Goal: Task Accomplishment & Management: Manage account settings

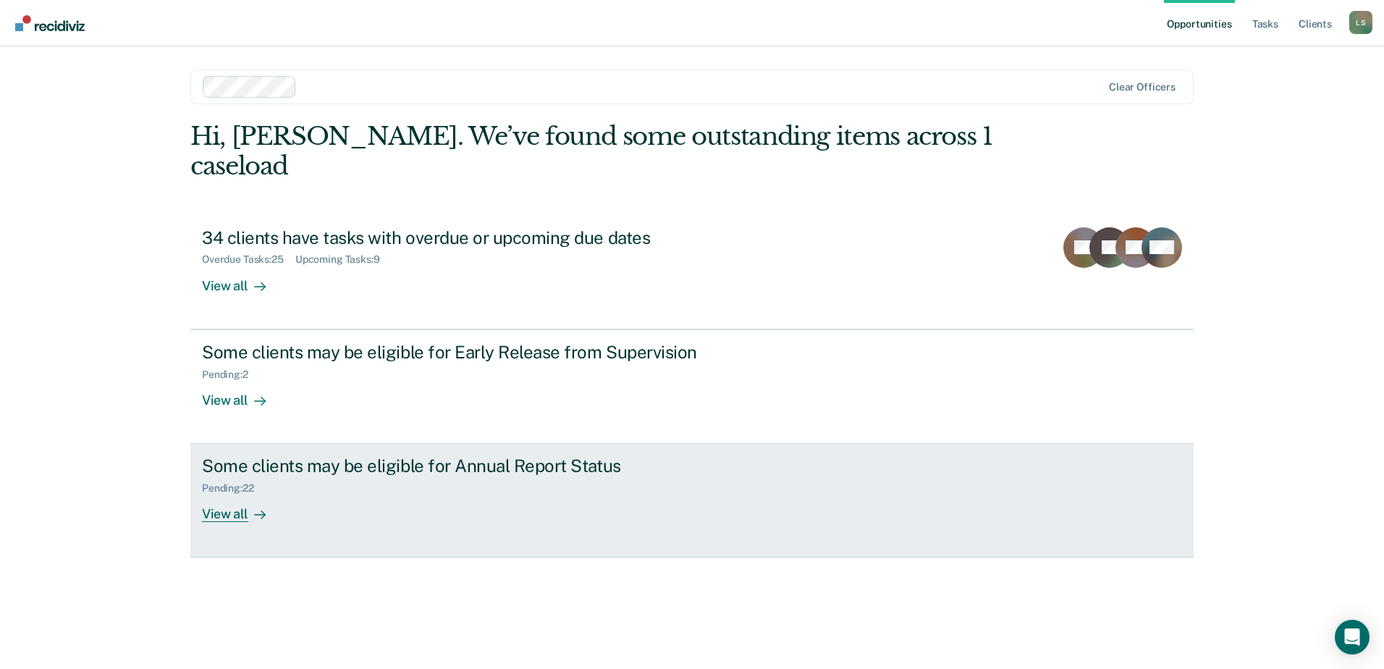
click at [436, 474] on div "Some clients may be eligible for Annual Report Status Pending : 22 View all" at bounding box center [473, 488] width 543 height 67
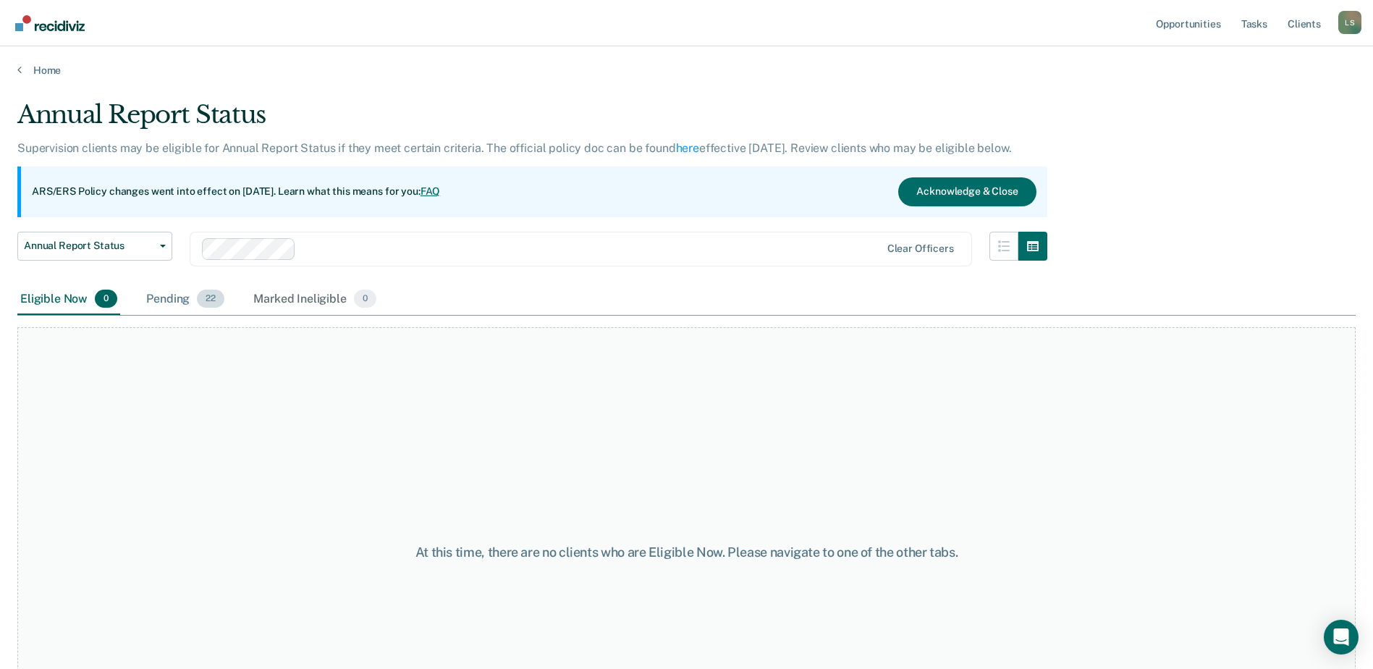
click at [190, 305] on div "Pending 22" at bounding box center [185, 300] width 84 height 32
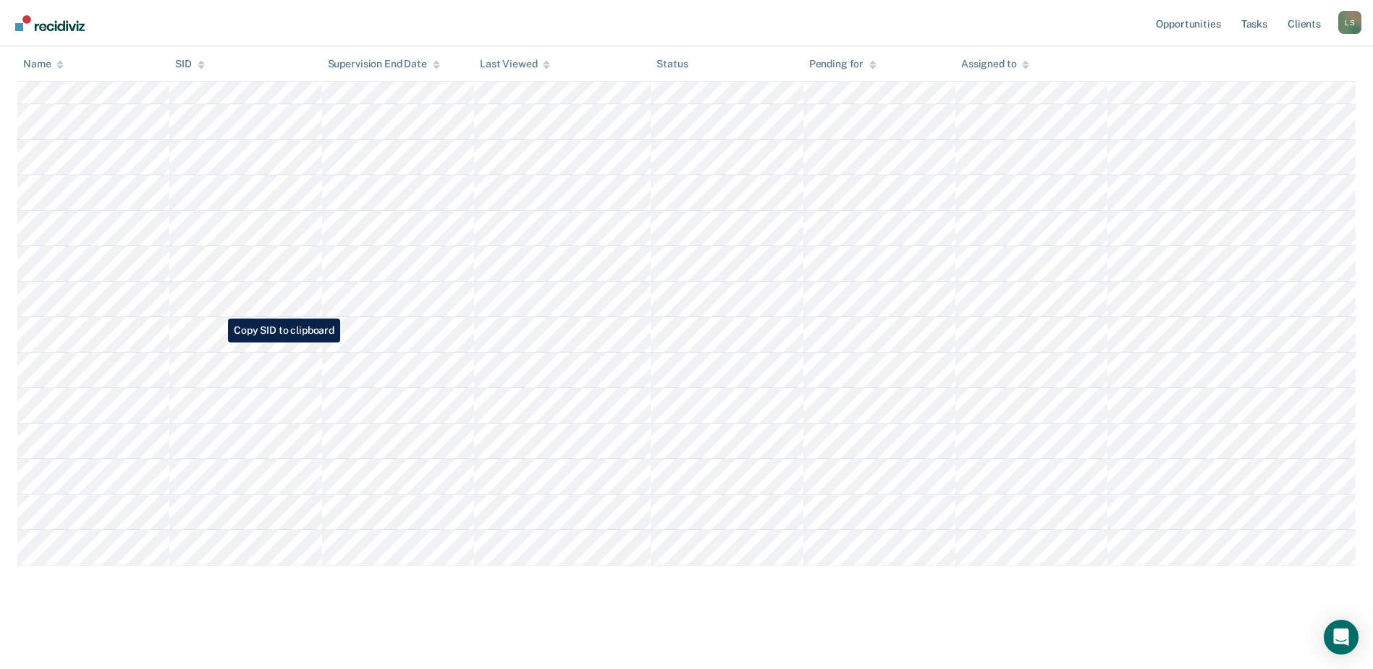
scroll to position [567, 0]
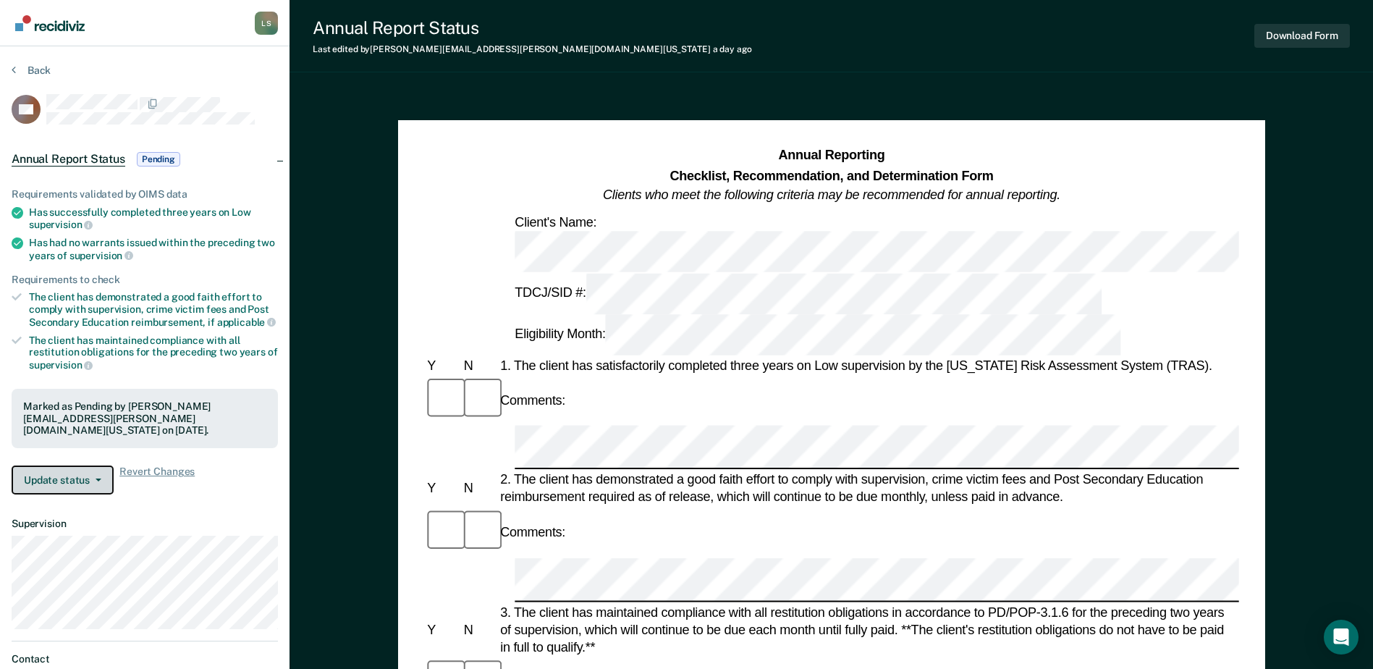
click at [91, 472] on button "Update status" at bounding box center [63, 479] width 102 height 29
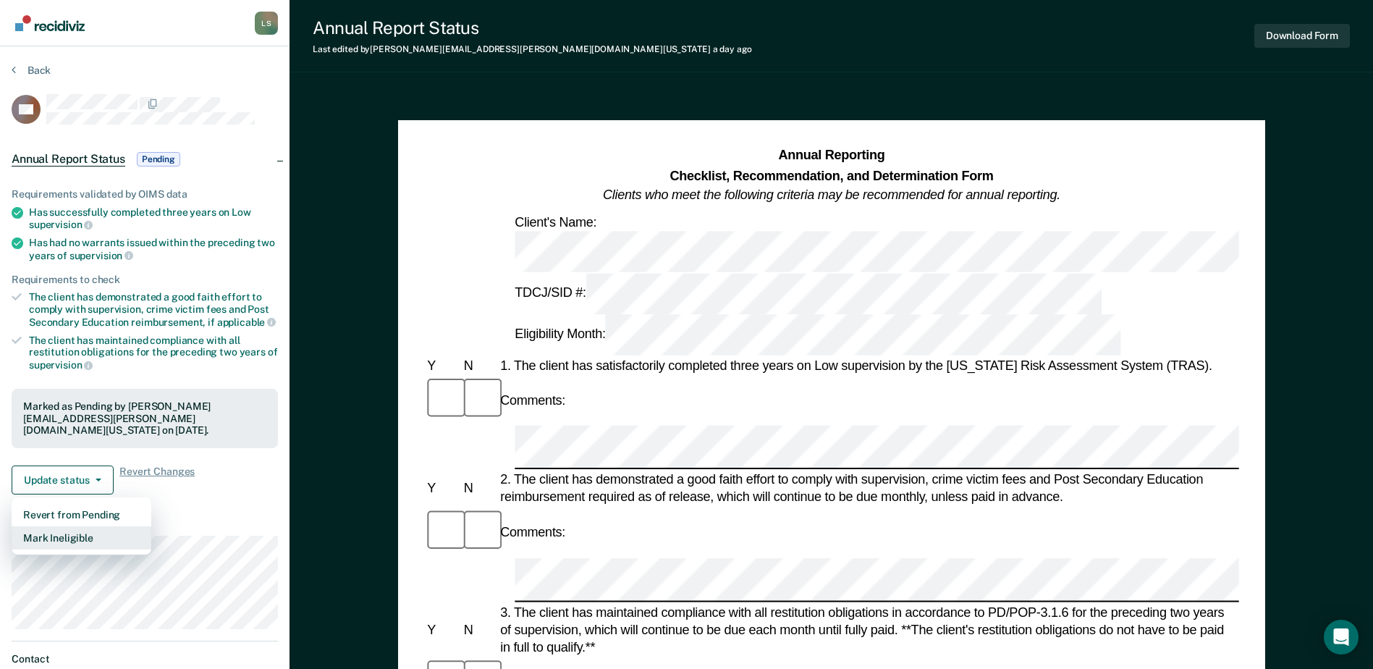
click at [85, 529] on button "Mark Ineligible" at bounding box center [82, 537] width 140 height 23
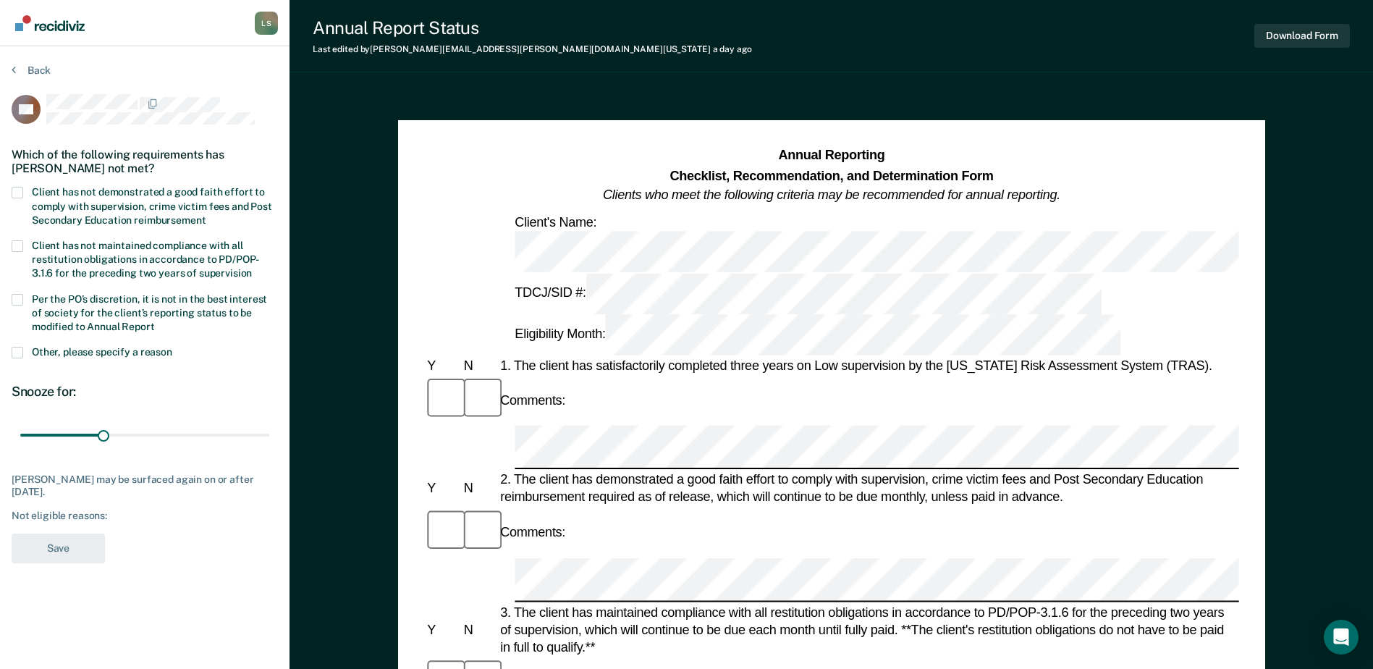
click at [20, 349] on span at bounding box center [18, 353] width 12 height 12
click at [172, 347] on input "Other, please specify a reason" at bounding box center [172, 347] width 0 height 0
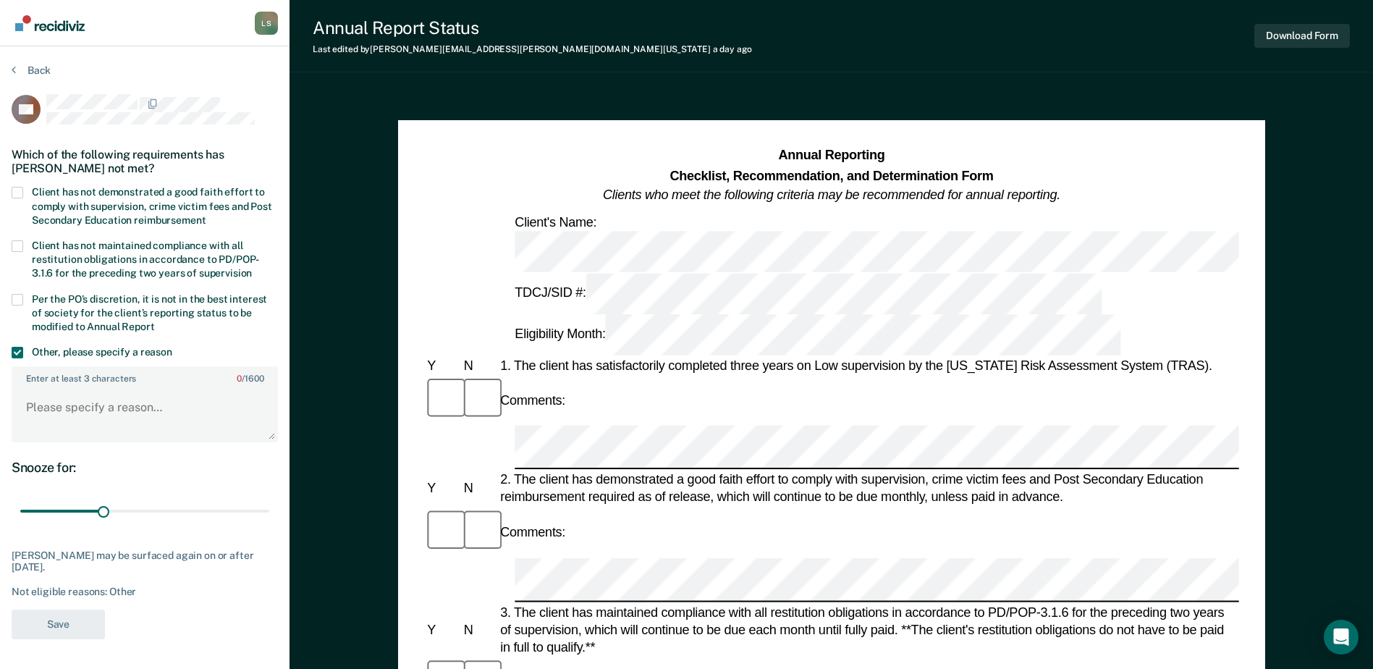
scroll to position [72, 0]
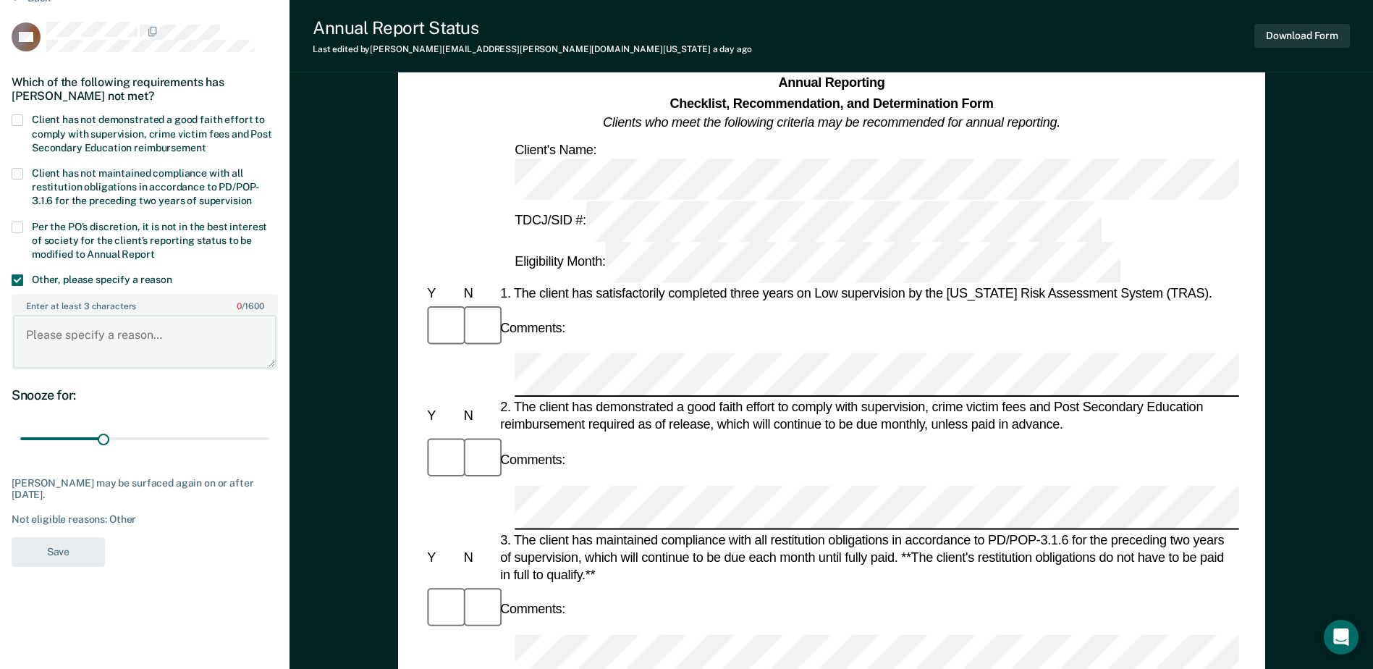
click at [98, 333] on textarea "Enter at least 3 characters 0 / 1600" at bounding box center [144, 342] width 263 height 54
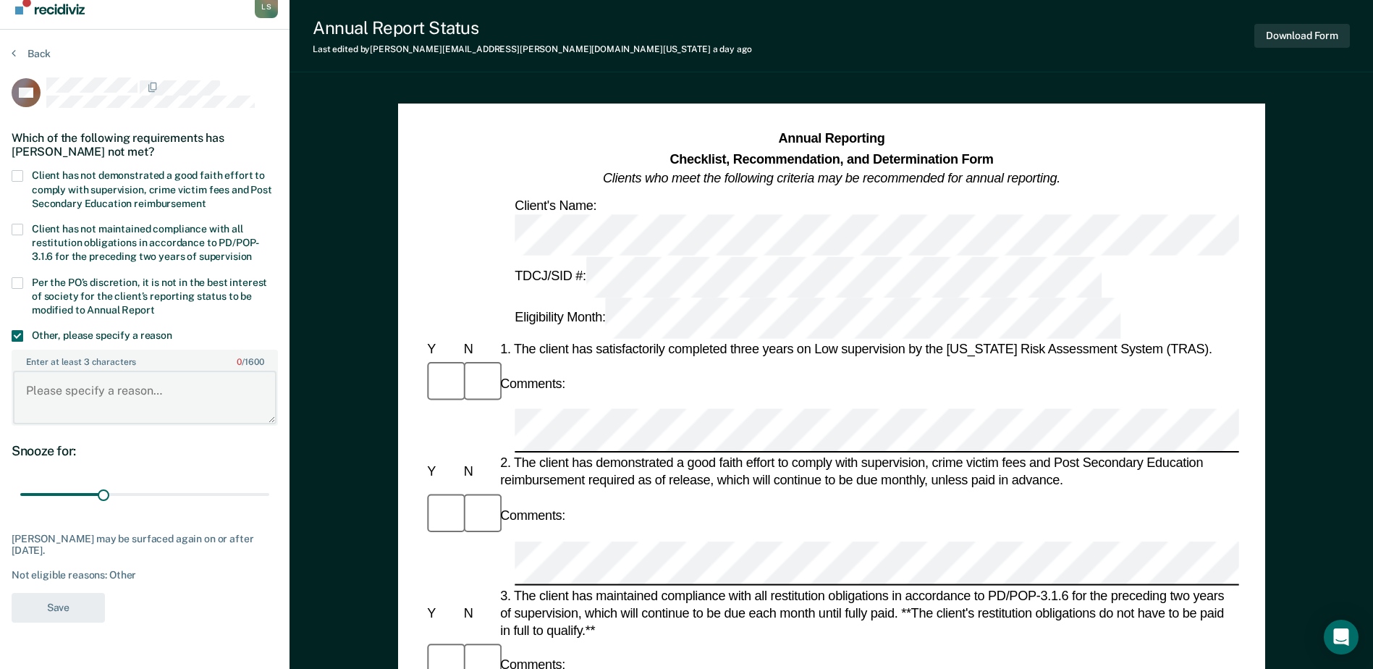
scroll to position [0, 0]
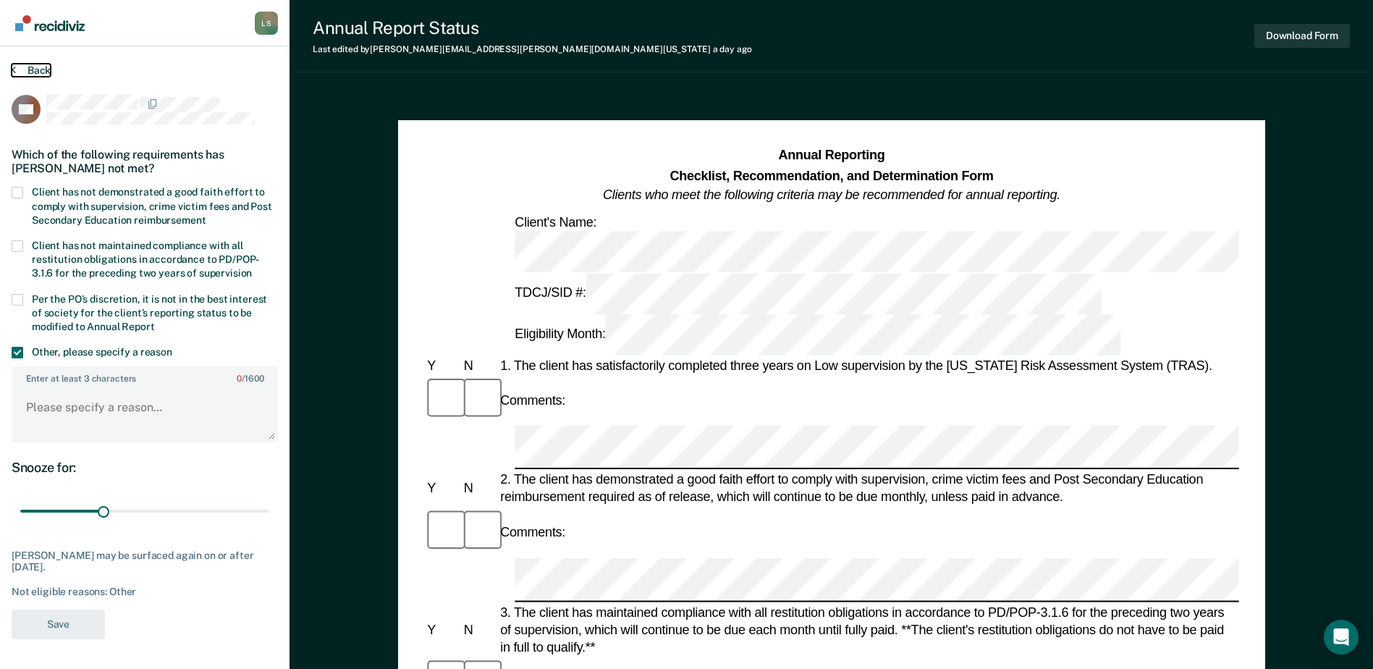
click at [15, 64] on icon at bounding box center [14, 70] width 4 height 12
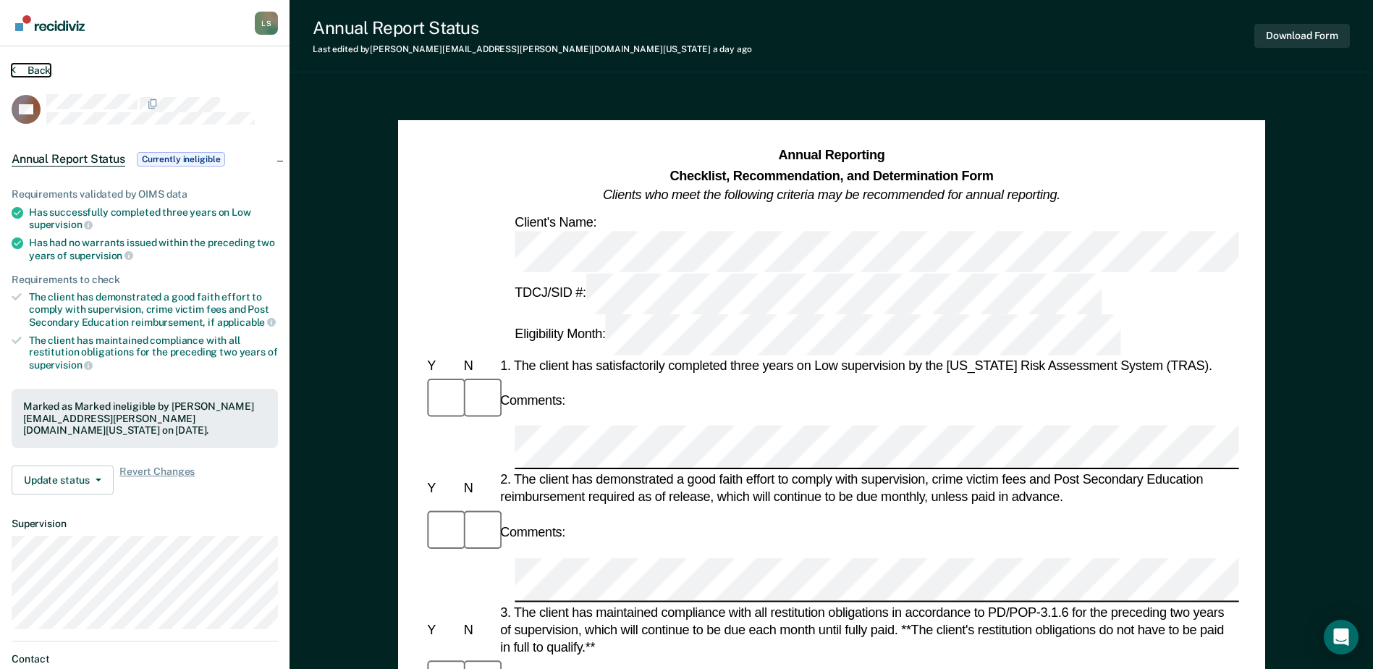
click at [25, 68] on button "Back" at bounding box center [31, 70] width 39 height 13
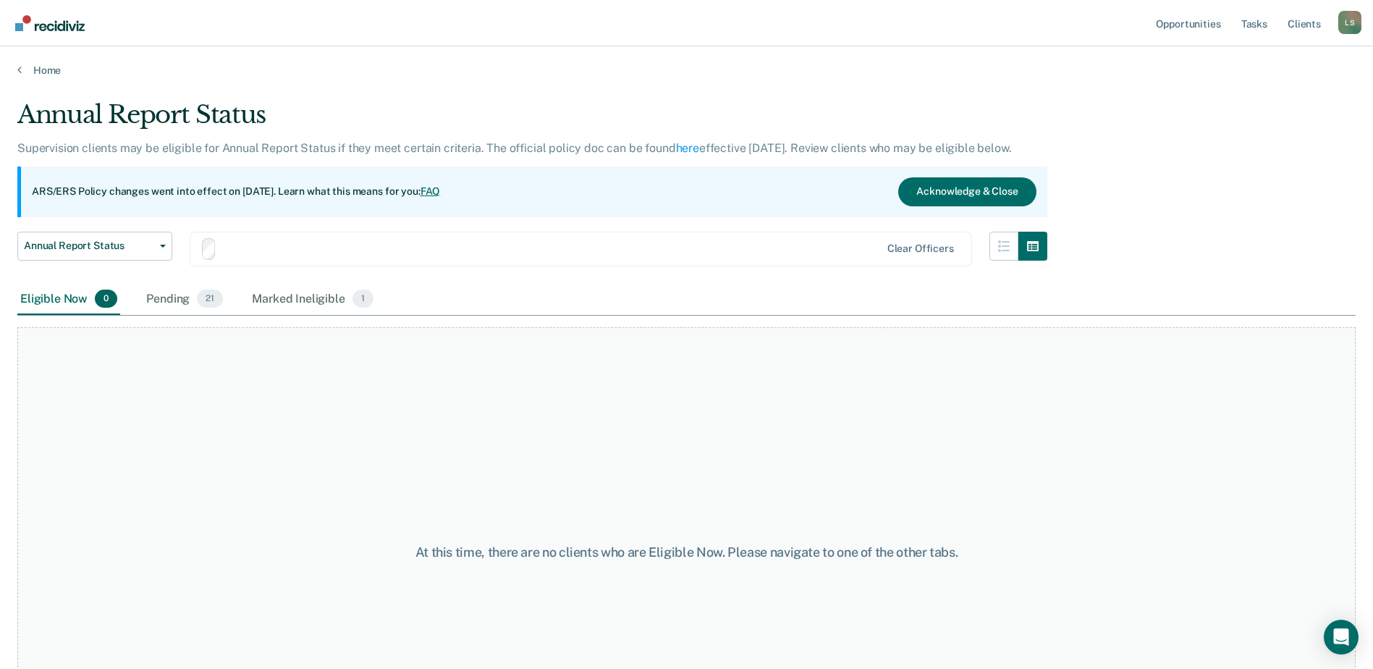
scroll to position [107, 0]
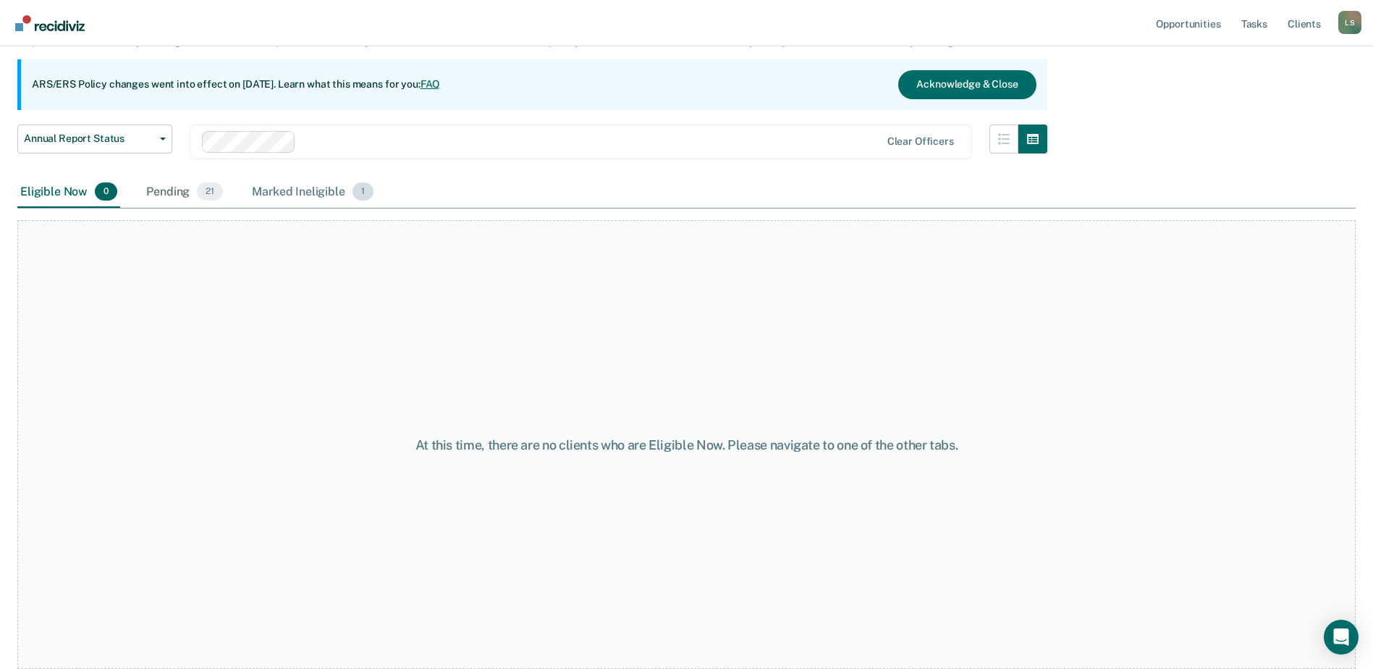
click at [280, 188] on div "Marked Ineligible 1" at bounding box center [312, 193] width 127 height 32
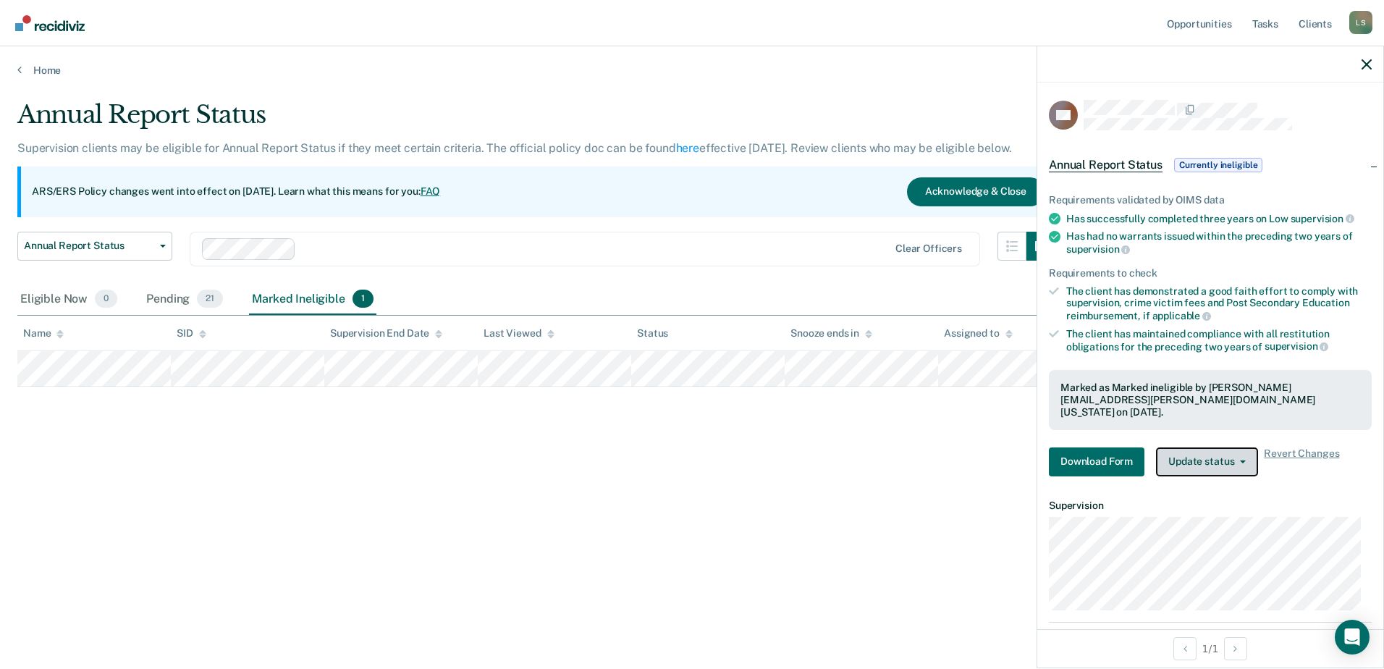
click at [1213, 454] on button "Update status" at bounding box center [1207, 461] width 102 height 29
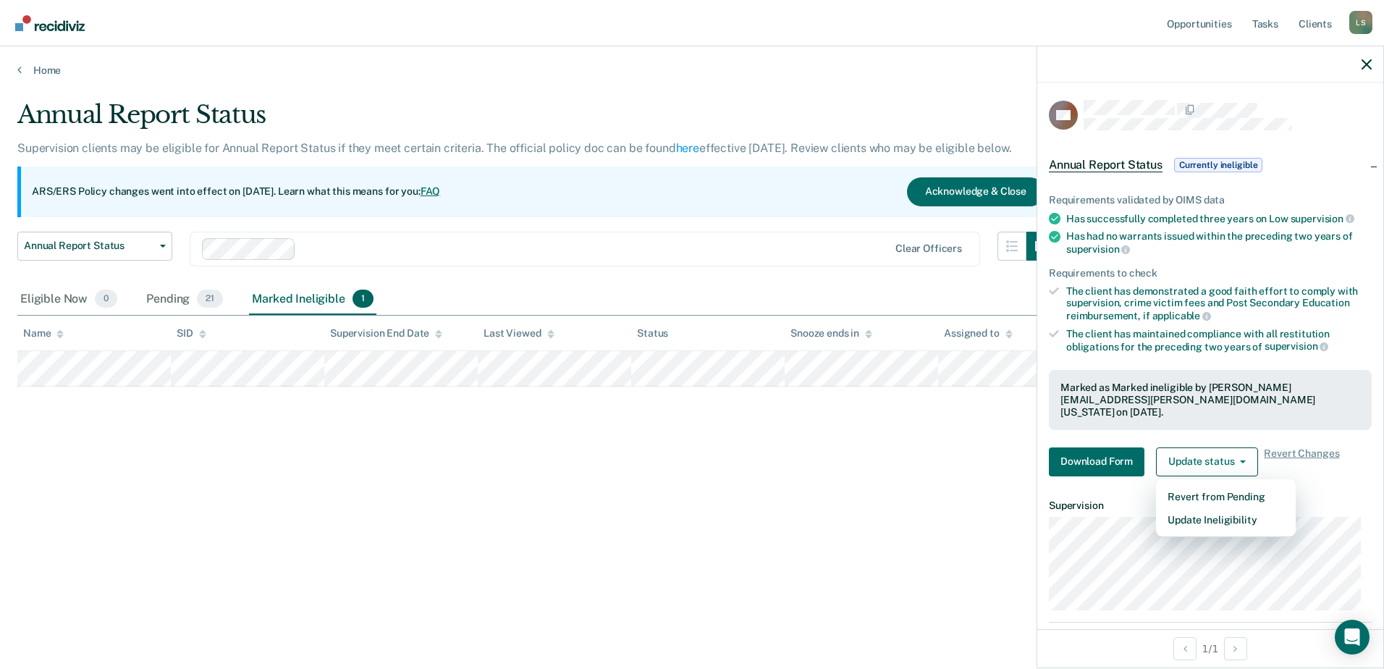
click at [935, 519] on div "Annual Report Status Supervision clients may be eligible for Annual Report Stat…" at bounding box center [691, 330] width 1349 height 460
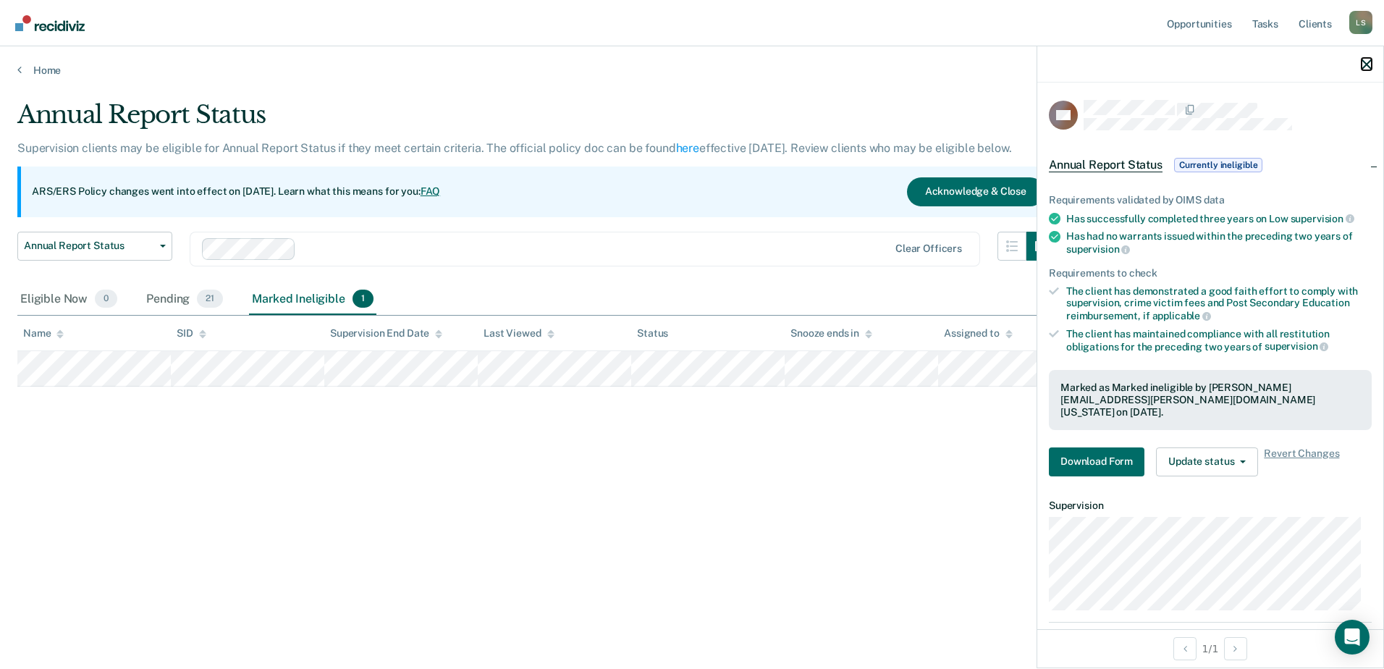
click at [1365, 67] on icon "button" at bounding box center [1366, 64] width 10 height 10
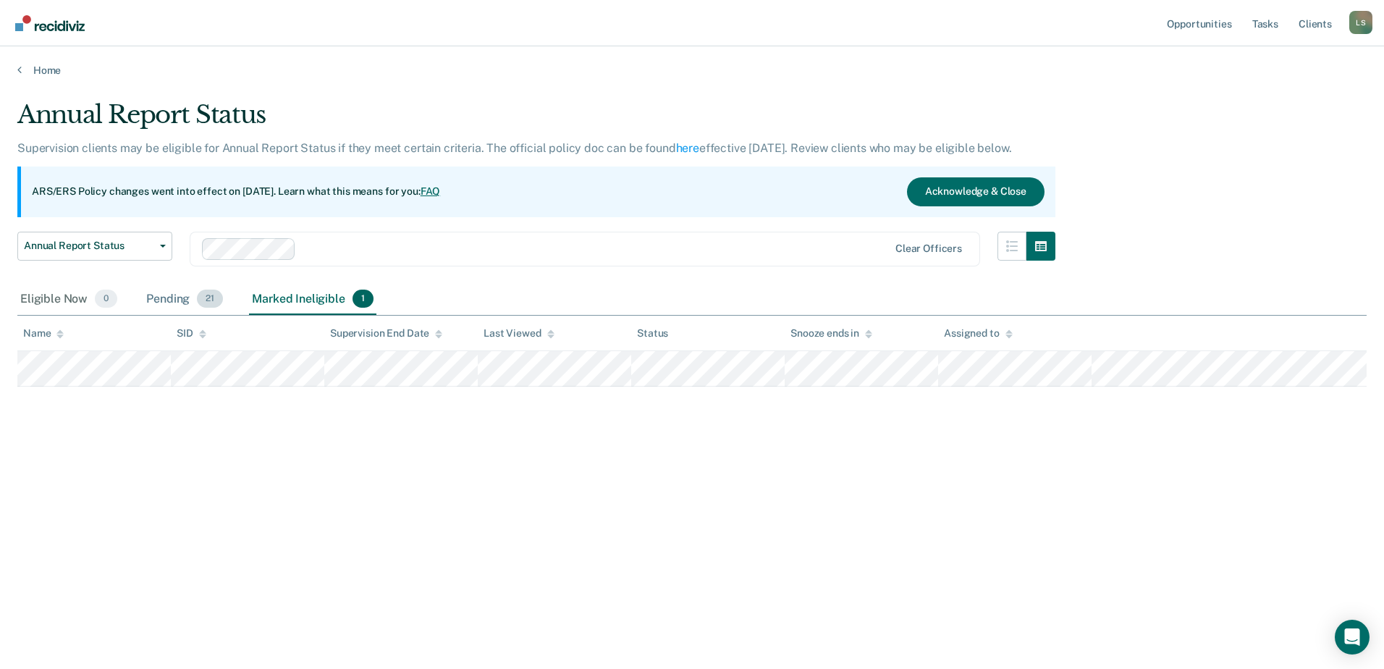
click at [177, 298] on div "Pending 21" at bounding box center [184, 300] width 83 height 32
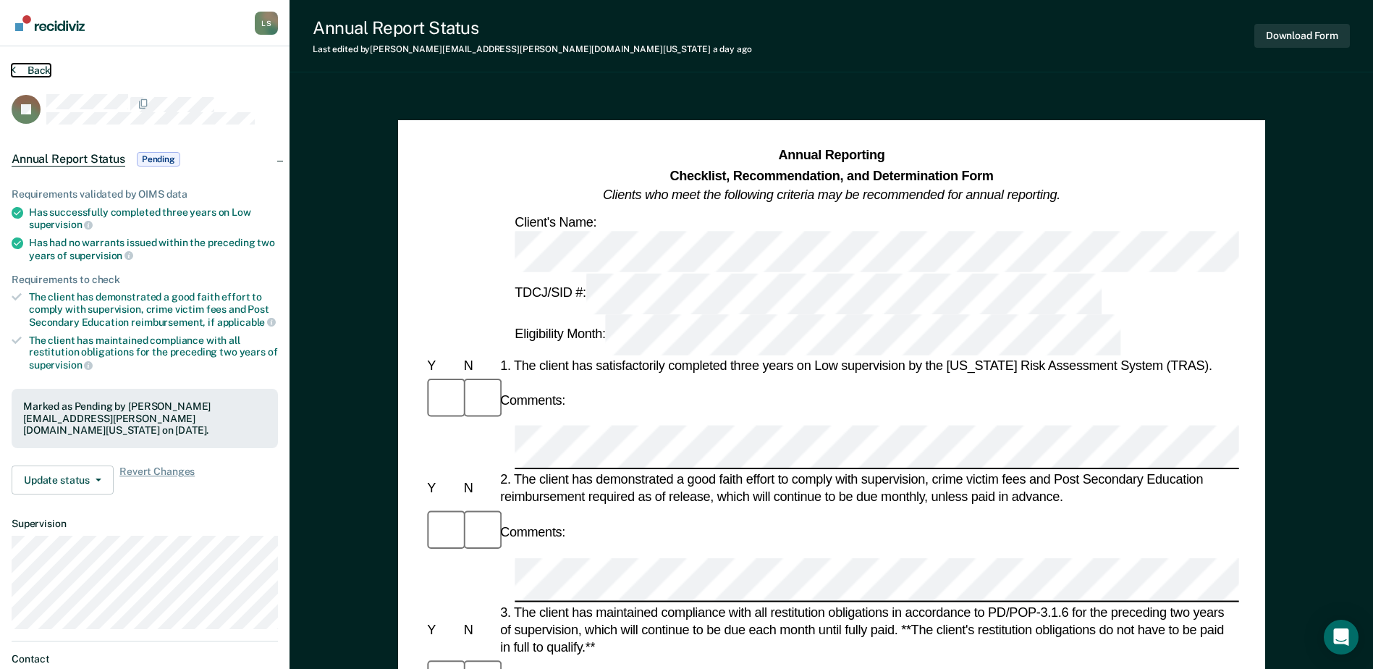
click at [13, 72] on icon at bounding box center [14, 70] width 4 height 12
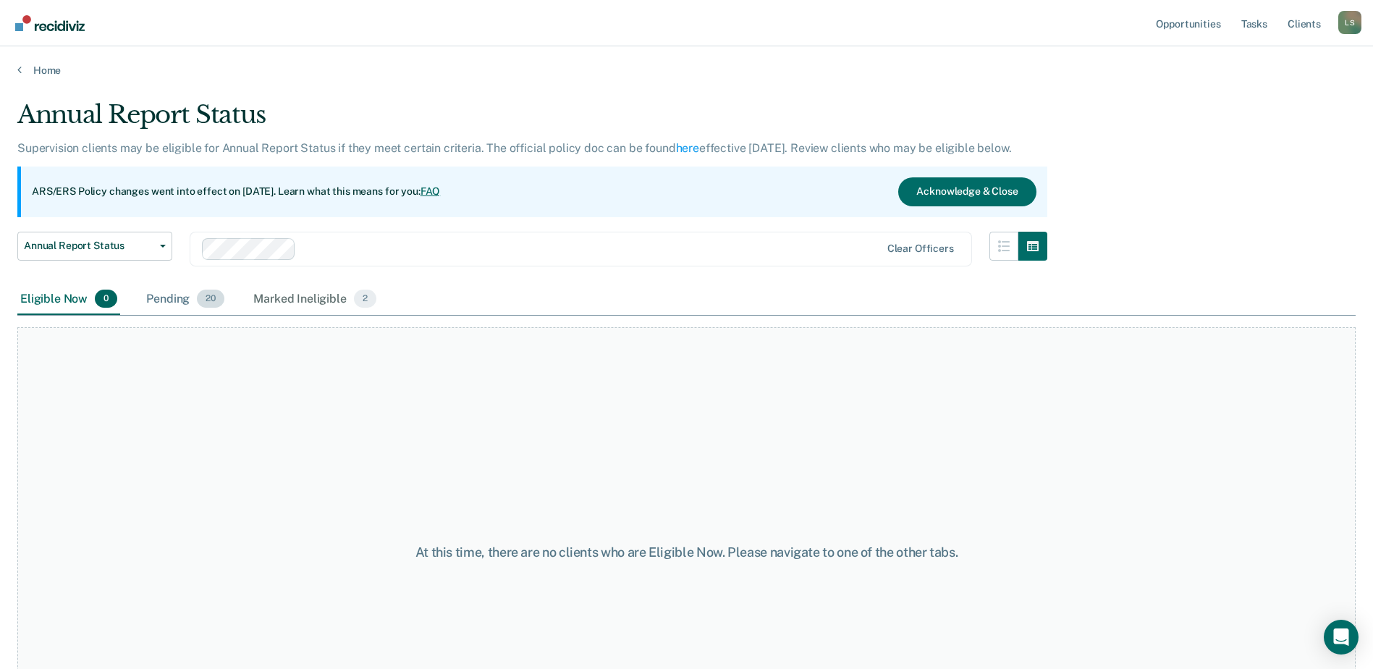
click at [177, 300] on div "Pending 20" at bounding box center [185, 300] width 84 height 32
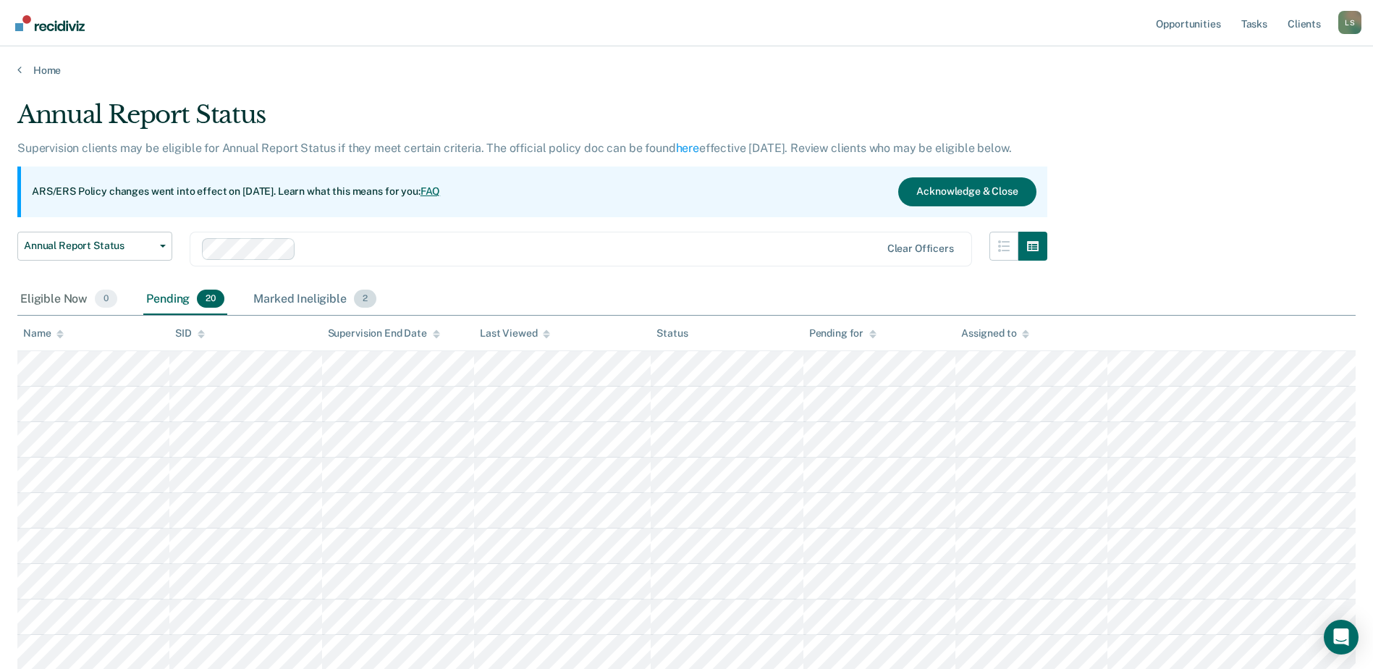
click at [295, 298] on div "Marked Ineligible 2" at bounding box center [314, 300] width 129 height 32
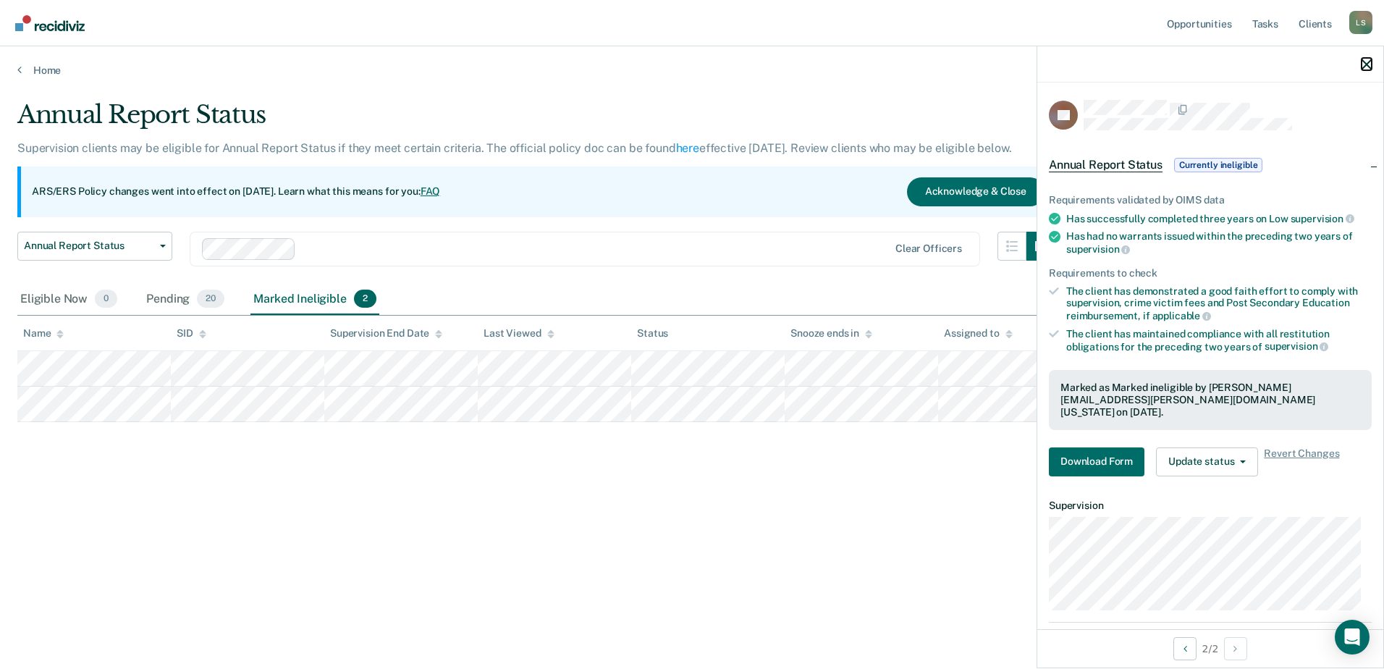
click at [1370, 65] on icon "button" at bounding box center [1366, 64] width 10 height 10
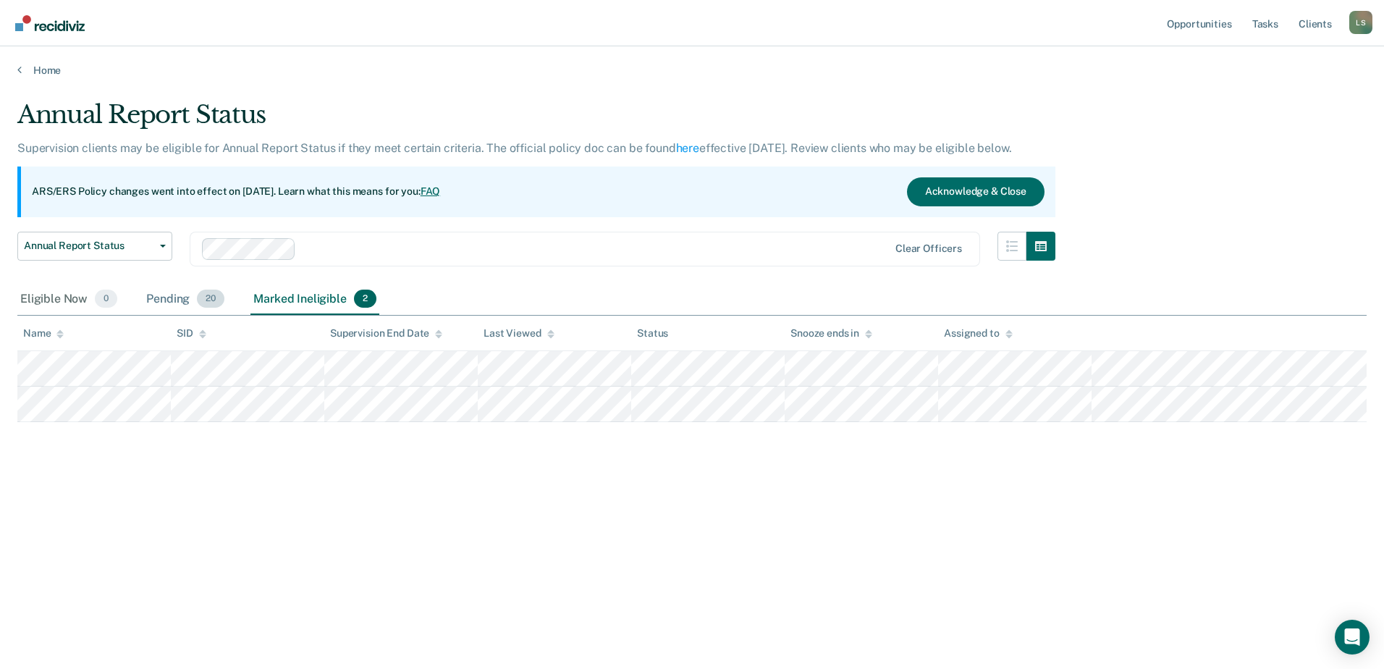
click at [179, 298] on div "Pending 20" at bounding box center [185, 300] width 84 height 32
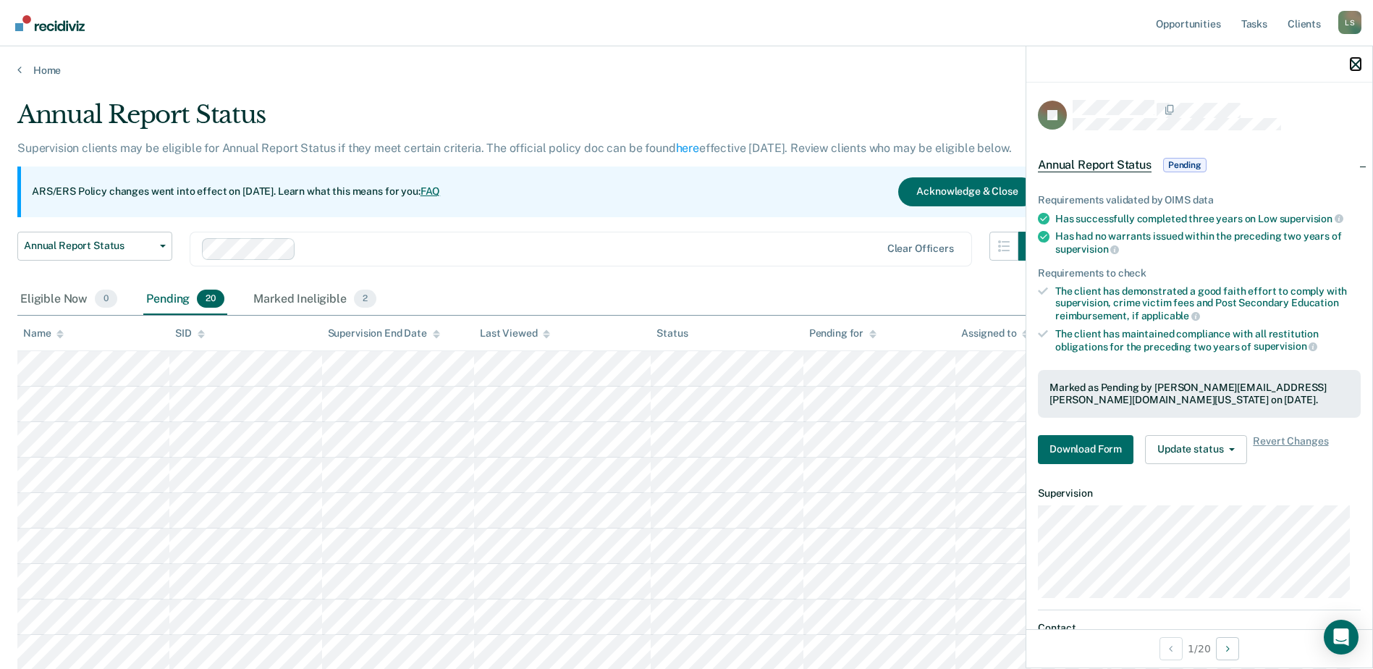
click at [1356, 69] on icon "button" at bounding box center [1355, 64] width 10 height 10
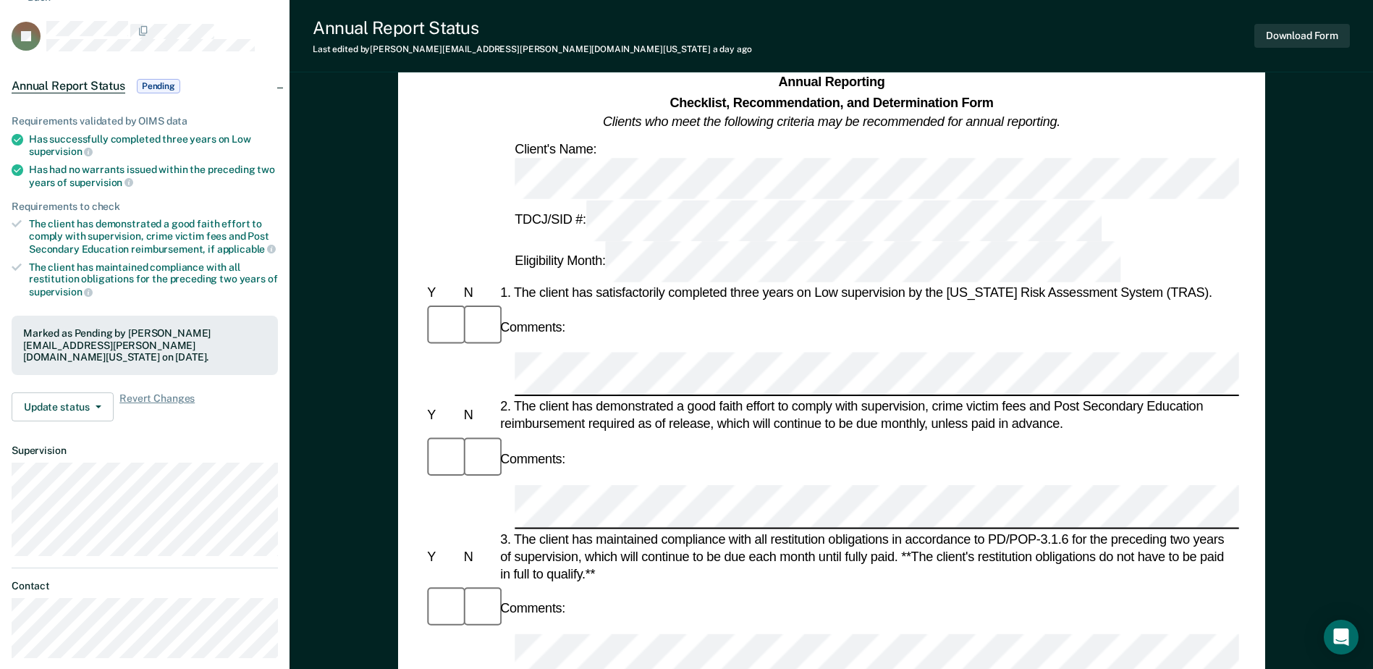
scroll to position [145, 0]
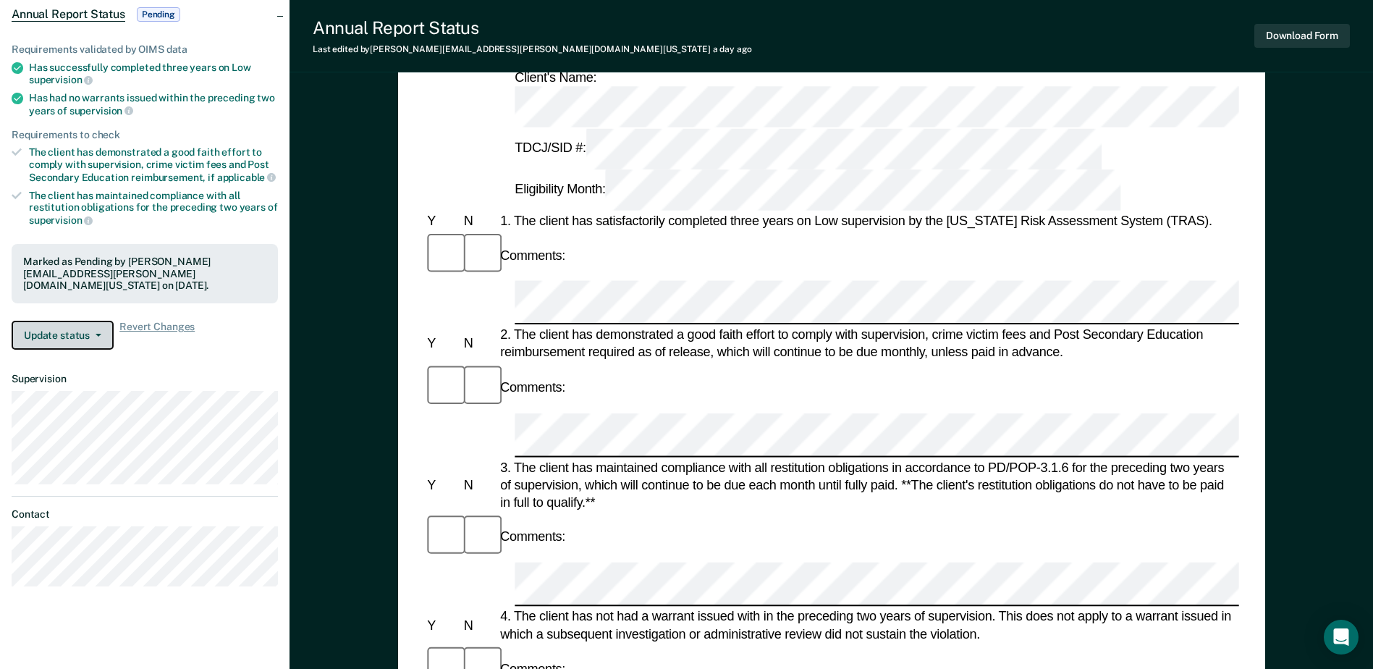
click at [68, 321] on button "Update status" at bounding box center [63, 335] width 102 height 29
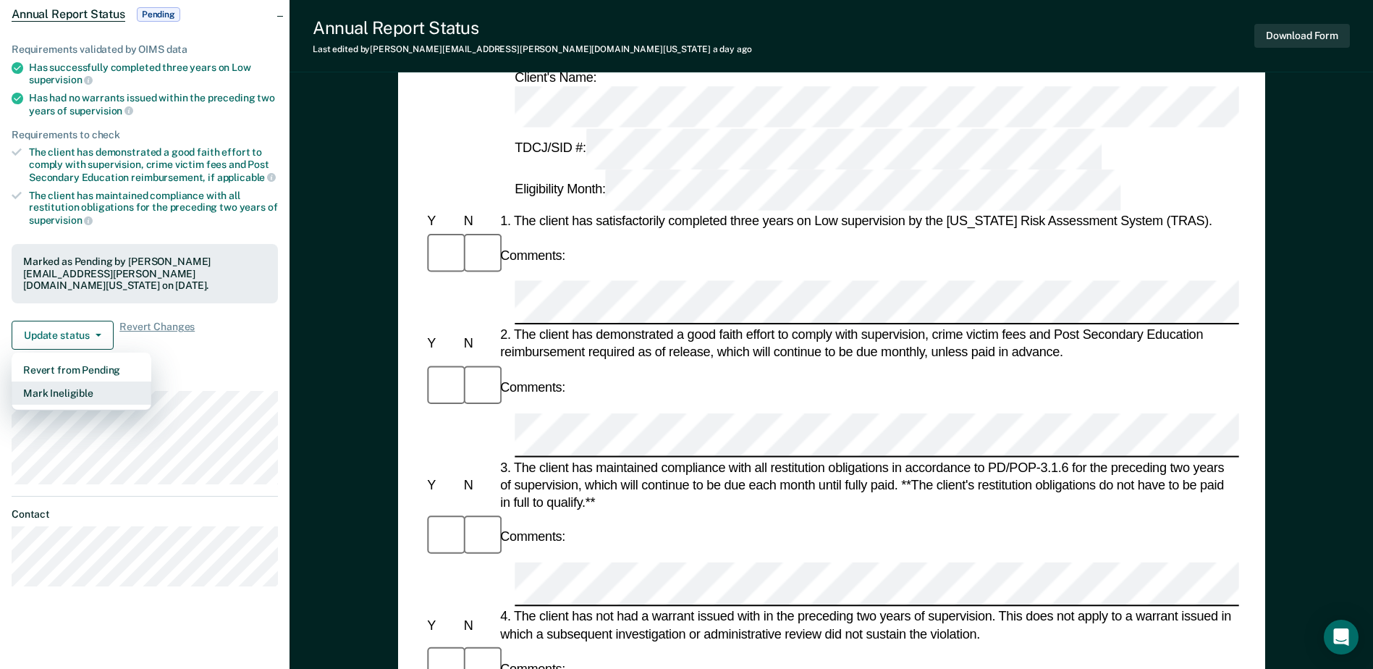
click at [75, 384] on button "Mark Ineligible" at bounding box center [82, 392] width 140 height 23
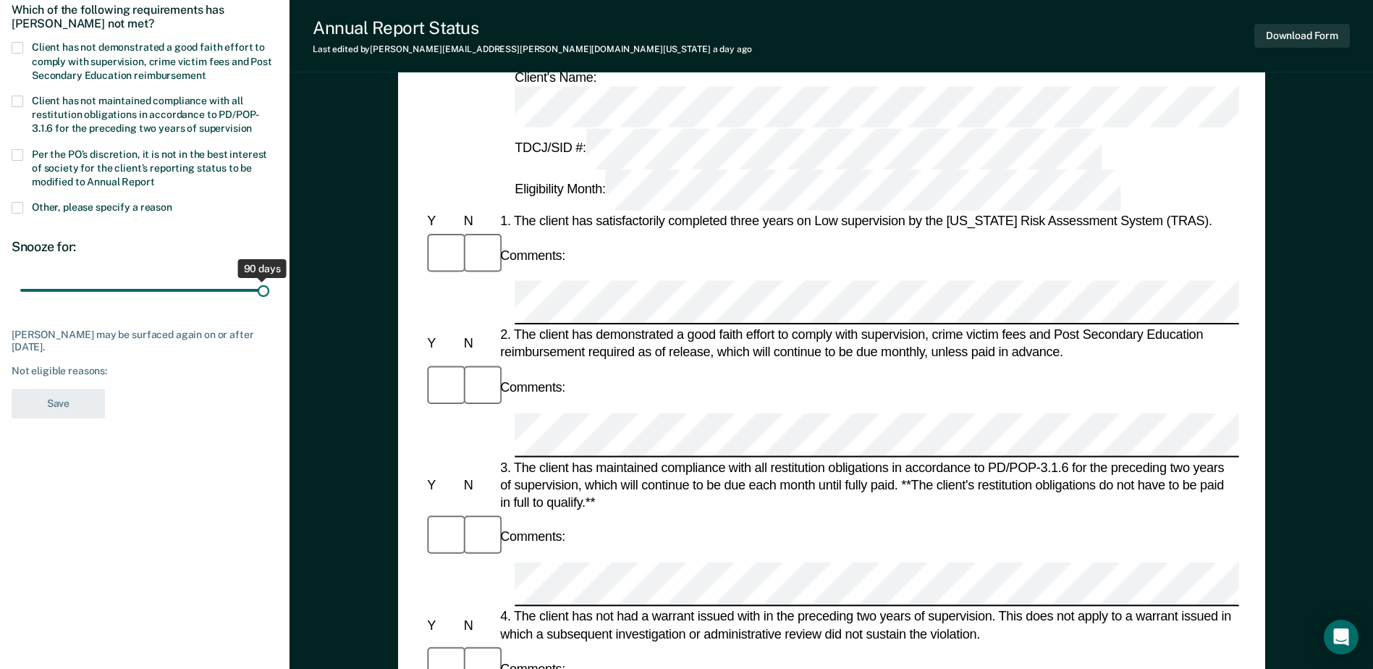
drag, startPoint x: 101, startPoint y: 290, endPoint x: 277, endPoint y: 284, distance: 176.0
type input "90"
click at [269, 284] on input "range" at bounding box center [144, 290] width 249 height 25
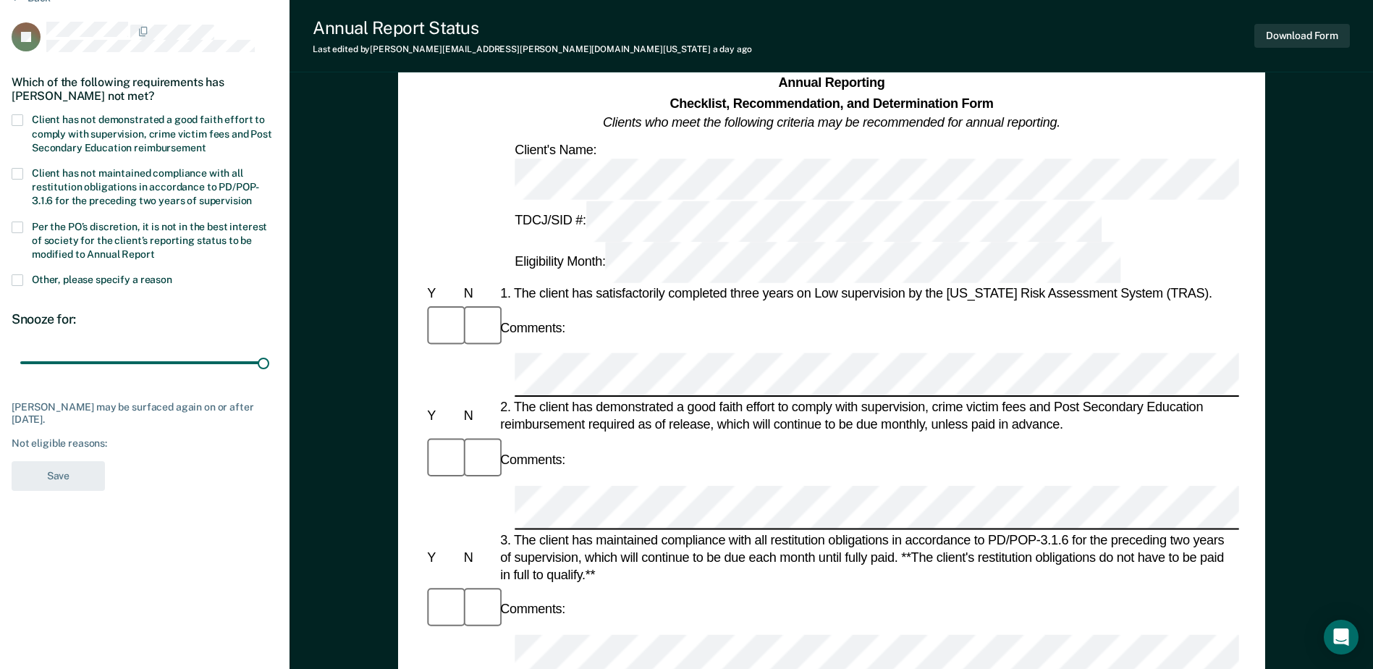
click at [15, 275] on span at bounding box center [18, 280] width 12 height 12
click at [172, 274] on input "Other, please specify a reason" at bounding box center [172, 274] width 0 height 0
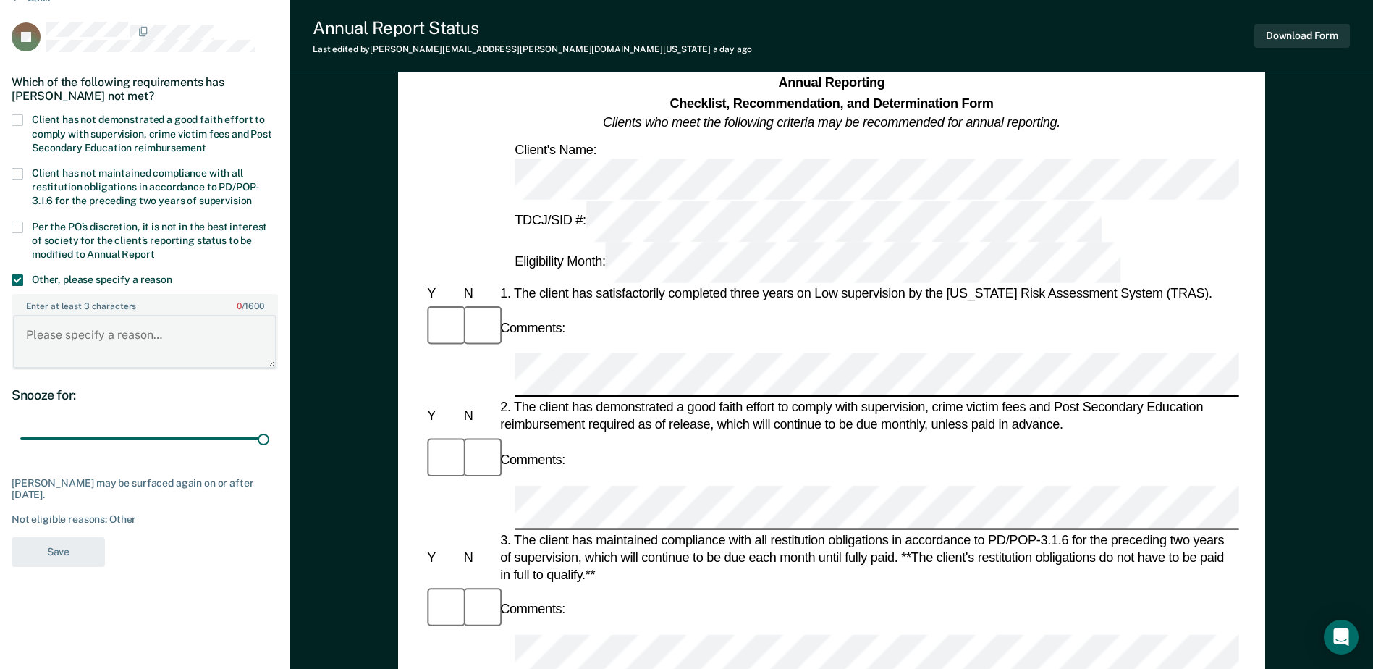
click at [102, 344] on textarea "Enter at least 3 characters 0 / 1600" at bounding box center [144, 342] width 263 height 54
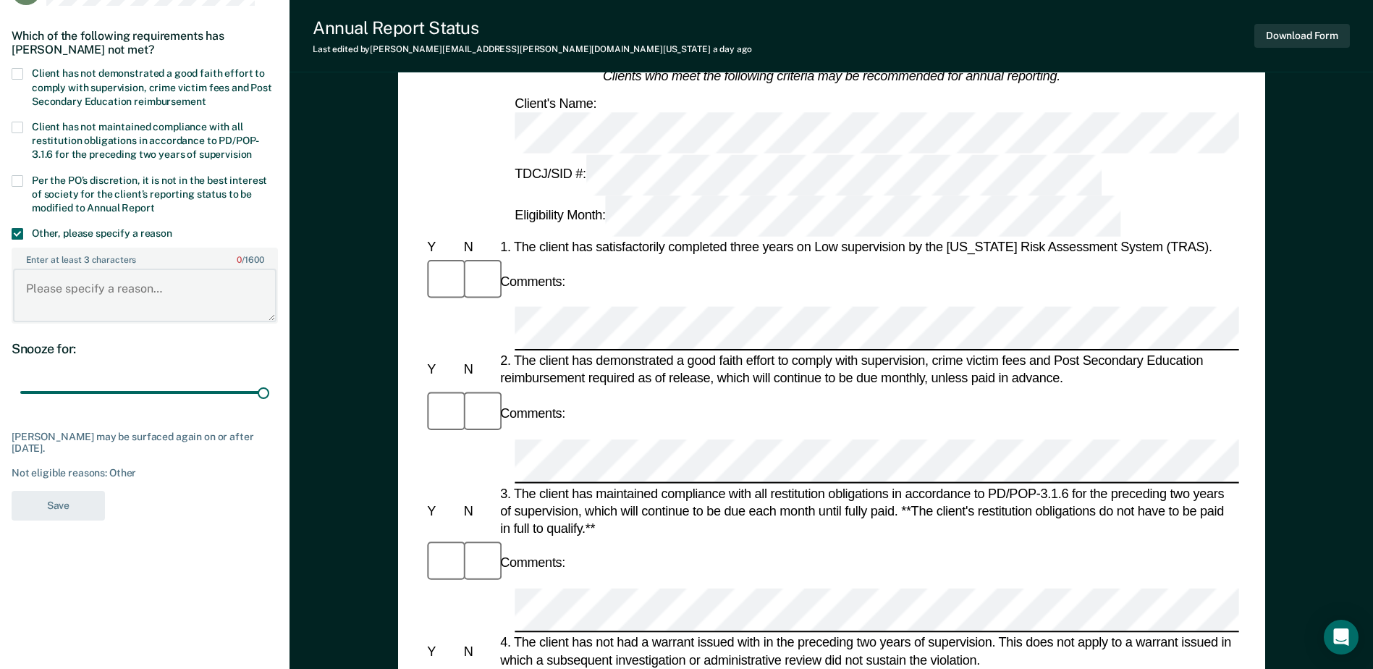
scroll to position [145, 0]
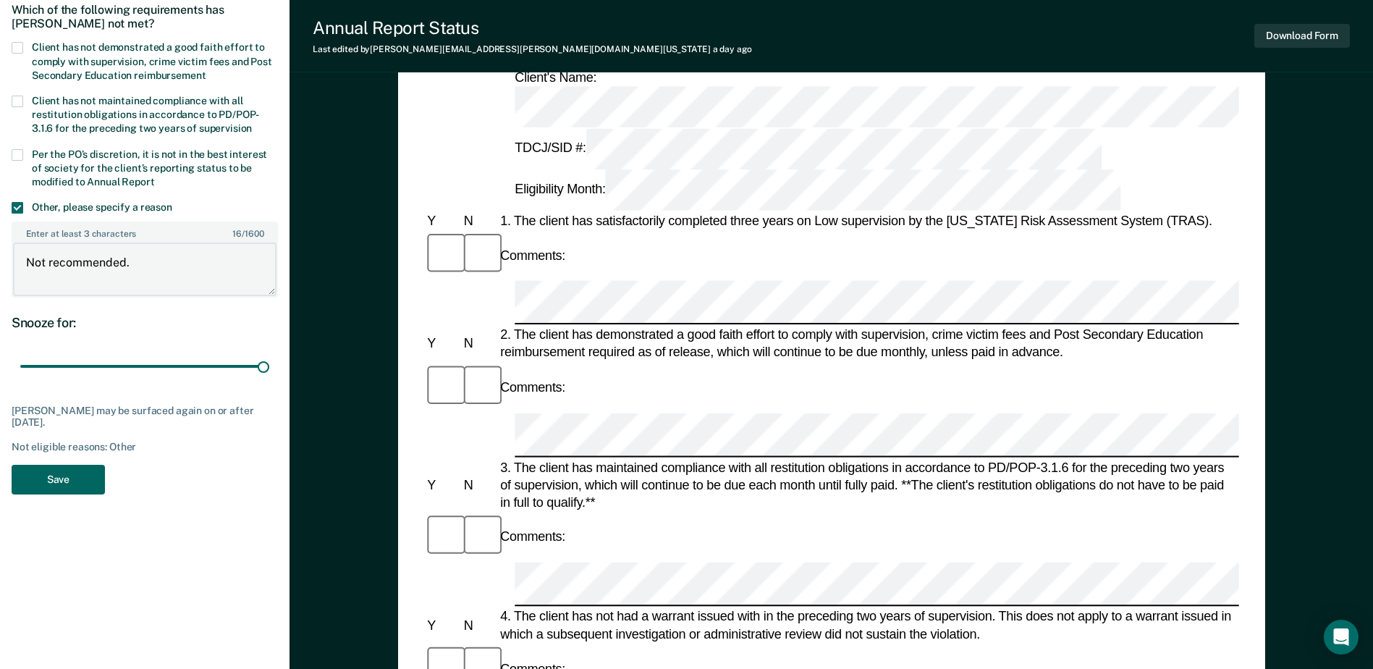
type textarea "Not recommended."
click at [66, 483] on button "Save" at bounding box center [58, 480] width 93 height 30
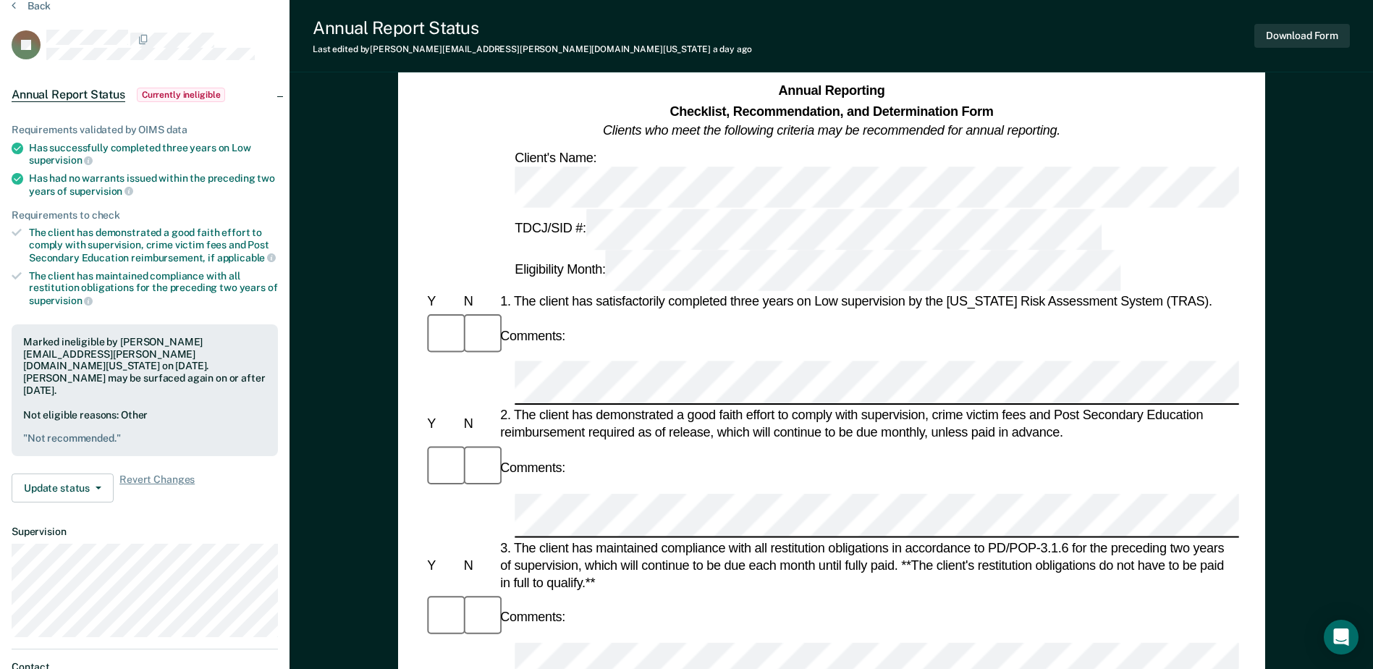
scroll to position [0, 0]
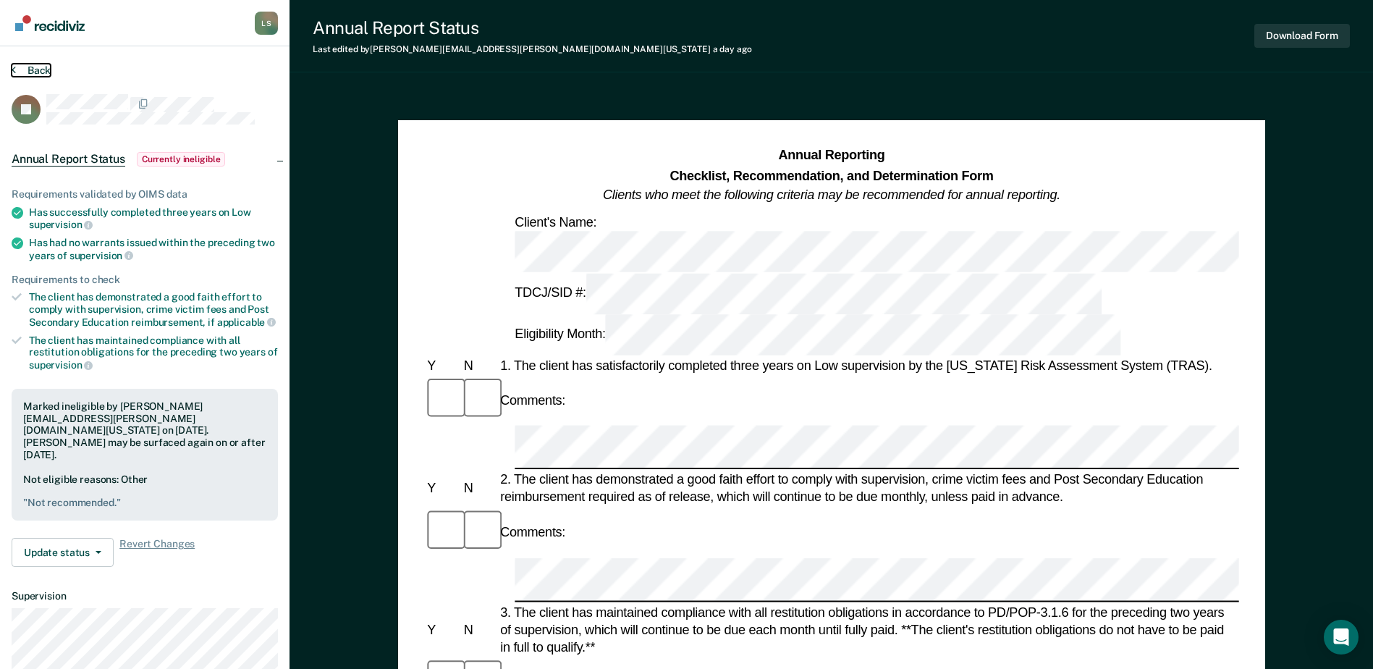
click at [20, 70] on button "Back" at bounding box center [31, 70] width 39 height 13
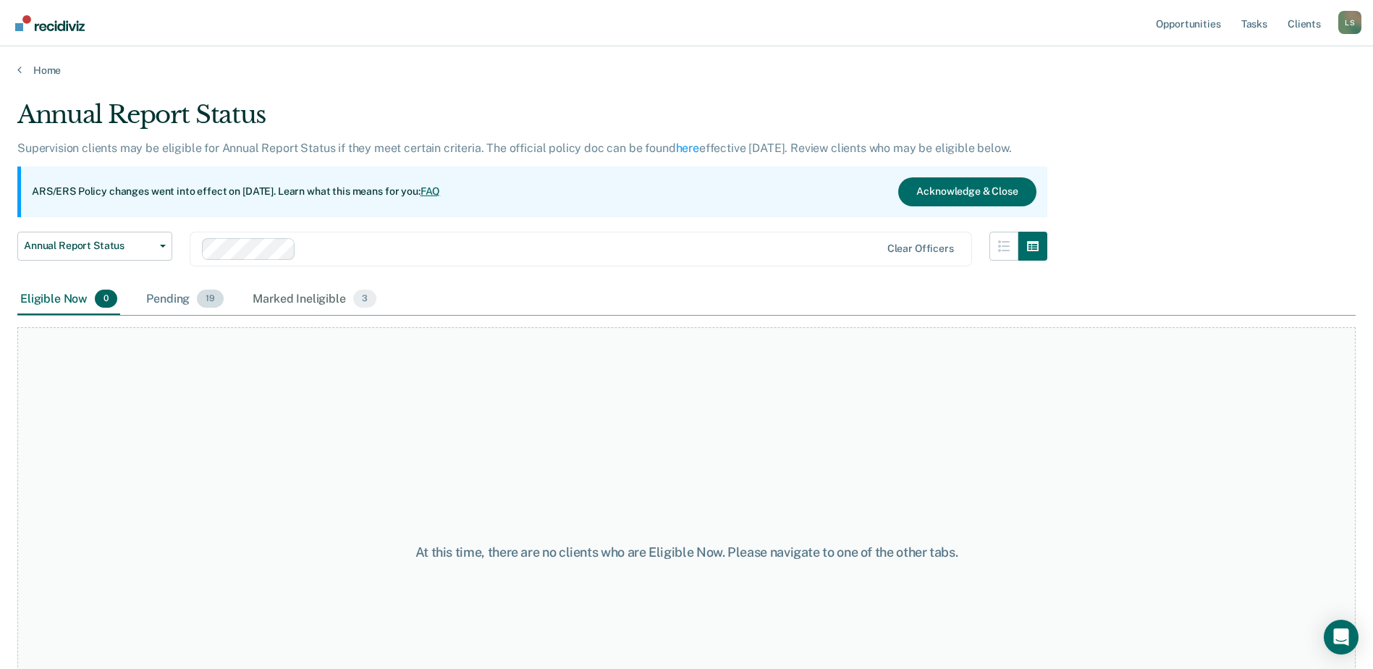
click at [169, 295] on div "Pending 19" at bounding box center [184, 300] width 83 height 32
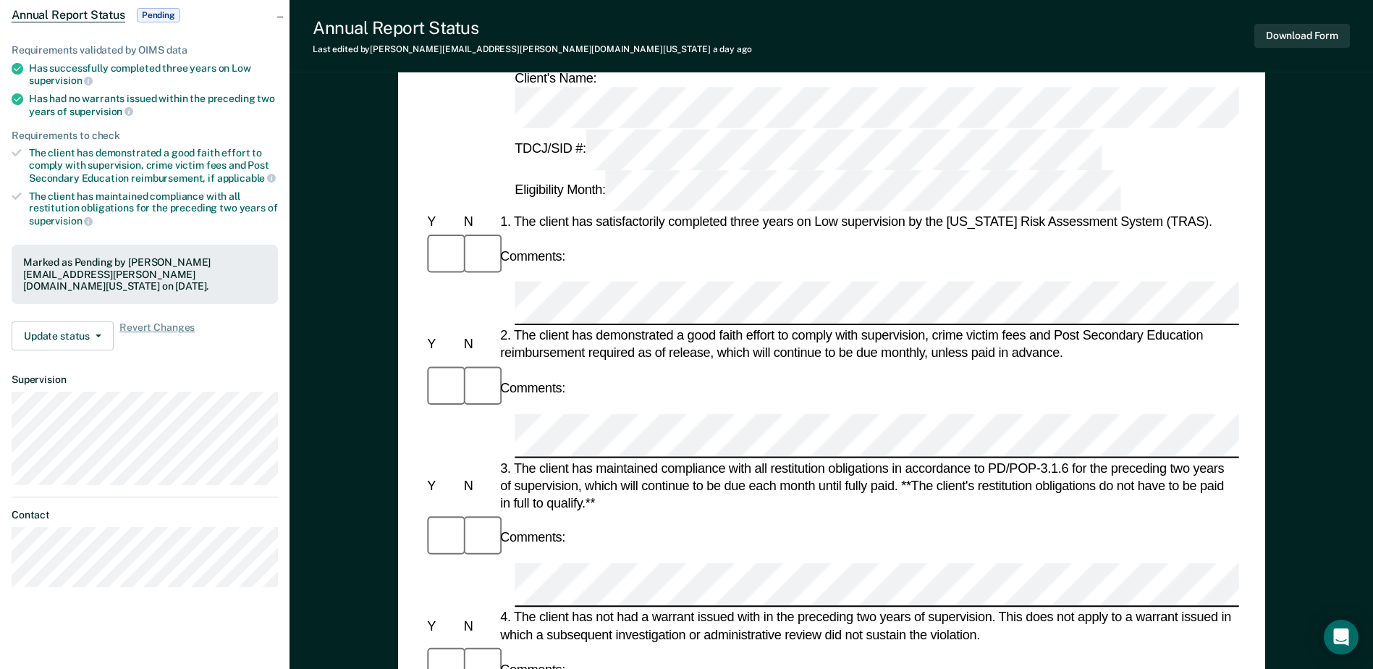
scroll to position [145, 0]
click at [69, 321] on button "Update status" at bounding box center [63, 335] width 102 height 29
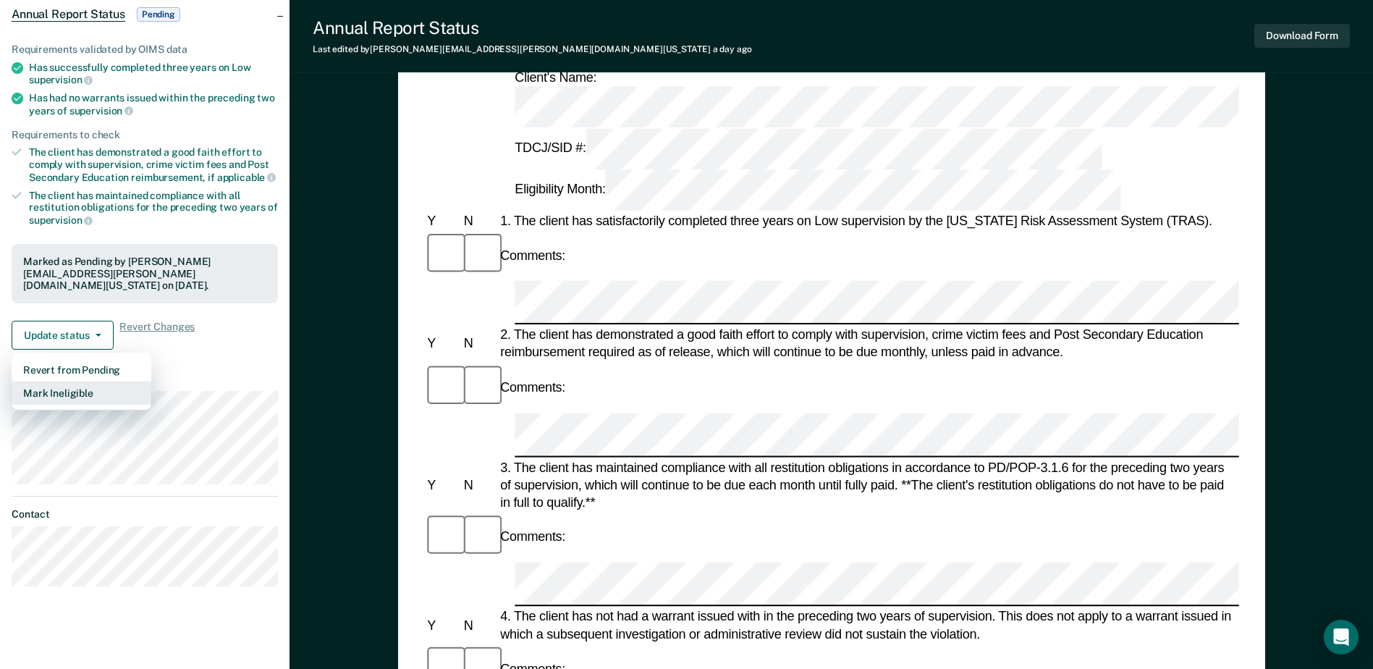
click at [60, 384] on button "Mark Ineligible" at bounding box center [82, 392] width 140 height 23
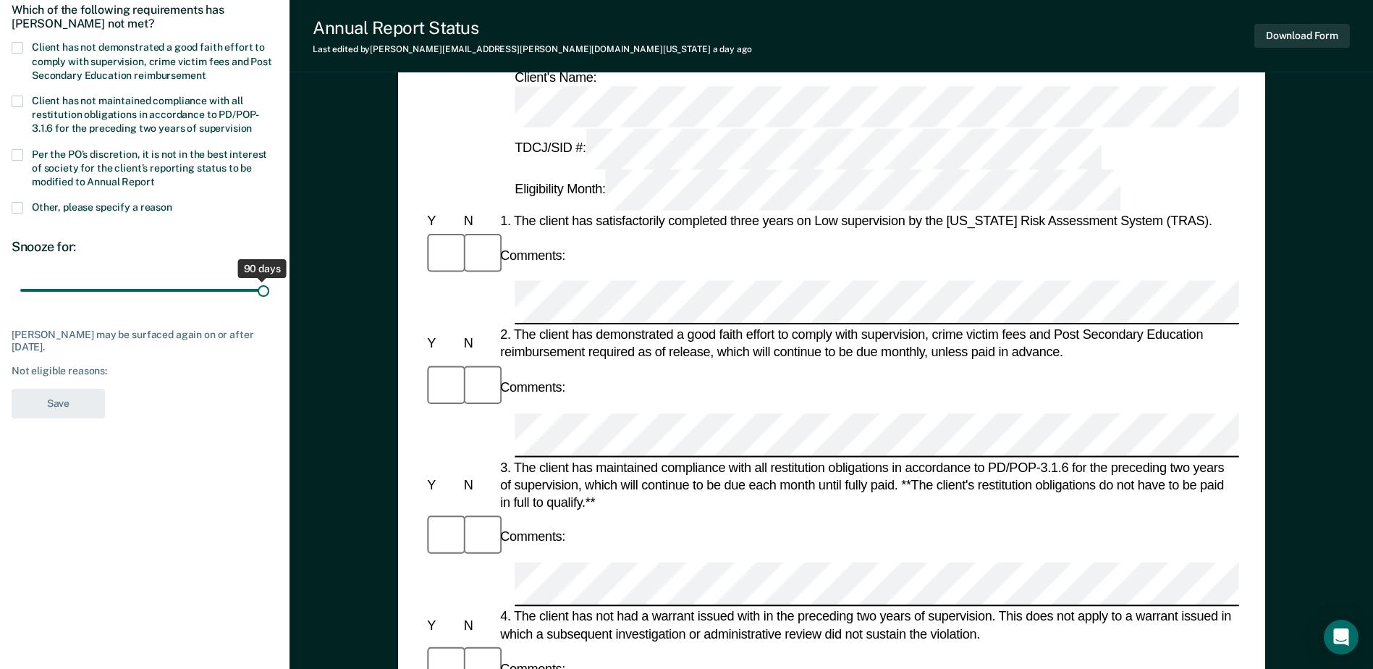
drag, startPoint x: 101, startPoint y: 290, endPoint x: 282, endPoint y: 305, distance: 181.6
type input "90"
click at [269, 303] on input "range" at bounding box center [144, 290] width 249 height 25
click at [19, 206] on span at bounding box center [18, 208] width 12 height 12
click at [172, 202] on input "Other, please specify a reason" at bounding box center [172, 202] width 0 height 0
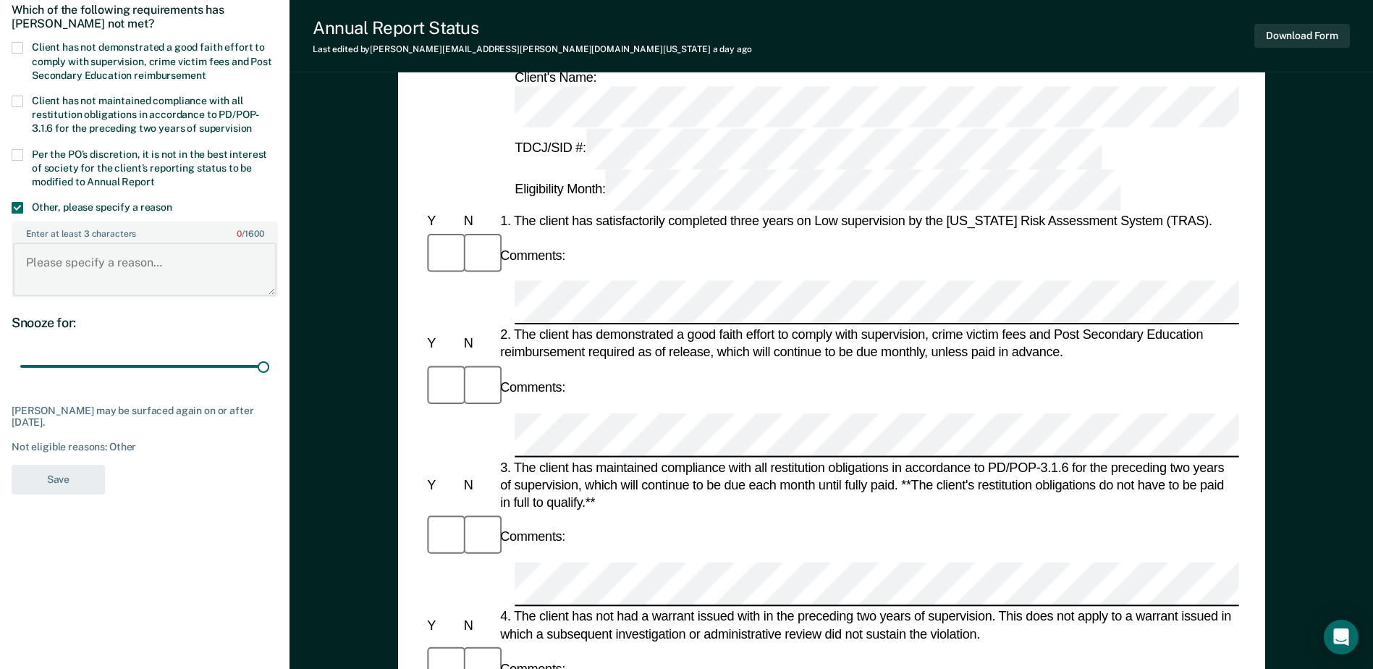
click at [75, 280] on textarea "Enter at least 3 characters 0 / 1600" at bounding box center [144, 269] width 263 height 54
drag, startPoint x: 140, startPoint y: 261, endPoint x: 15, endPoint y: 253, distance: 125.4
click at [15, 253] on textarea "Not recommended." at bounding box center [144, 269] width 263 height 54
type textarea "Not recommended."
click at [49, 479] on button "Save" at bounding box center [58, 480] width 93 height 30
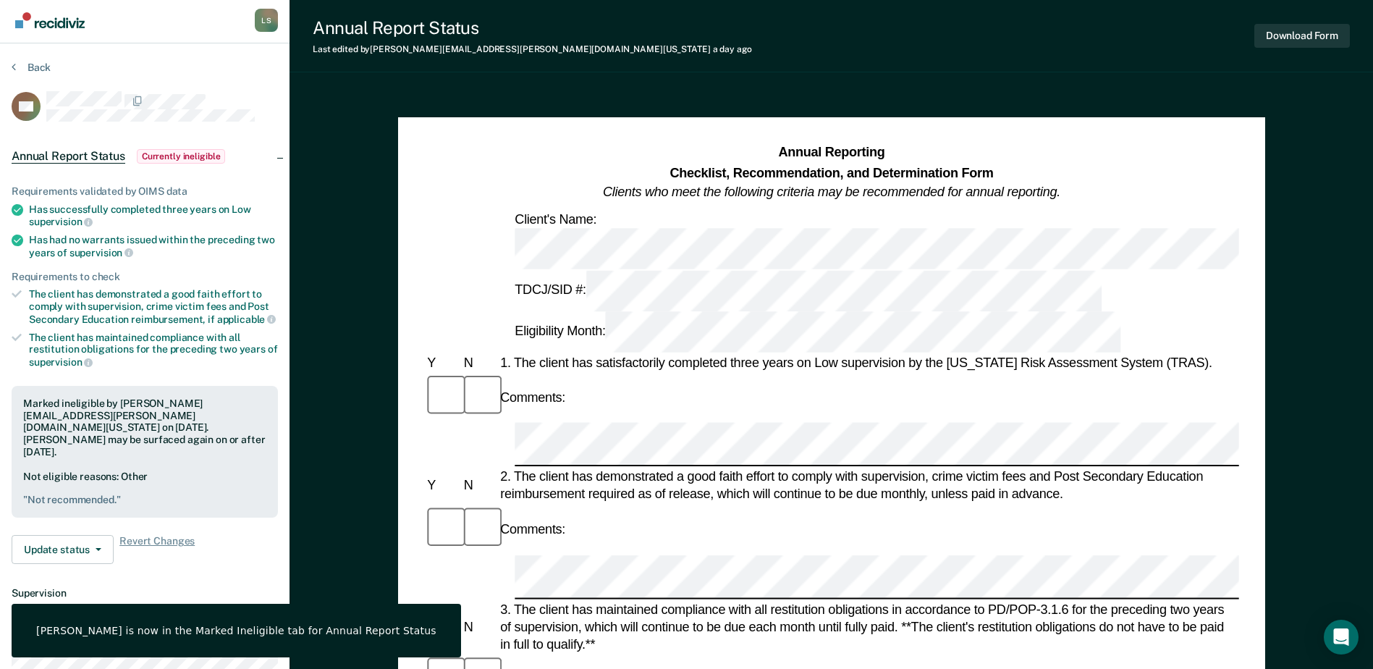
scroll to position [0, 0]
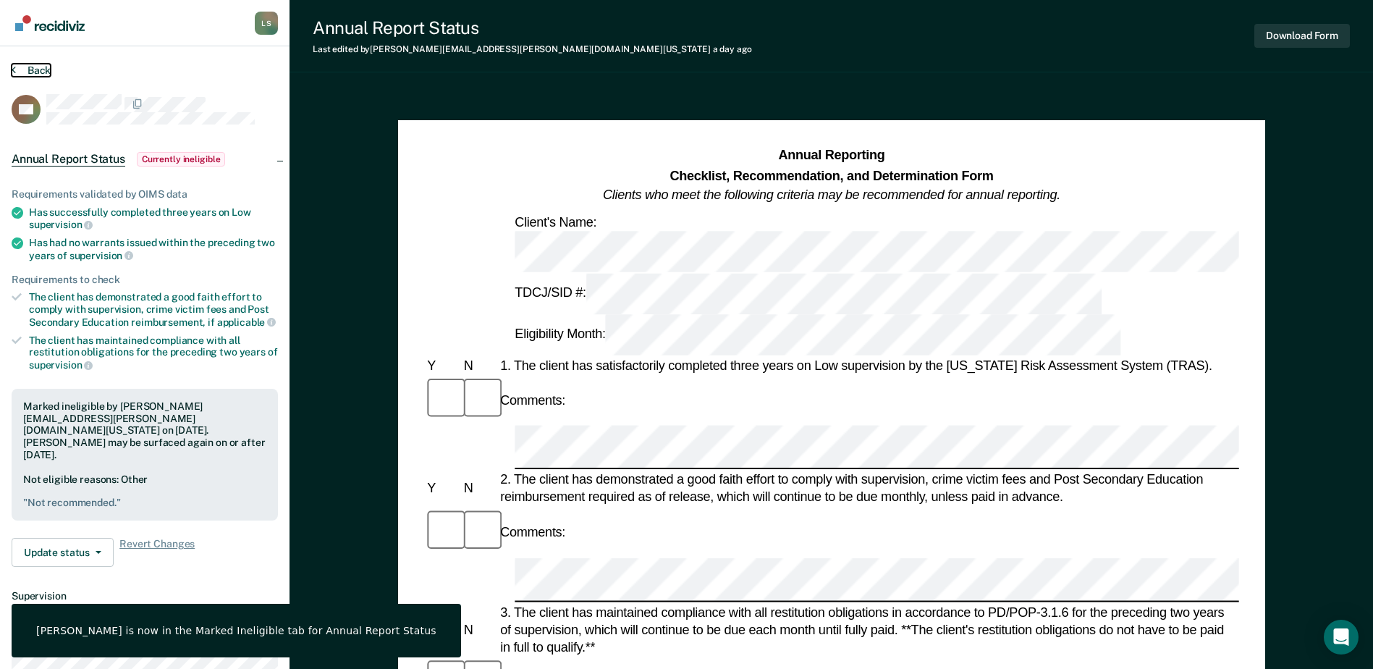
click at [21, 71] on button "Back" at bounding box center [31, 70] width 39 height 13
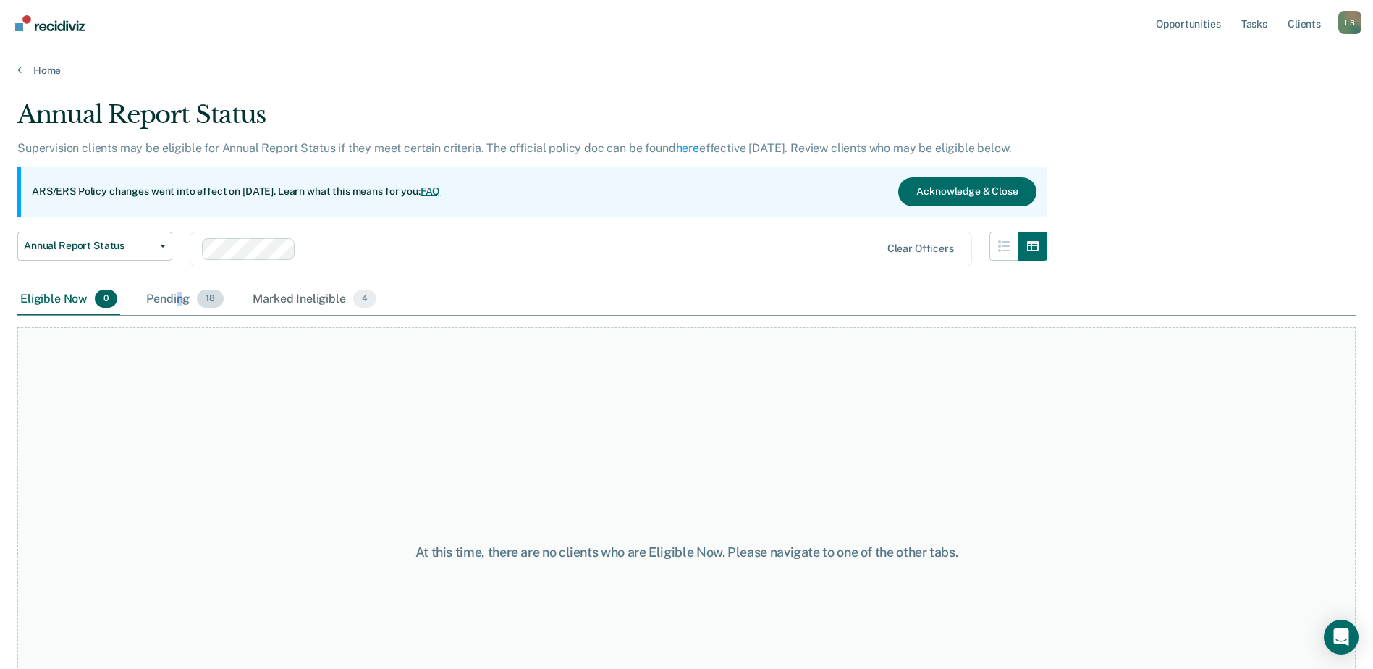
click at [179, 296] on div "Pending 18" at bounding box center [184, 300] width 83 height 32
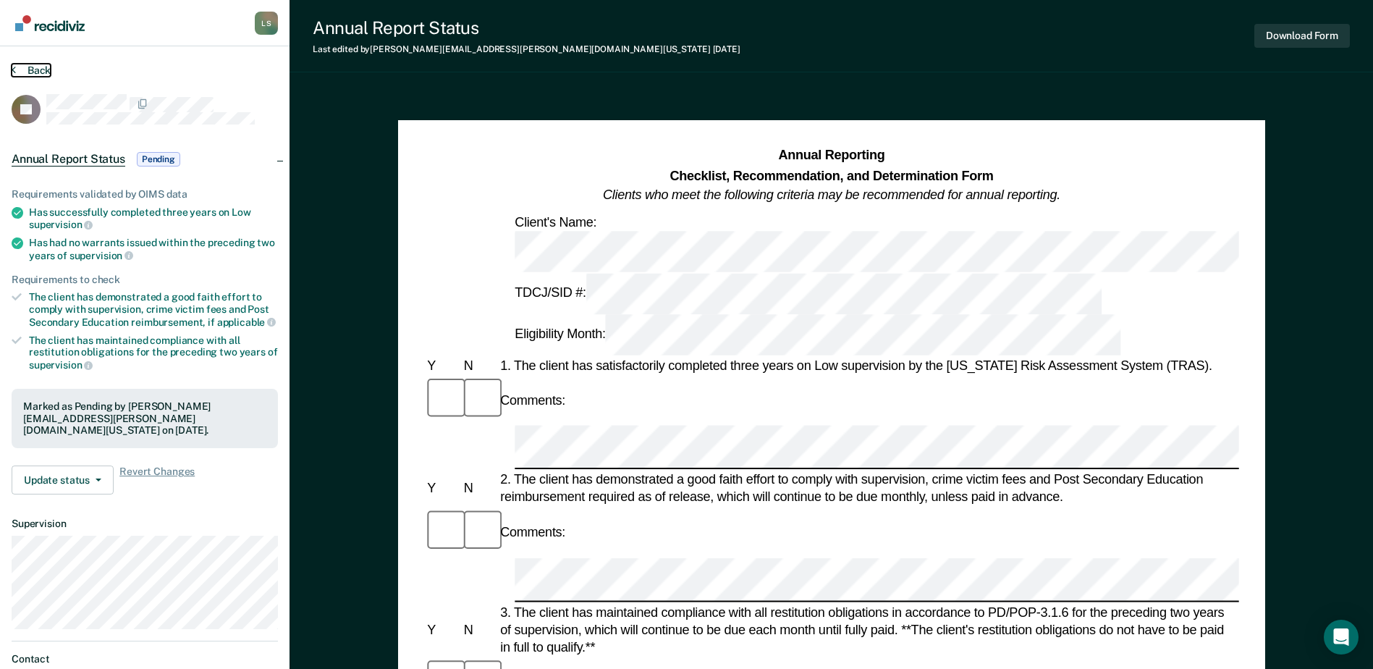
click at [13, 74] on icon at bounding box center [14, 70] width 4 height 12
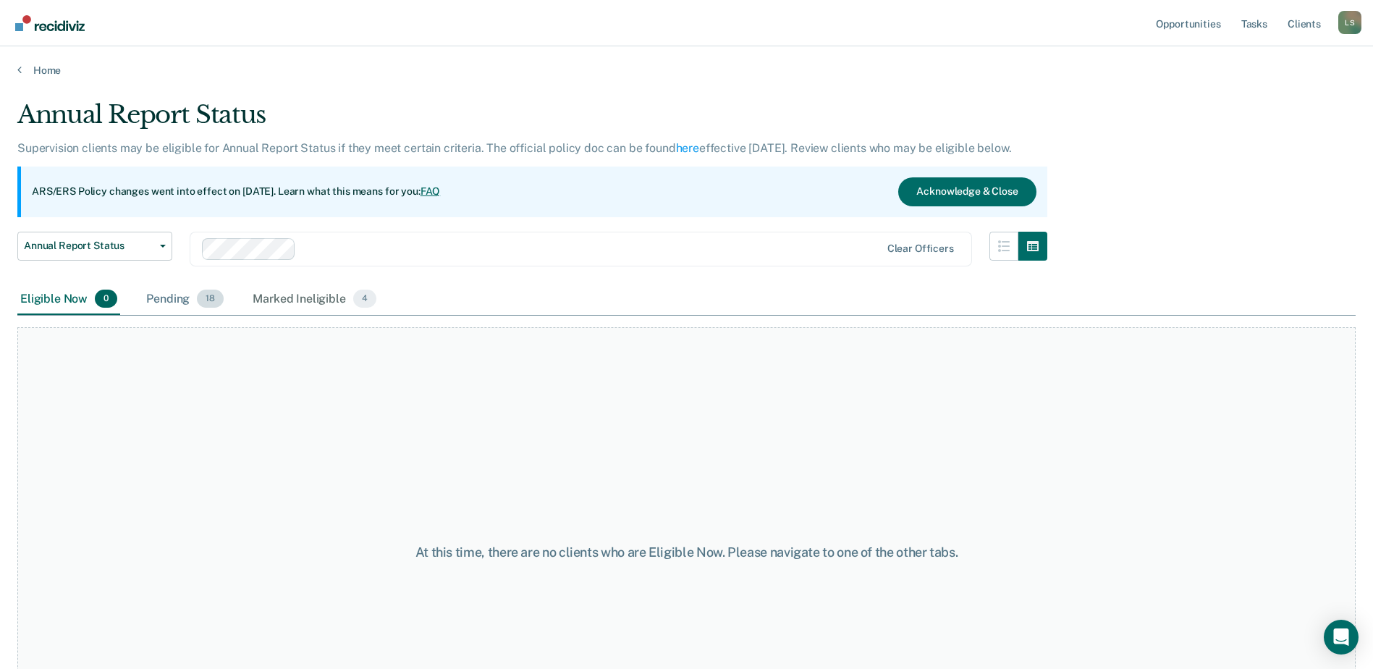
click at [164, 296] on div "Pending 18" at bounding box center [184, 300] width 83 height 32
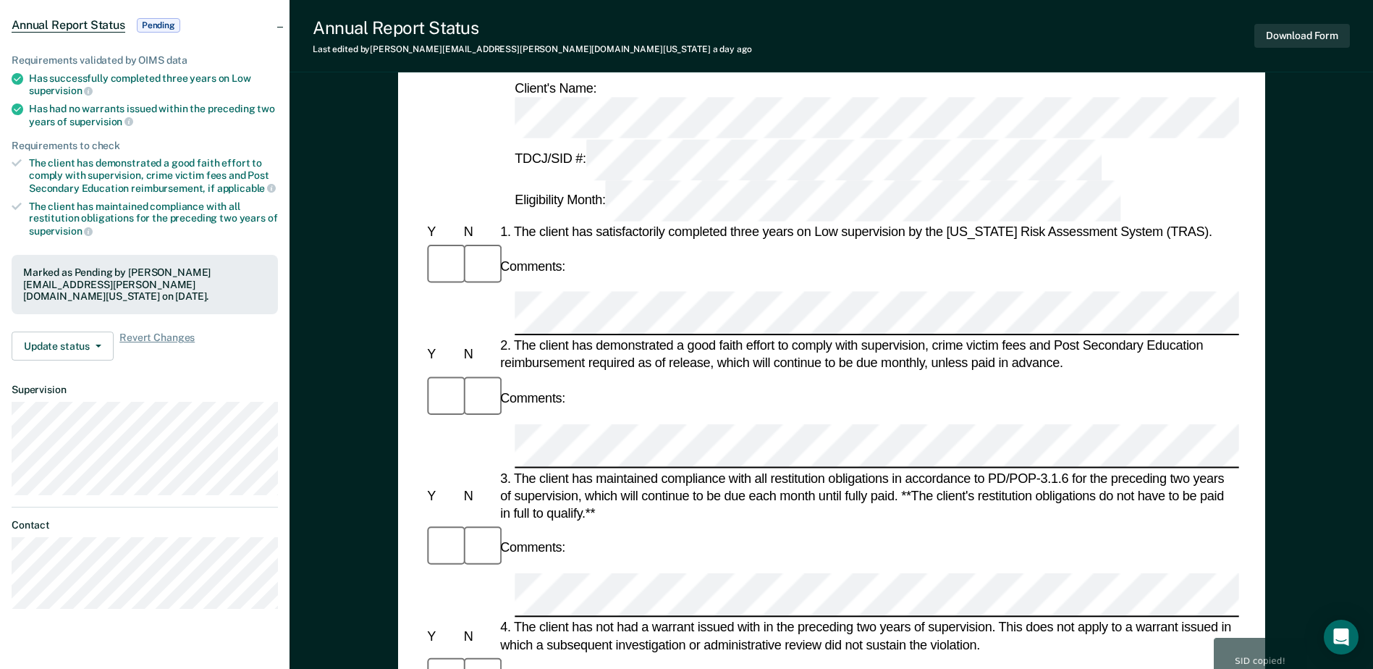
scroll to position [145, 0]
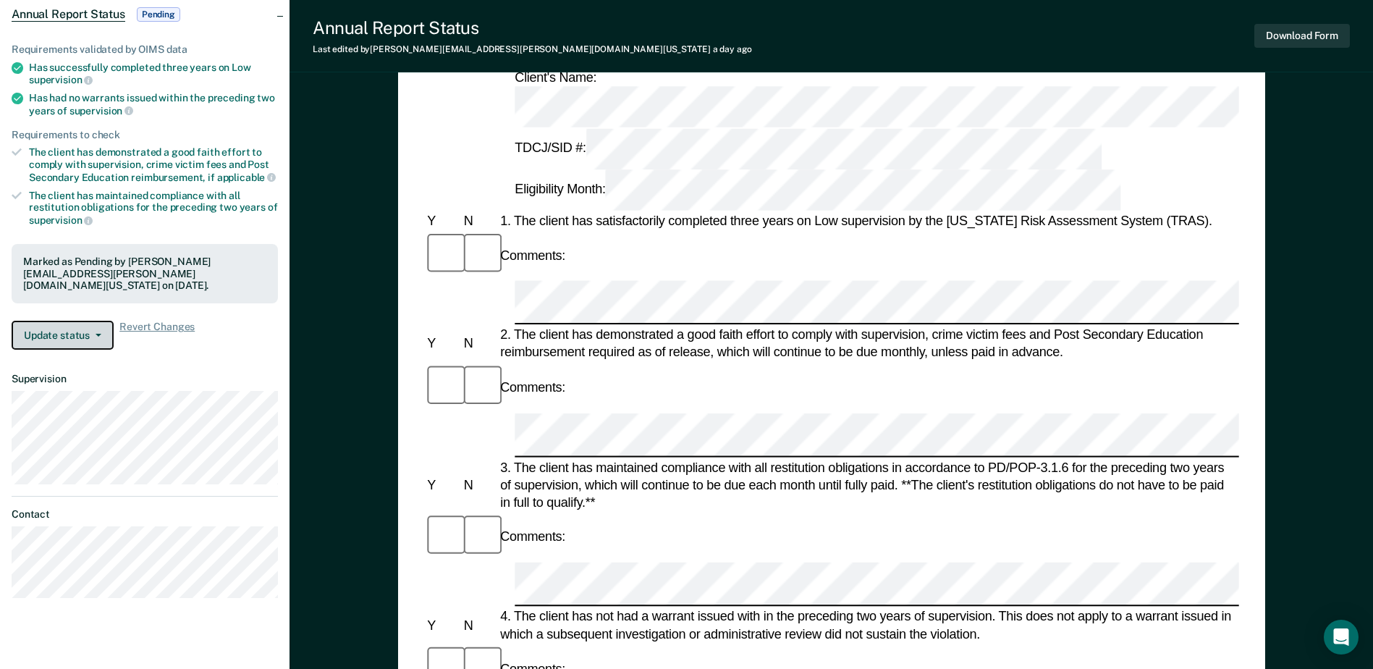
click at [80, 321] on button "Update status" at bounding box center [63, 335] width 102 height 29
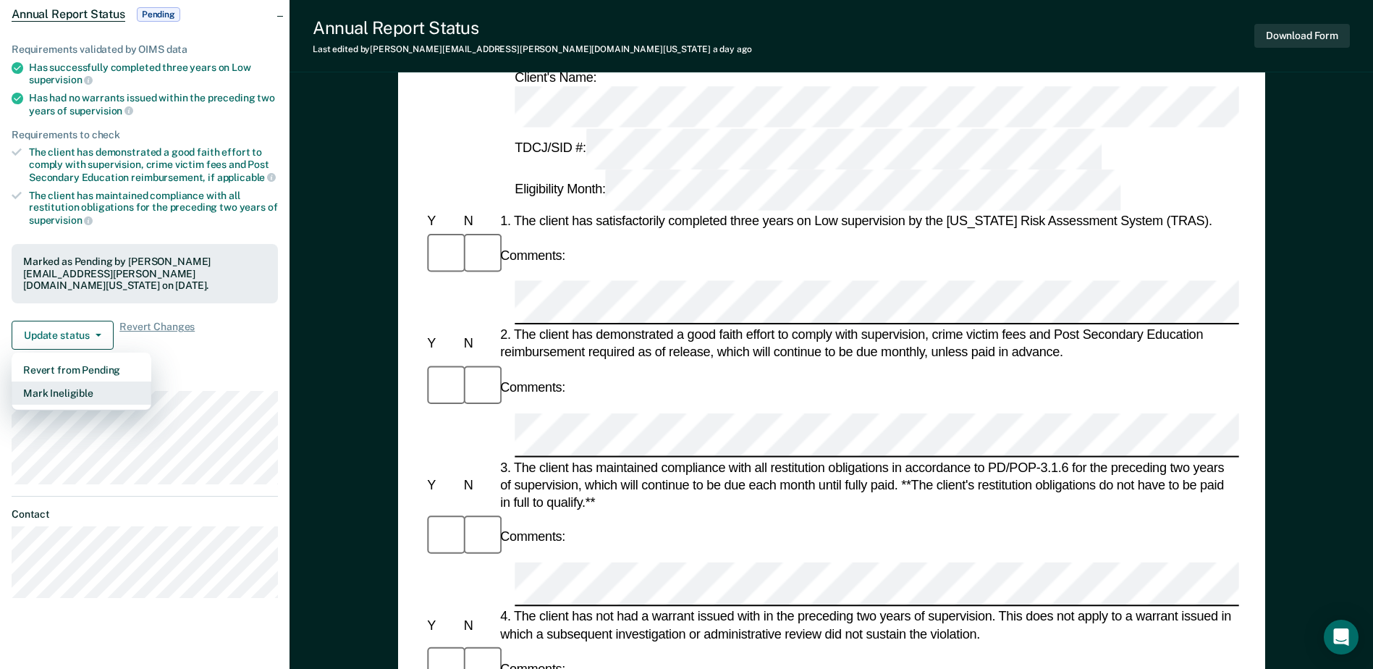
click at [65, 381] on button "Mark Ineligible" at bounding box center [82, 392] width 140 height 23
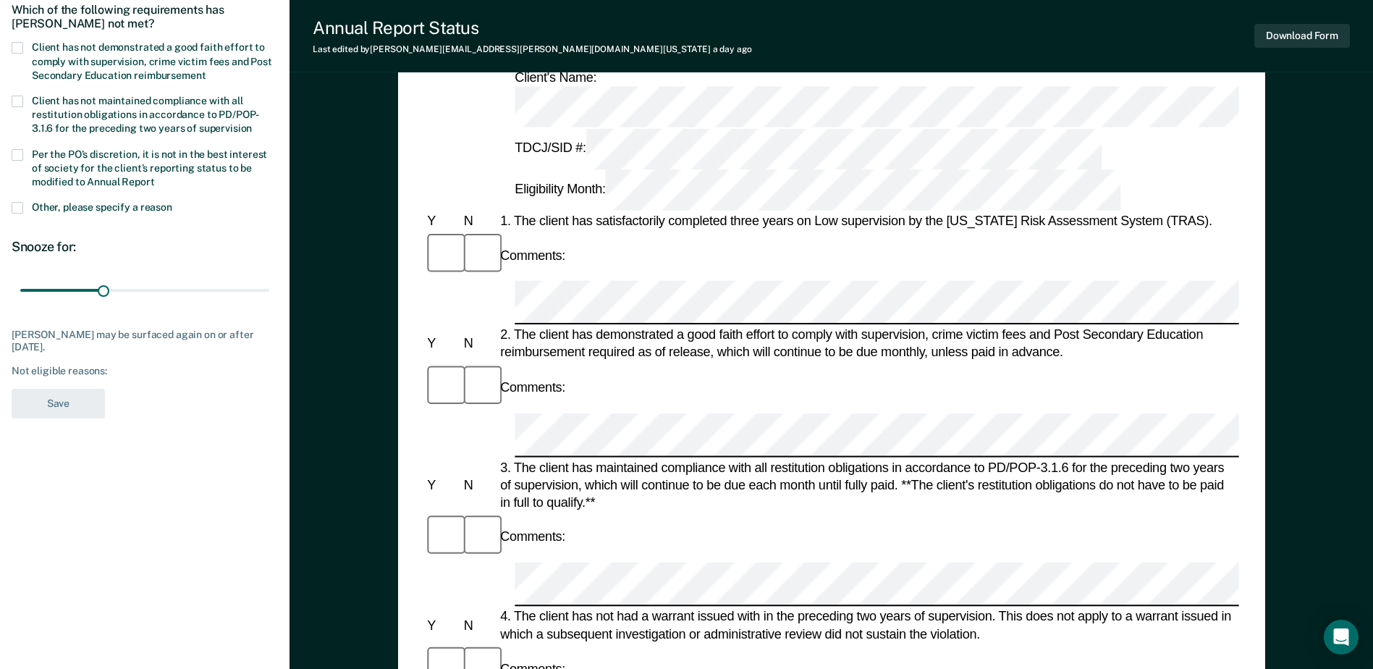
click at [9, 204] on section "Back EL Which of the following requirements has [PERSON_NAME] not met? Client h…" at bounding box center [144, 173] width 289 height 543
click at [14, 204] on span at bounding box center [18, 208] width 12 height 12
click at [172, 202] on input "Other, please specify a reason" at bounding box center [172, 202] width 0 height 0
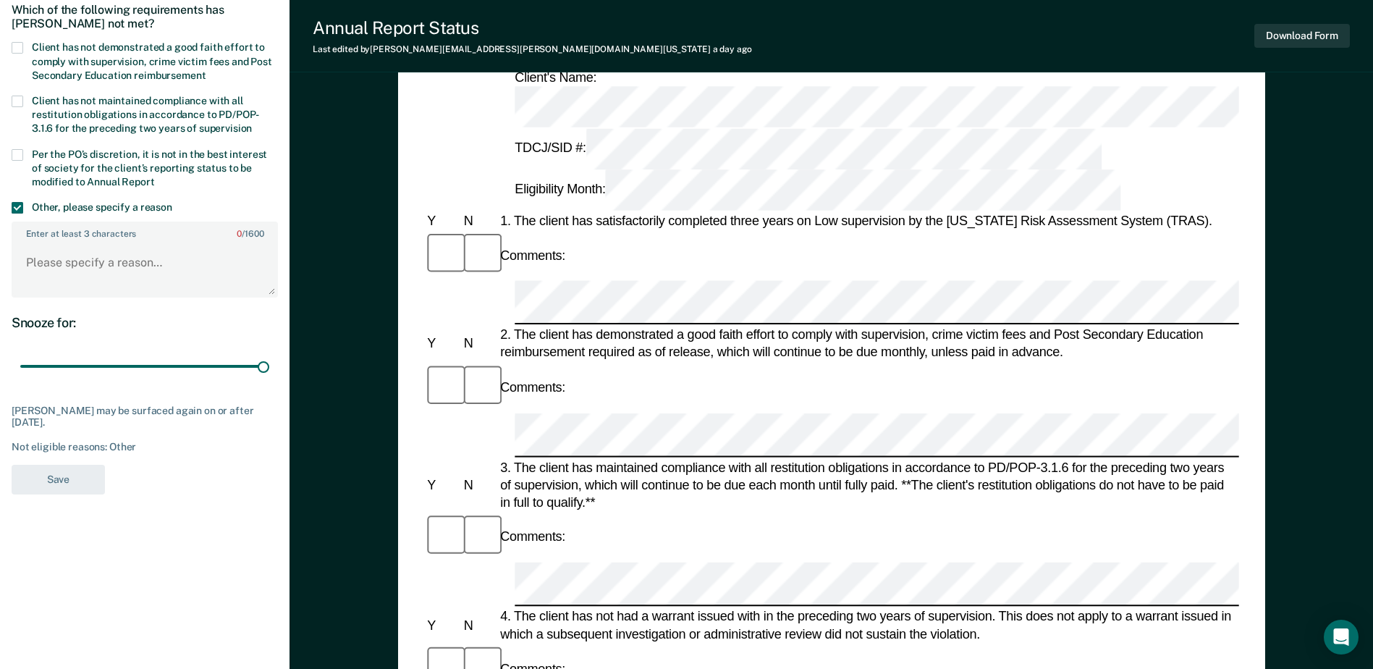
drag, startPoint x: 102, startPoint y: 365, endPoint x: 289, endPoint y: 370, distance: 186.8
type input "90"
click at [269, 370] on input "range" at bounding box center [144, 366] width 249 height 25
click at [59, 271] on textarea "Enter at least 3 characters 0 / 1600" at bounding box center [144, 269] width 263 height 54
paste textarea "04463907"
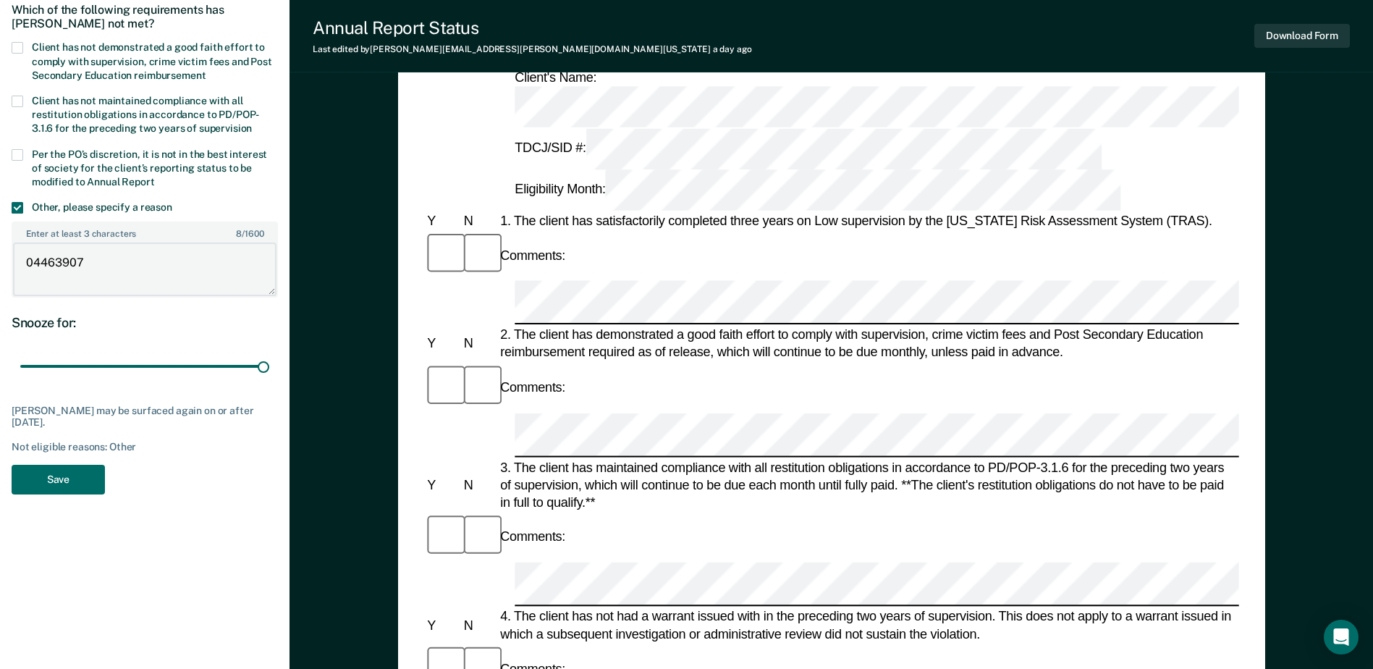
drag, startPoint x: 90, startPoint y: 263, endPoint x: -3, endPoint y: 259, distance: 92.7
click at [0, 259] on html "Looks like you’re using Internet Explorer 11. For faster loading and a better e…" at bounding box center [686, 189] width 1373 height 669
drag, startPoint x: 138, startPoint y: 263, endPoint x: 17, endPoint y: 260, distance: 120.9
click at [17, 260] on textarea "Not recommended." at bounding box center [144, 269] width 263 height 54
type textarea "Not recommended."
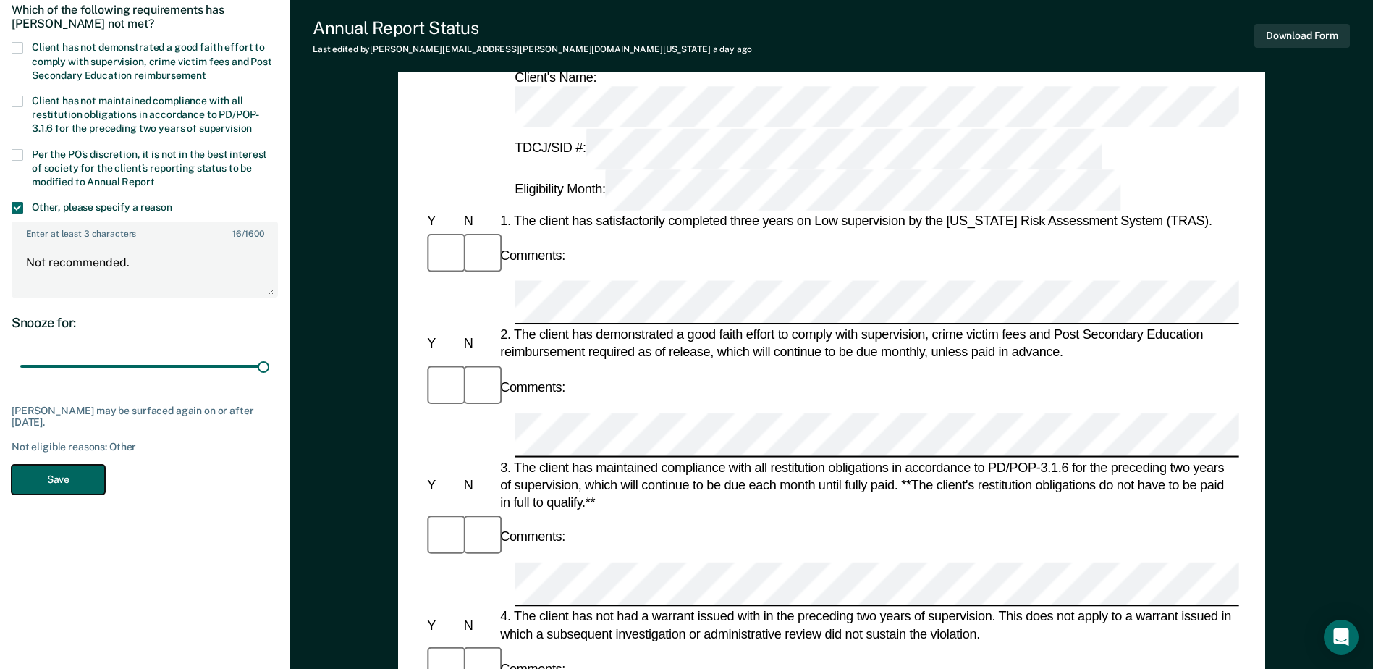
click at [64, 475] on button "Save" at bounding box center [58, 480] width 93 height 30
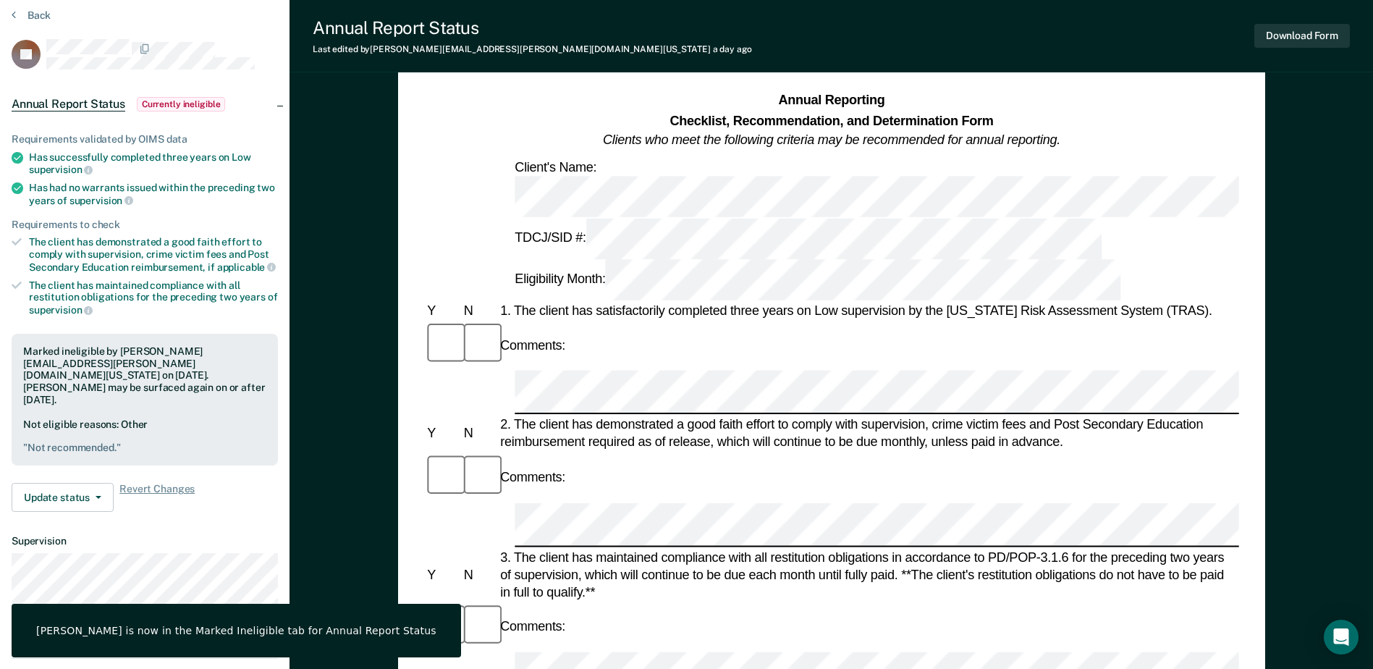
scroll to position [0, 0]
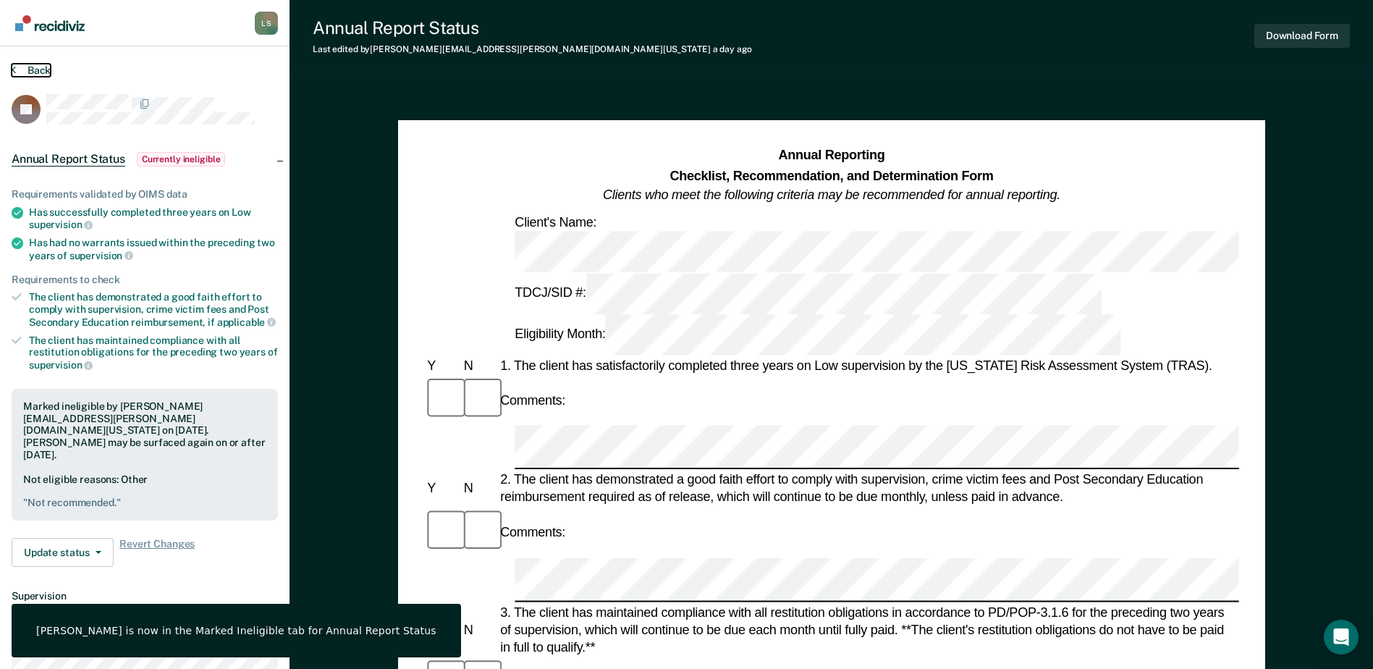
click at [29, 71] on button "Back" at bounding box center [31, 70] width 39 height 13
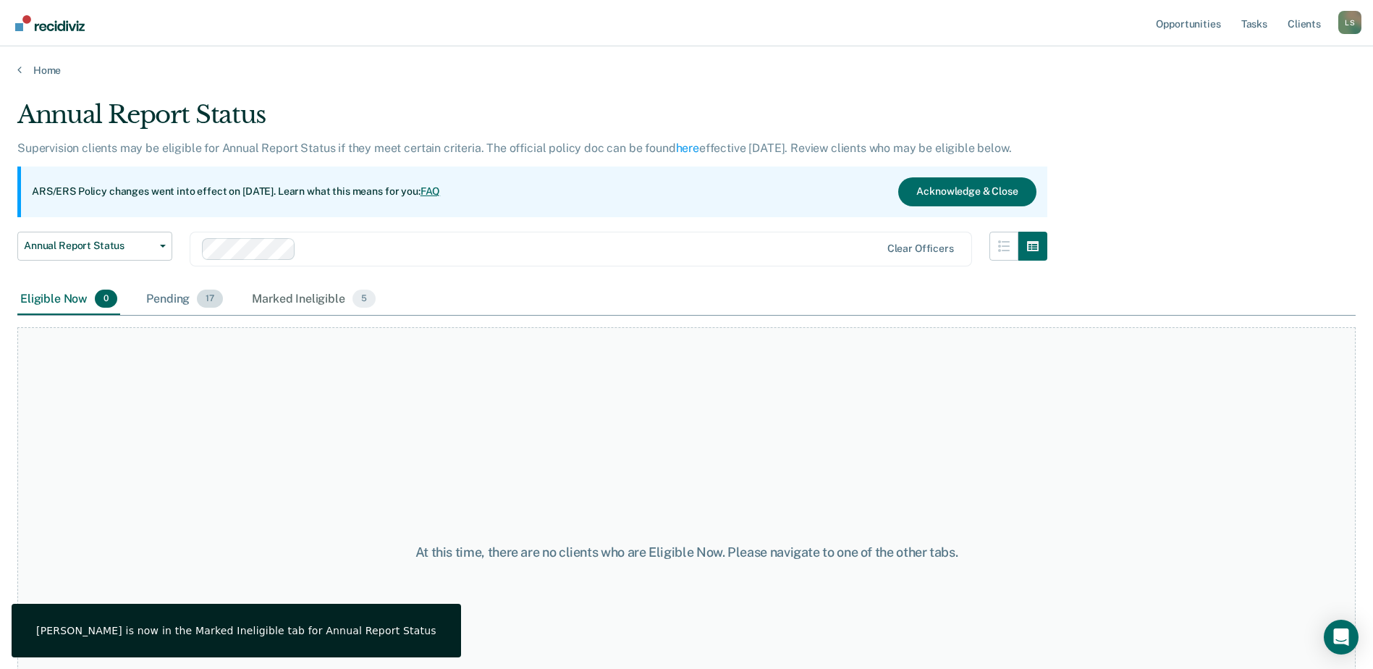
click at [174, 300] on div "Pending 17" at bounding box center [184, 300] width 83 height 32
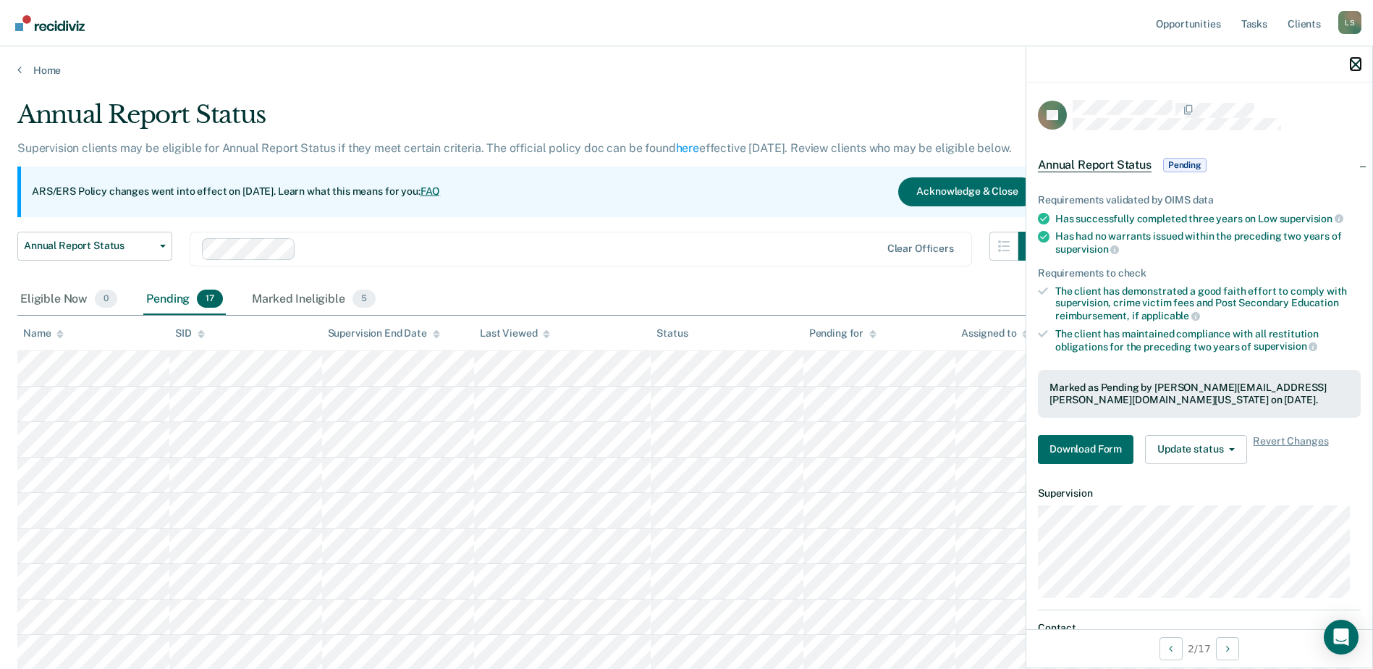
click at [1355, 64] on icon "button" at bounding box center [1355, 64] width 10 height 10
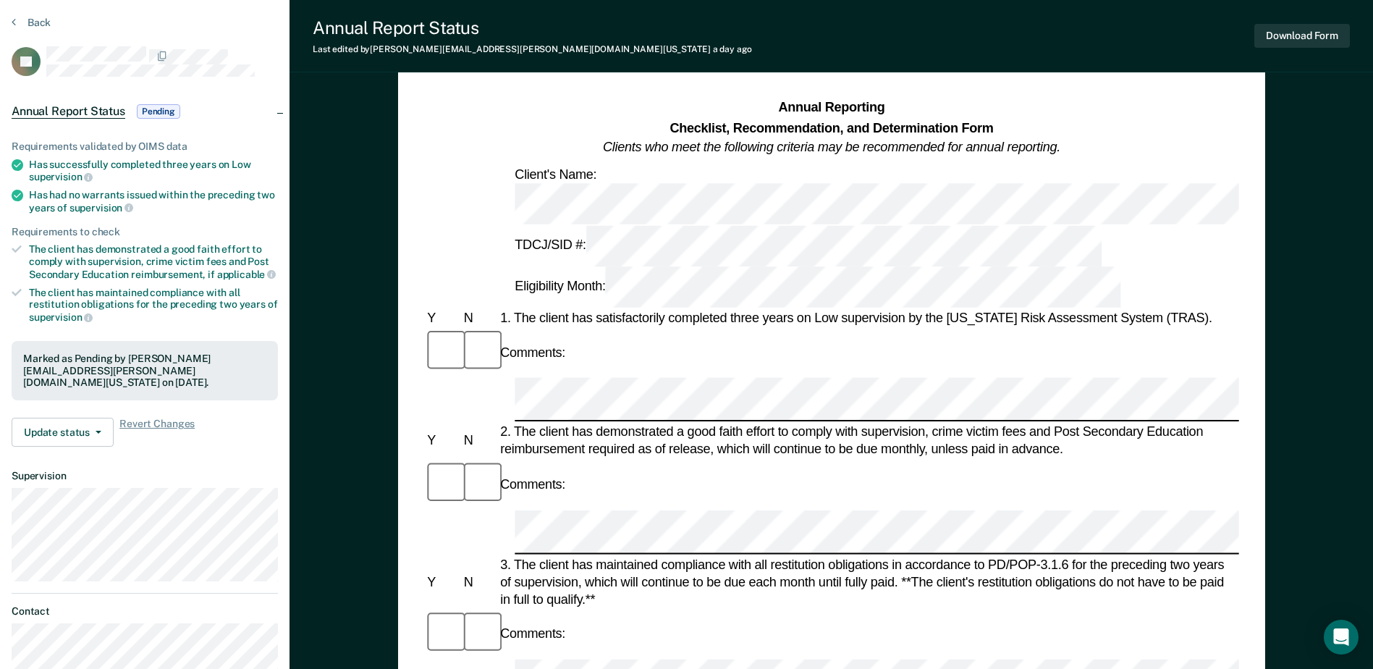
scroll to position [72, 0]
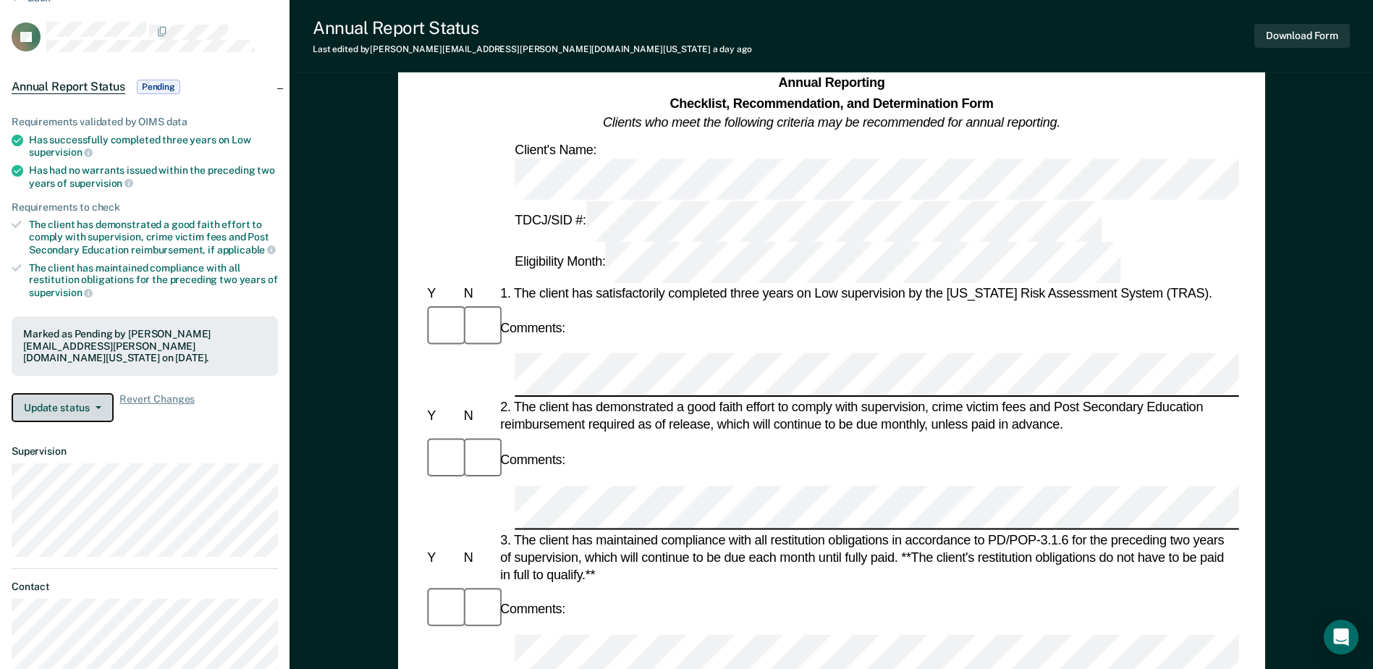
click at [79, 393] on button "Update status" at bounding box center [63, 407] width 102 height 29
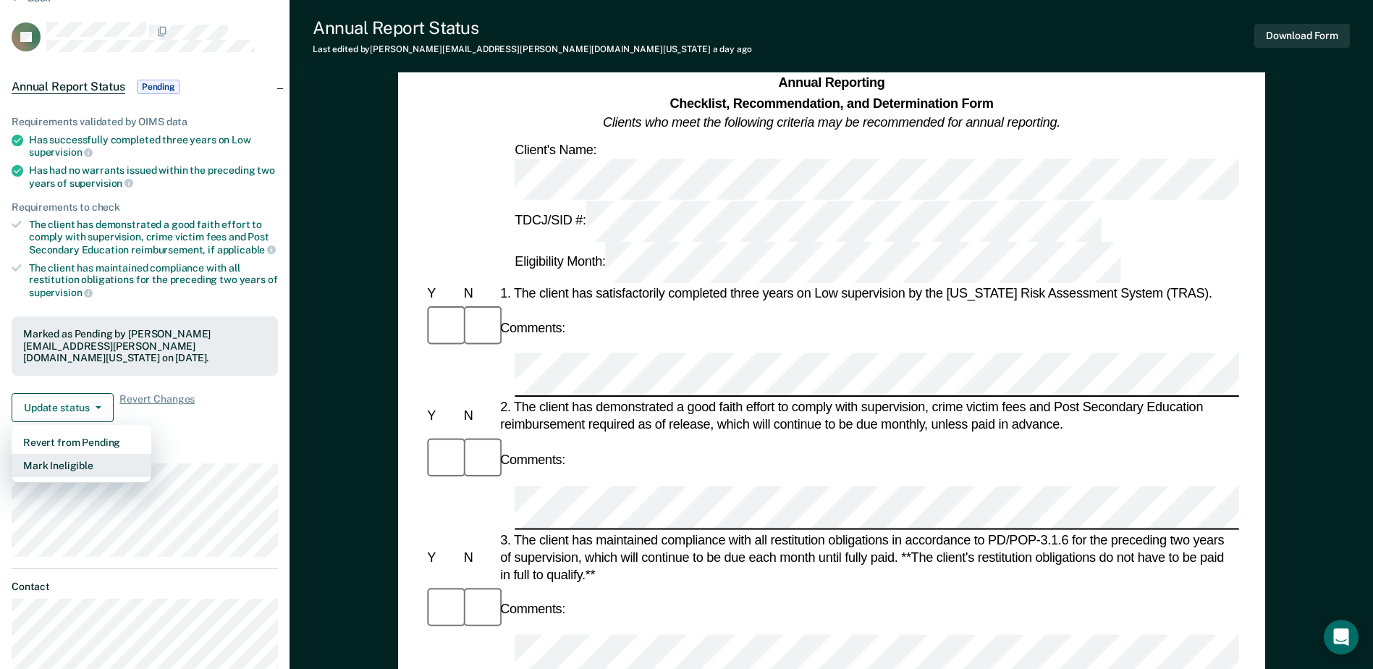
click at [72, 454] on button "Mark Ineligible" at bounding box center [82, 465] width 140 height 23
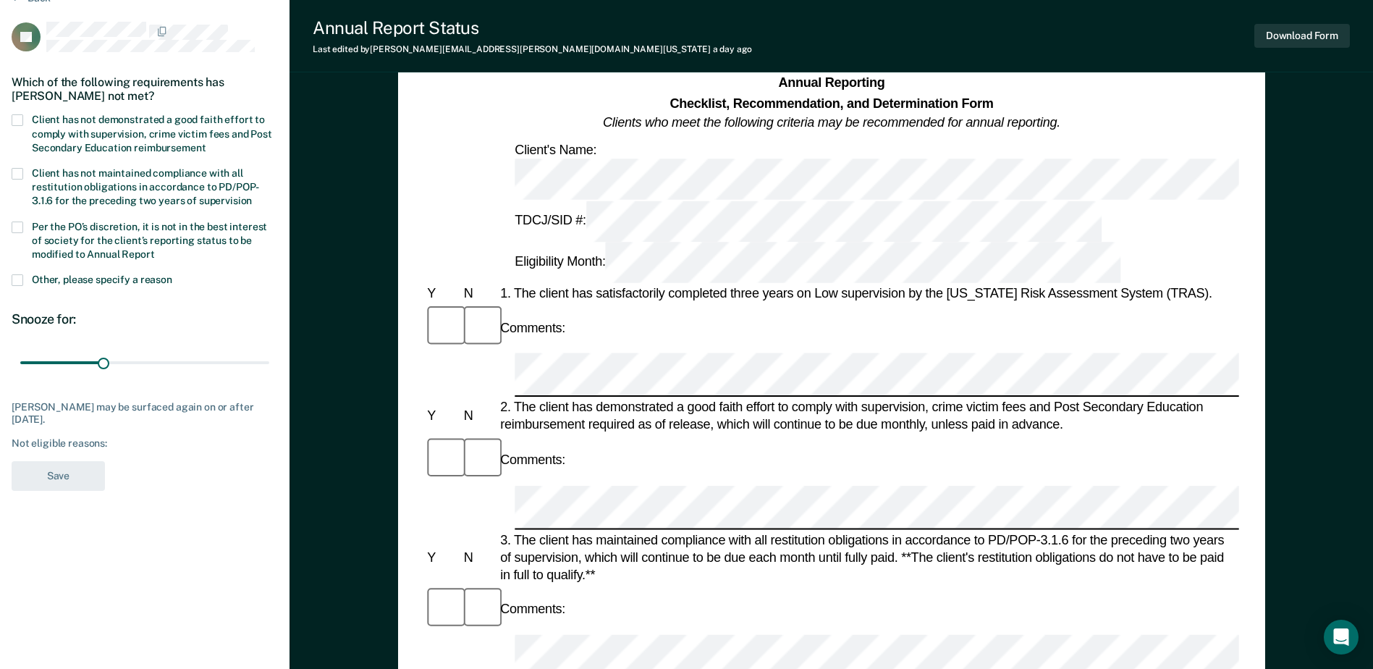
click at [12, 118] on span at bounding box center [18, 120] width 12 height 12
click at [206, 143] on input "Client has not demonstrated a good faith effort to comply with supervision, cri…" at bounding box center [206, 143] width 0 height 0
drag, startPoint x: 103, startPoint y: 363, endPoint x: 318, endPoint y: 359, distance: 215.0
type input "90"
click at [269, 359] on input "range" at bounding box center [144, 362] width 249 height 25
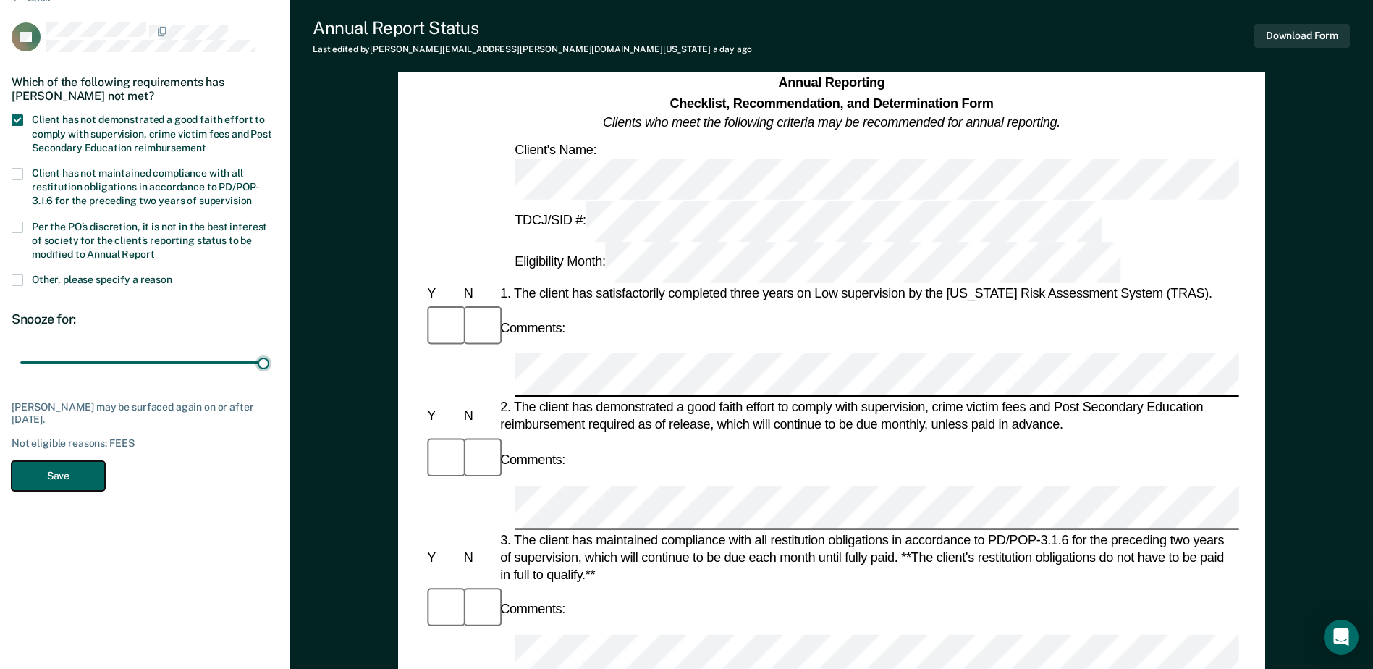
click at [62, 474] on button "Save" at bounding box center [58, 476] width 93 height 30
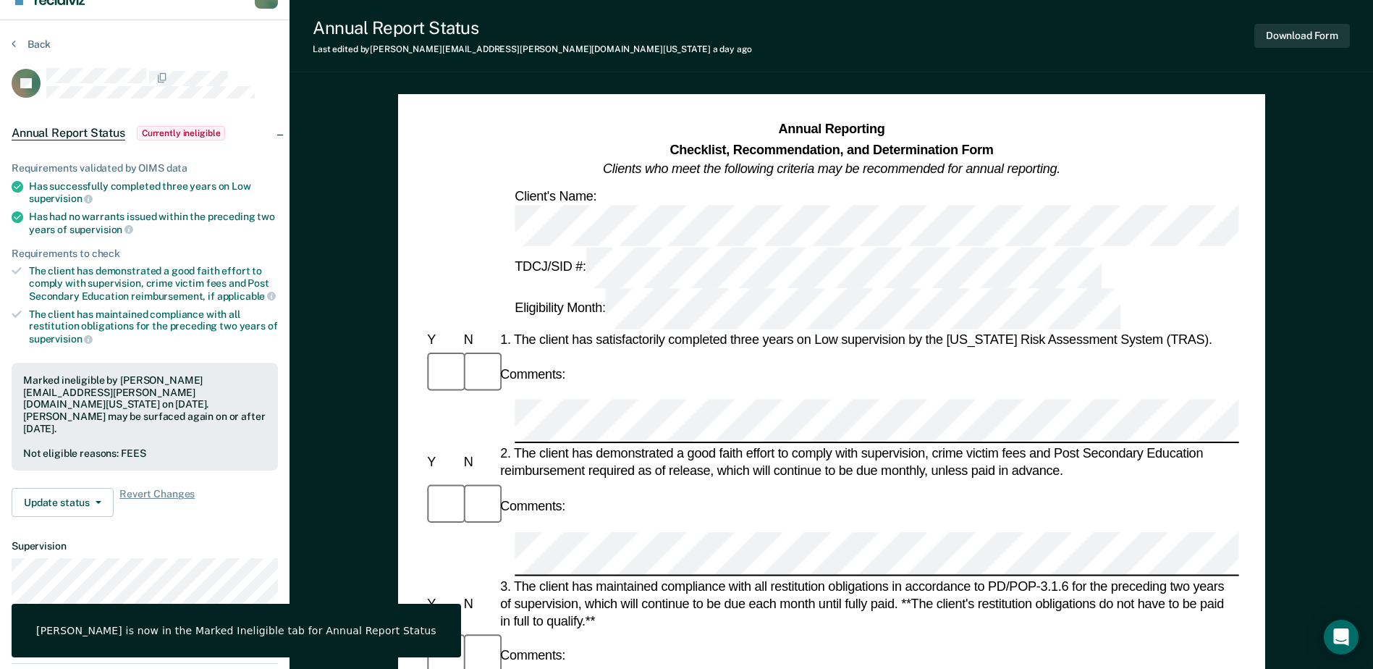
scroll to position [0, 0]
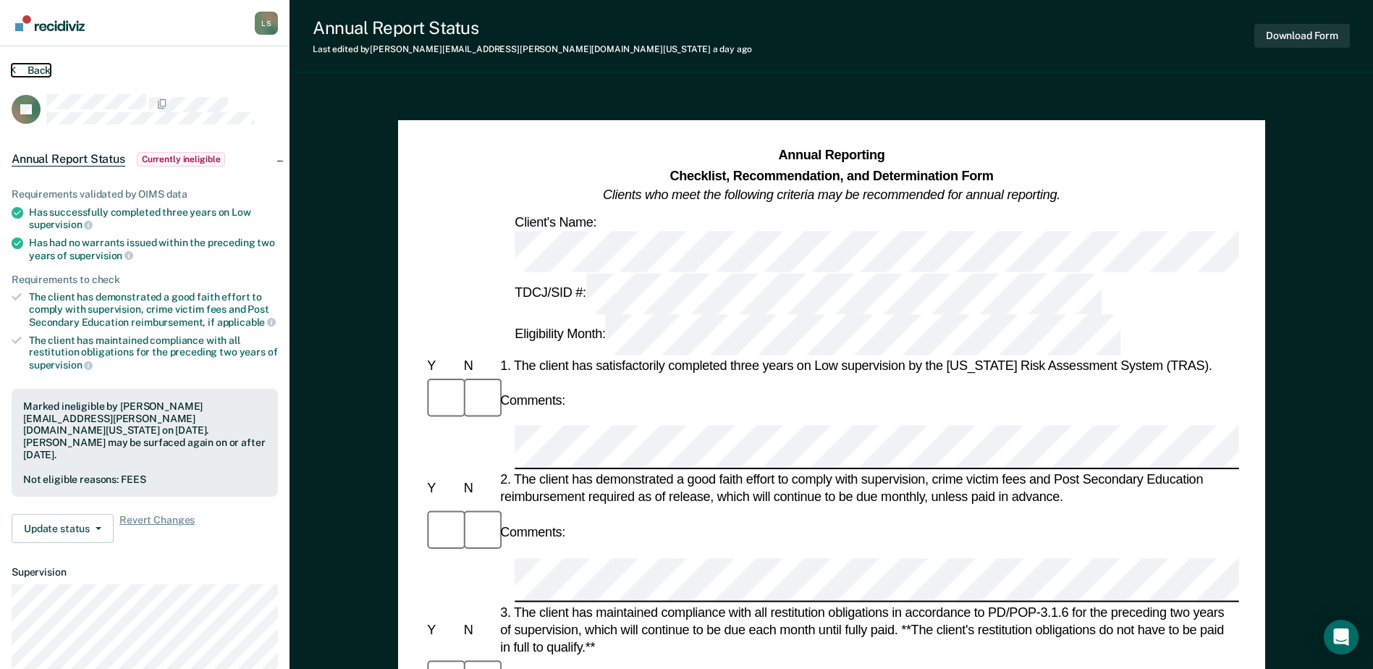
click at [27, 68] on button "Back" at bounding box center [31, 70] width 39 height 13
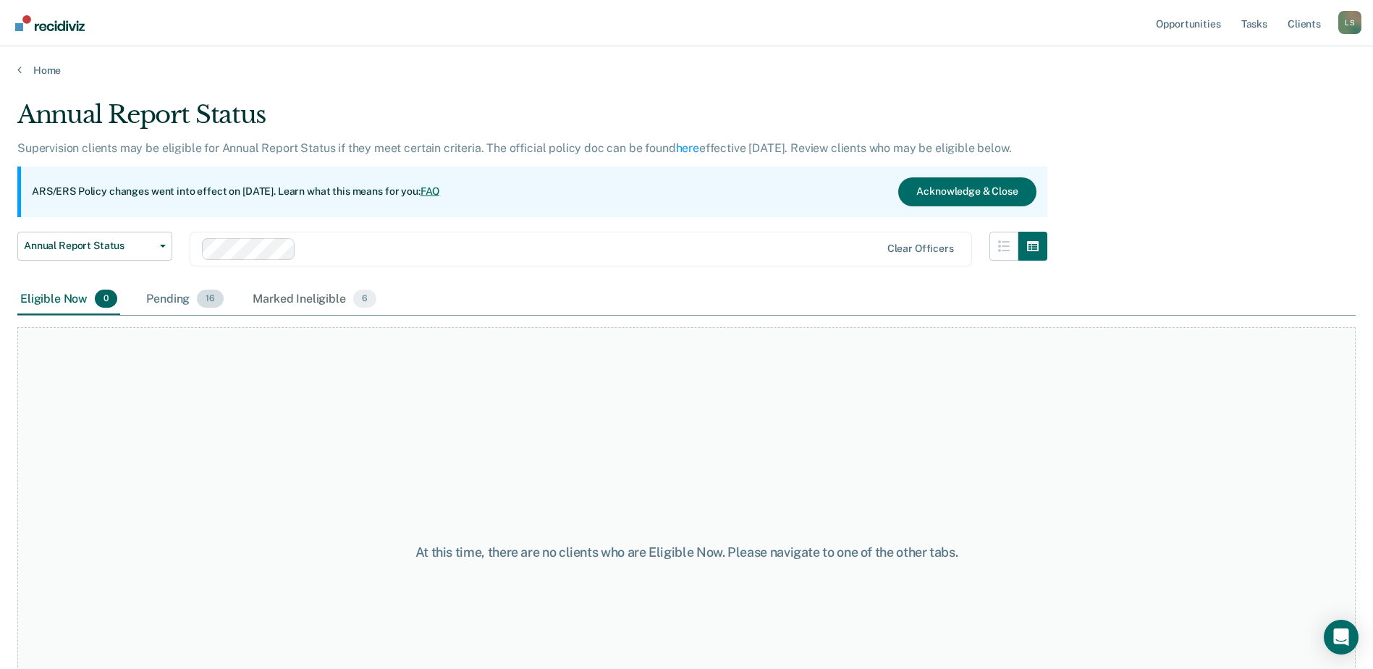
click at [185, 299] on div "Pending 16" at bounding box center [184, 300] width 83 height 32
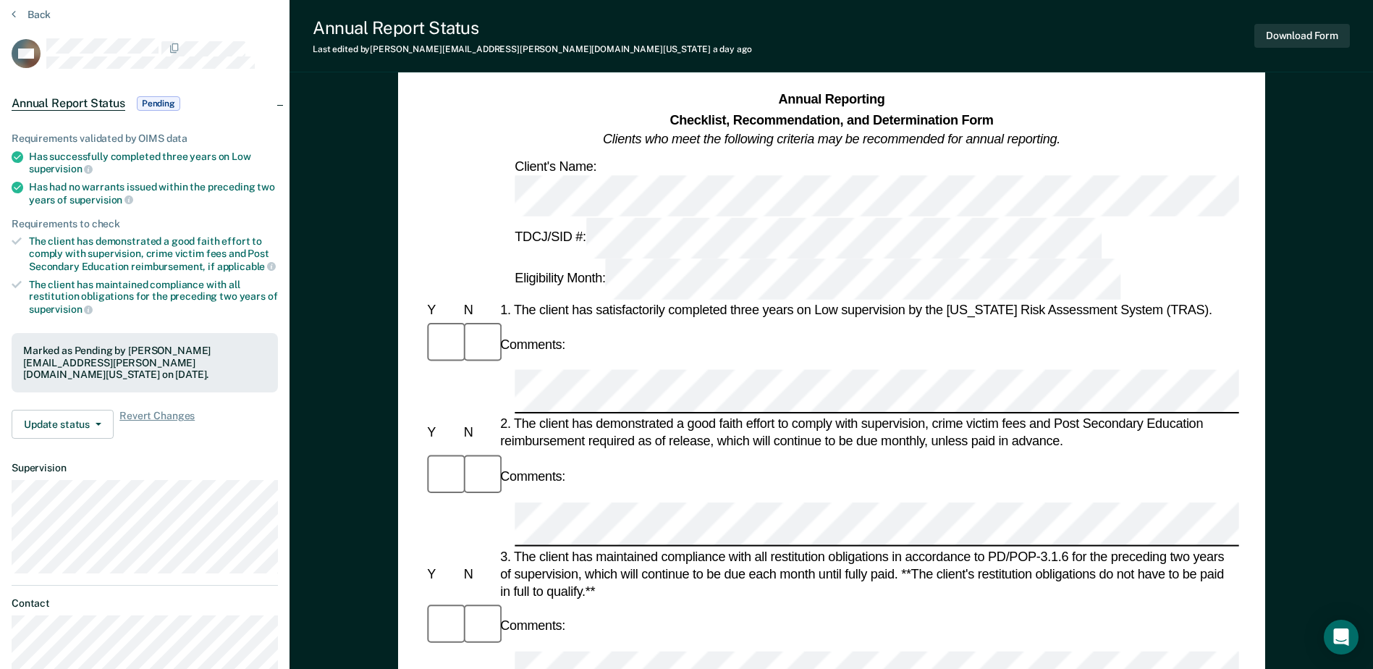
scroll to position [72, 0]
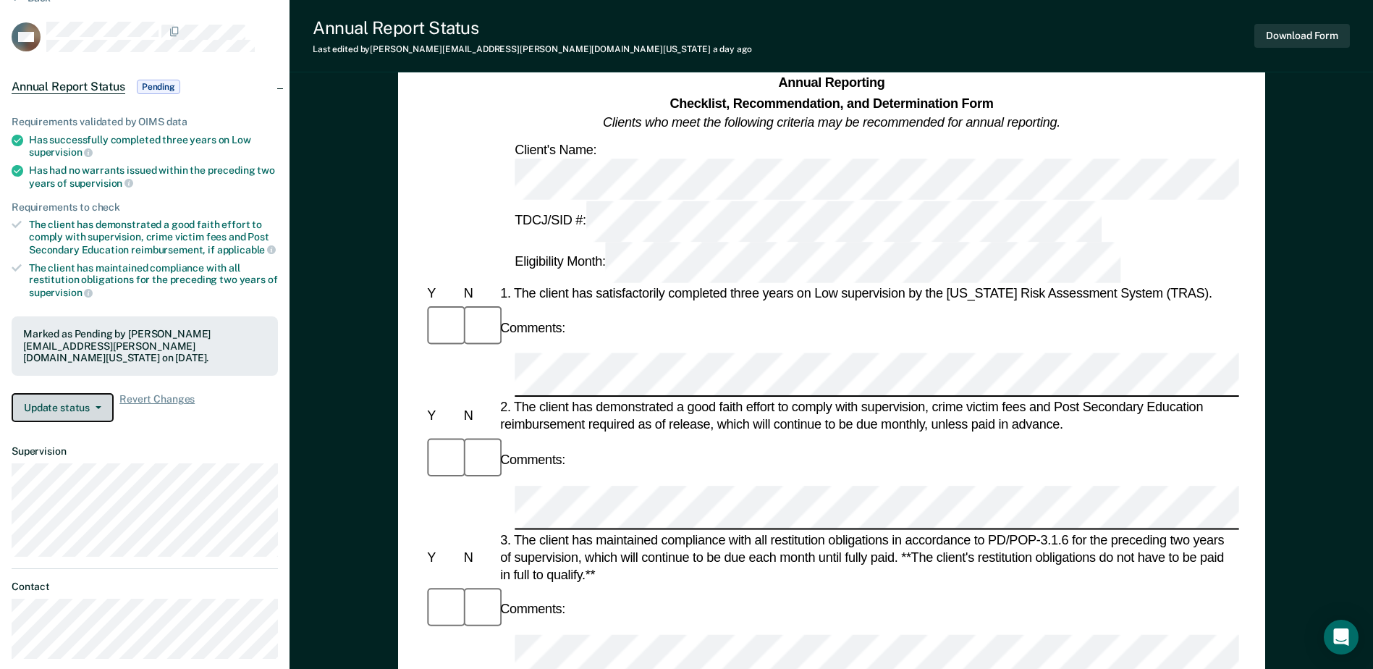
click at [88, 393] on button "Update status" at bounding box center [63, 407] width 102 height 29
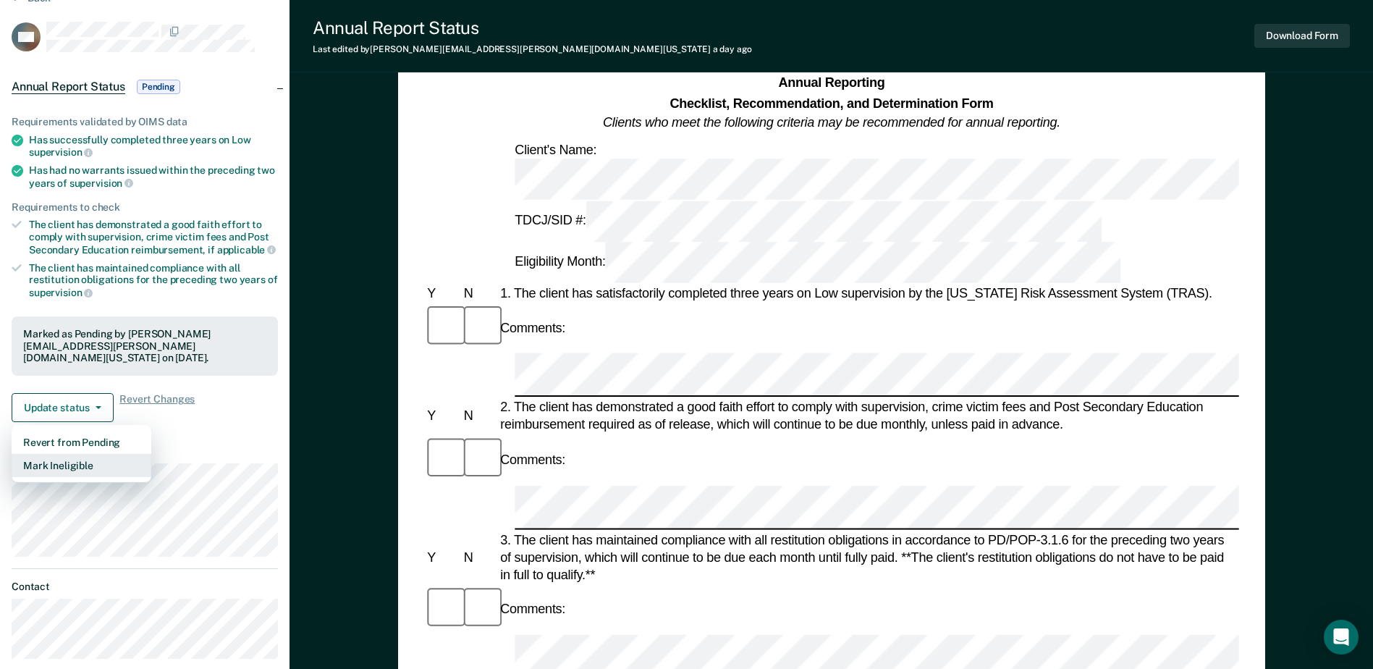
click at [85, 454] on button "Mark Ineligible" at bounding box center [82, 465] width 140 height 23
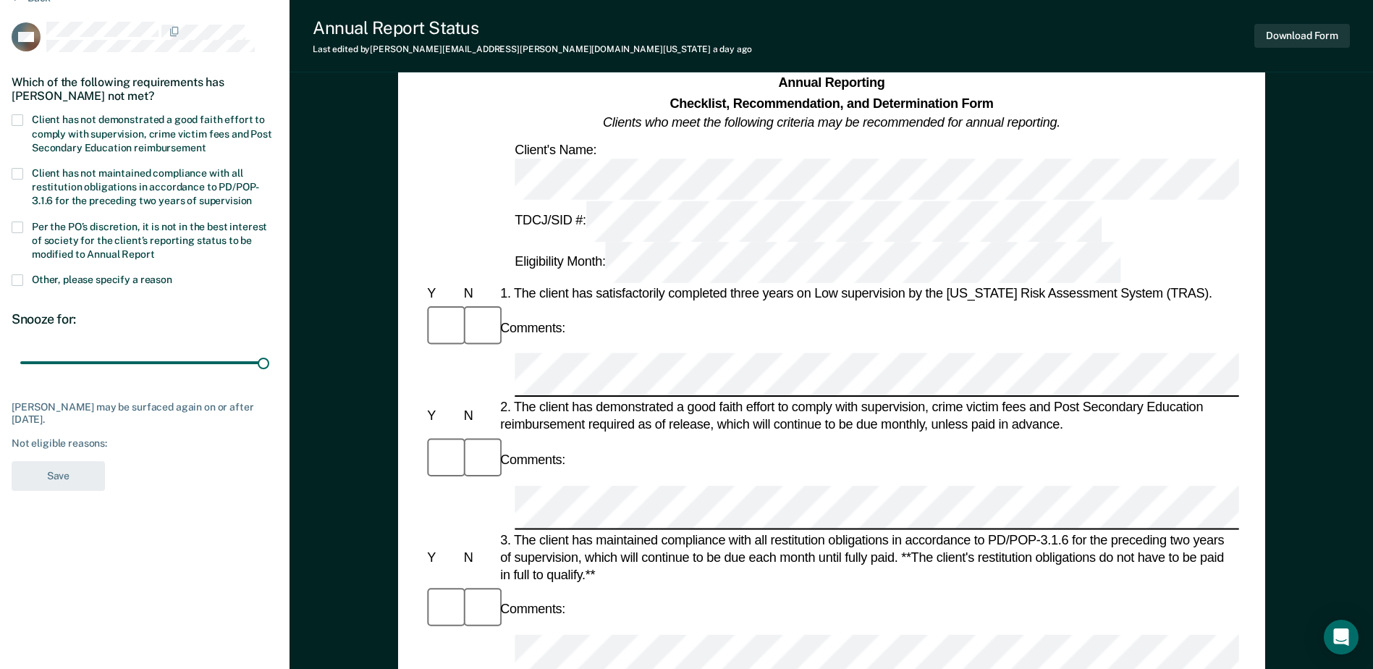
drag, startPoint x: 104, startPoint y: 363, endPoint x: 351, endPoint y: 382, distance: 247.5
type input "90"
click at [269, 376] on input "range" at bounding box center [144, 362] width 249 height 25
click at [22, 119] on span at bounding box center [18, 120] width 12 height 12
click at [206, 143] on input "Client has not demonstrated a good faith effort to comply with supervision, cri…" at bounding box center [206, 143] width 0 height 0
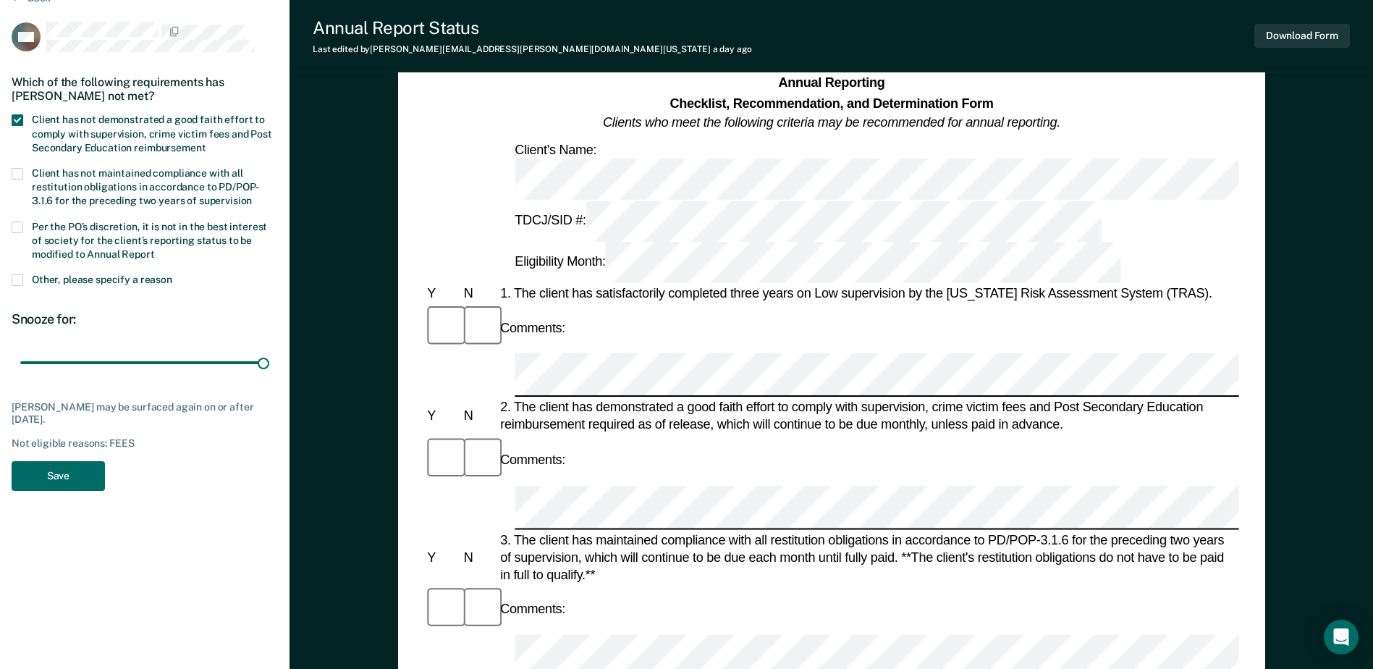
click at [17, 276] on span at bounding box center [18, 280] width 12 height 12
click at [172, 274] on input "Other, please specify a reason" at bounding box center [172, 274] width 0 height 0
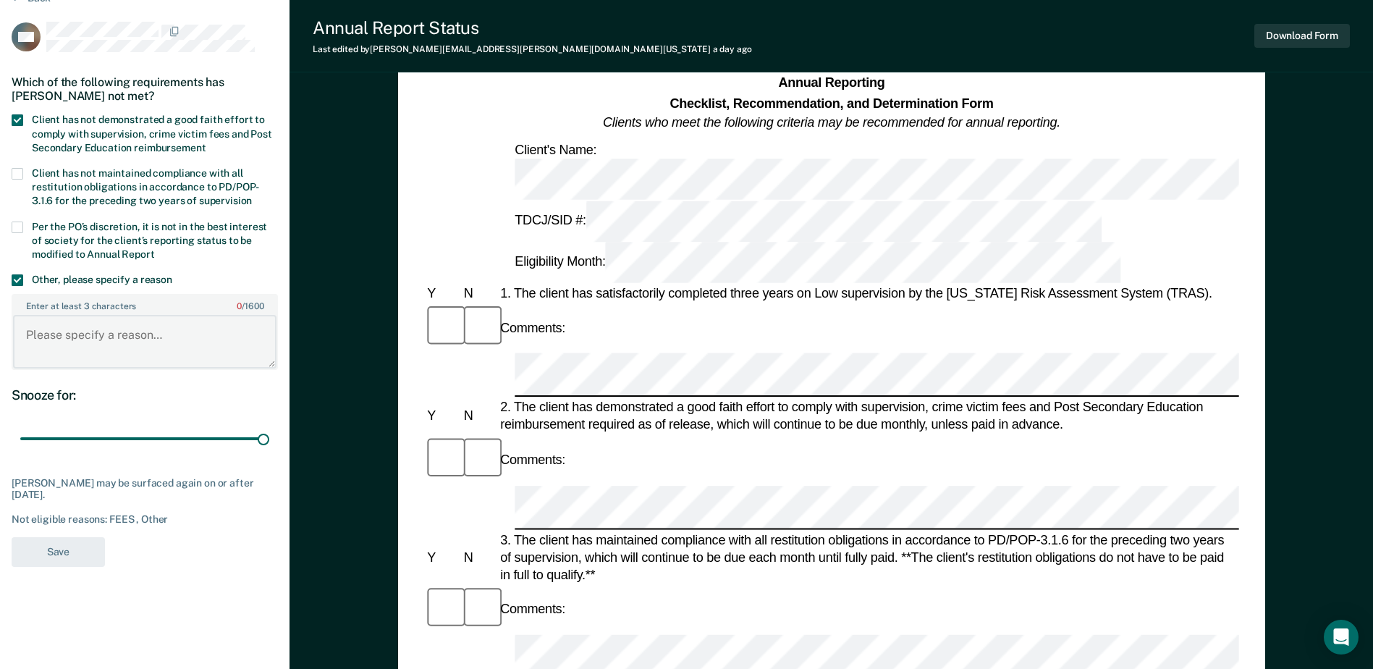
click at [112, 344] on textarea "Enter at least 3 characters 0 / 1600" at bounding box center [144, 342] width 263 height 54
paste textarea "Not recommended."
type textarea "Not recommended."
click at [71, 547] on button "Save" at bounding box center [58, 552] width 93 height 30
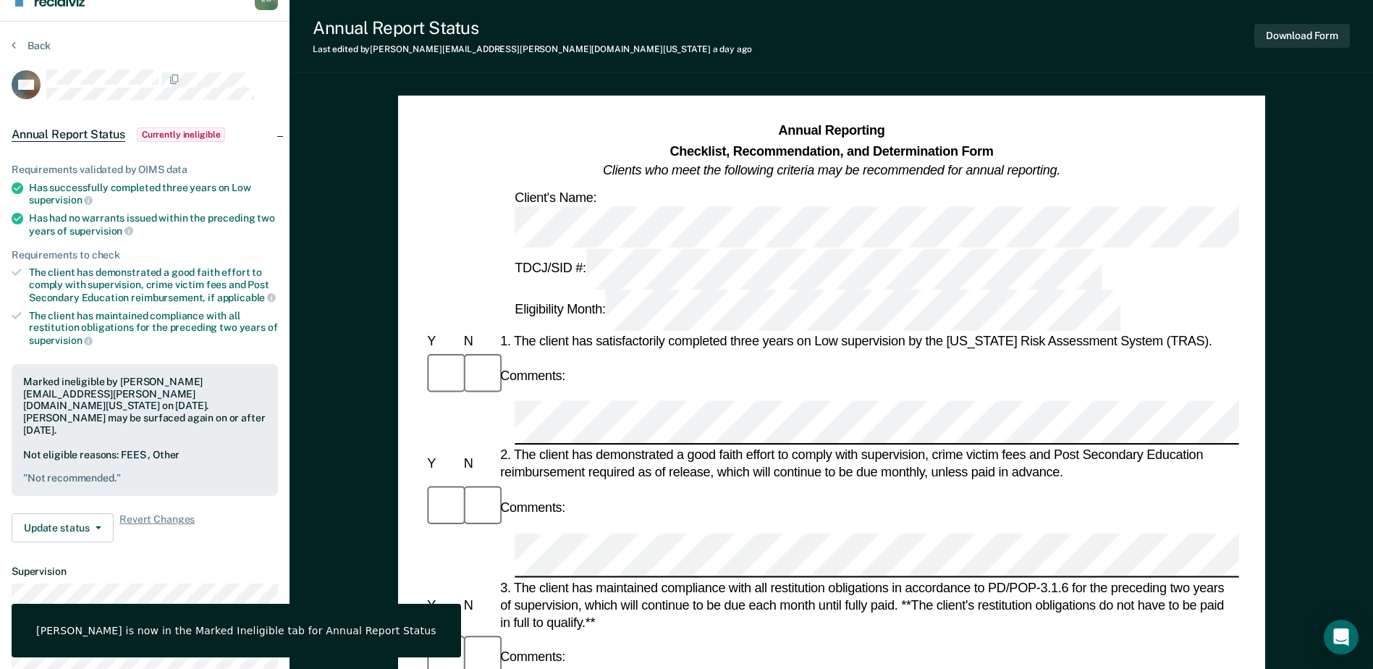
scroll to position [0, 0]
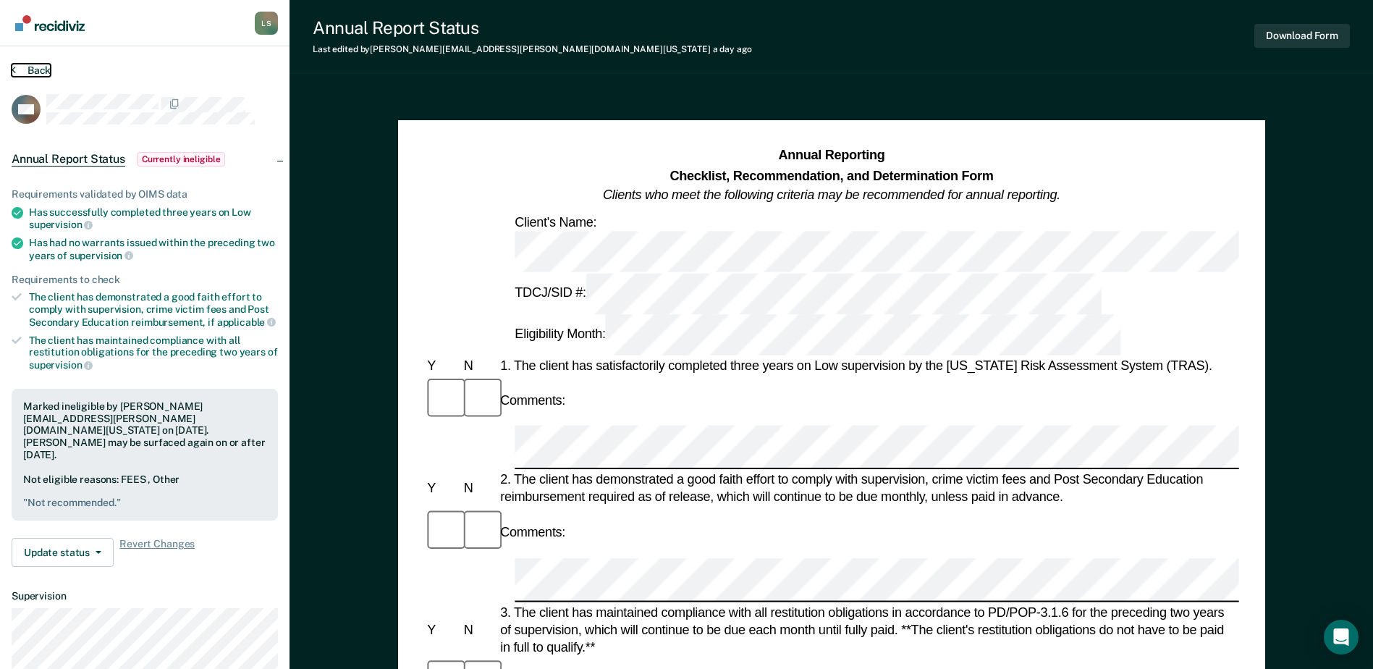
click at [30, 66] on button "Back" at bounding box center [31, 70] width 39 height 13
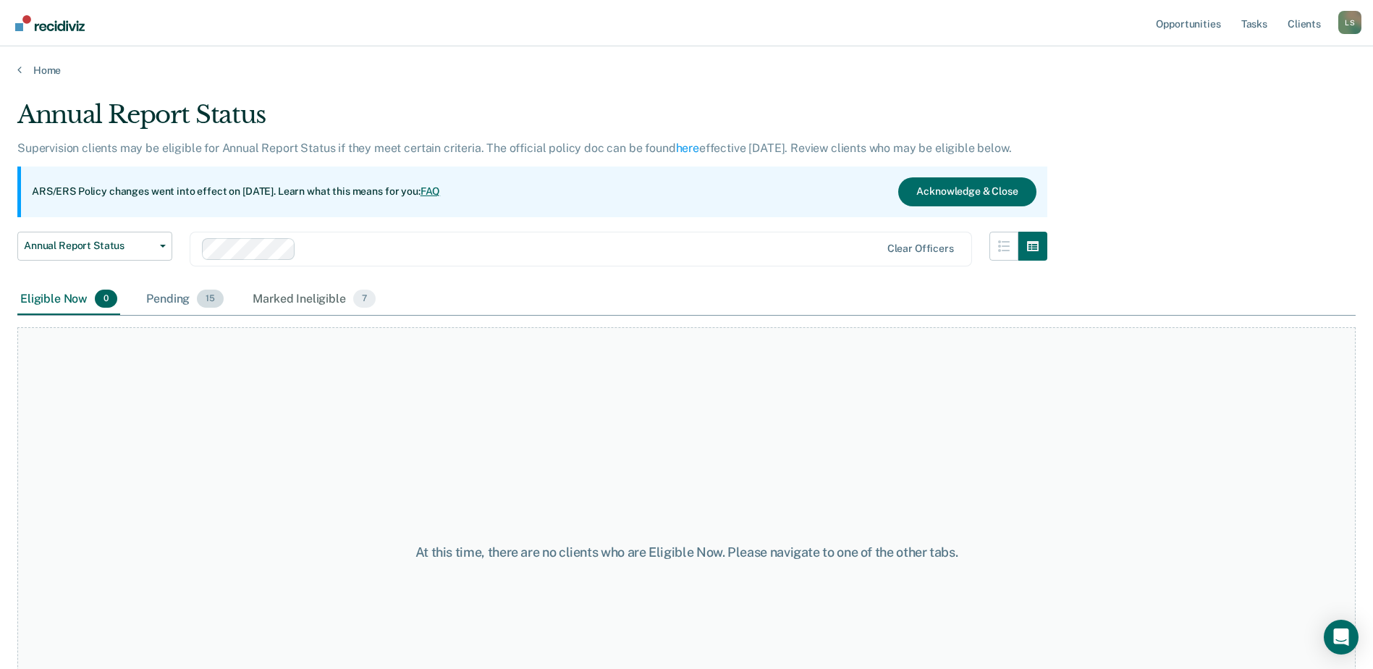
click at [174, 295] on div "Pending 15" at bounding box center [184, 300] width 83 height 32
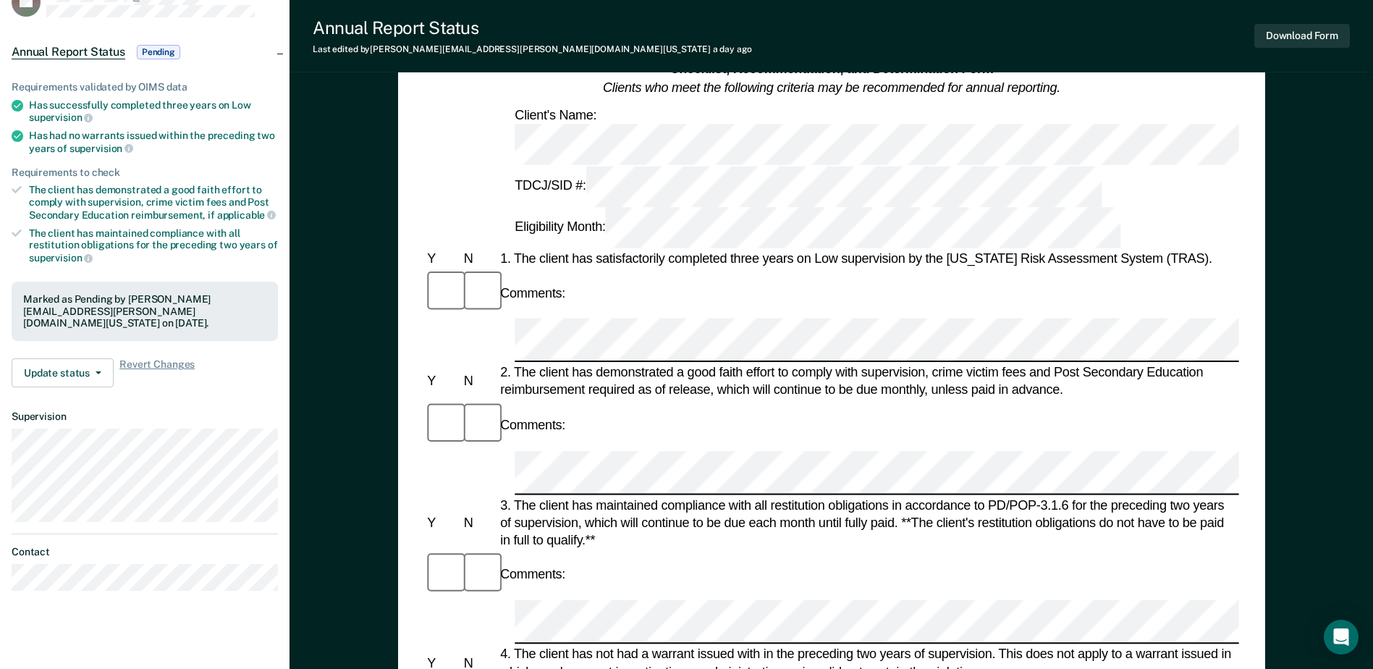
scroll to position [72, 0]
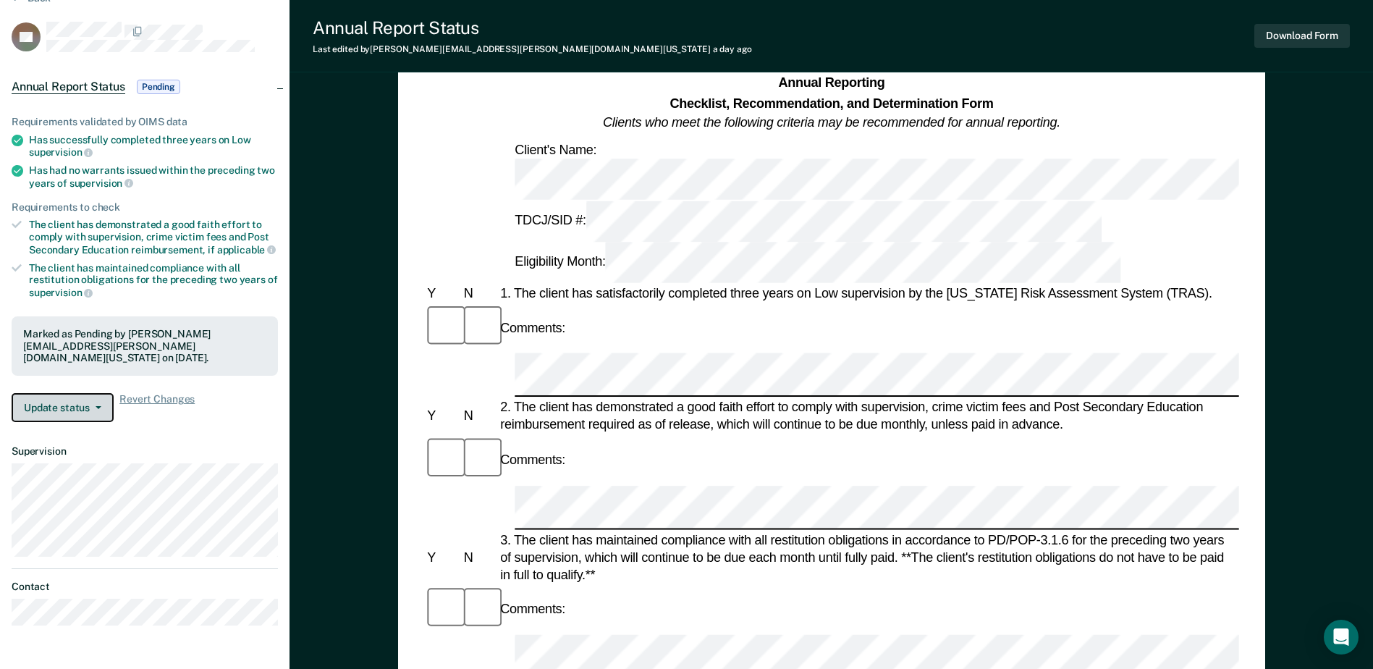
click at [47, 393] on button "Update status" at bounding box center [63, 407] width 102 height 29
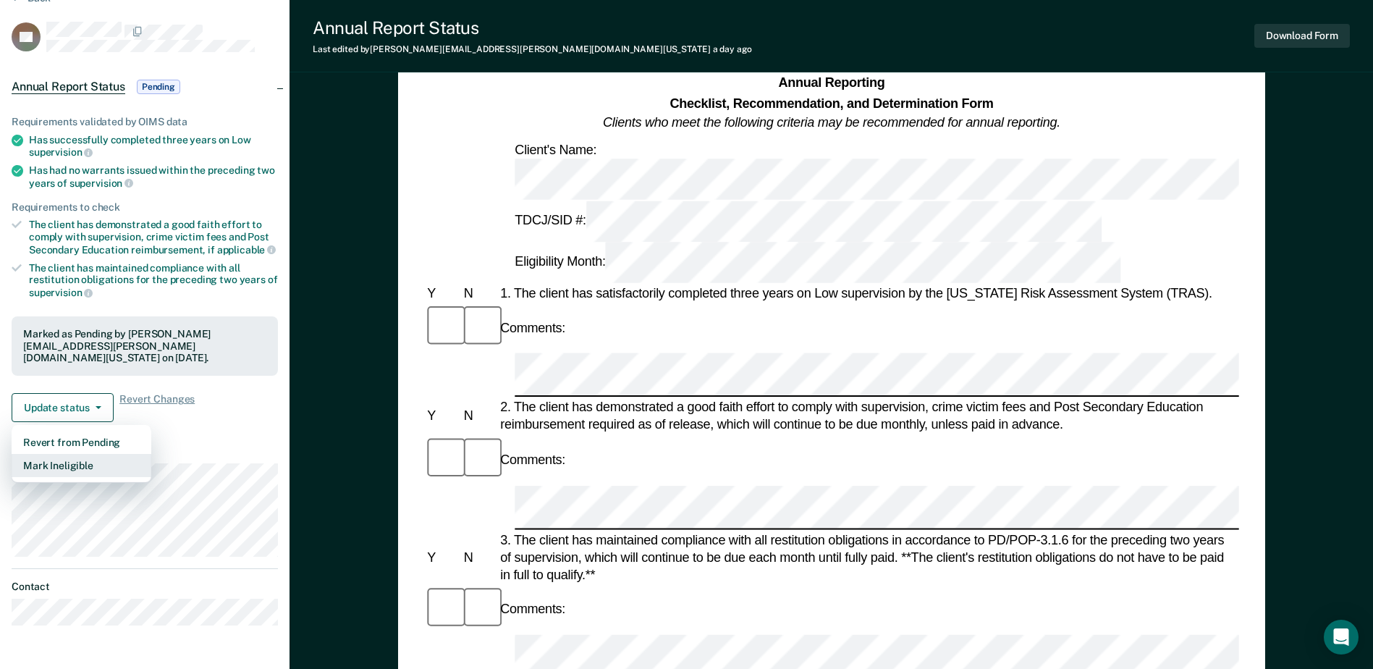
click at [55, 454] on button "Mark Ineligible" at bounding box center [82, 465] width 140 height 23
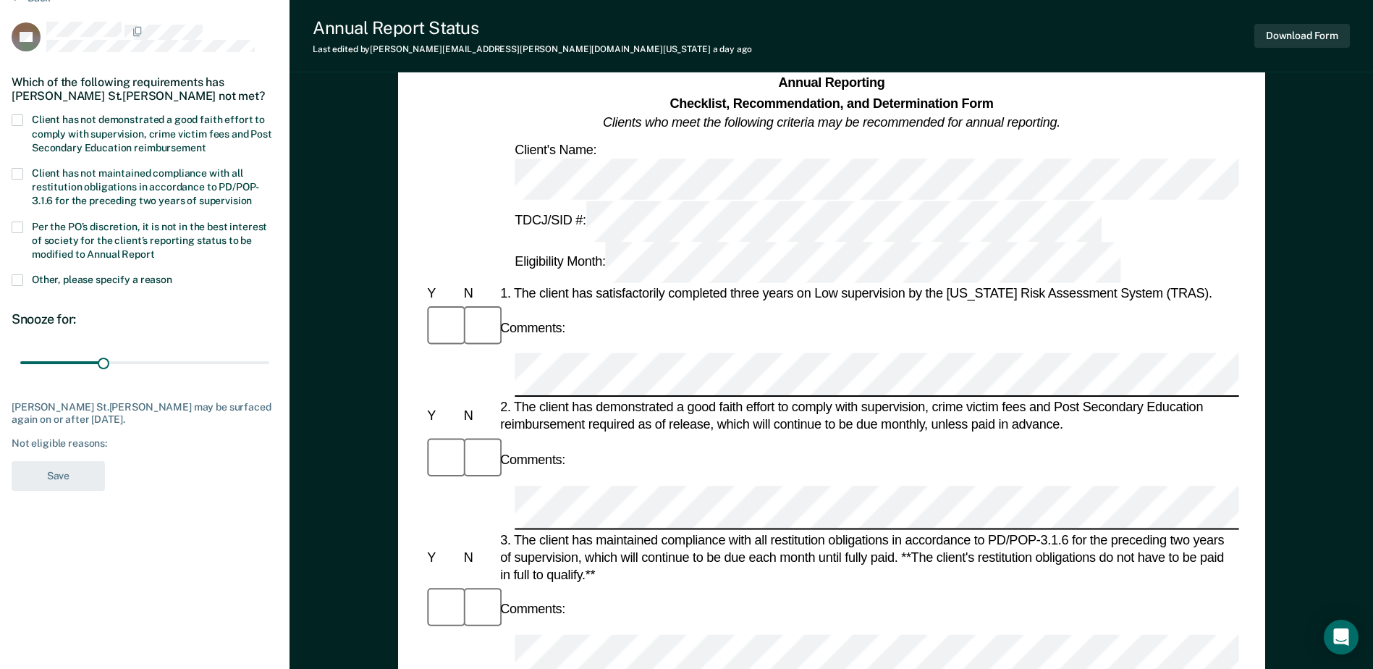
click at [14, 122] on span at bounding box center [18, 120] width 12 height 12
click at [206, 143] on input "Client has not demonstrated a good faith effort to comply with supervision, cri…" at bounding box center [206, 143] width 0 height 0
drag, startPoint x: 103, startPoint y: 359, endPoint x: 298, endPoint y: 357, distance: 194.7
type input "90"
click at [269, 357] on input "range" at bounding box center [144, 362] width 249 height 25
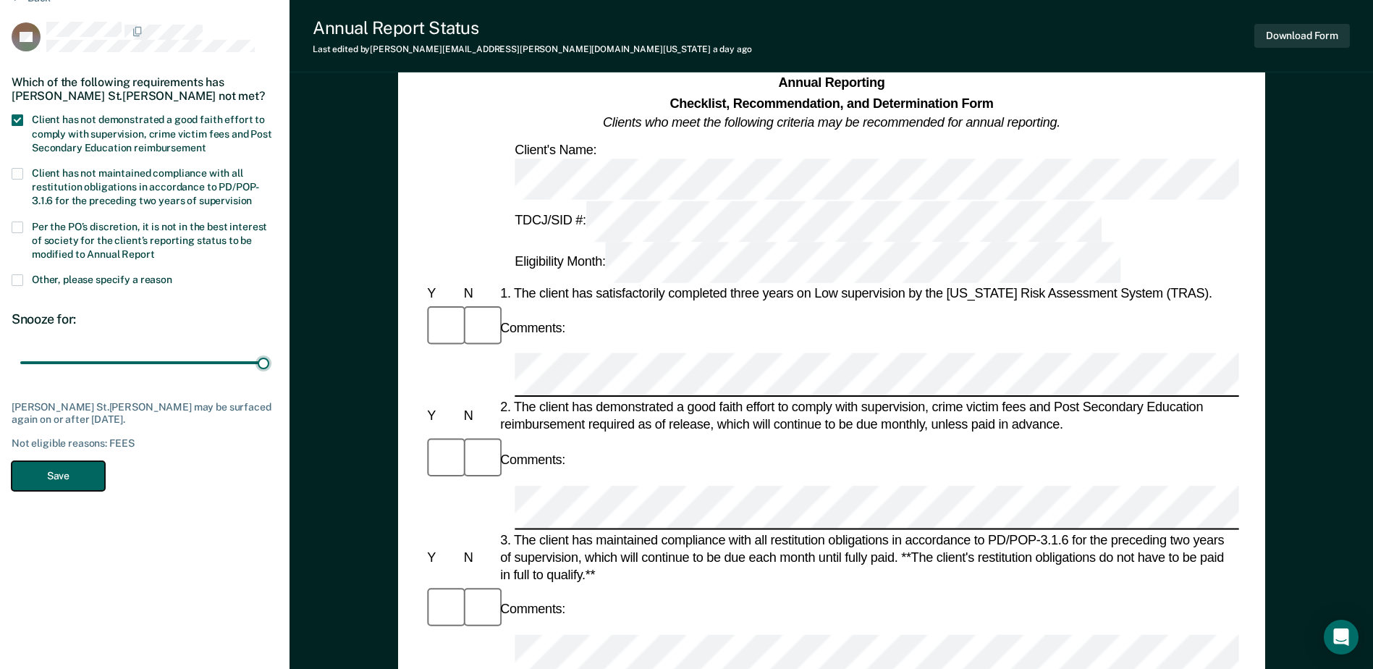
click at [68, 470] on button "Save" at bounding box center [58, 476] width 93 height 30
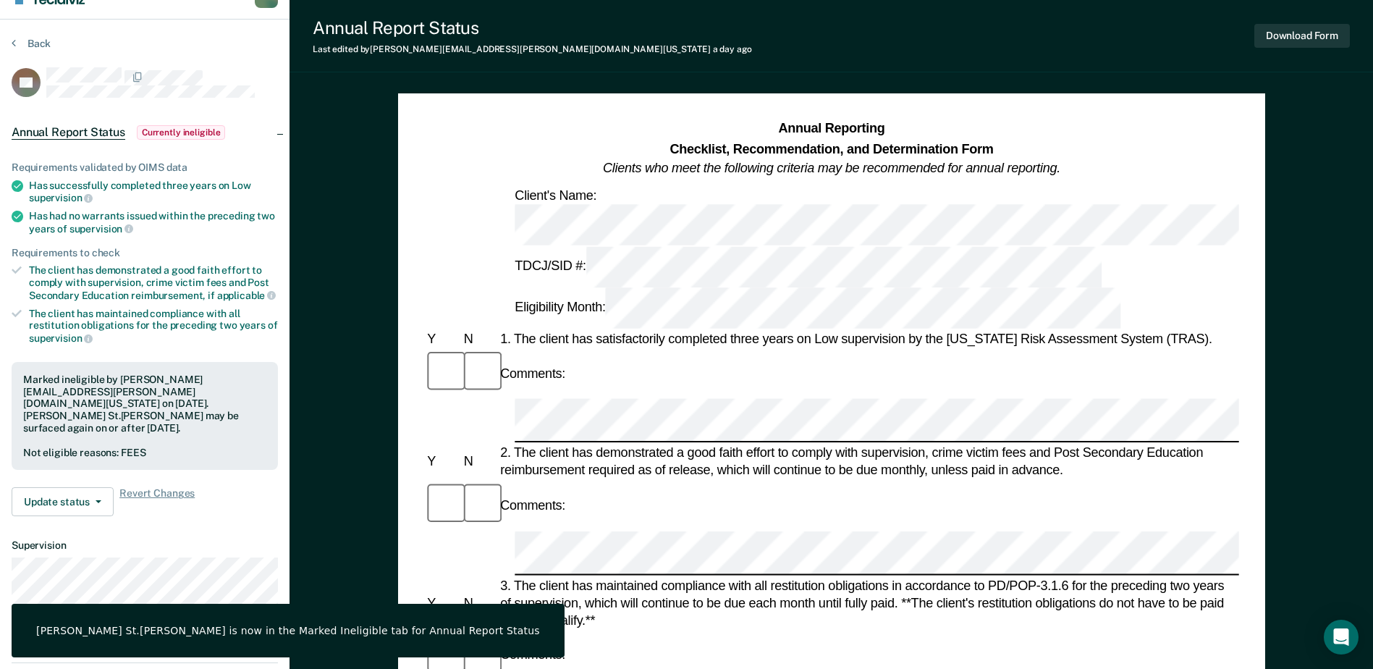
scroll to position [0, 0]
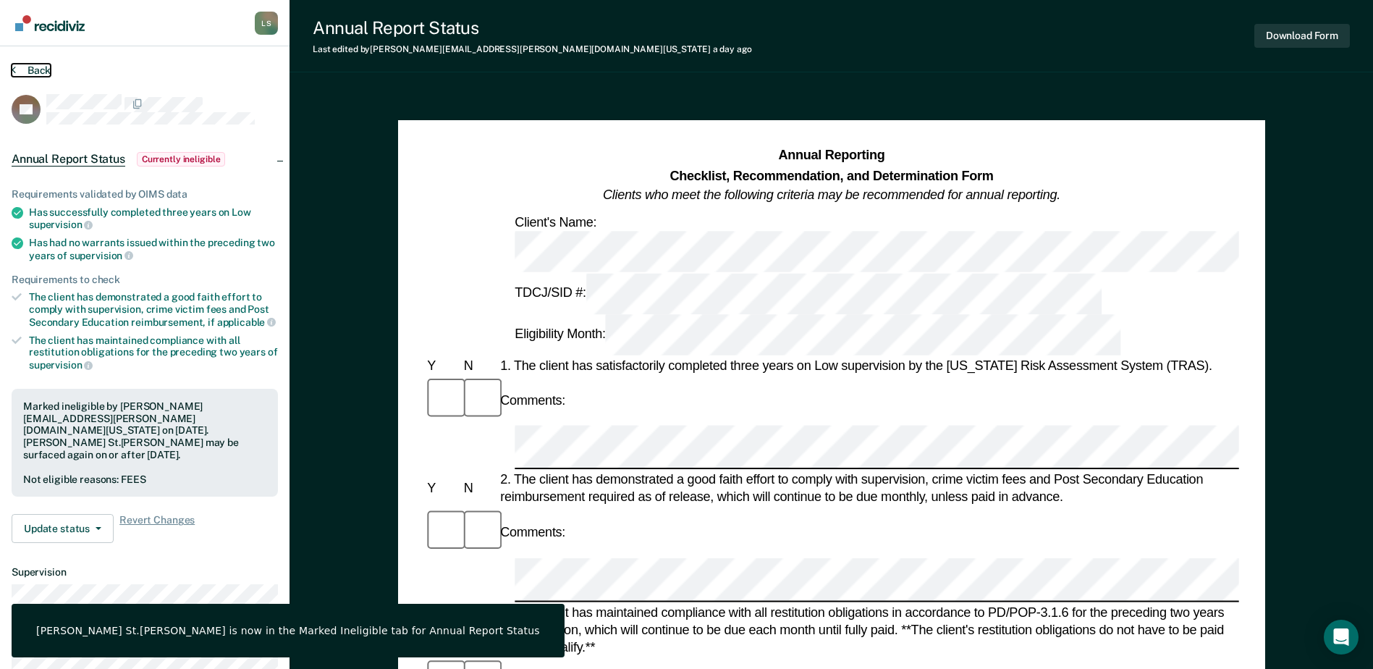
click at [43, 66] on button "Back" at bounding box center [31, 70] width 39 height 13
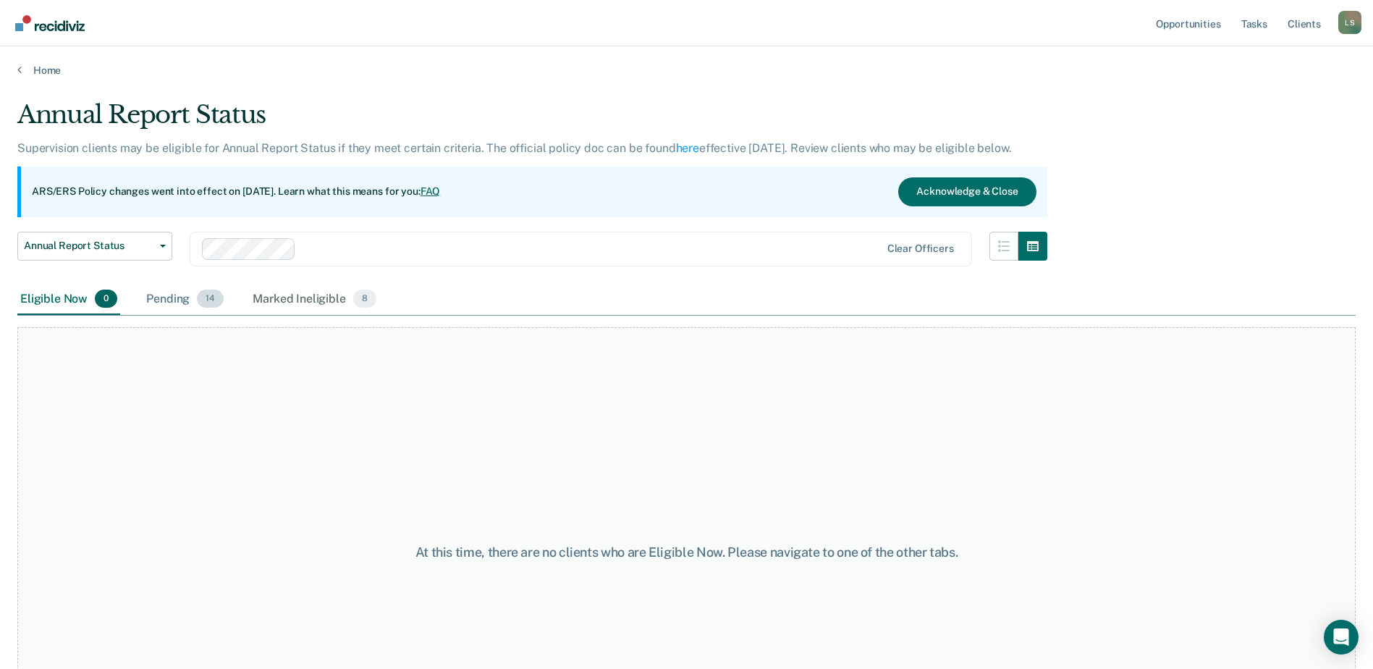
click at [177, 295] on div "Pending 14" at bounding box center [184, 300] width 83 height 32
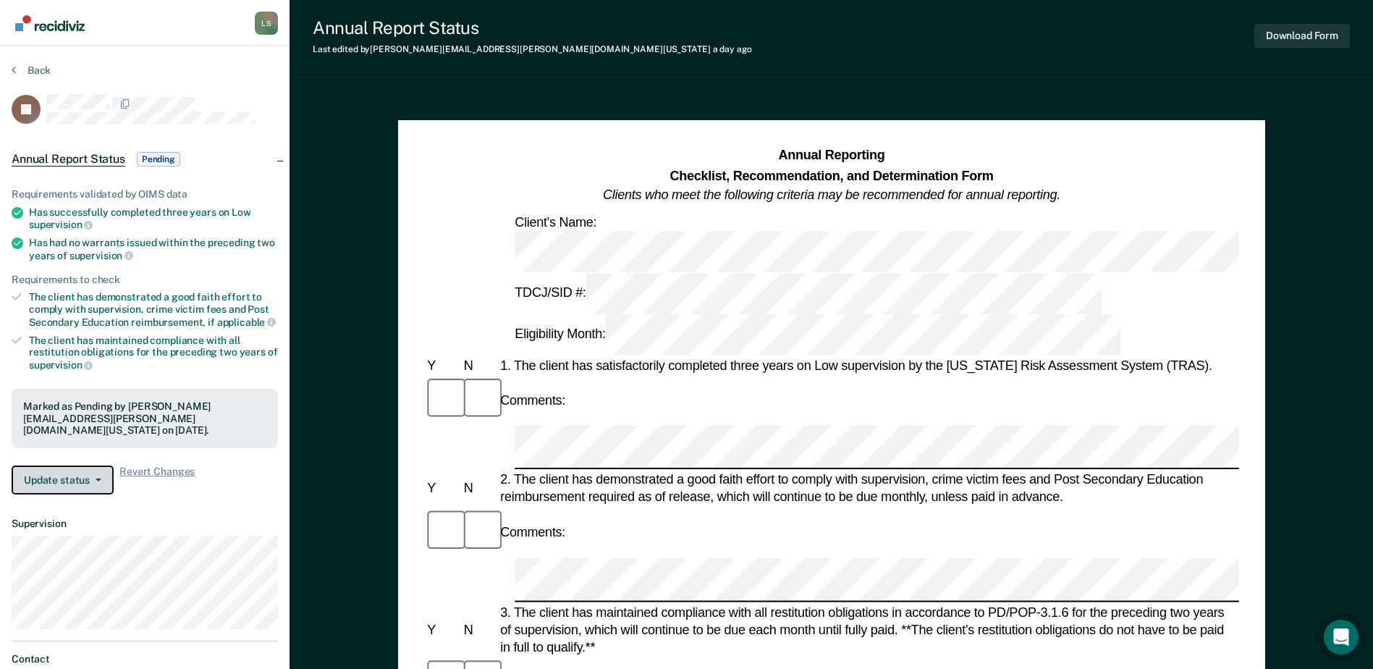
click at [58, 468] on button "Update status" at bounding box center [63, 479] width 102 height 29
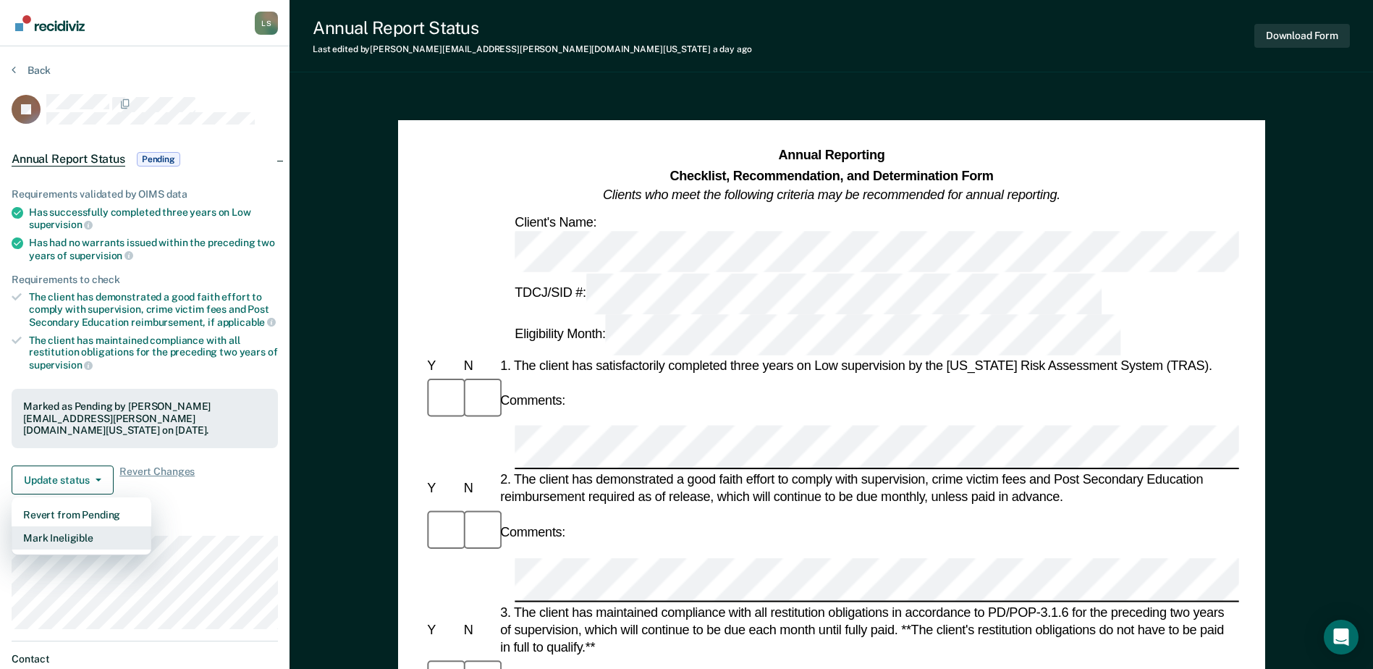
click at [68, 526] on button "Mark Ineligible" at bounding box center [82, 537] width 140 height 23
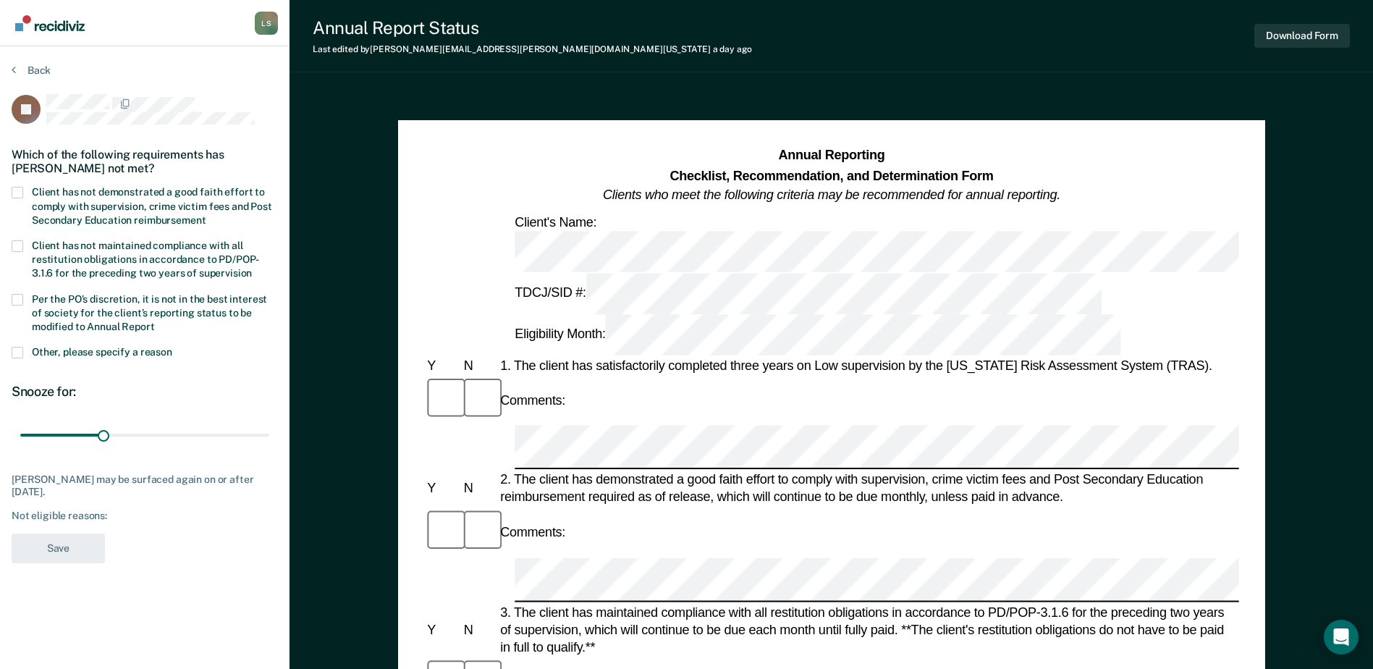
click at [20, 192] on span at bounding box center [18, 193] width 12 height 12
click at [206, 215] on input "Client has not demonstrated a good faith effort to comply with supervision, cri…" at bounding box center [206, 215] width 0 height 0
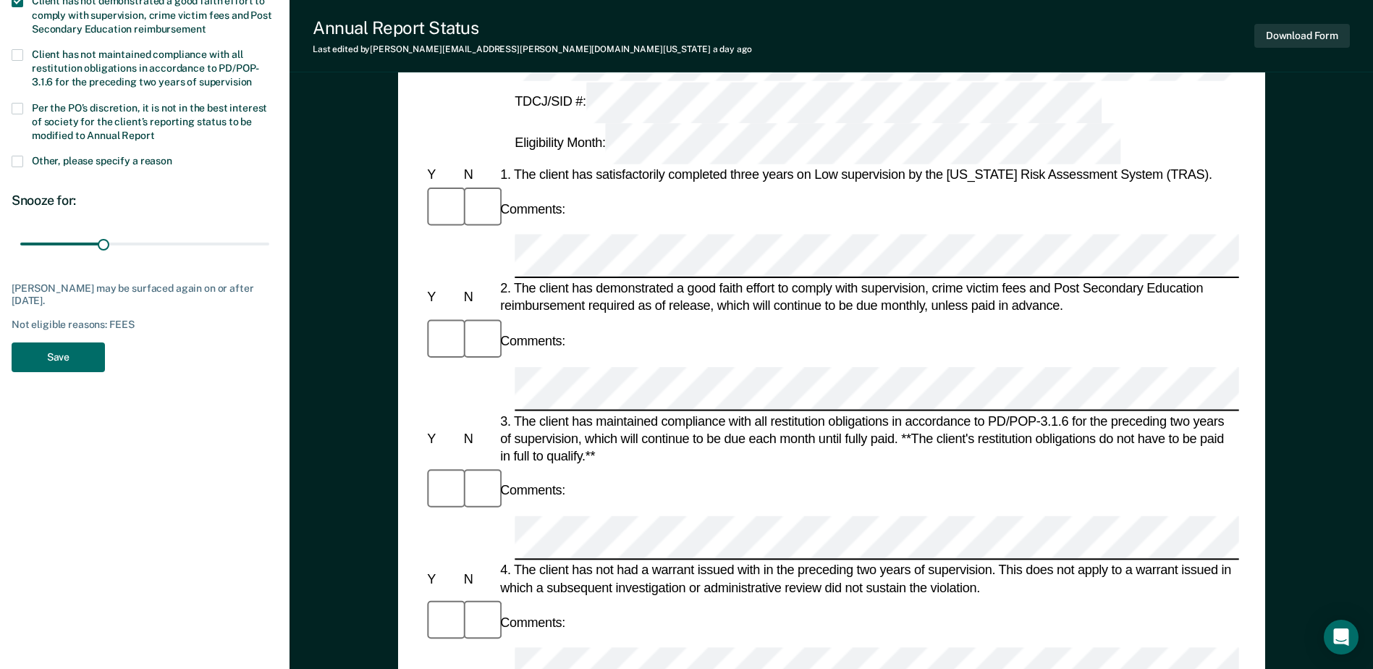
scroll to position [217, 0]
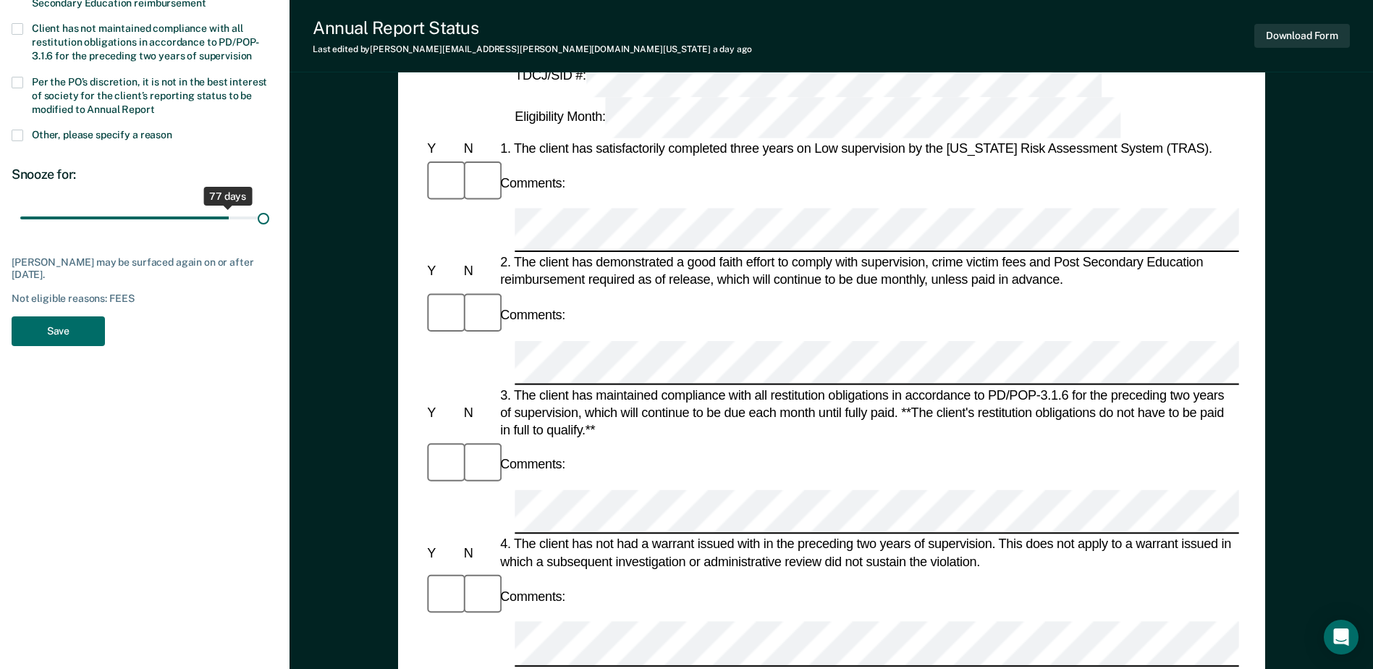
drag, startPoint x: 102, startPoint y: 219, endPoint x: 265, endPoint y: 211, distance: 163.0
type input "90"
click at [265, 211] on input "range" at bounding box center [144, 218] width 249 height 25
click at [61, 318] on button "Save" at bounding box center [58, 331] width 93 height 30
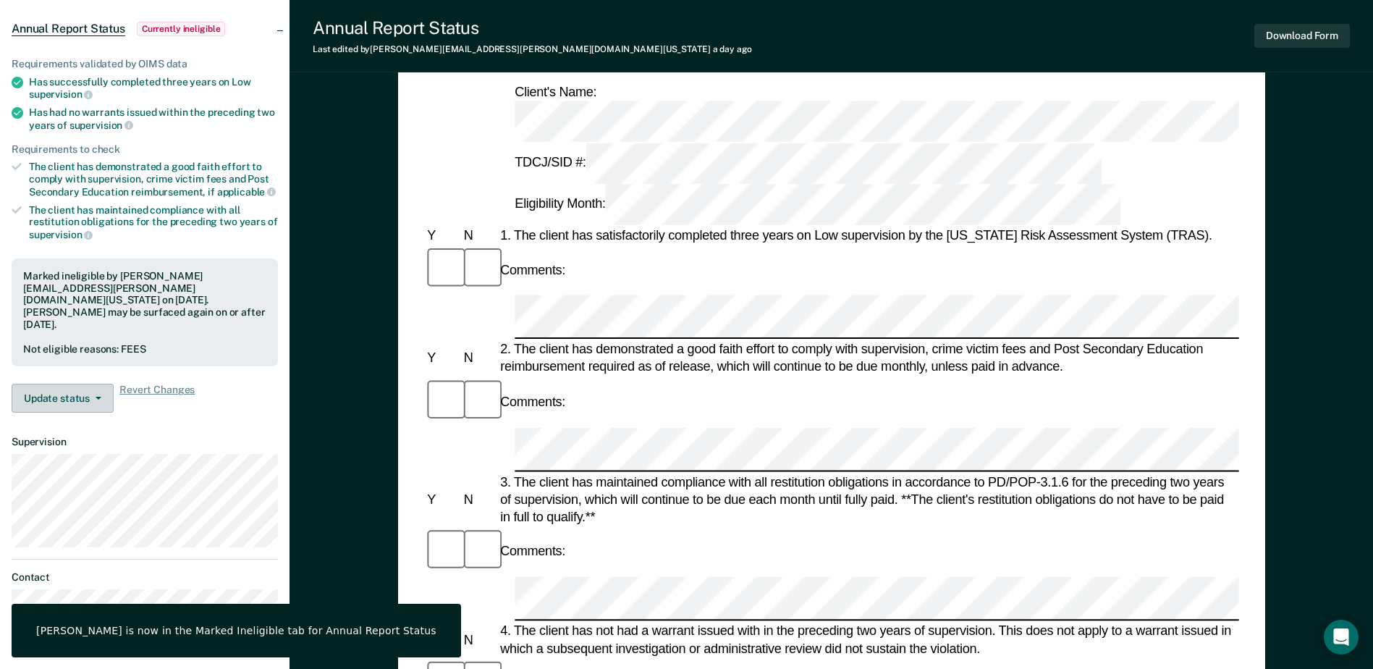
scroll to position [0, 0]
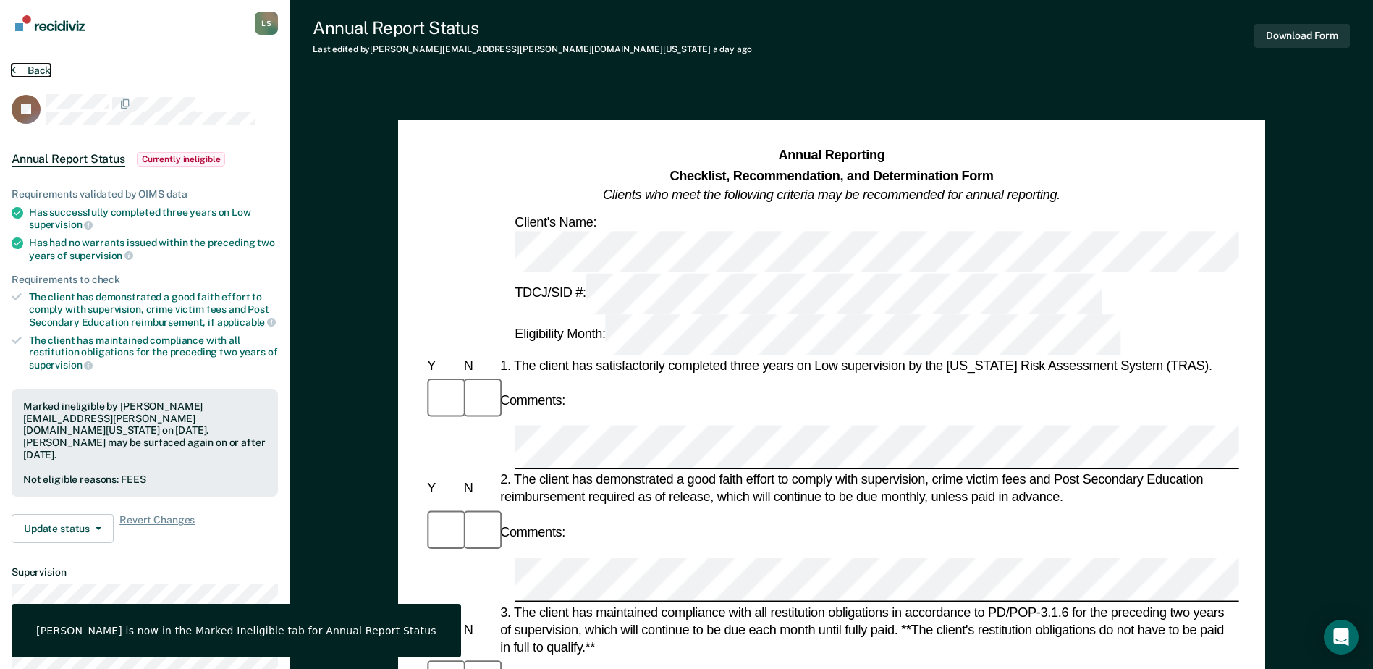
click at [30, 70] on button "Back" at bounding box center [31, 70] width 39 height 13
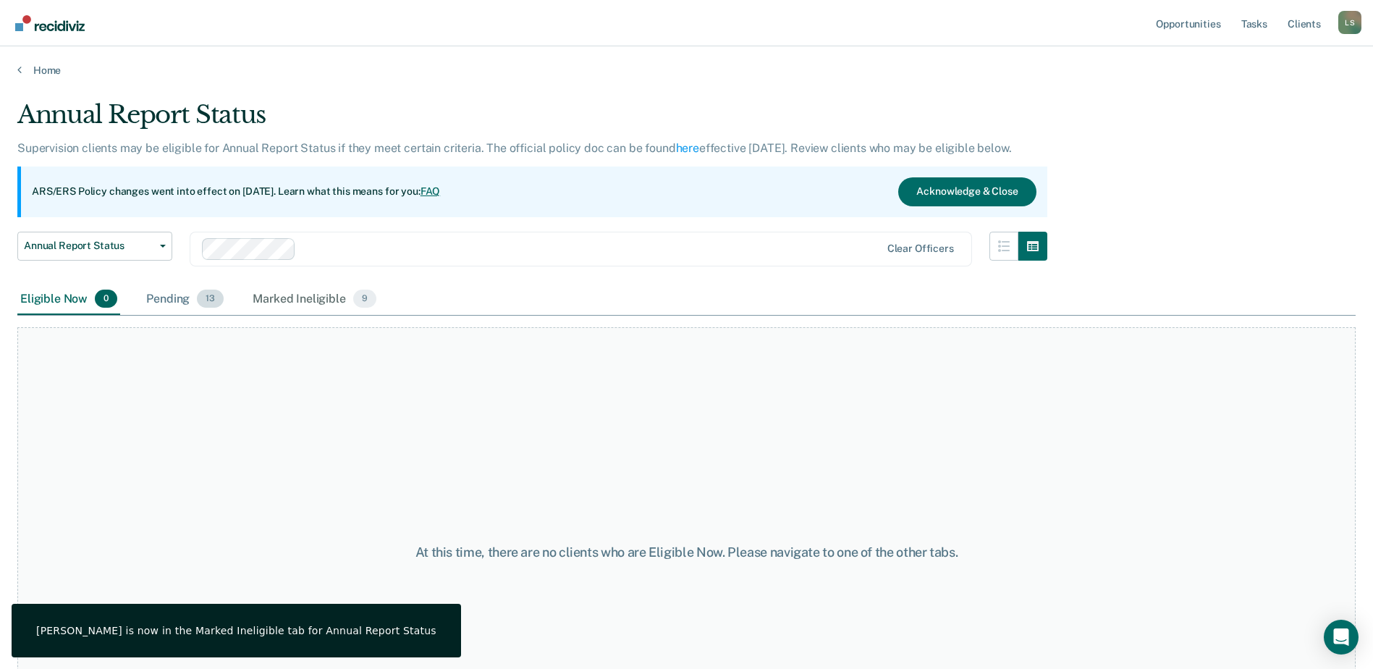
click at [178, 292] on div "Pending 13" at bounding box center [184, 300] width 83 height 32
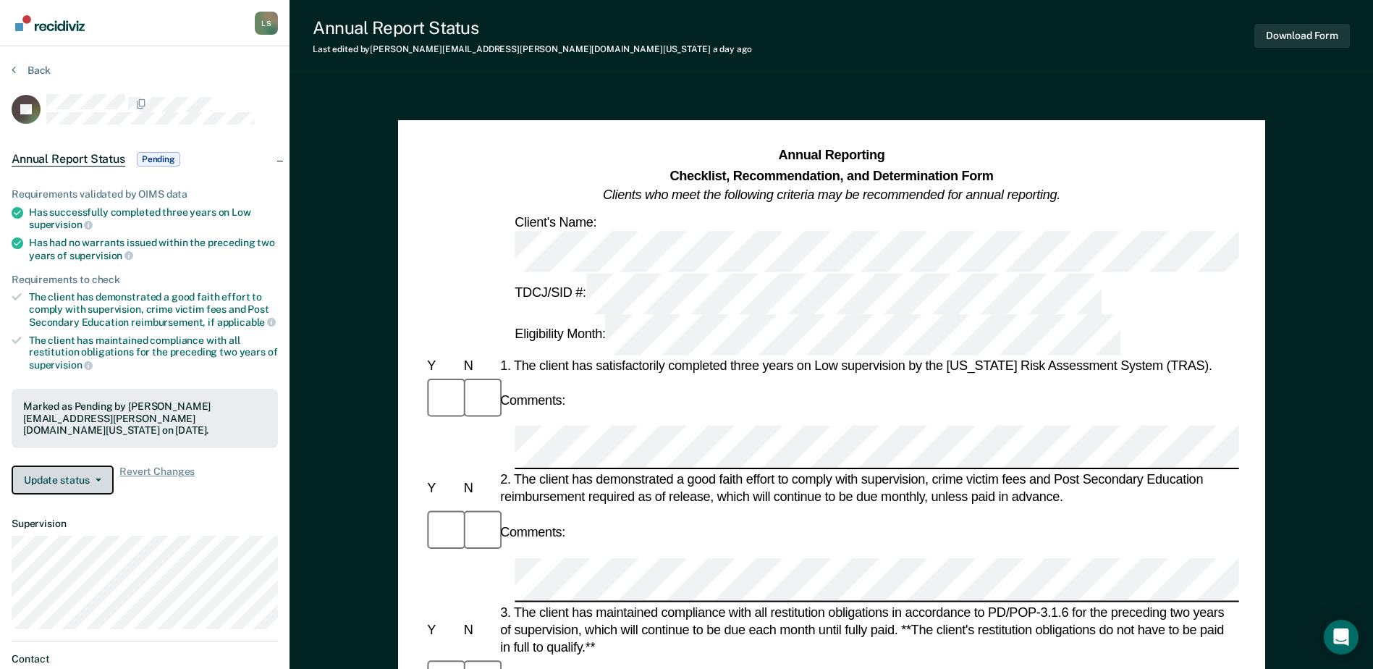
click at [64, 465] on button "Update status" at bounding box center [63, 479] width 102 height 29
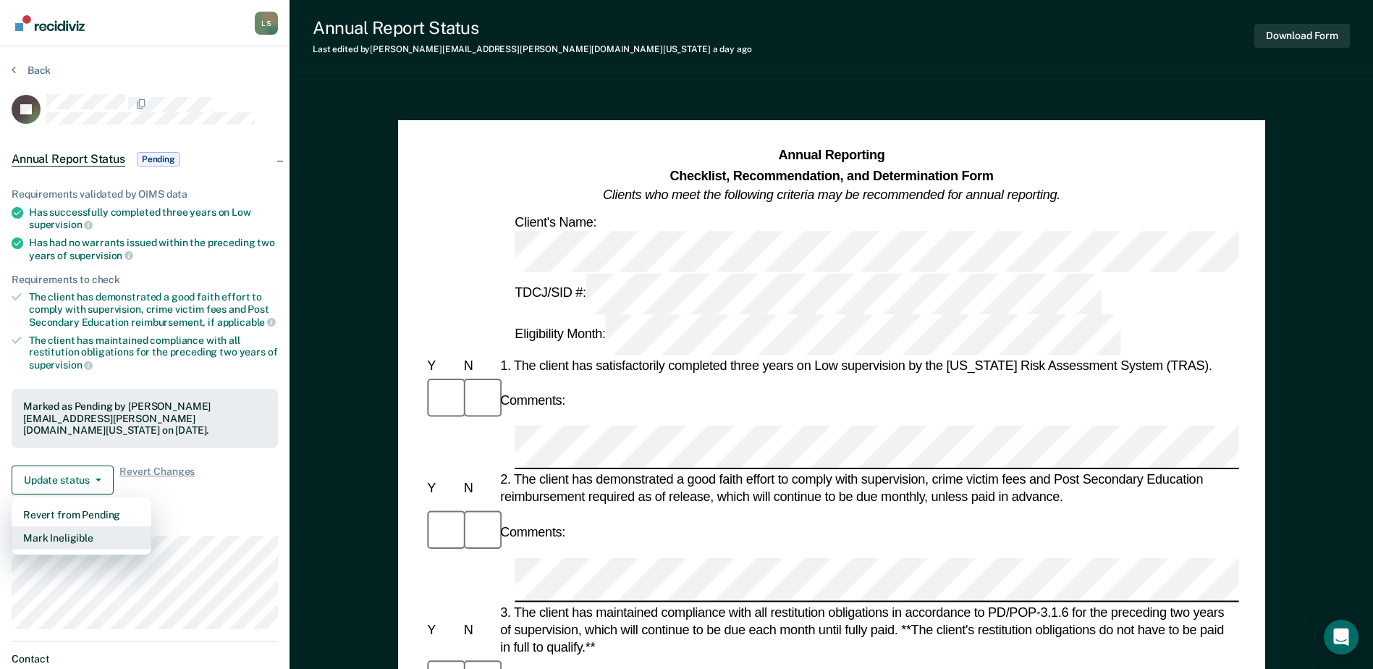
click at [67, 530] on button "Mark Ineligible" at bounding box center [82, 537] width 140 height 23
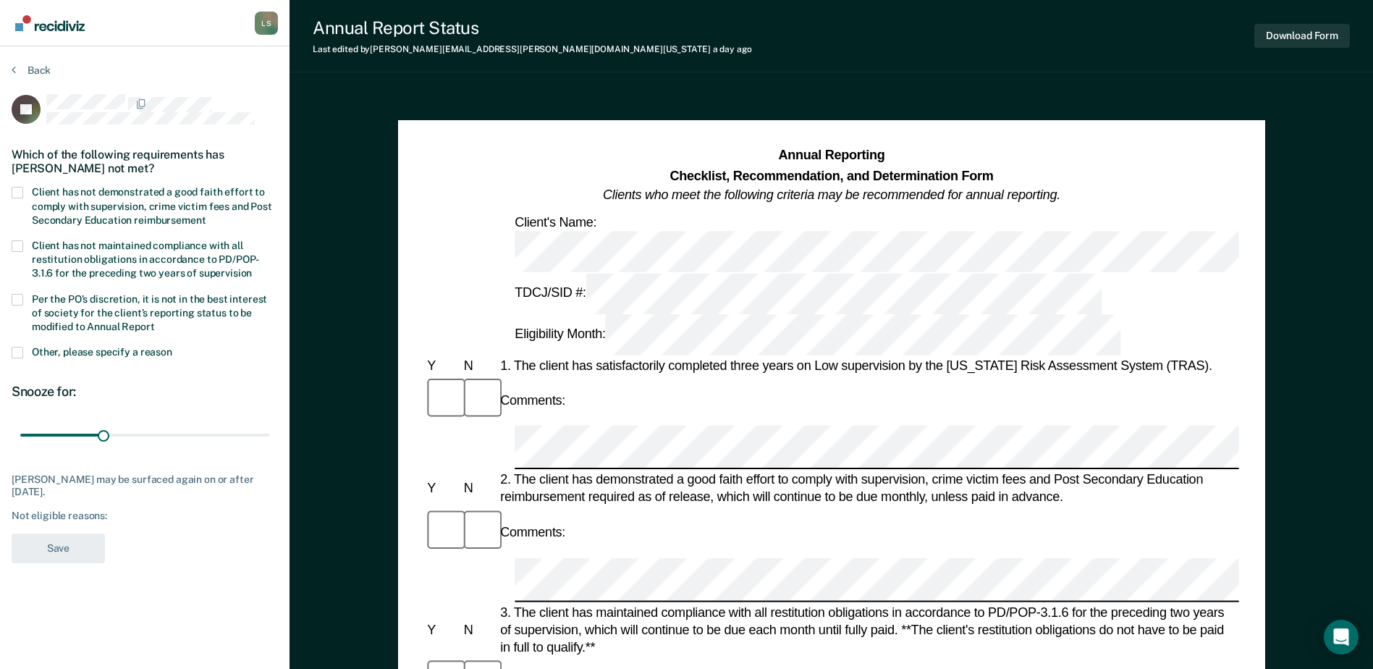
click at [23, 189] on label "Client has not demonstrated a good faith effort to comply with supervision, cri…" at bounding box center [145, 208] width 266 height 42
click at [206, 215] on input "Client has not demonstrated a good faith effort to comply with supervision, cri…" at bounding box center [206, 215] width 0 height 0
drag, startPoint x: 101, startPoint y: 428, endPoint x: 310, endPoint y: 431, distance: 209.9
type input "90"
click at [269, 431] on input "range" at bounding box center [144, 435] width 249 height 25
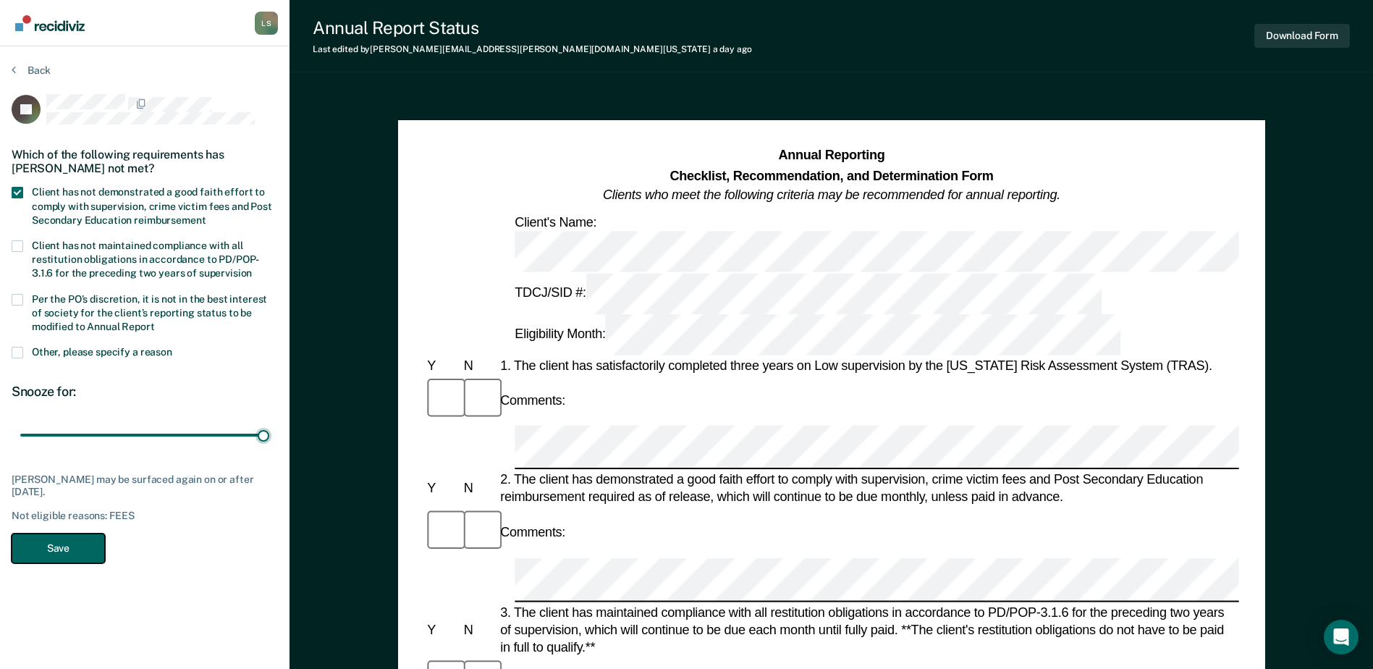
click at [79, 547] on button "Save" at bounding box center [58, 548] width 93 height 30
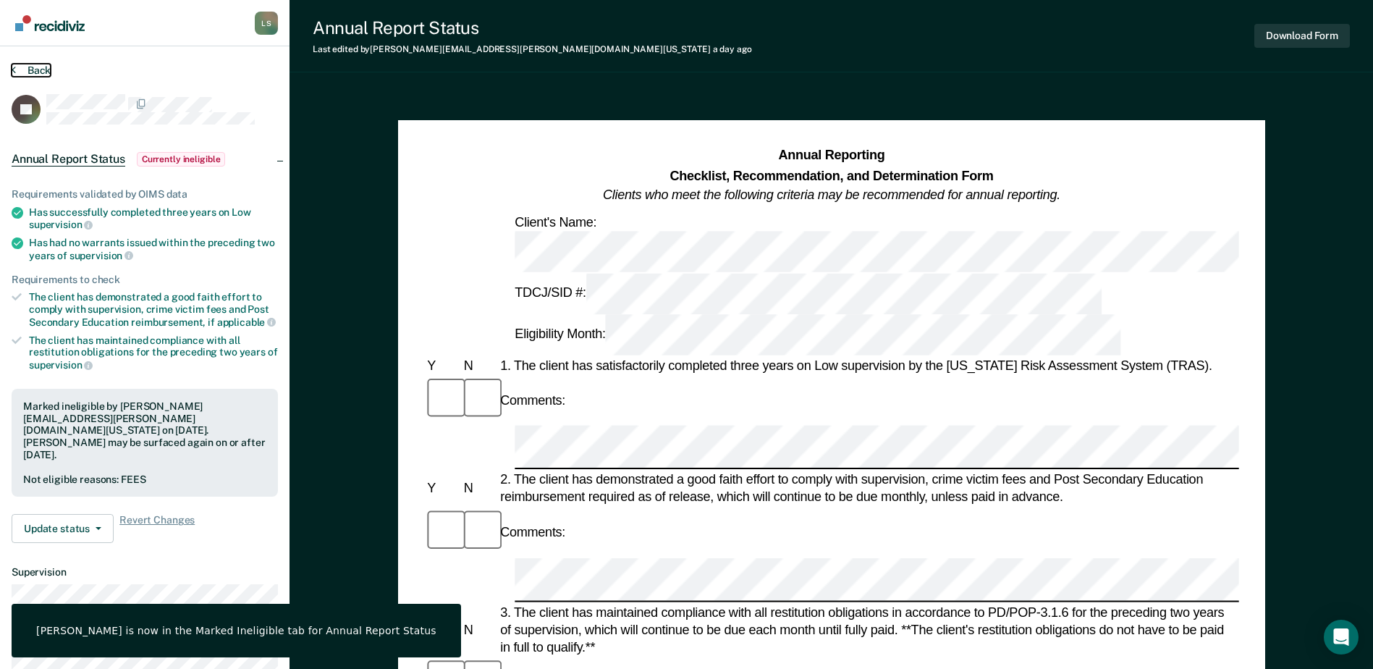
click at [30, 69] on button "Back" at bounding box center [31, 70] width 39 height 13
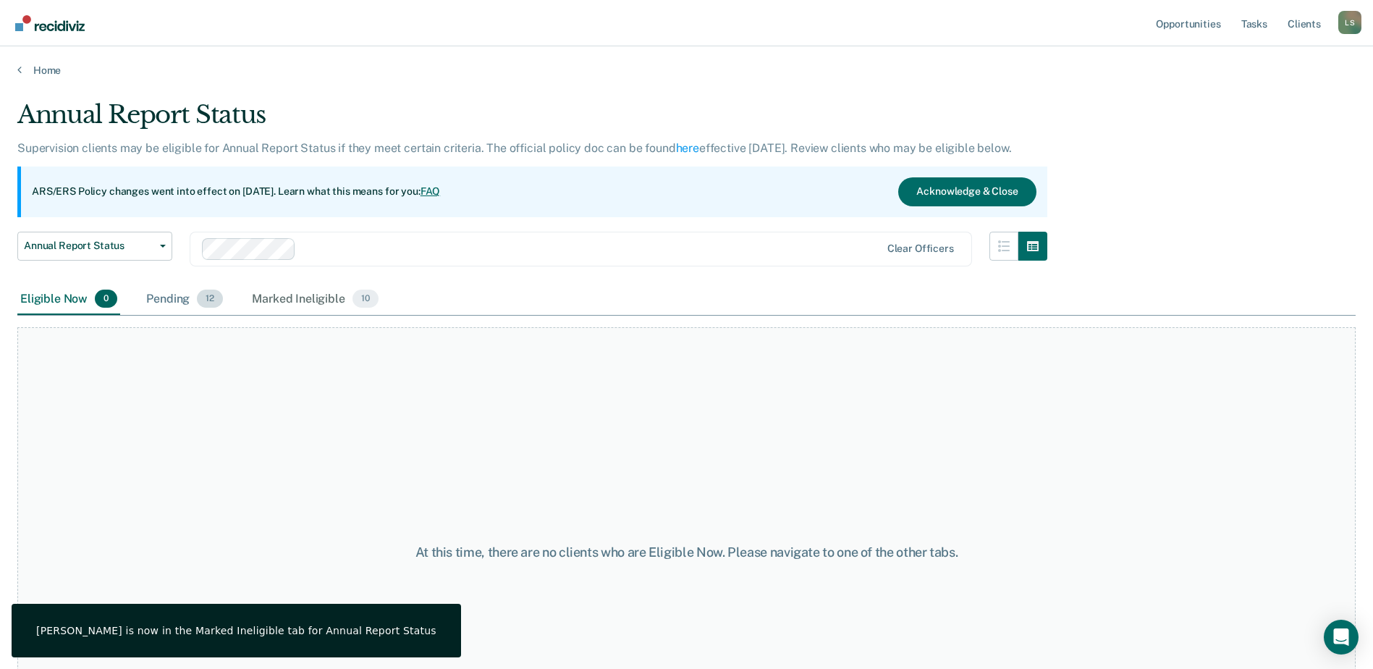
click at [181, 300] on div "Pending 12" at bounding box center [184, 300] width 83 height 32
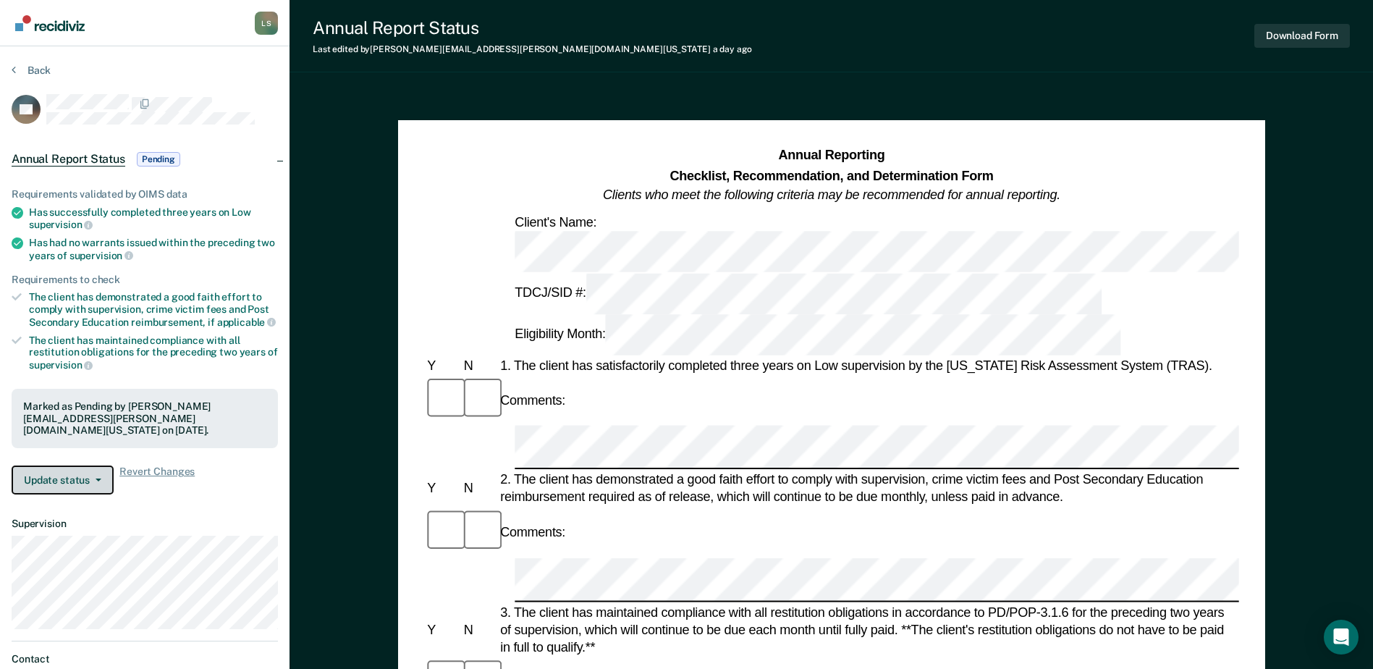
click at [55, 465] on button "Update status" at bounding box center [63, 479] width 102 height 29
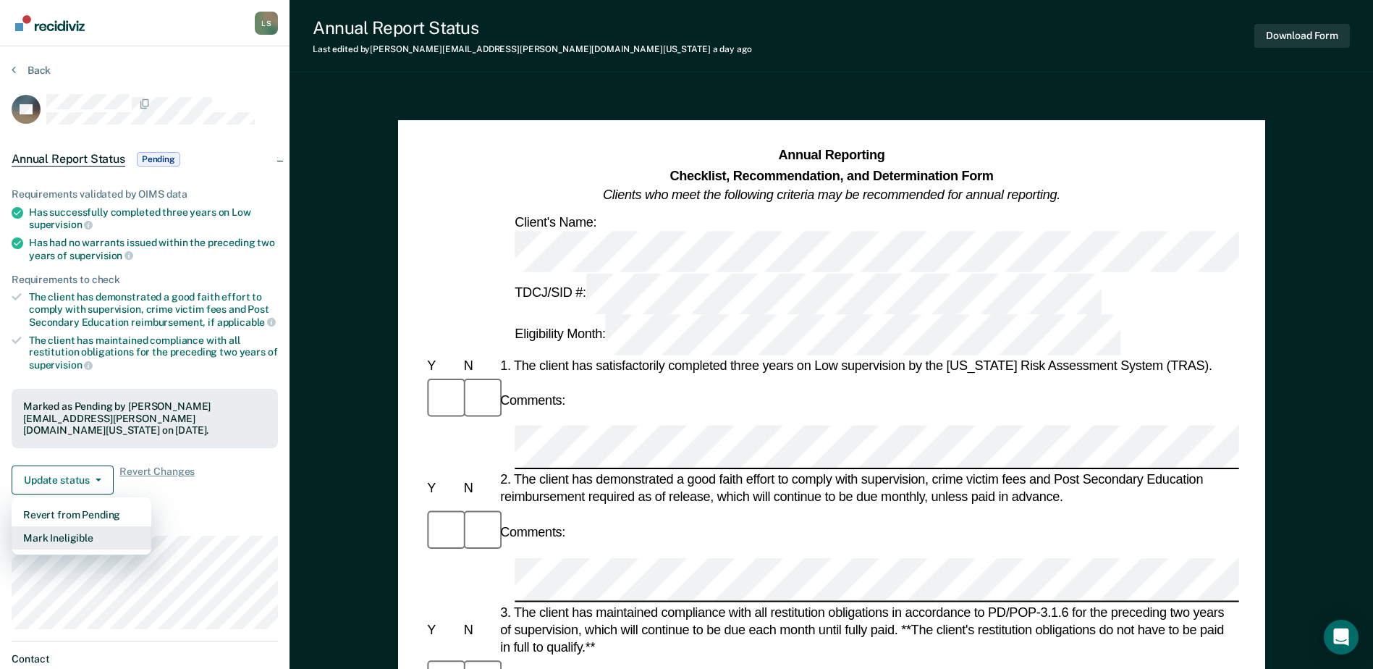
click at [75, 526] on button "Mark Ineligible" at bounding box center [82, 537] width 140 height 23
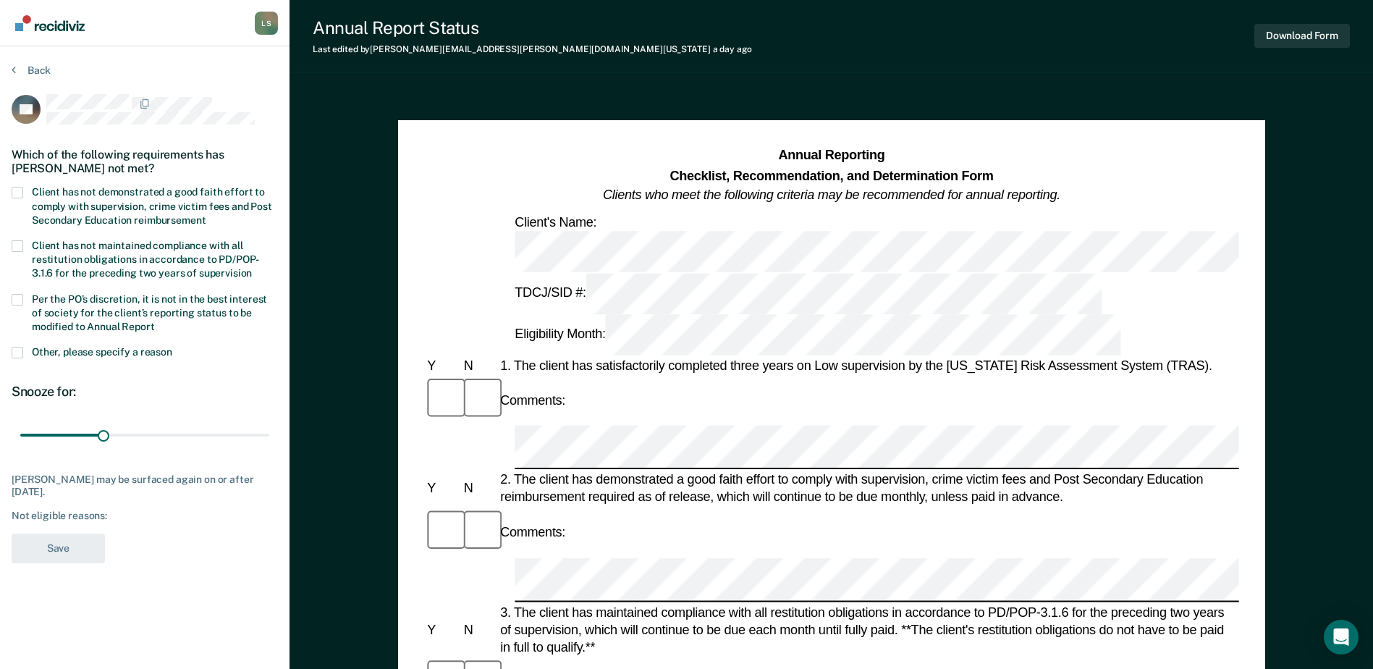
click at [13, 187] on span at bounding box center [18, 193] width 12 height 12
click at [206, 215] on input "Client has not demonstrated a good faith effort to comply with supervision, cri…" at bounding box center [206, 215] width 0 height 0
drag, startPoint x: 98, startPoint y: 431, endPoint x: 329, endPoint y: 423, distance: 231.0
type input "90"
click at [269, 423] on input "range" at bounding box center [144, 435] width 249 height 25
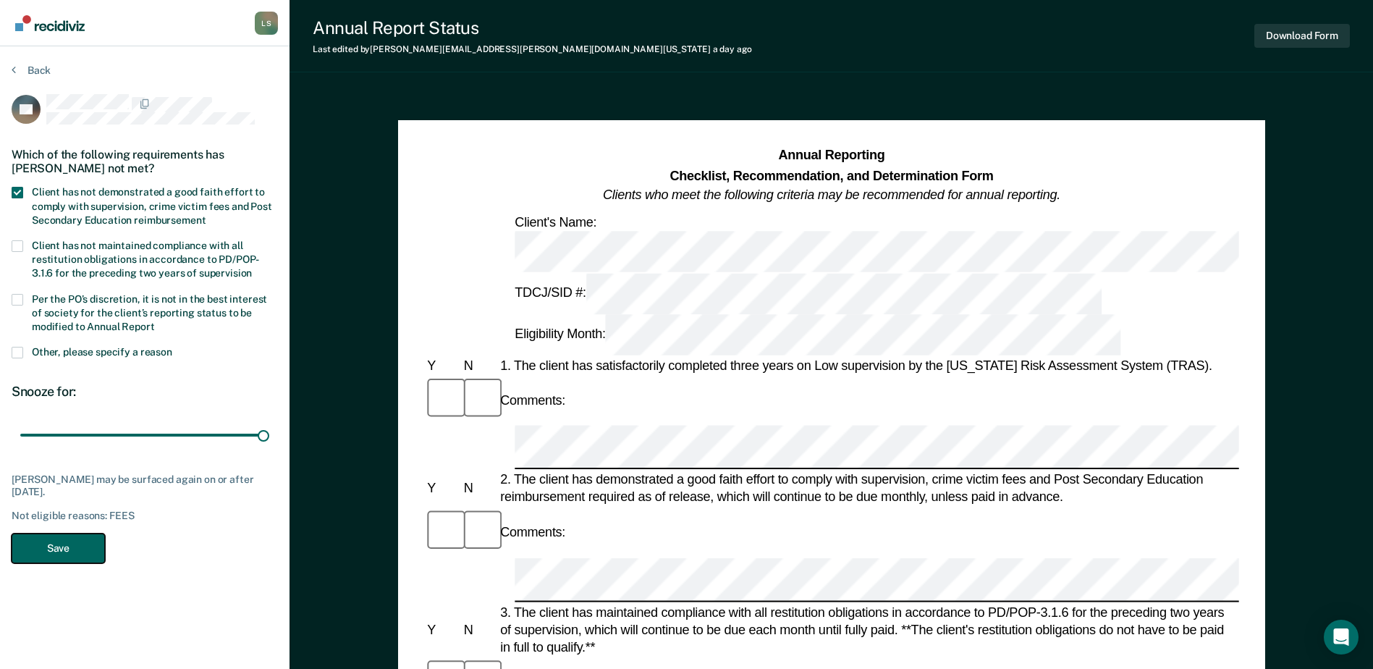
click at [47, 539] on button "Save" at bounding box center [58, 548] width 93 height 30
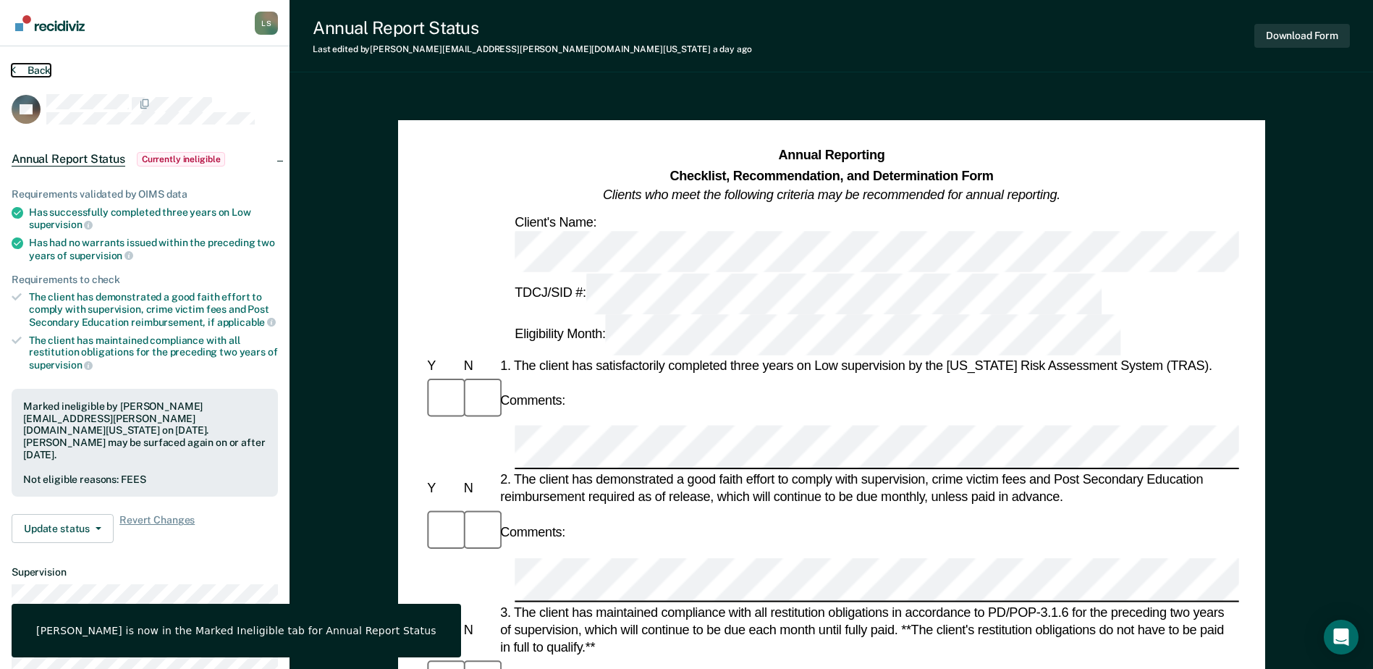
click at [38, 69] on button "Back" at bounding box center [31, 70] width 39 height 13
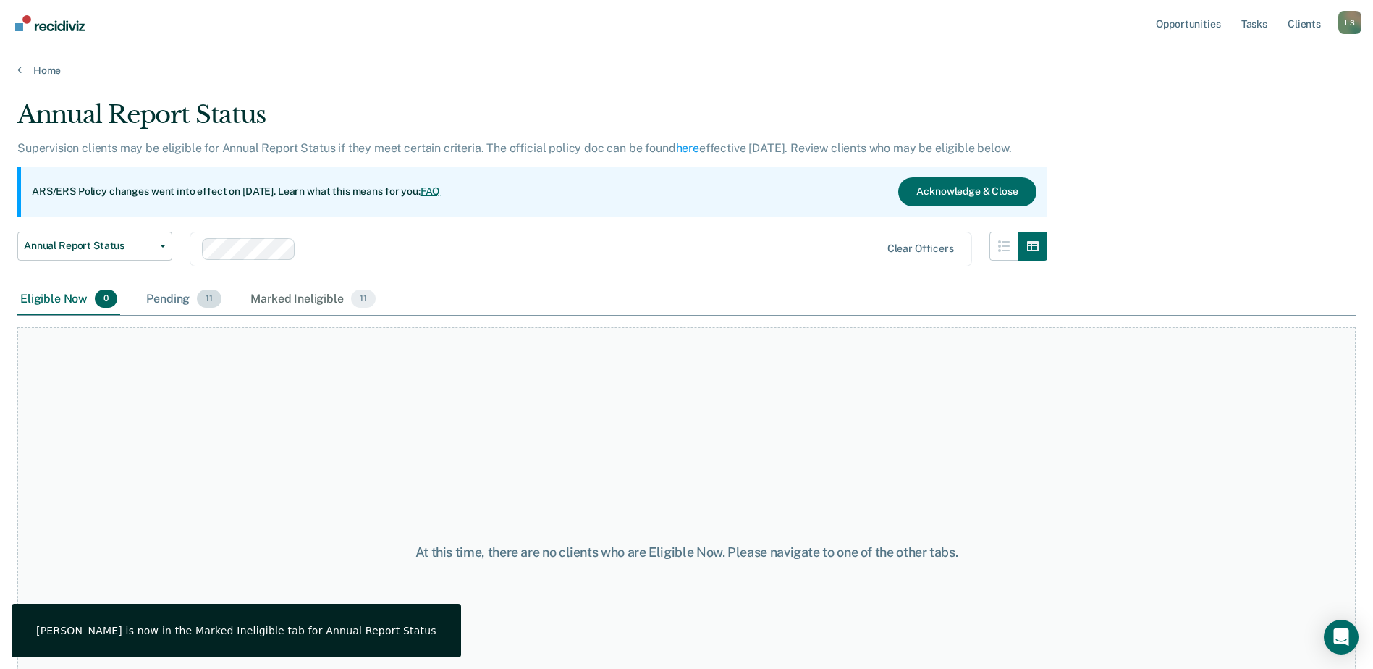
click at [164, 303] on div "Pending 11" at bounding box center [183, 300] width 81 height 32
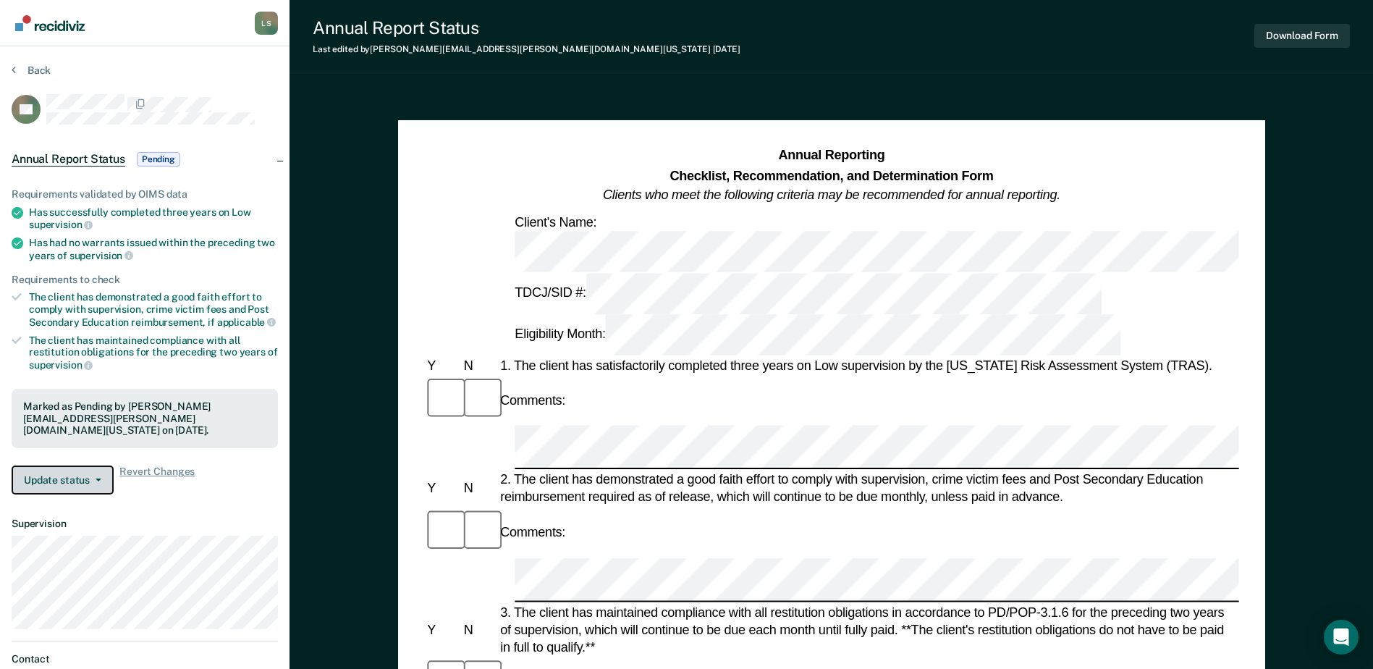
drag, startPoint x: 75, startPoint y: 465, endPoint x: 72, endPoint y: 481, distance: 16.1
click at [75, 467] on button "Update status" at bounding box center [63, 479] width 102 height 29
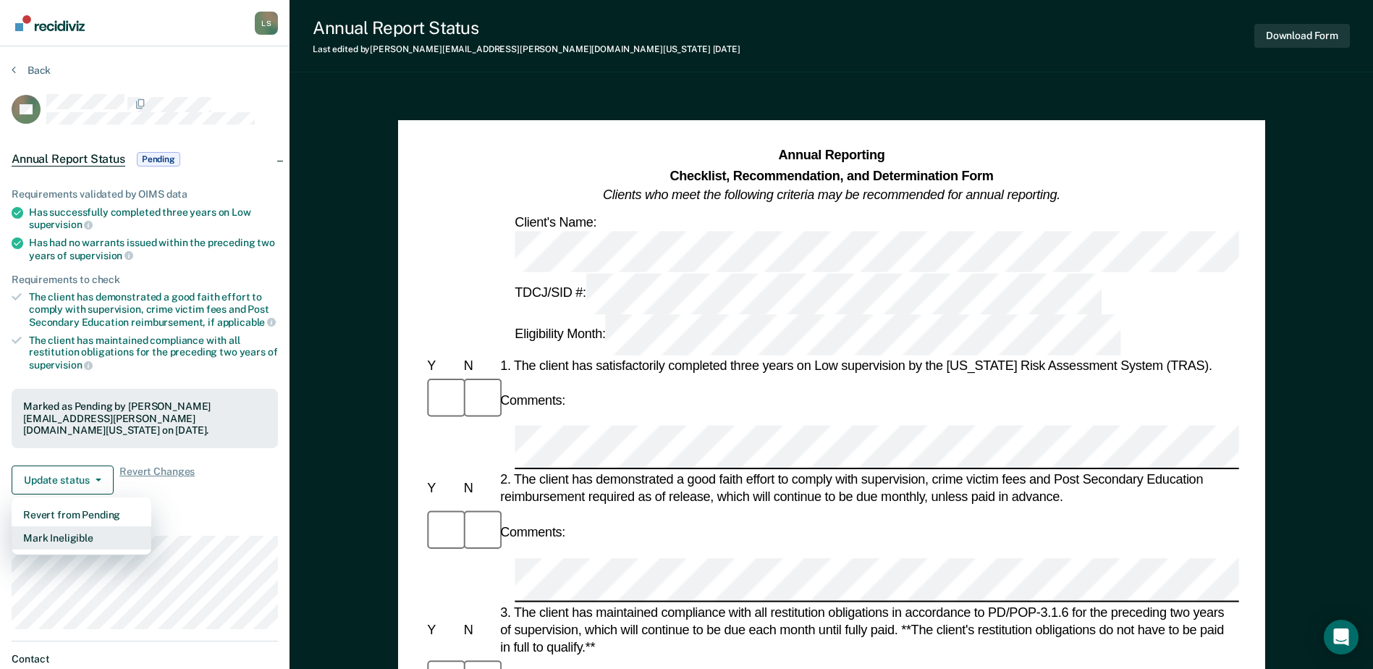
click at [55, 526] on button "Mark Ineligible" at bounding box center [82, 537] width 140 height 23
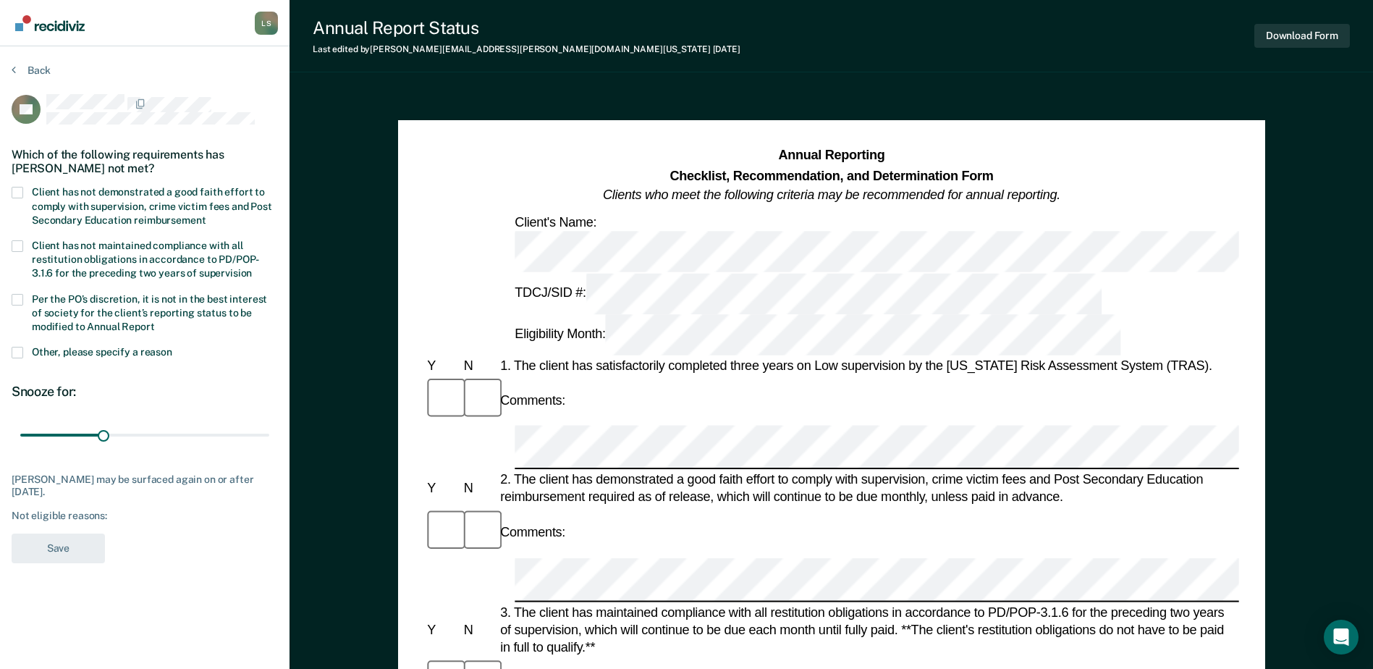
click at [19, 190] on span at bounding box center [18, 193] width 12 height 12
click at [206, 215] on input "Client has not demonstrated a good faith effort to comply with supervision, cri…" at bounding box center [206, 215] width 0 height 0
drag, startPoint x: 100, startPoint y: 434, endPoint x: 304, endPoint y: 434, distance: 204.1
type input "90"
click at [269, 434] on input "range" at bounding box center [144, 435] width 249 height 25
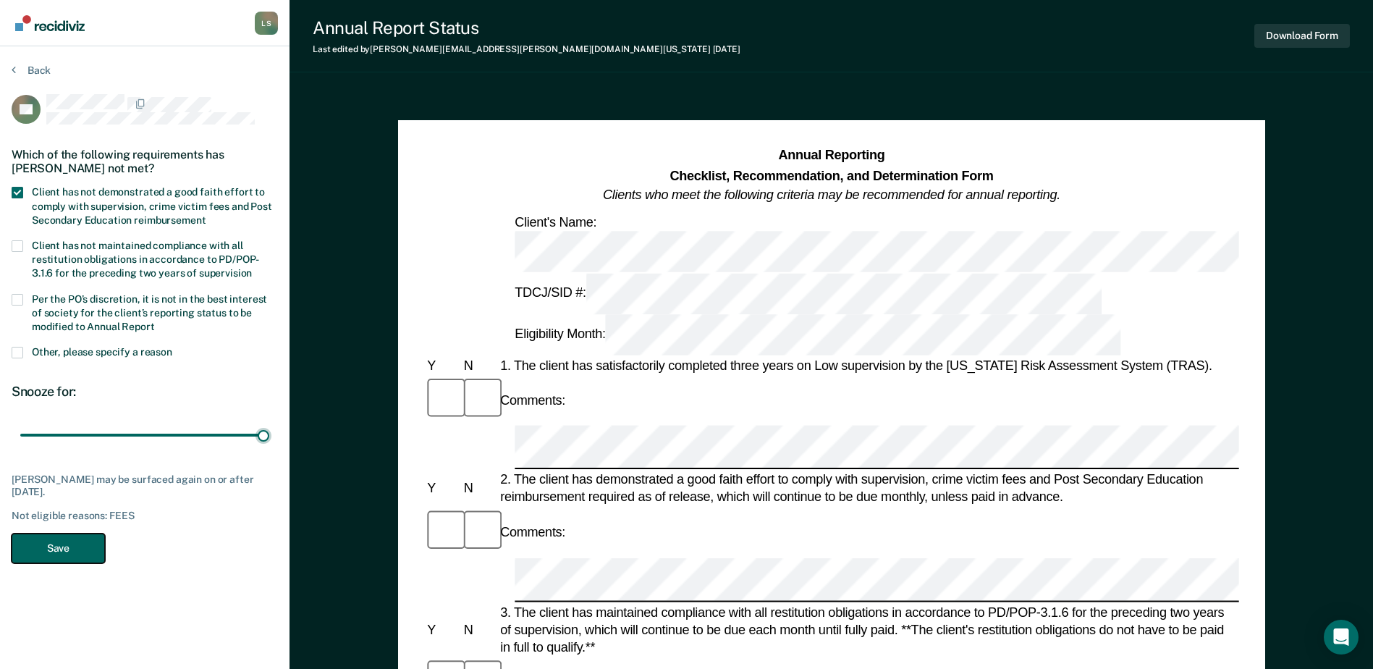
click at [53, 542] on button "Save" at bounding box center [58, 548] width 93 height 30
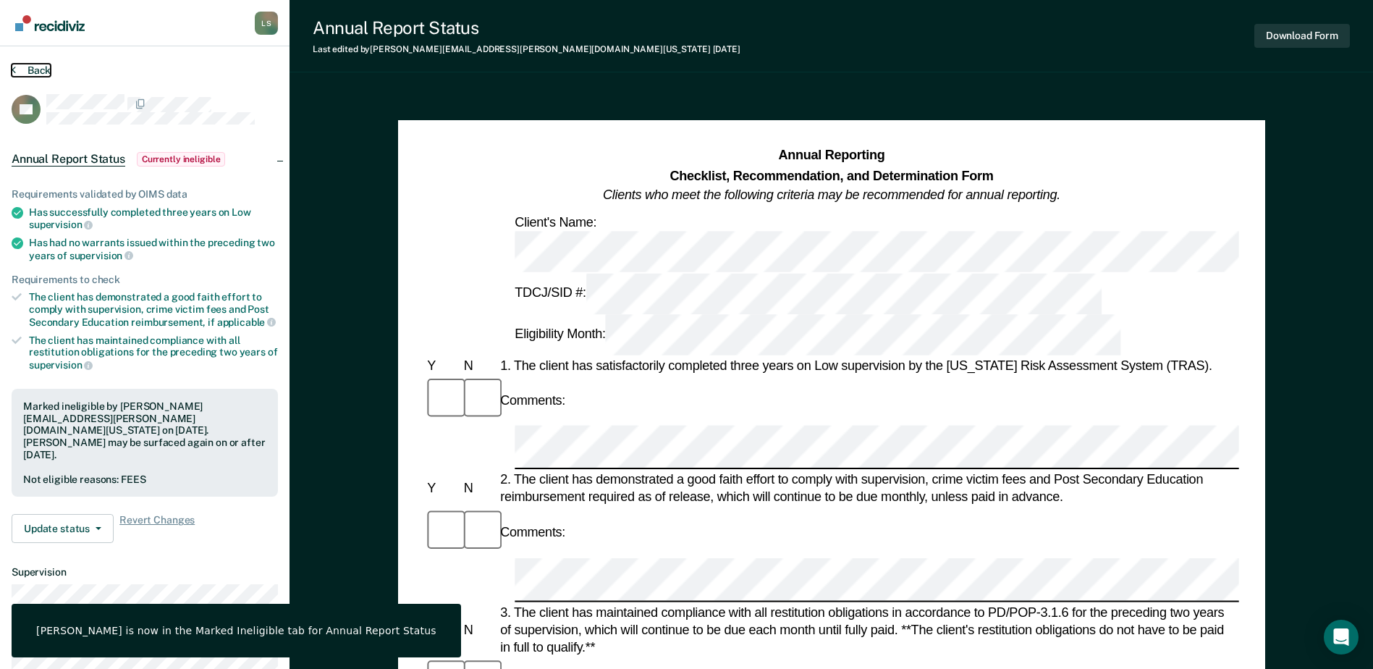
click at [35, 69] on button "Back" at bounding box center [31, 70] width 39 height 13
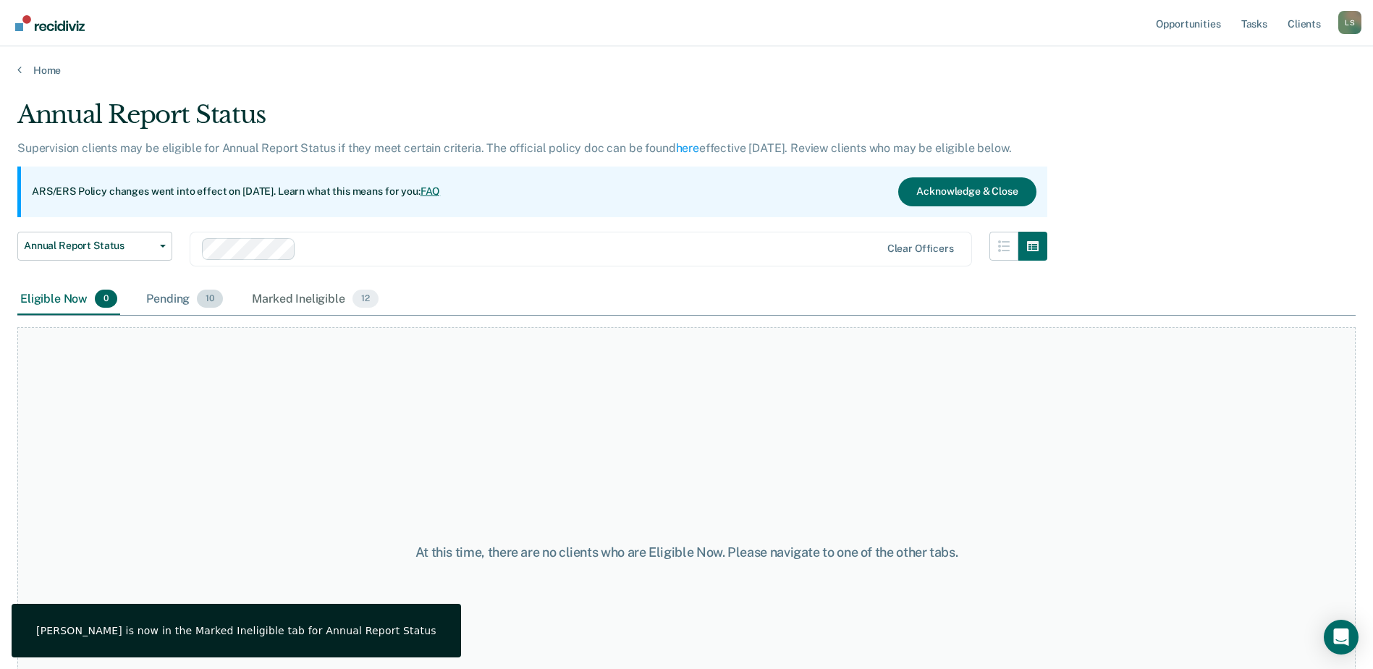
click at [173, 297] on div "Pending 10" at bounding box center [184, 300] width 83 height 32
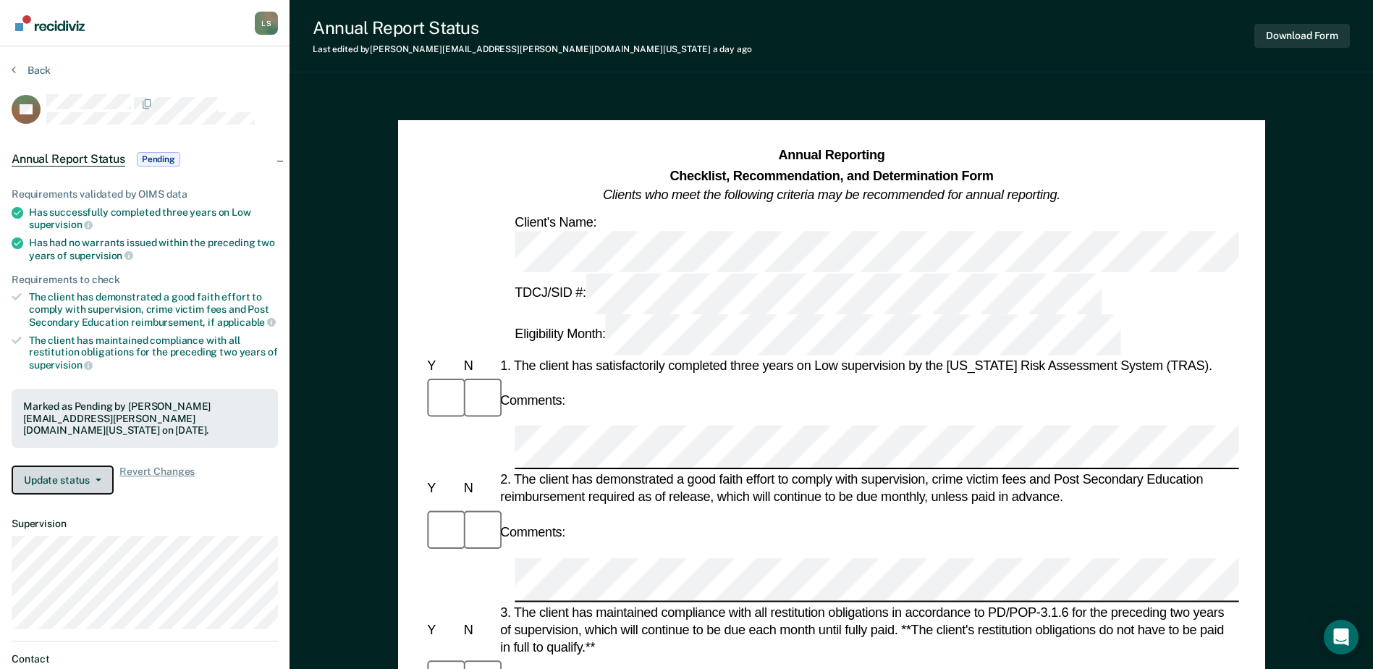
click at [70, 465] on button "Update status" at bounding box center [63, 479] width 102 height 29
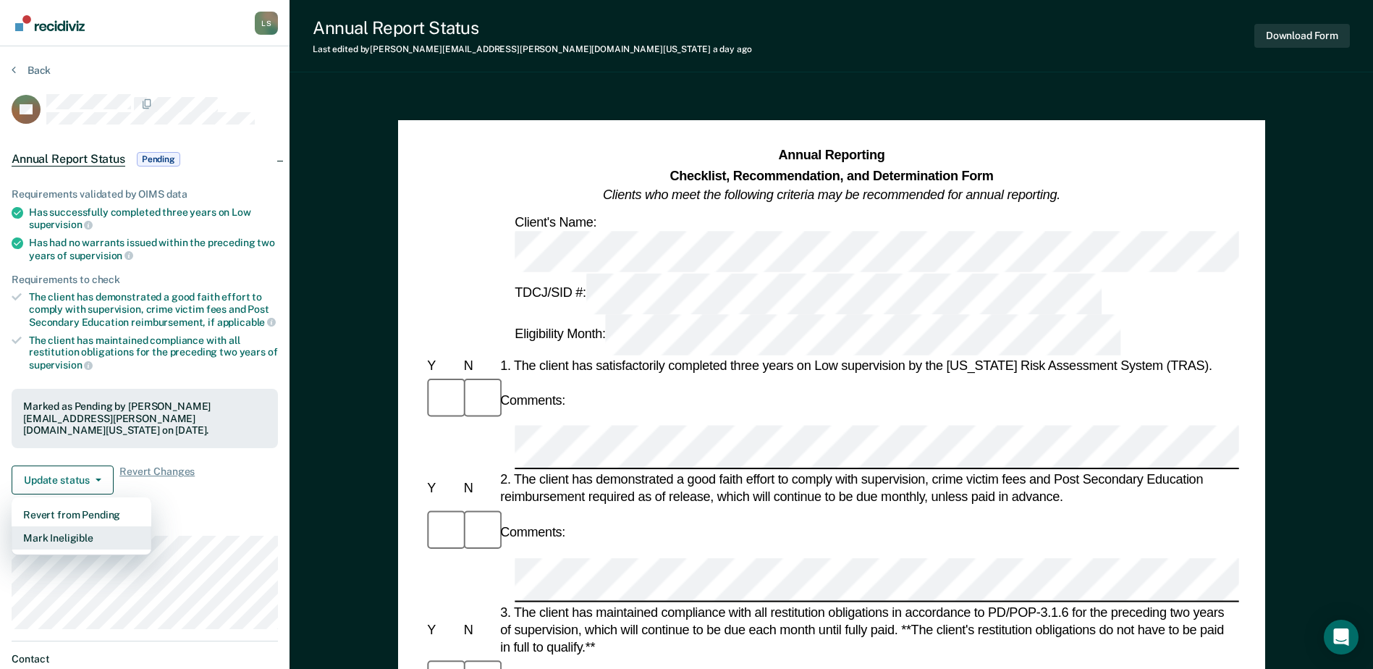
click at [78, 526] on button "Mark Ineligible" at bounding box center [82, 537] width 140 height 23
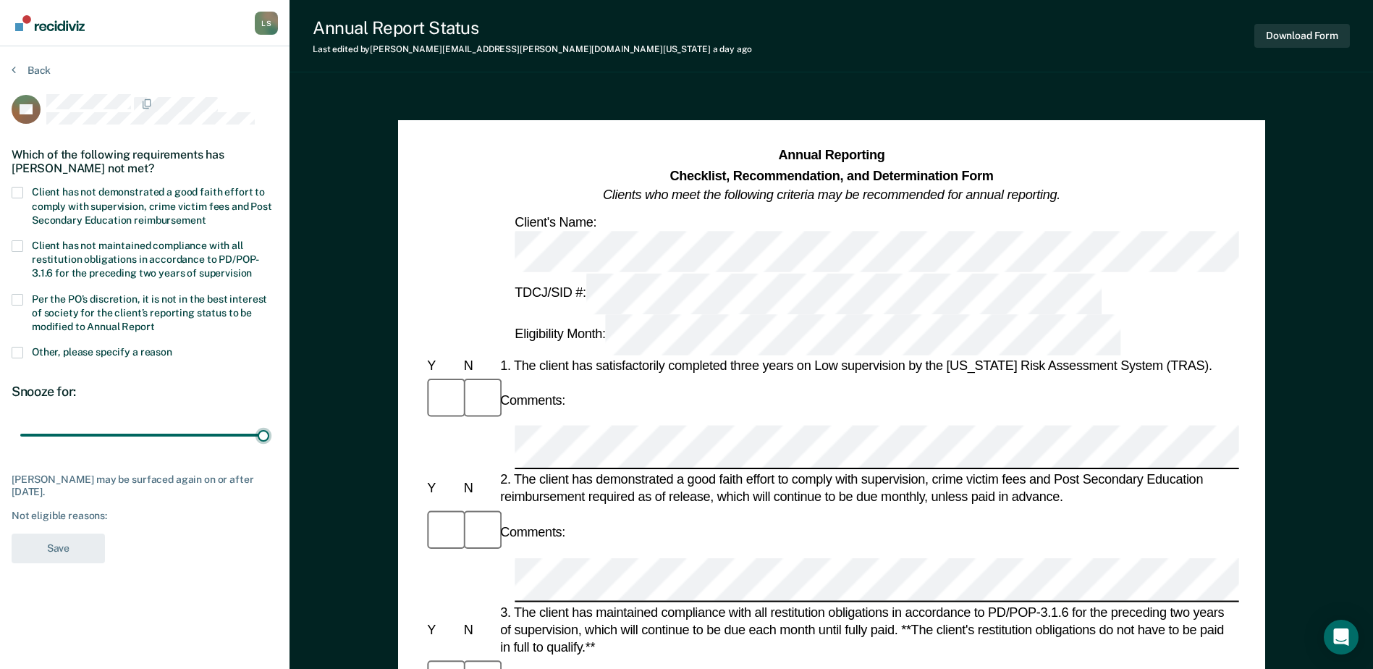
drag, startPoint x: 106, startPoint y: 434, endPoint x: 187, endPoint y: 287, distance: 167.8
type input "90"
click at [269, 427] on input "range" at bounding box center [144, 435] width 249 height 25
click at [21, 187] on span at bounding box center [18, 193] width 12 height 12
click at [206, 215] on input "Client has not demonstrated a good faith effort to comply with supervision, cri…" at bounding box center [206, 215] width 0 height 0
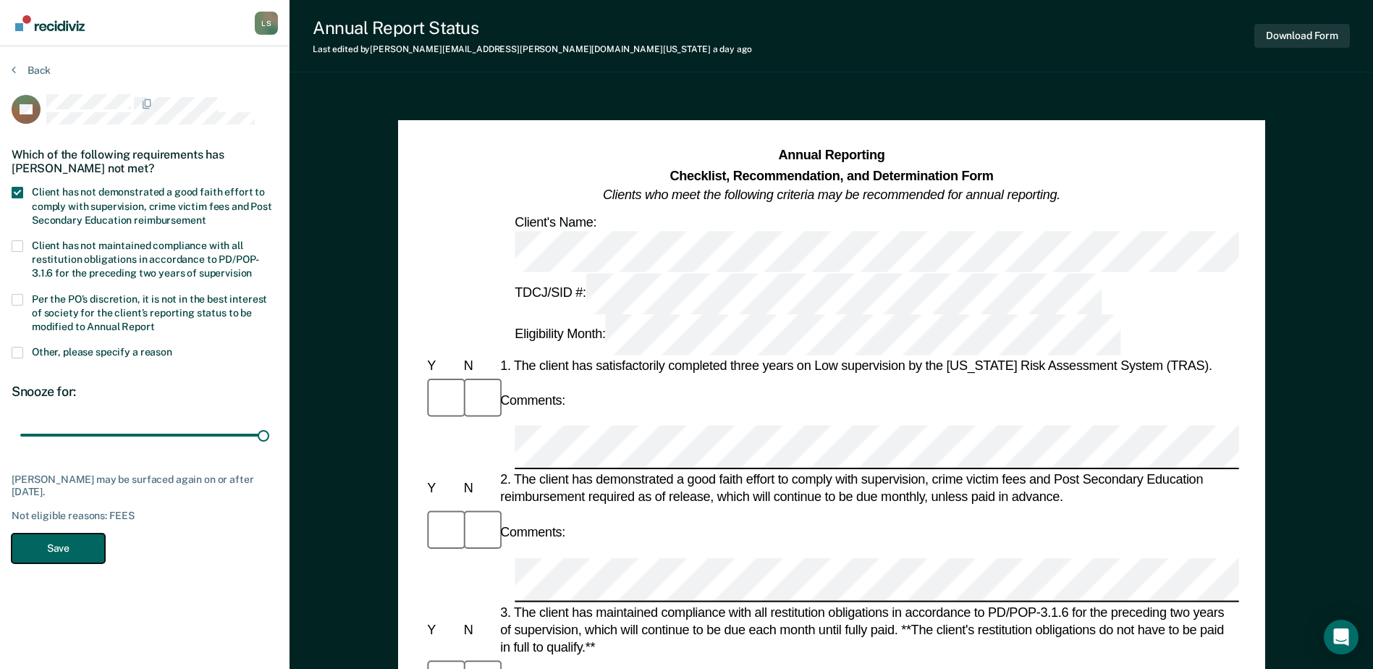
click at [78, 544] on button "Save" at bounding box center [58, 548] width 93 height 30
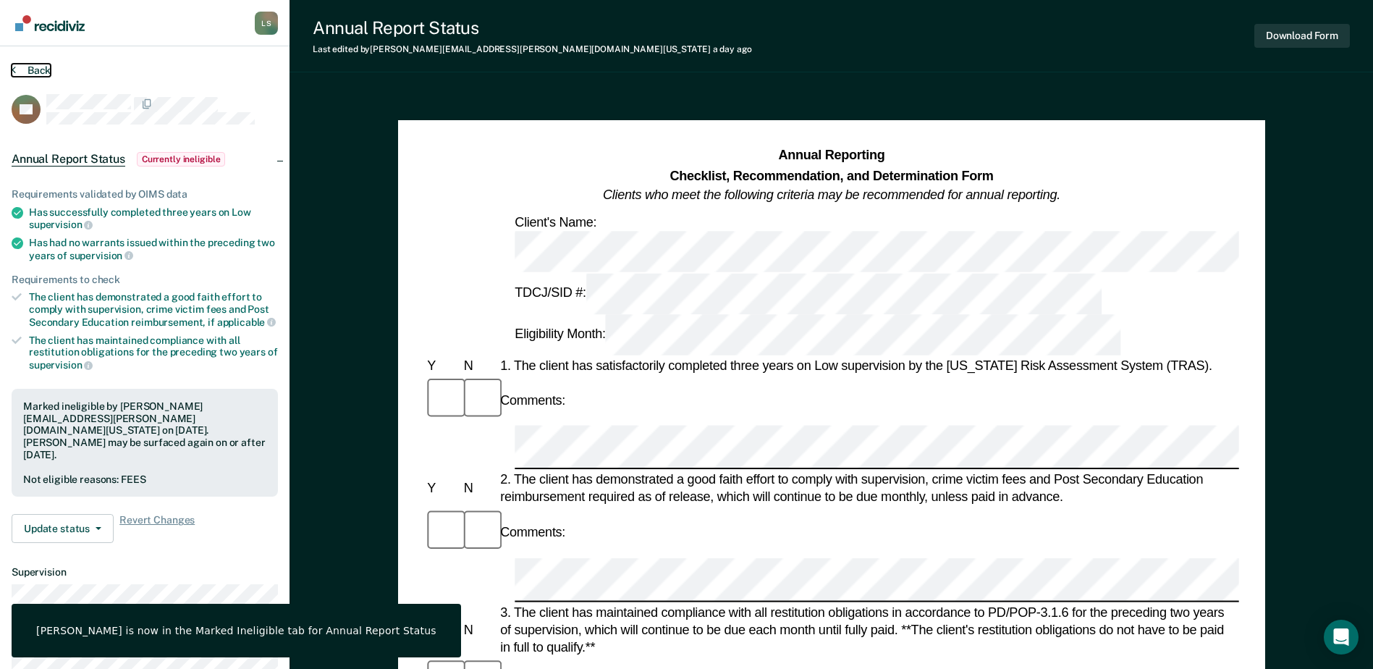
click at [30, 65] on button "Back" at bounding box center [31, 70] width 39 height 13
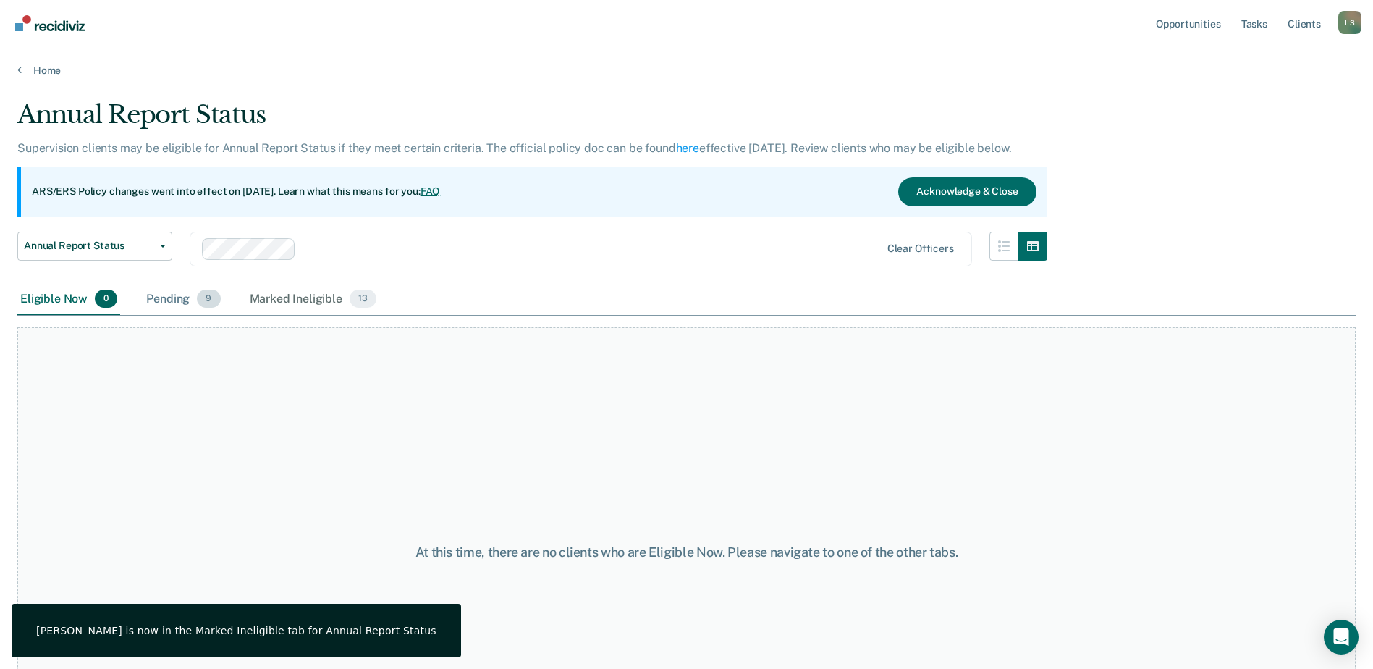
click at [161, 295] on div "Pending 9" at bounding box center [183, 300] width 80 height 32
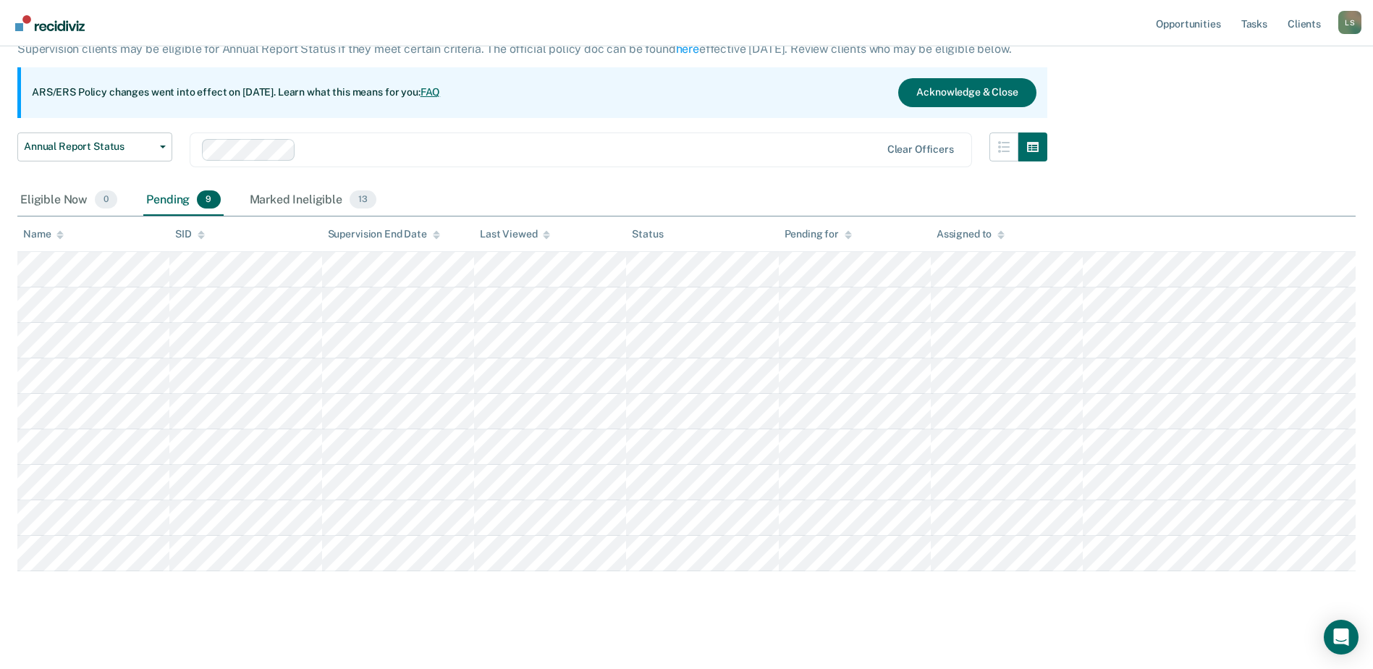
scroll to position [106, 0]
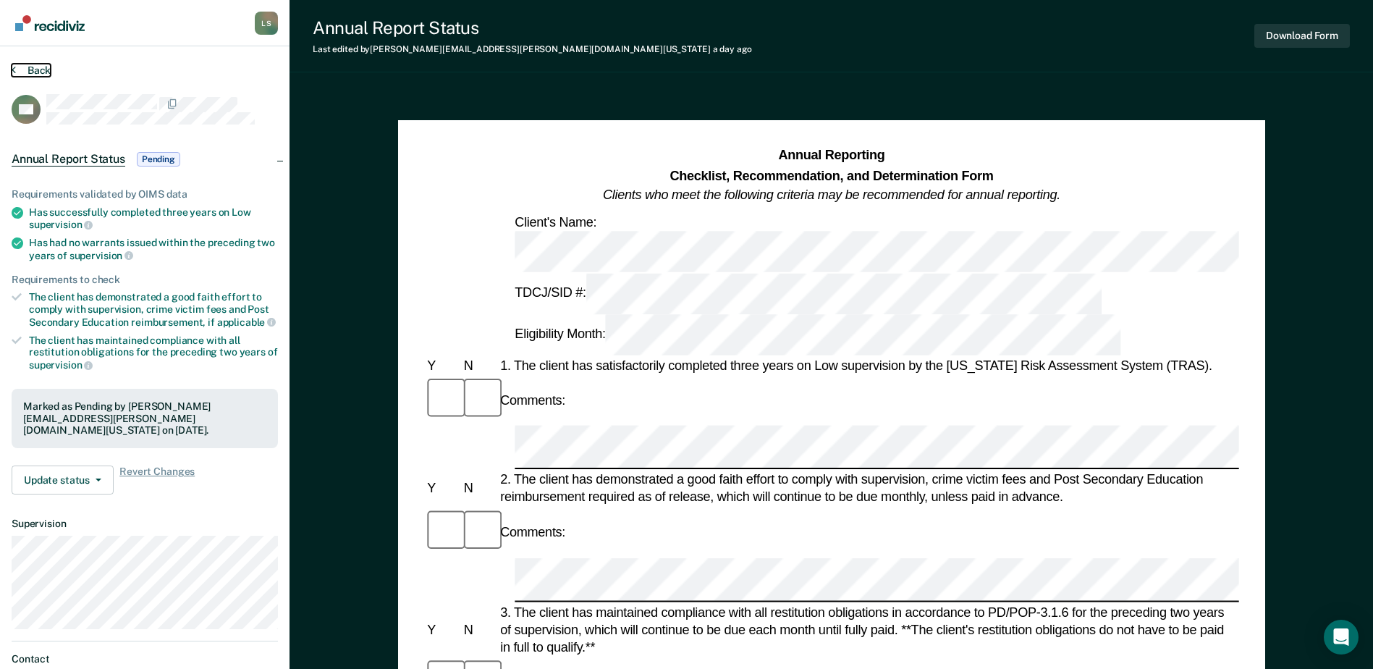
click at [38, 68] on button "Back" at bounding box center [31, 70] width 39 height 13
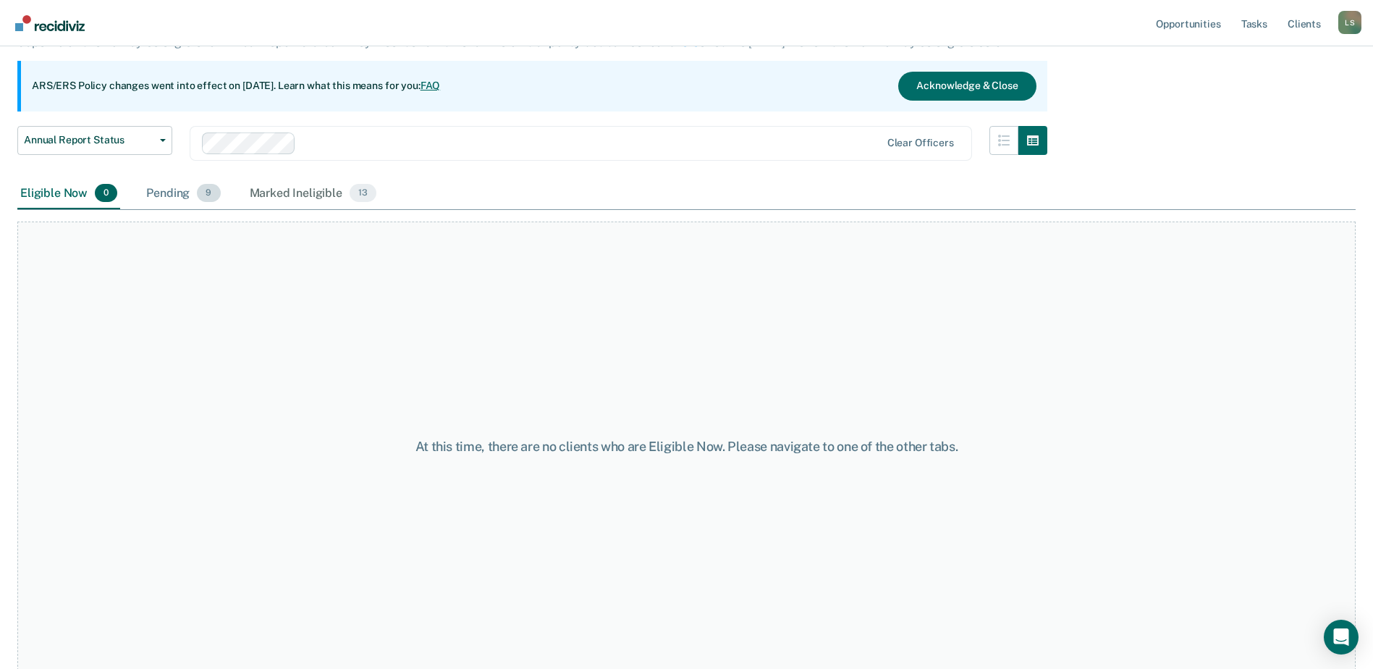
click at [180, 192] on div "Pending 9" at bounding box center [183, 194] width 80 height 32
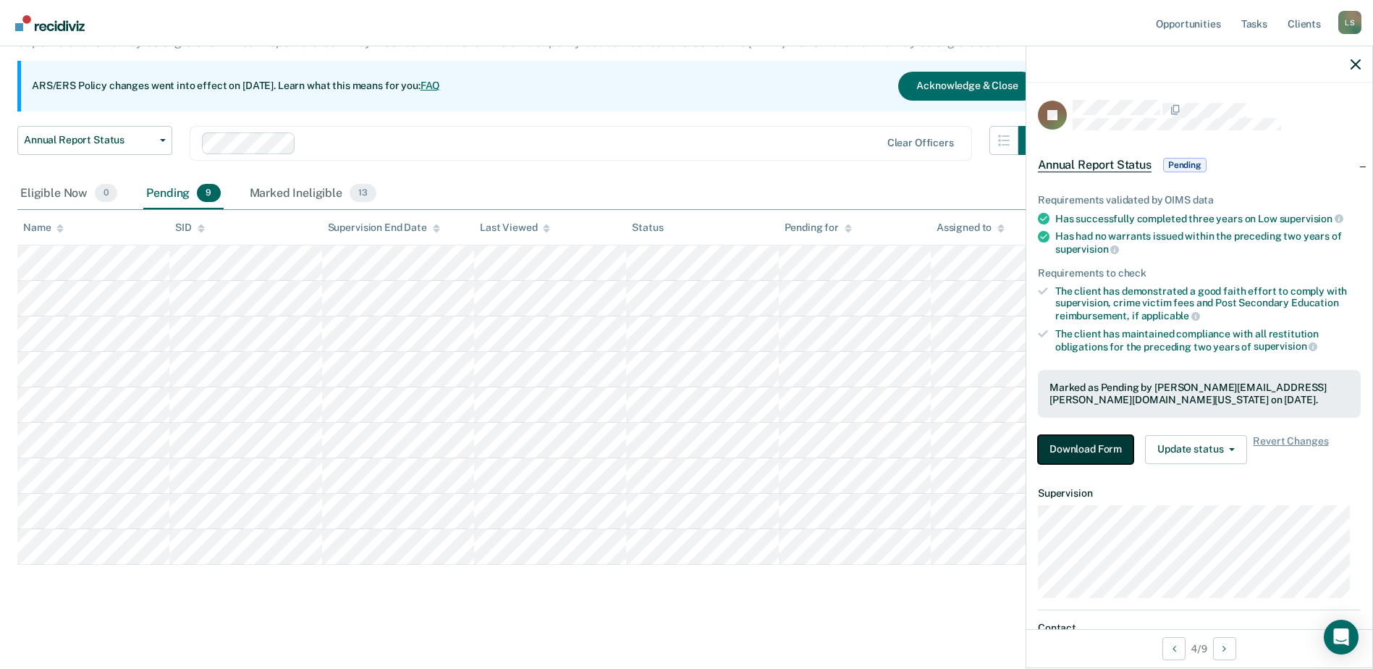
click at [1121, 452] on button "Download Form" at bounding box center [1086, 449] width 96 height 29
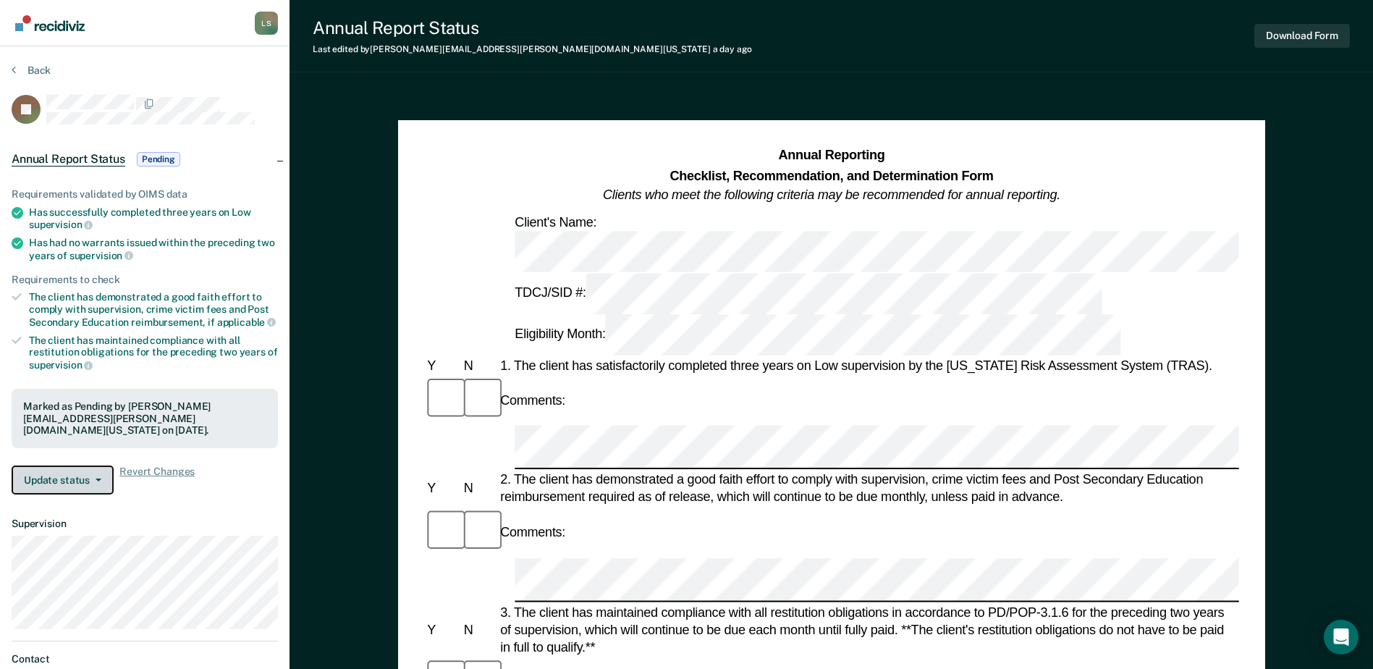
click at [73, 465] on button "Update status" at bounding box center [63, 479] width 102 height 29
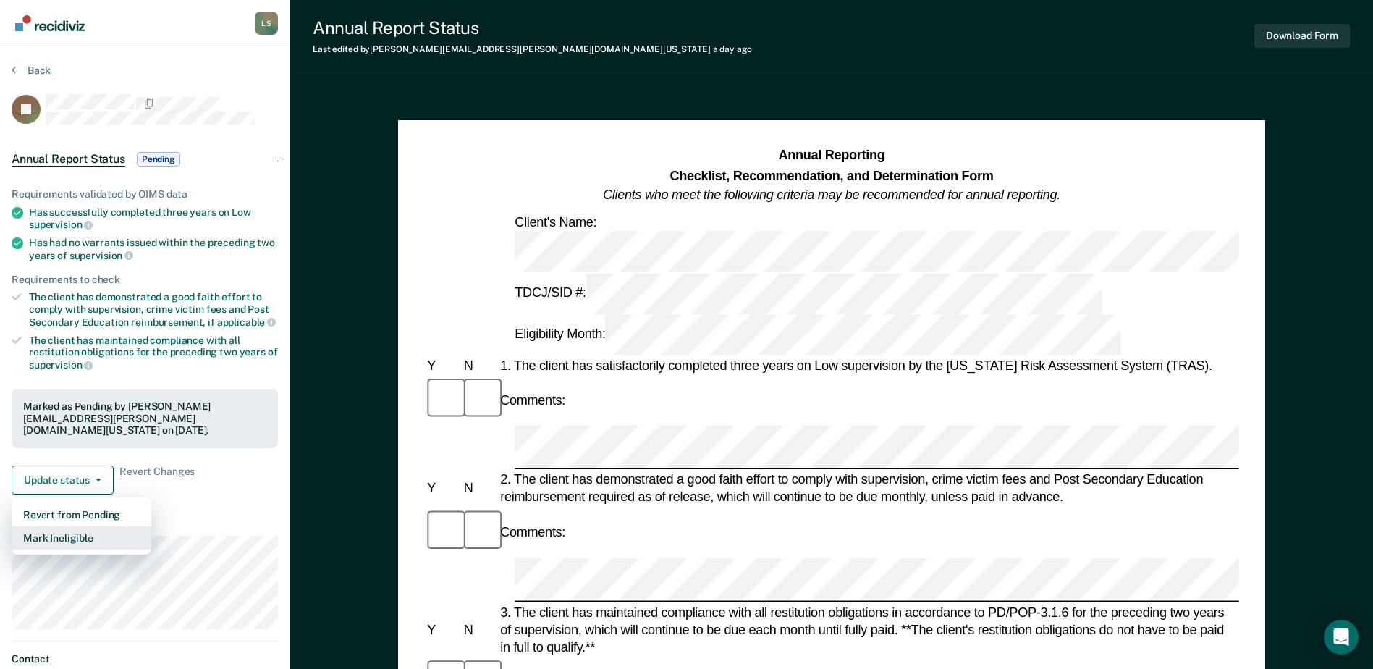
click at [69, 526] on button "Mark Ineligible" at bounding box center [82, 537] width 140 height 23
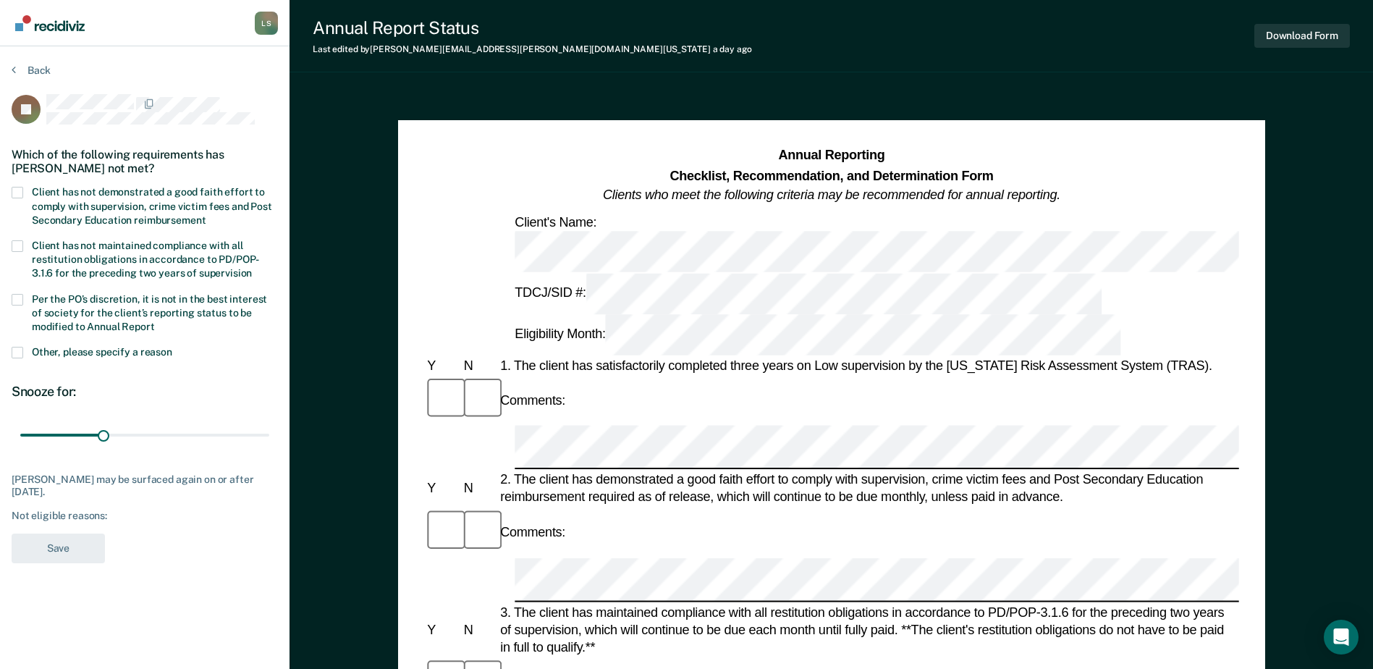
drag, startPoint x: 20, startPoint y: 191, endPoint x: 46, endPoint y: 230, distance: 46.6
click at [20, 191] on span at bounding box center [18, 193] width 12 height 12
click at [206, 215] on input "Client has not demonstrated a good faith effort to comply with supervision, cri…" at bounding box center [206, 215] width 0 height 0
drag, startPoint x: 102, startPoint y: 436, endPoint x: 318, endPoint y: 441, distance: 215.7
type input "90"
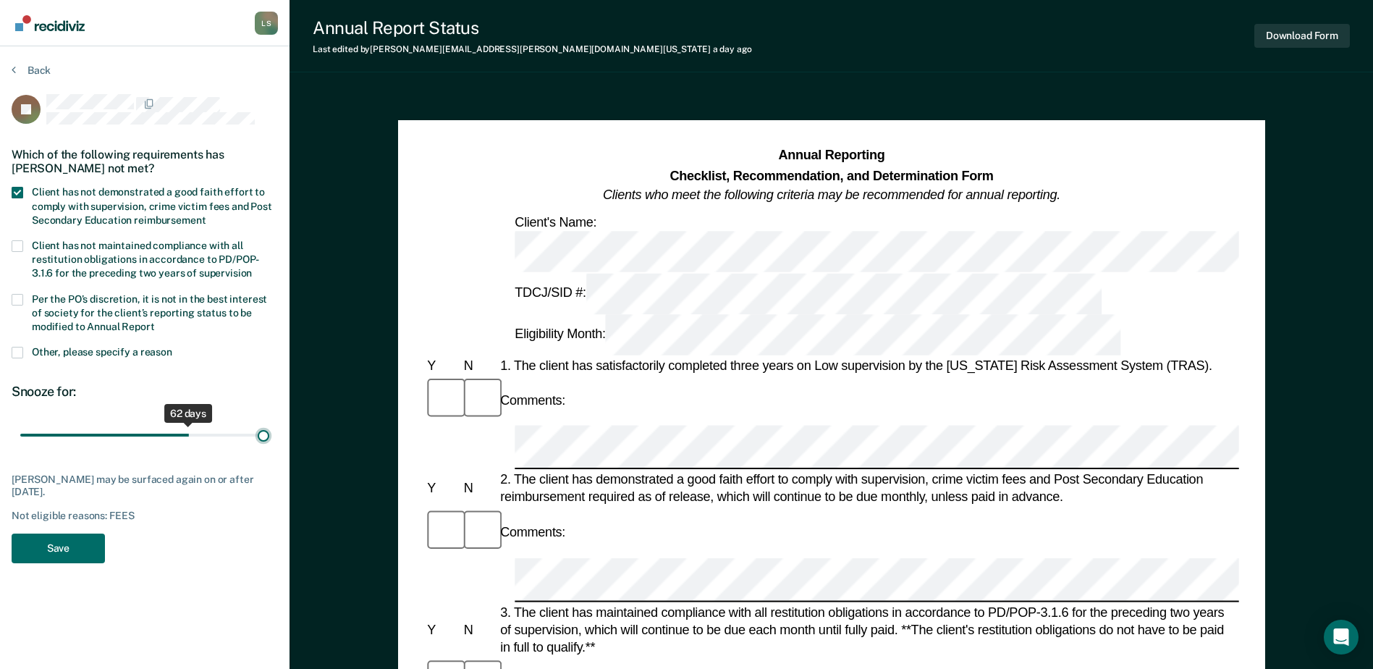
click at [269, 441] on input "range" at bounding box center [144, 435] width 249 height 25
click at [57, 546] on button "Save" at bounding box center [58, 548] width 93 height 30
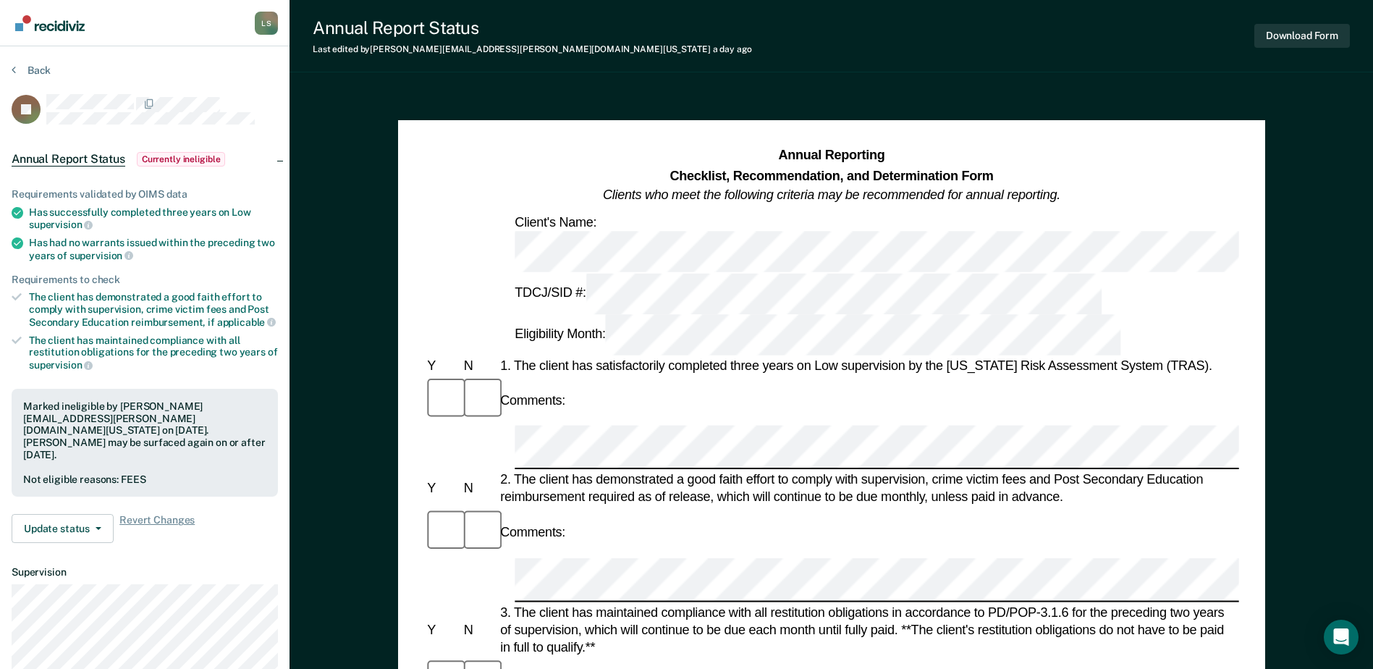
click at [30, 63] on section "Back JS Annual Report Status Currently ineligible Requirements validated by OIM…" at bounding box center [144, 410] width 289 height 729
click at [31, 65] on button "Back" at bounding box center [31, 70] width 39 height 13
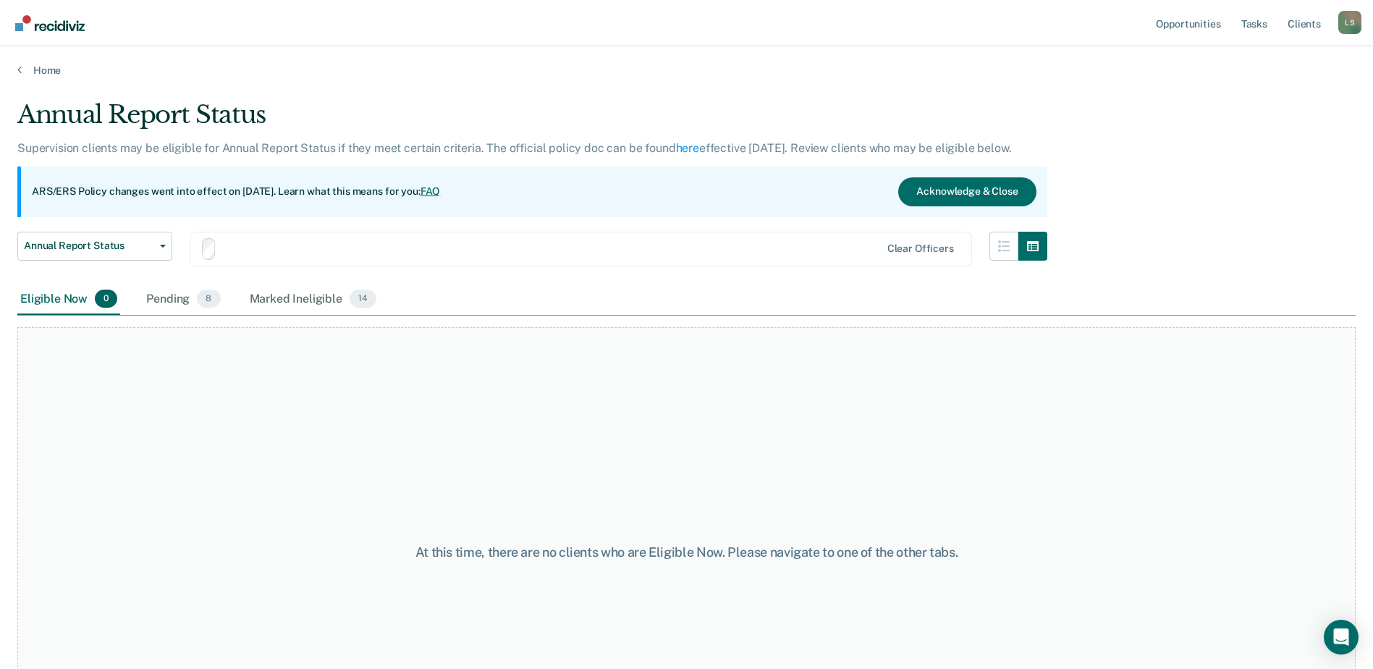
scroll to position [106, 0]
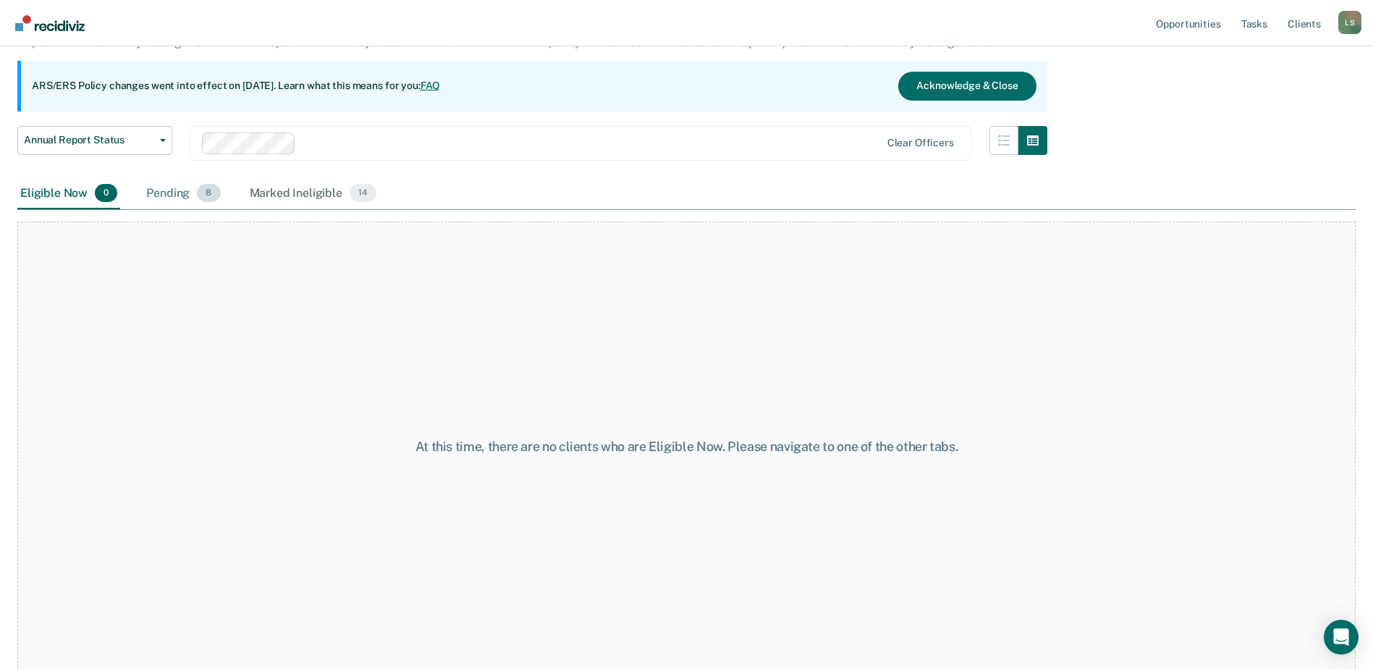
click at [172, 195] on div "Pending 8" at bounding box center [183, 194] width 80 height 32
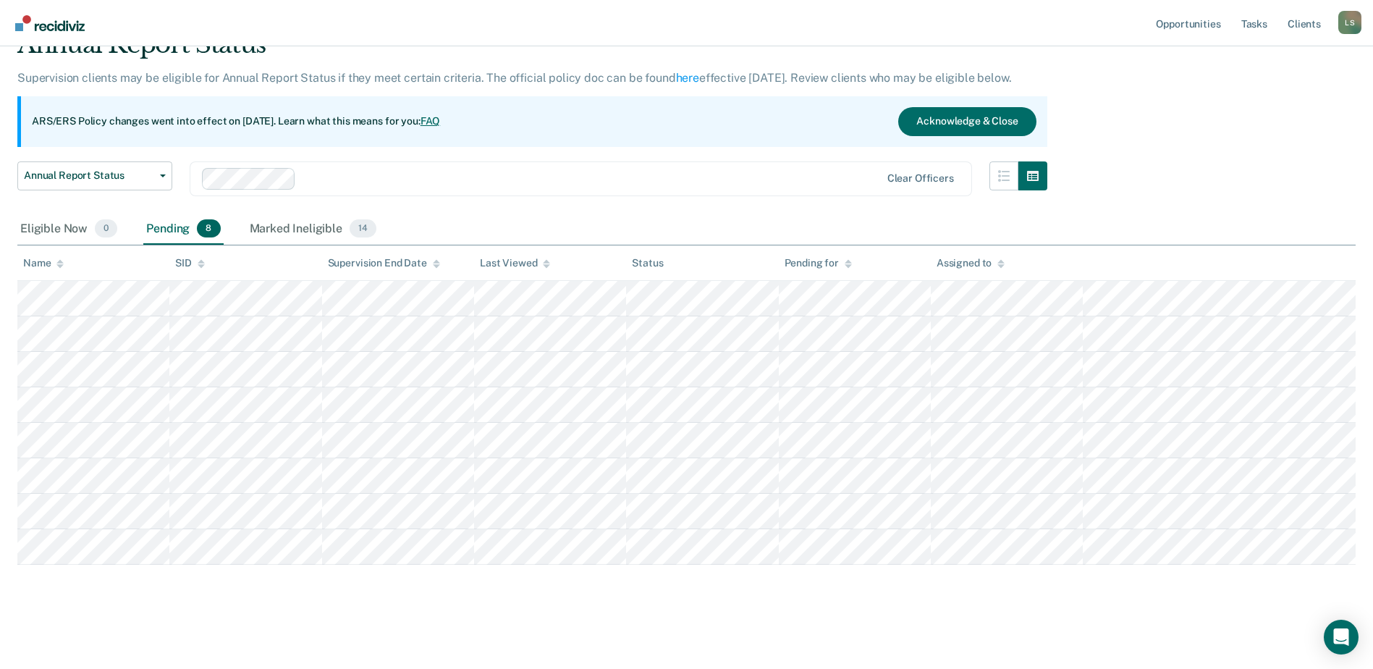
scroll to position [70, 0]
click at [288, 225] on div "Marked Ineligible 14" at bounding box center [313, 229] width 132 height 32
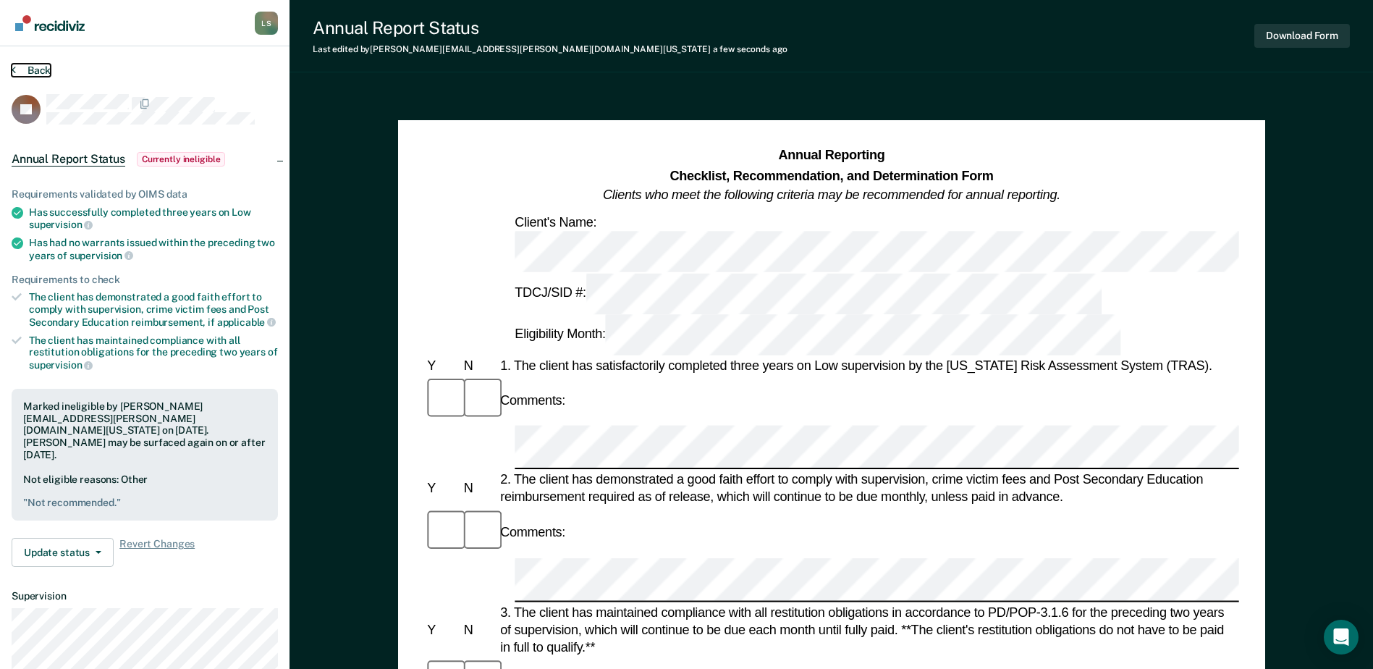
click at [34, 70] on button "Back" at bounding box center [31, 70] width 39 height 13
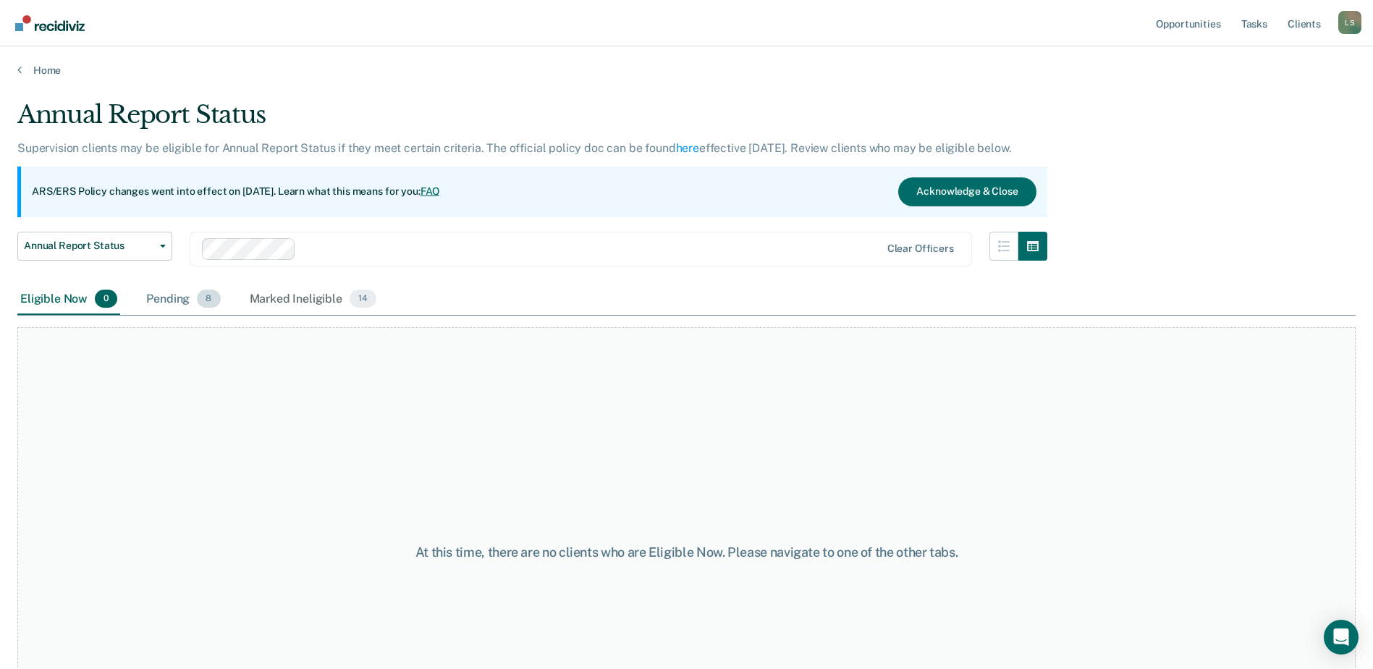
click at [175, 299] on div "Pending 8" at bounding box center [183, 300] width 80 height 32
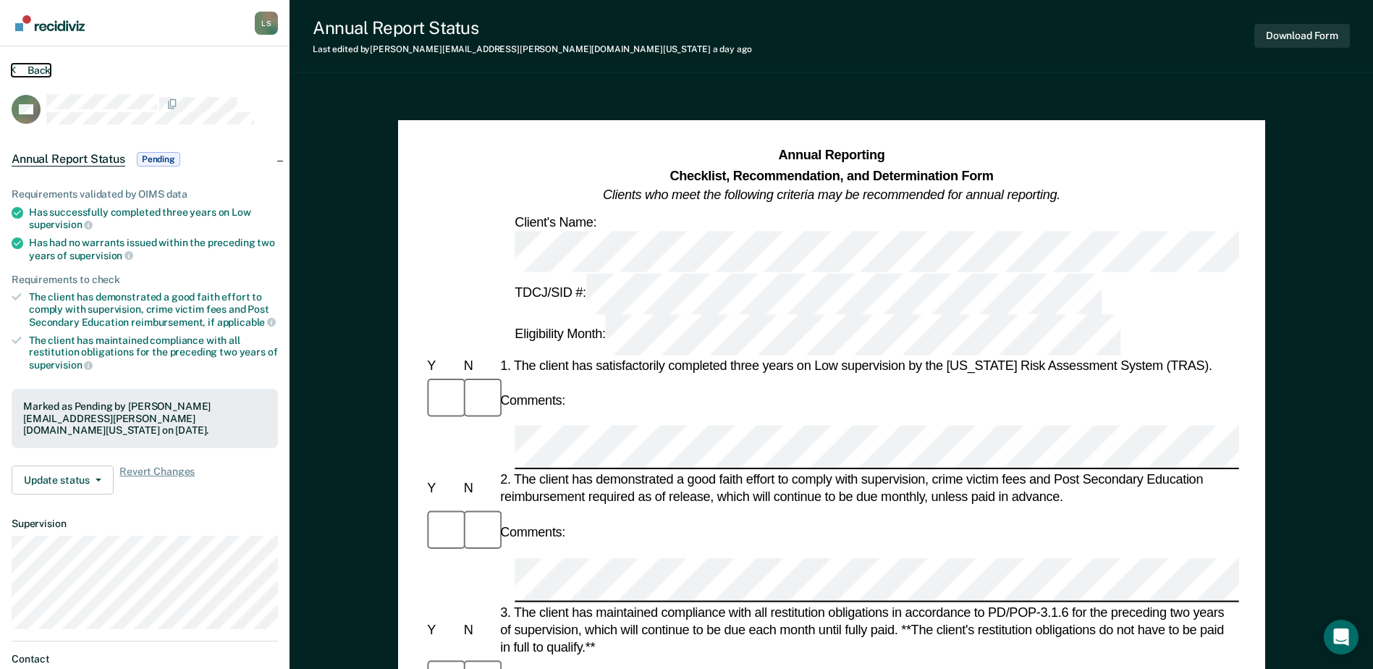
click at [45, 67] on button "Back" at bounding box center [31, 70] width 39 height 13
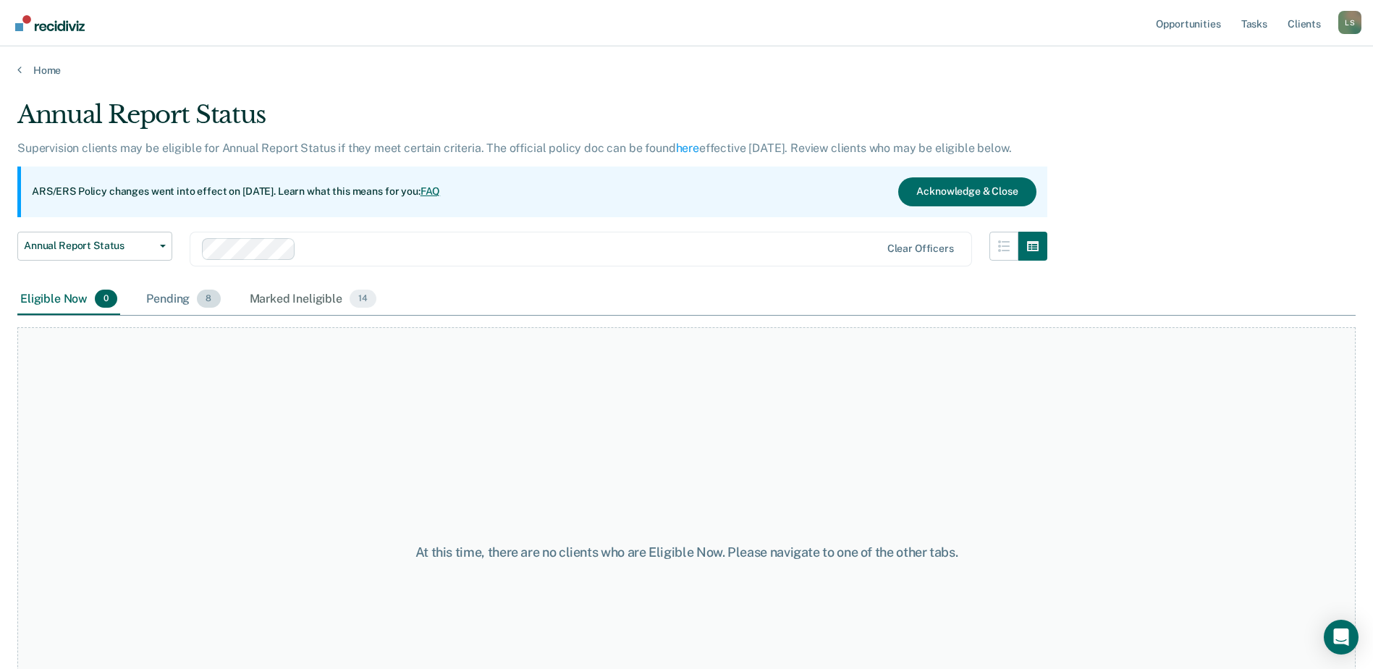
click at [166, 298] on div "Pending 8" at bounding box center [183, 300] width 80 height 32
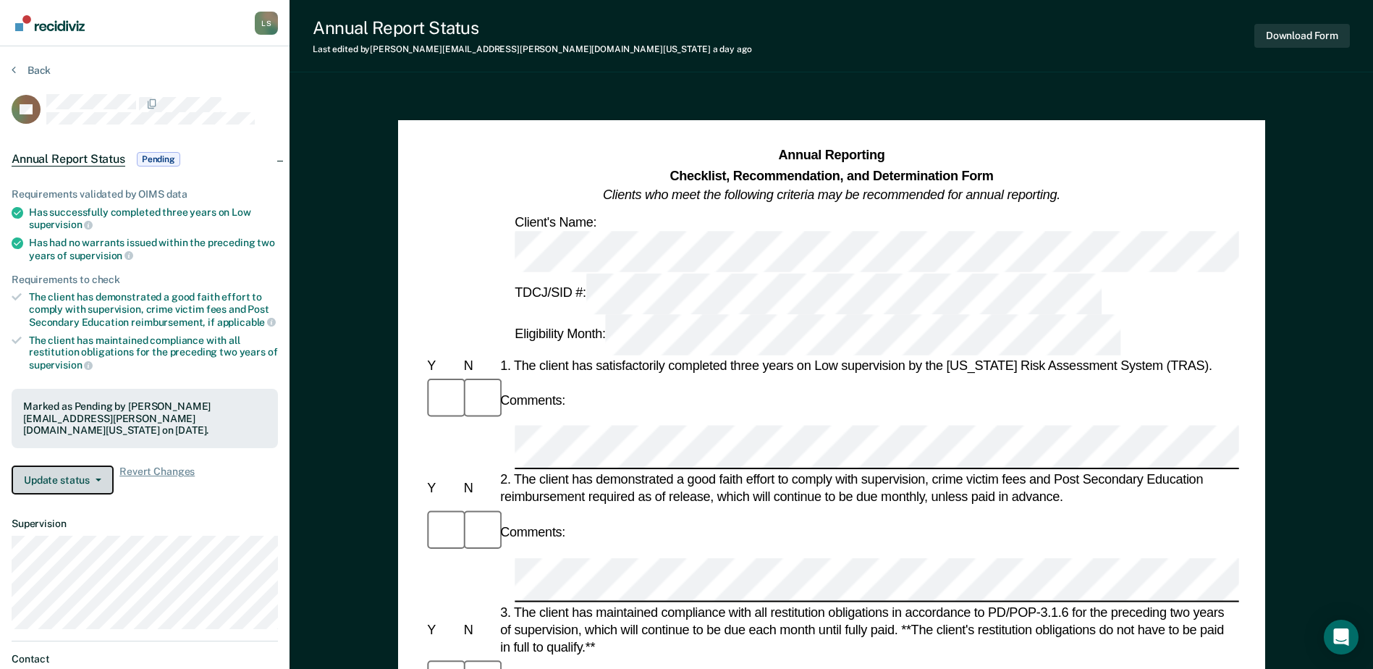
click at [49, 468] on button "Update status" at bounding box center [63, 479] width 102 height 29
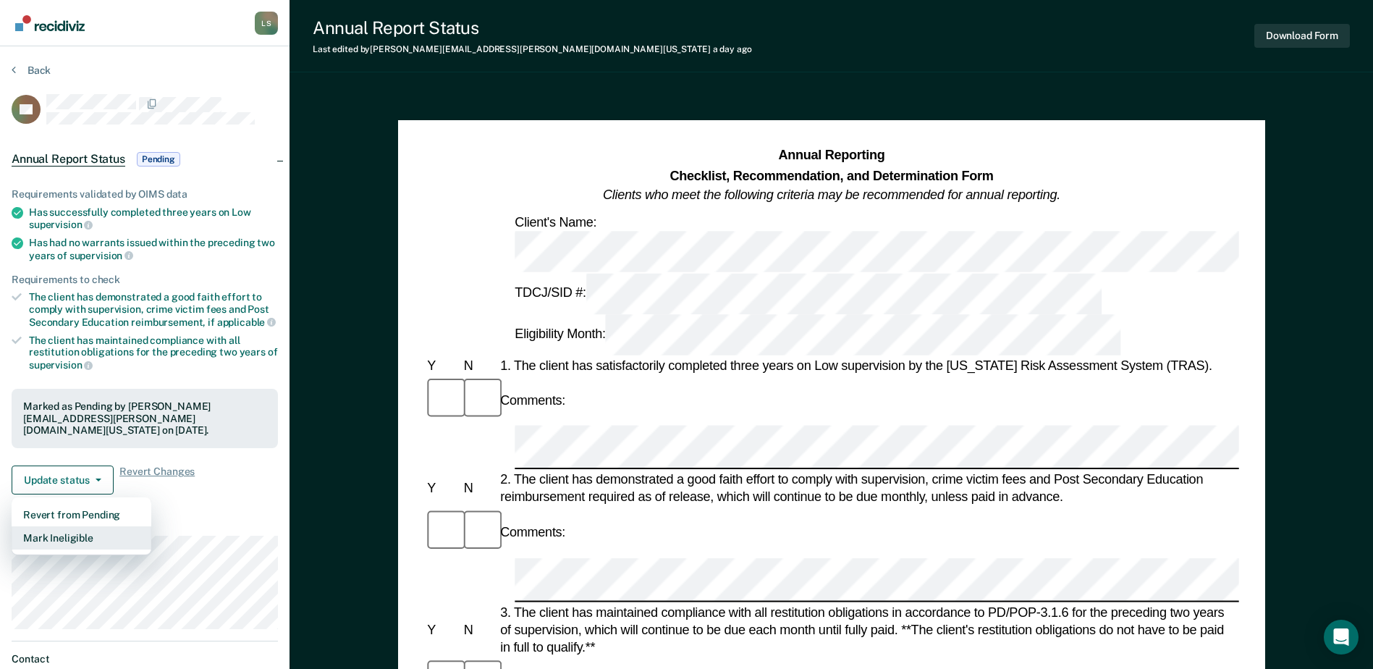
click at [59, 526] on button "Mark Ineligible" at bounding box center [82, 537] width 140 height 23
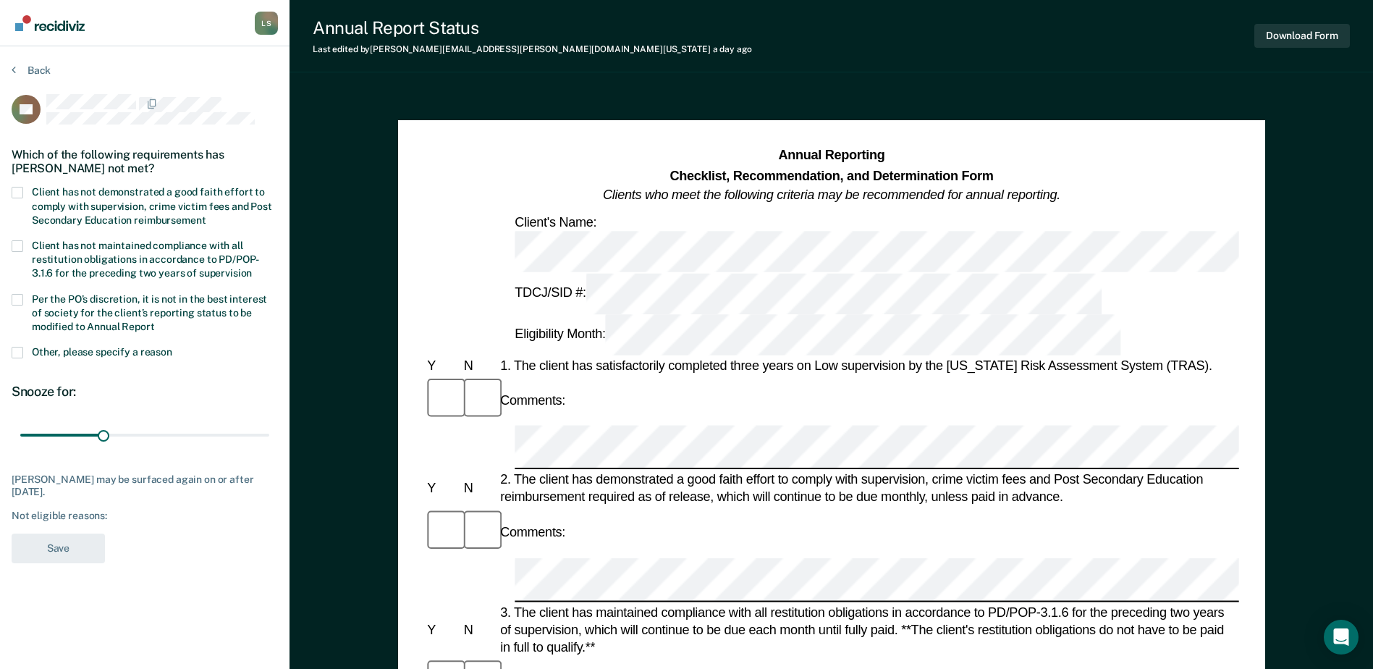
click at [20, 192] on span at bounding box center [18, 193] width 12 height 12
click at [206, 215] on input "Client has not demonstrated a good faith effort to comply with supervision, cri…" at bounding box center [206, 215] width 0 height 0
drag, startPoint x: 104, startPoint y: 434, endPoint x: 293, endPoint y: 436, distance: 188.9
type input "90"
click at [269, 436] on input "range" at bounding box center [144, 435] width 249 height 25
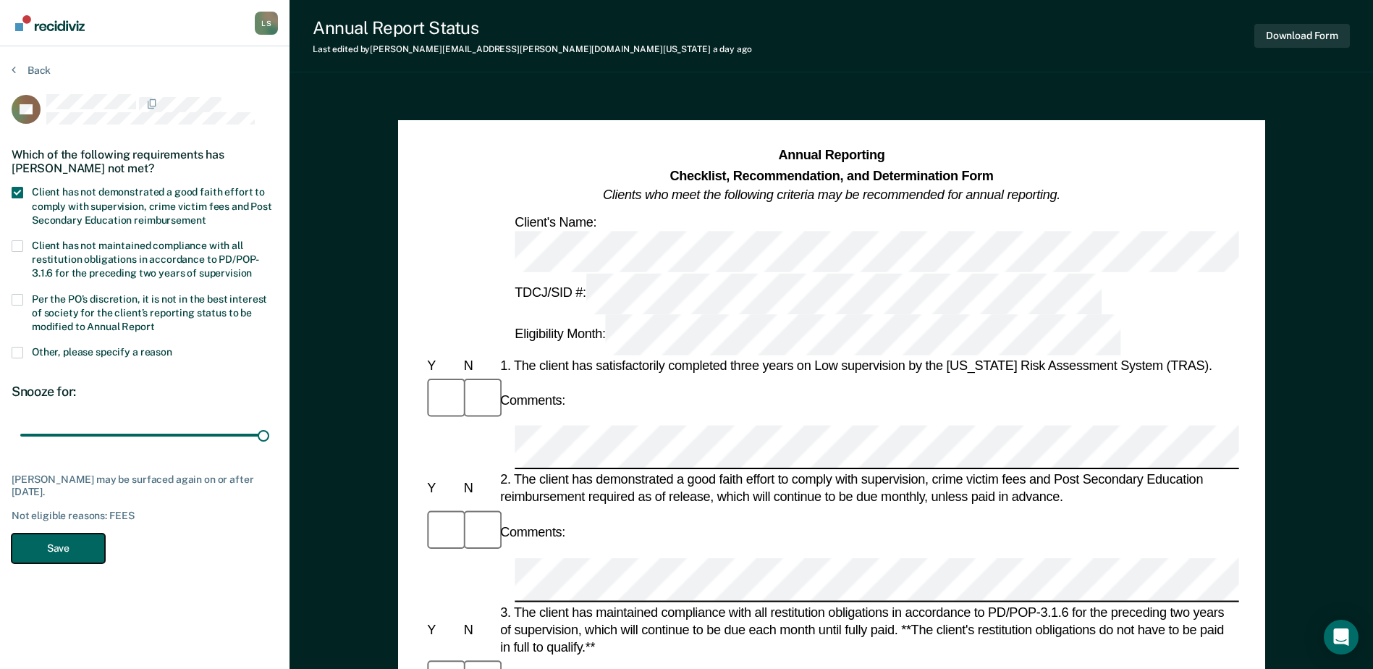
click at [35, 547] on button "Save" at bounding box center [58, 548] width 93 height 30
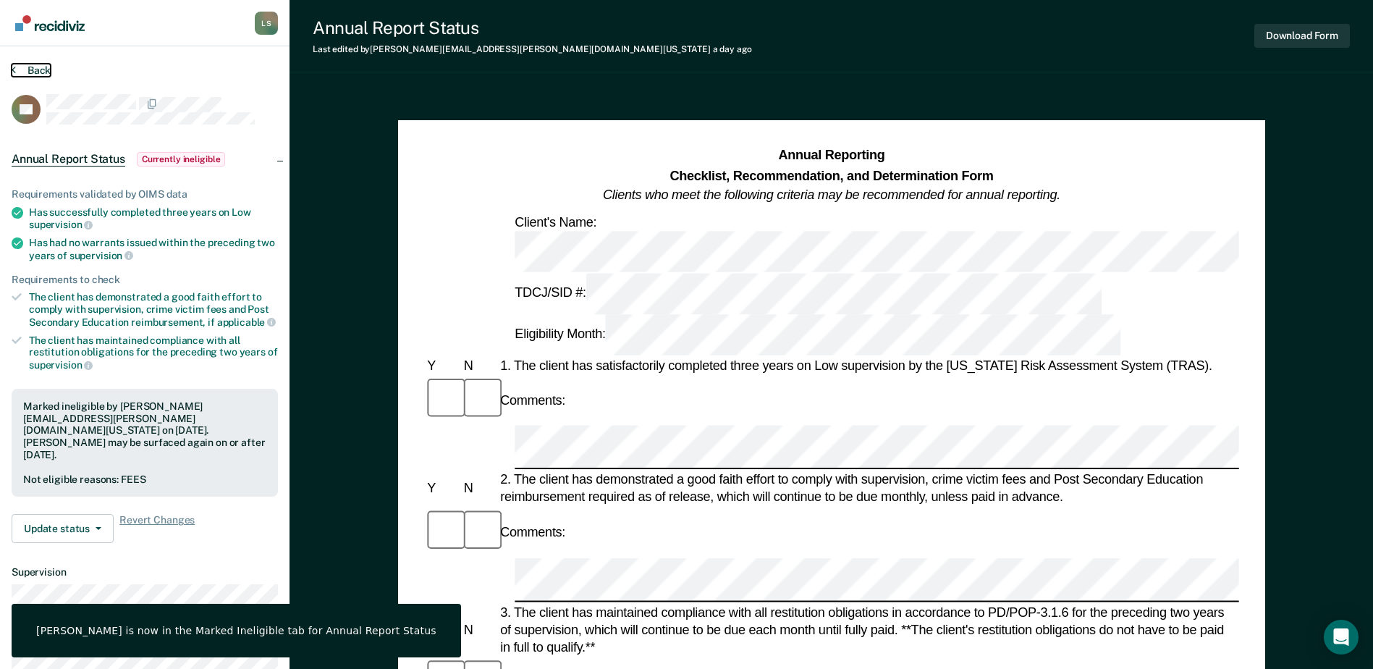
click at [33, 64] on button "Back" at bounding box center [31, 70] width 39 height 13
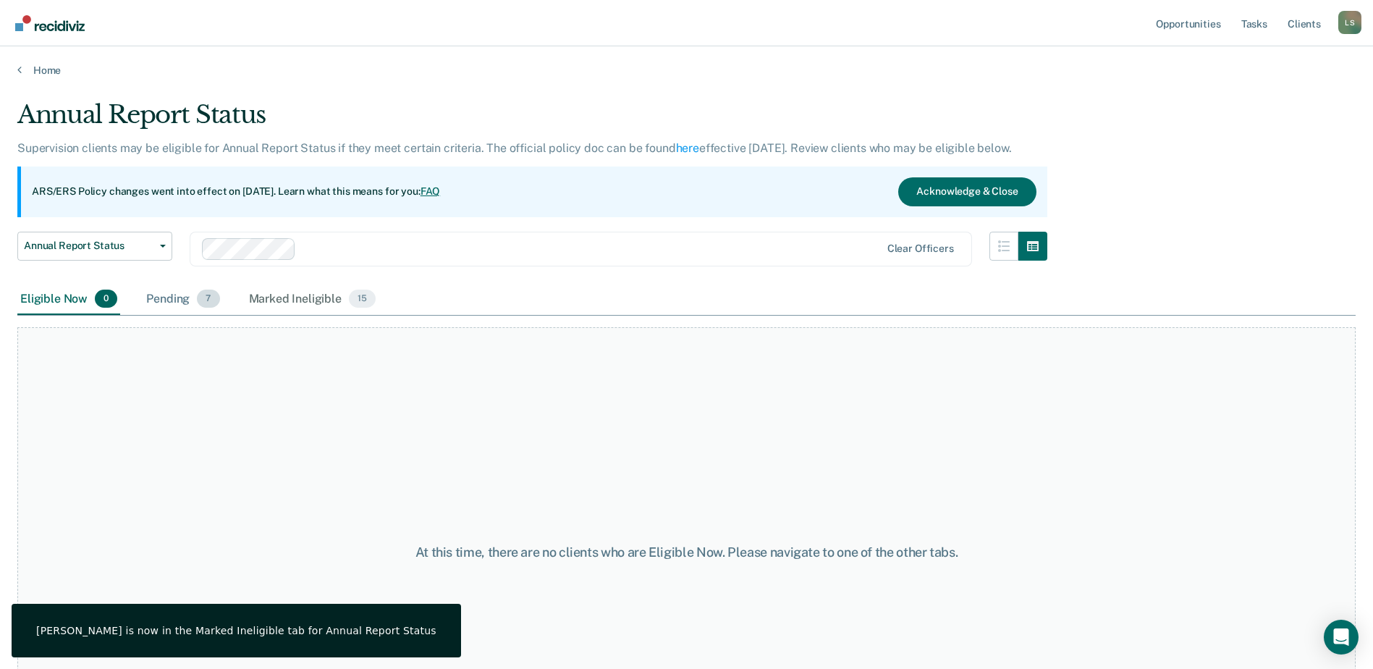
click at [187, 295] on div "Pending 7" at bounding box center [182, 300] width 79 height 32
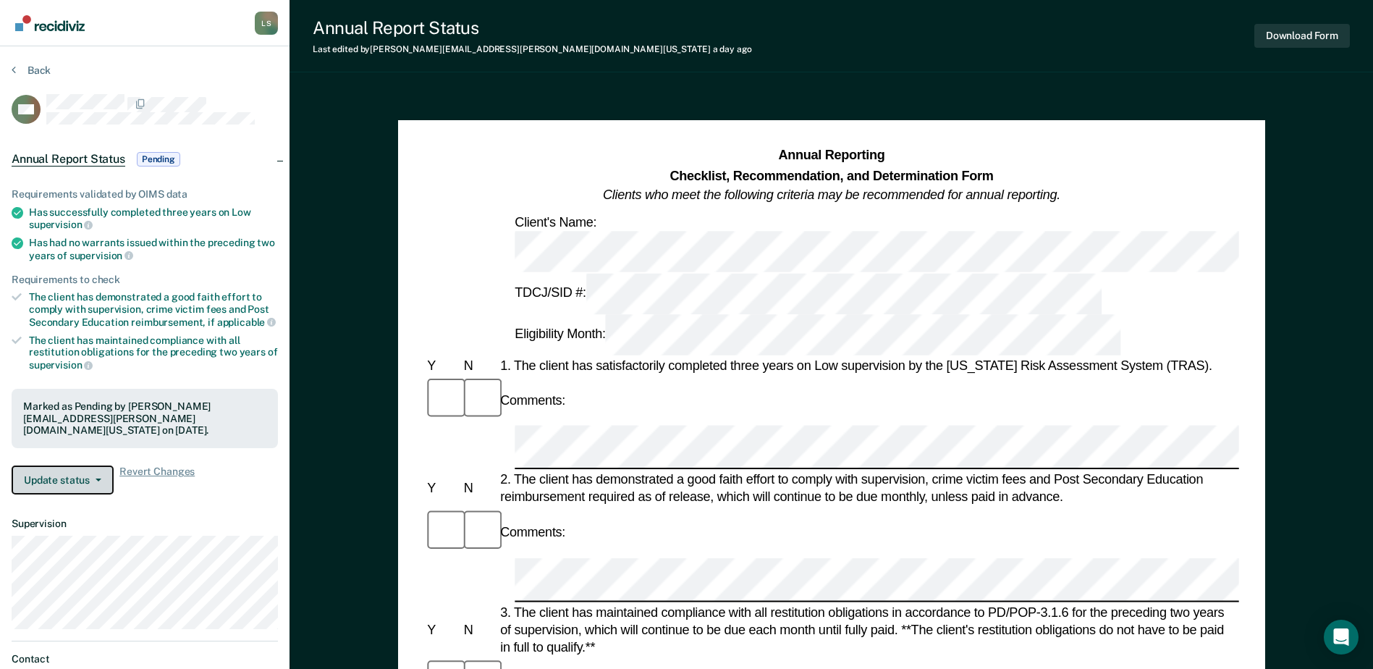
click at [49, 473] on button "Update status" at bounding box center [63, 479] width 102 height 29
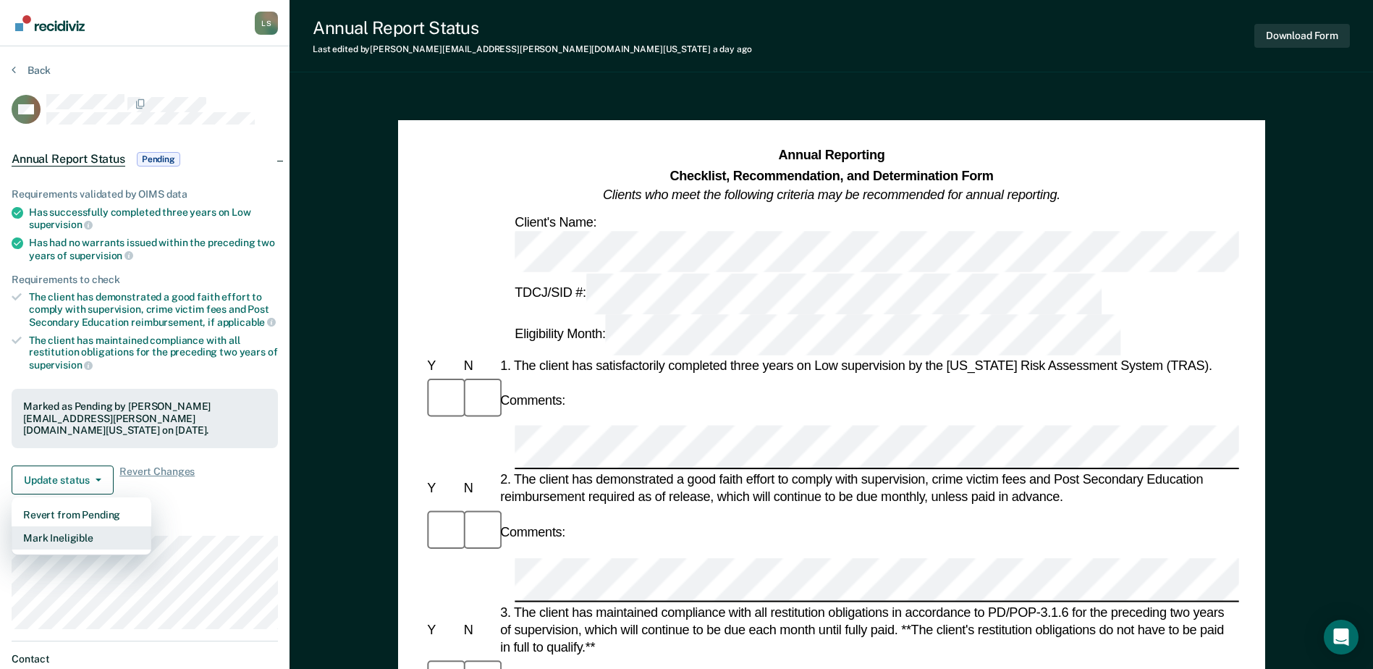
click at [64, 526] on button "Mark Ineligible" at bounding box center [82, 537] width 140 height 23
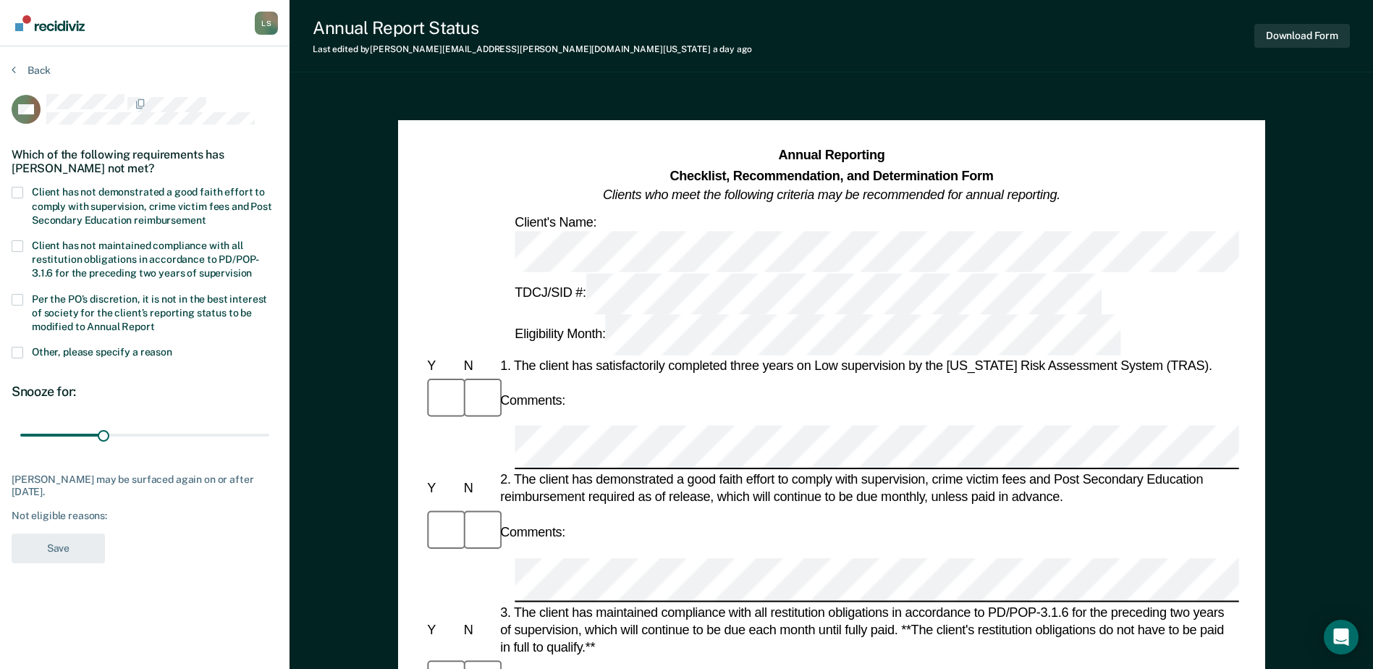
click at [22, 193] on span at bounding box center [18, 193] width 12 height 12
click at [206, 215] on input "Client has not demonstrated a good faith effort to comply with supervision, cri…" at bounding box center [206, 215] width 0 height 0
drag, startPoint x: 102, startPoint y: 439, endPoint x: 350, endPoint y: 456, distance: 248.8
type input "90"
click at [269, 448] on input "range" at bounding box center [144, 435] width 249 height 25
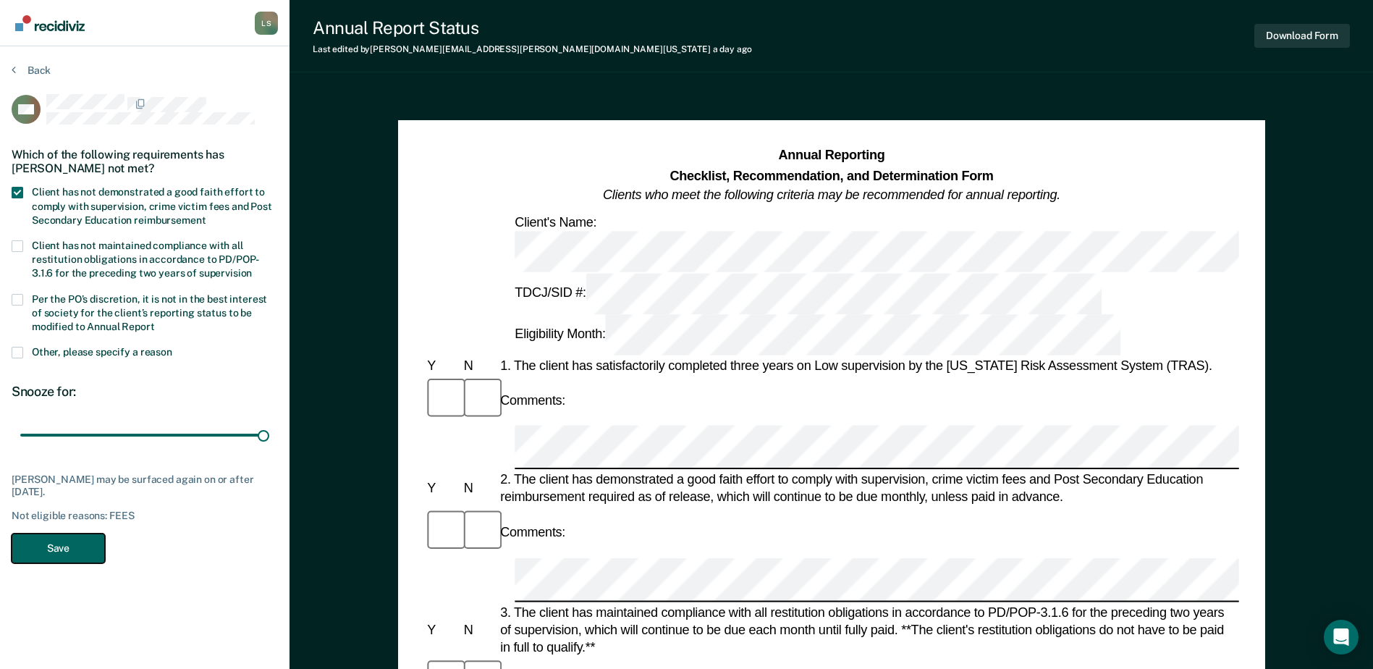
click at [68, 547] on button "Save" at bounding box center [58, 548] width 93 height 30
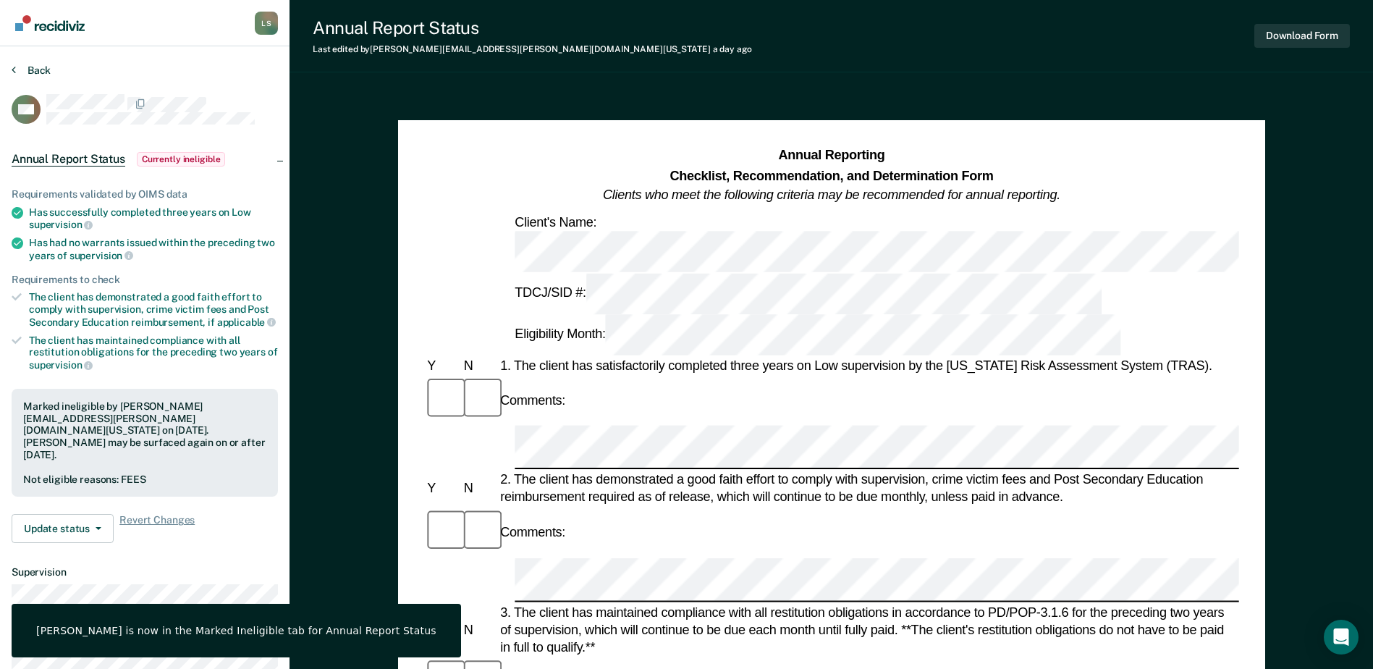
click at [28, 66] on section "Back OM Annual Report Status Currently ineligible Requirements validated by OIM…" at bounding box center [144, 427] width 289 height 762
click at [28, 66] on button "Back" at bounding box center [31, 70] width 39 height 13
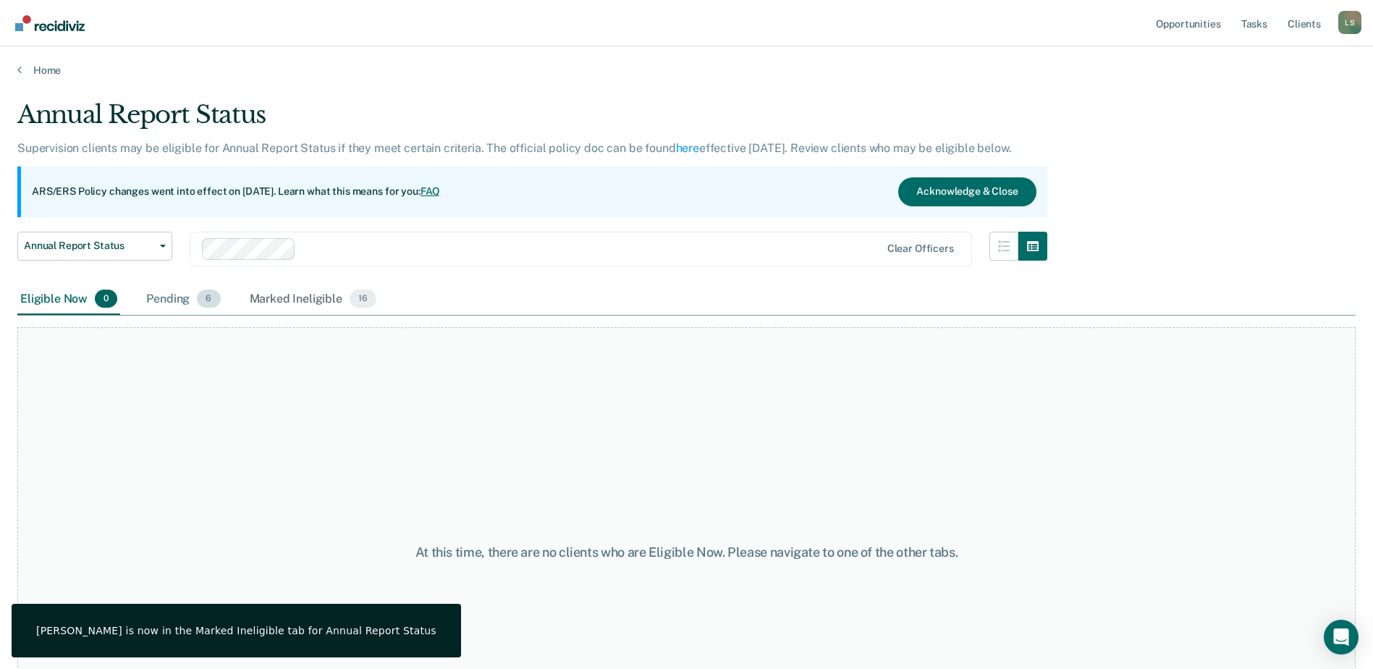
click at [173, 301] on div "Pending 6" at bounding box center [183, 300] width 80 height 32
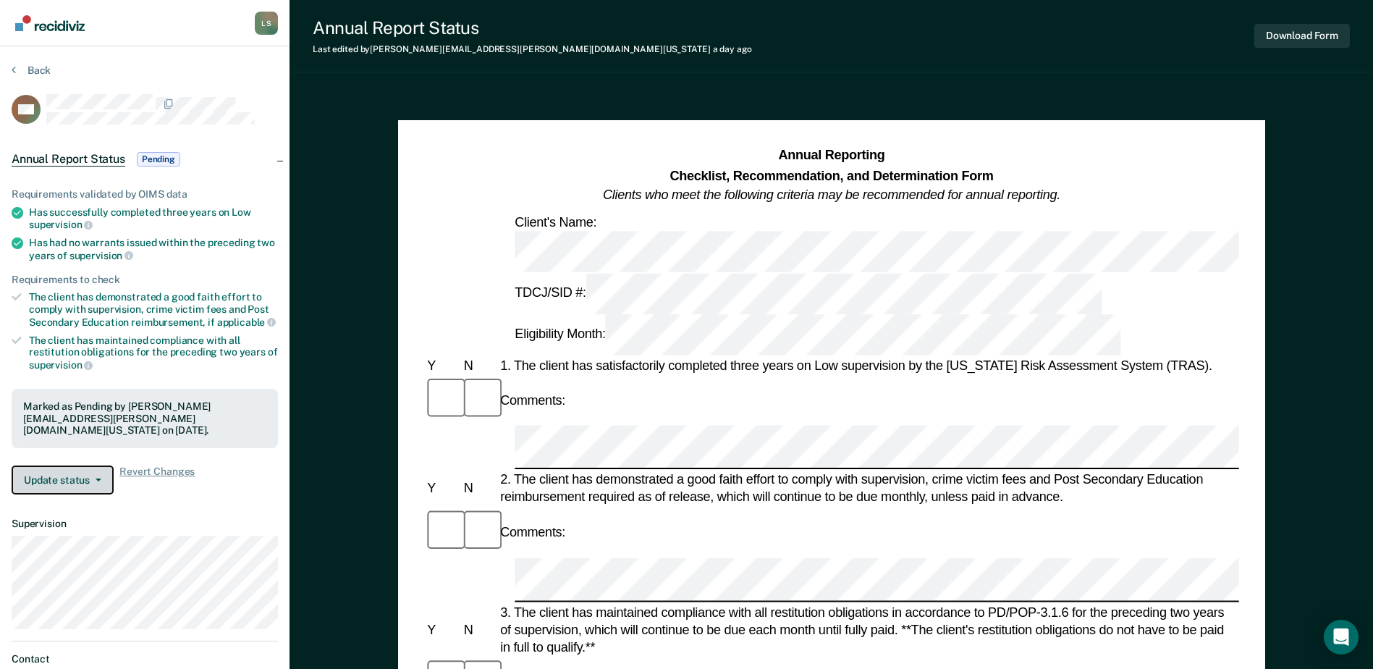
click at [60, 467] on button "Update status" at bounding box center [63, 479] width 102 height 29
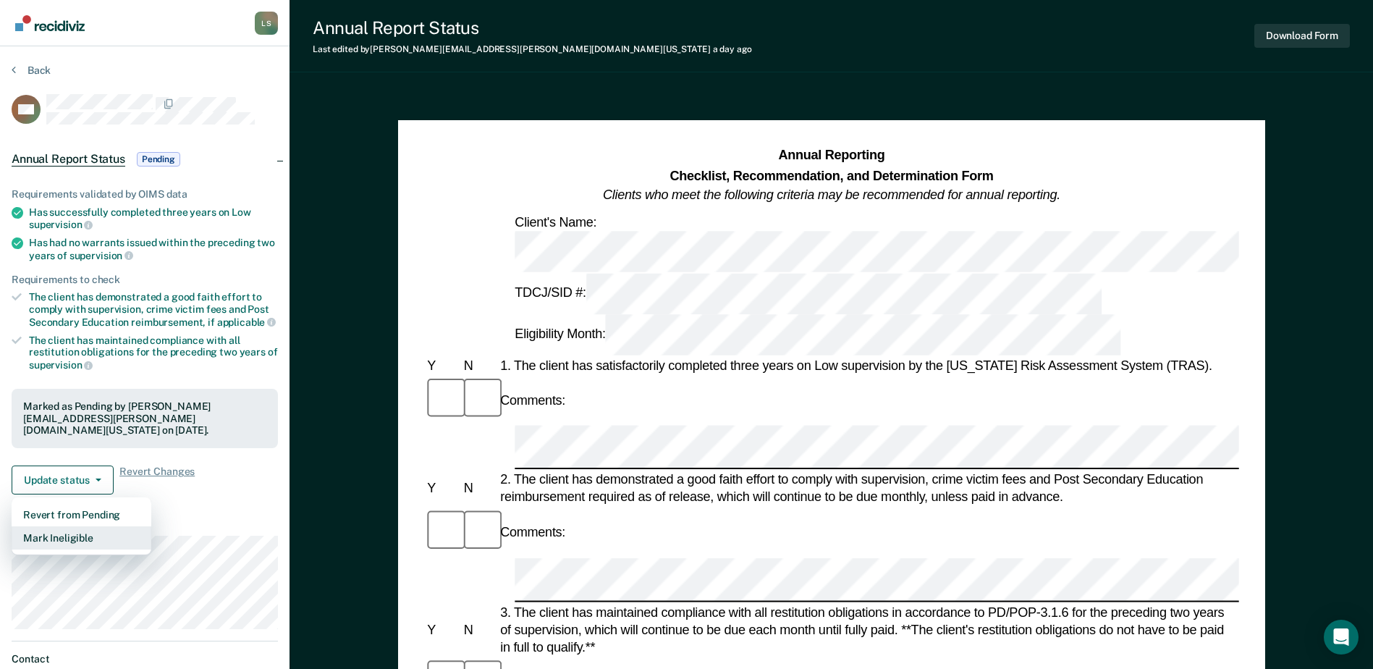
click at [72, 526] on button "Mark Ineligible" at bounding box center [82, 537] width 140 height 23
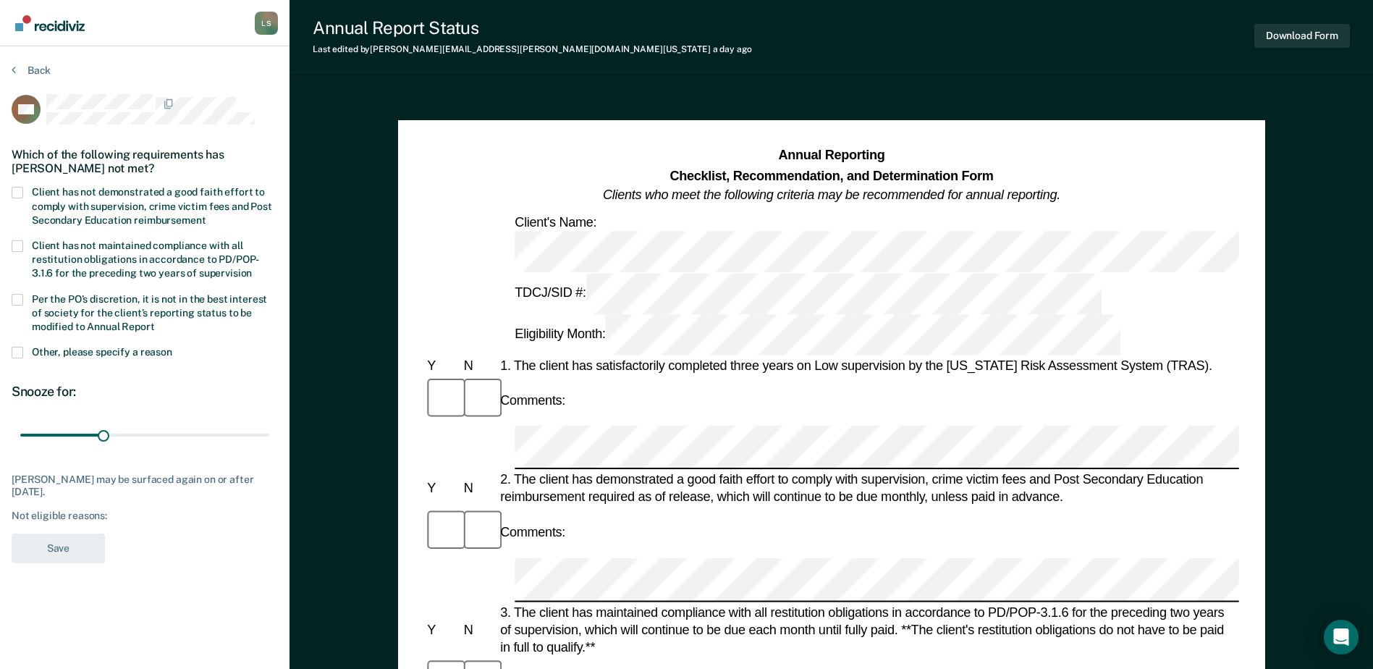
click at [19, 351] on span at bounding box center [18, 353] width 12 height 12
click at [172, 347] on input "Other, please specify a reason" at bounding box center [172, 347] width 0 height 0
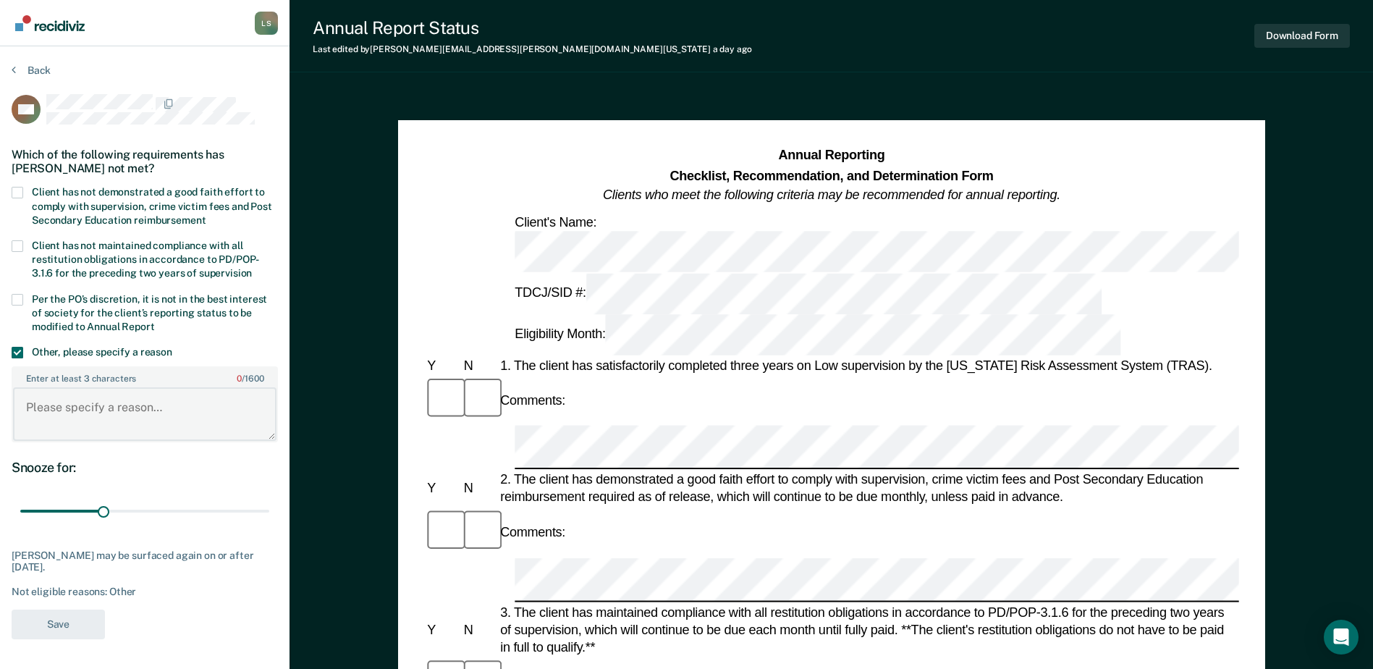
click at [102, 421] on textarea "Enter at least 3 characters 0 / 1600" at bounding box center [144, 414] width 263 height 54
paste textarea "Not recommended."
type textarea "Not recommended."
click at [59, 547] on button "Save" at bounding box center [58, 624] width 93 height 30
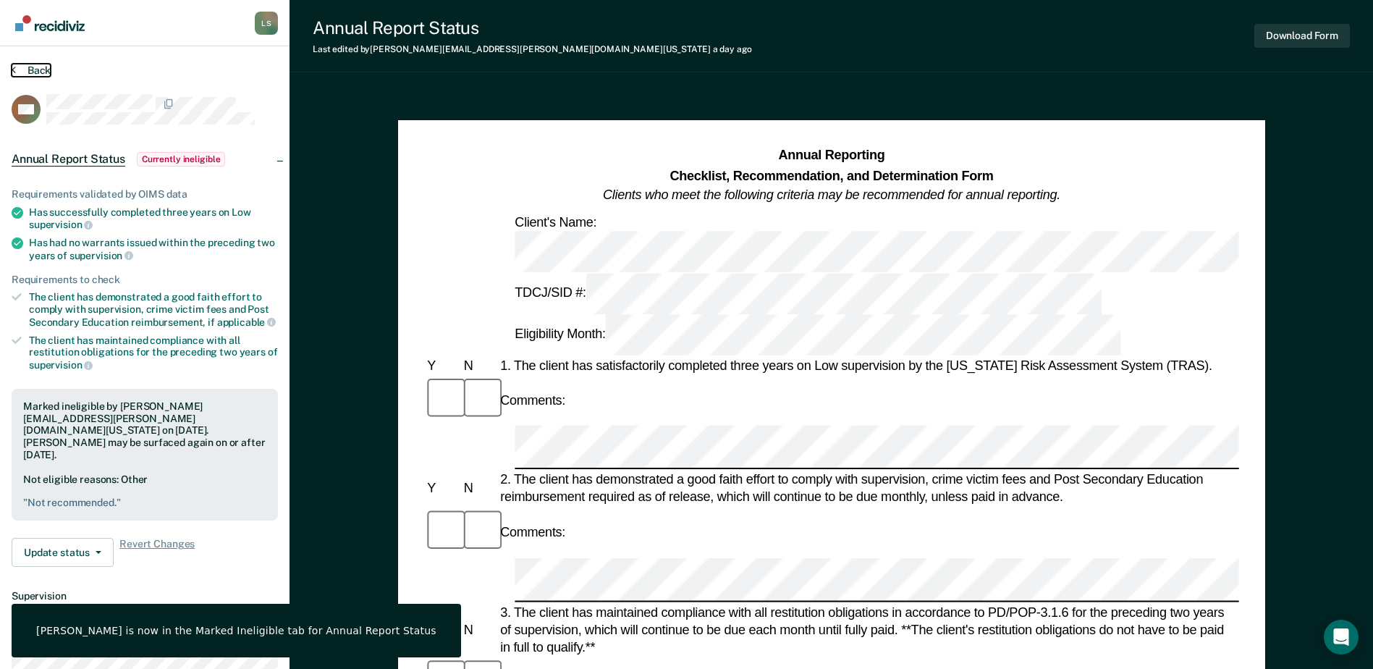
click at [38, 69] on button "Back" at bounding box center [31, 70] width 39 height 13
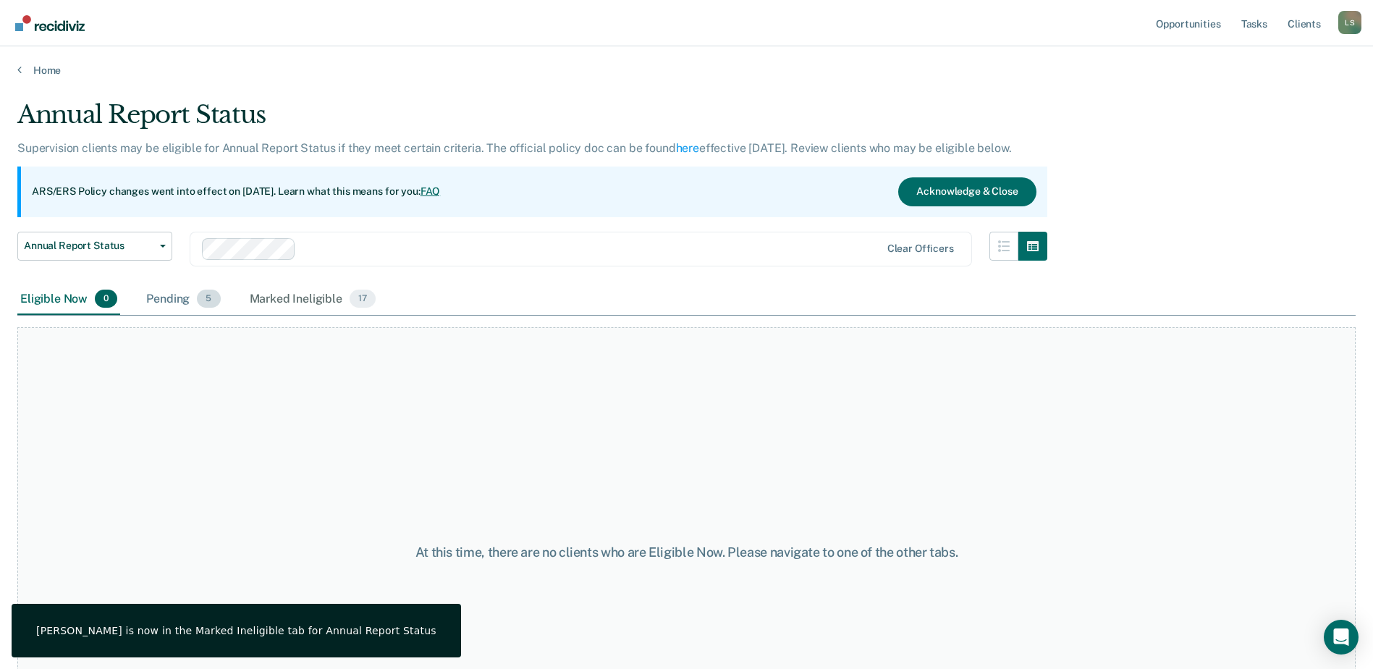
click at [166, 296] on div "Pending 5" at bounding box center [183, 300] width 80 height 32
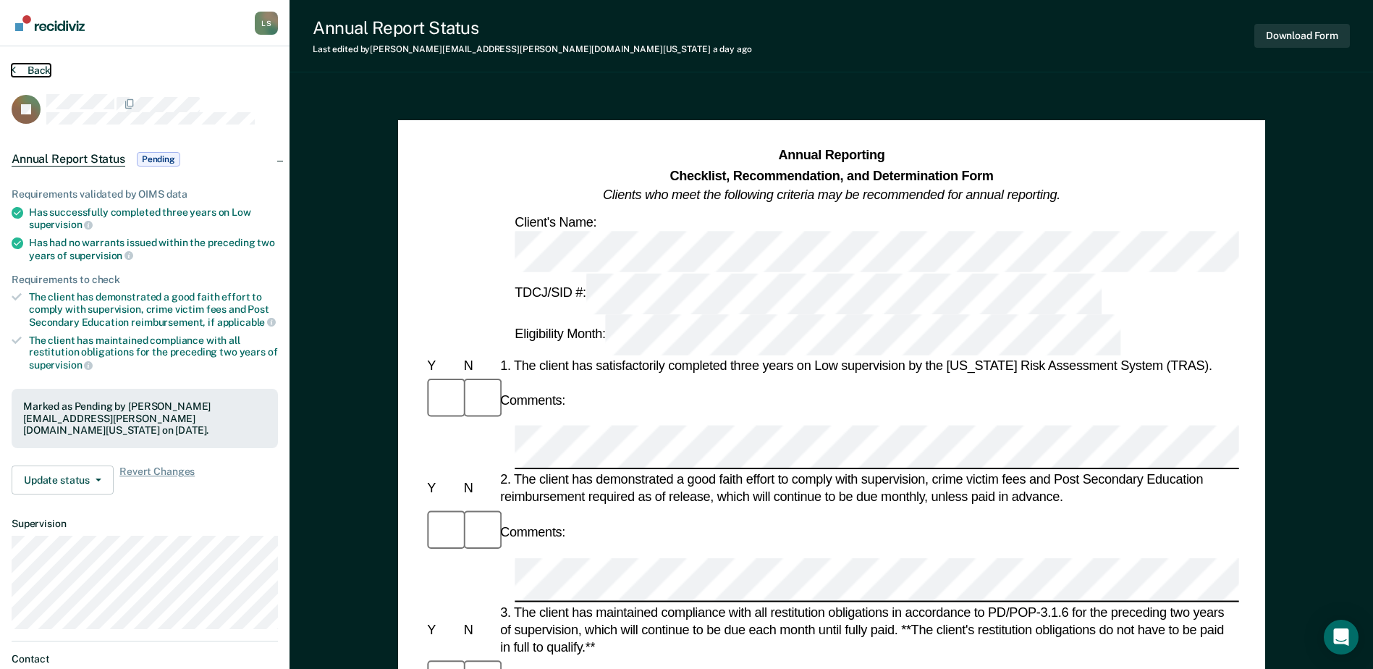
click at [36, 67] on button "Back" at bounding box center [31, 70] width 39 height 13
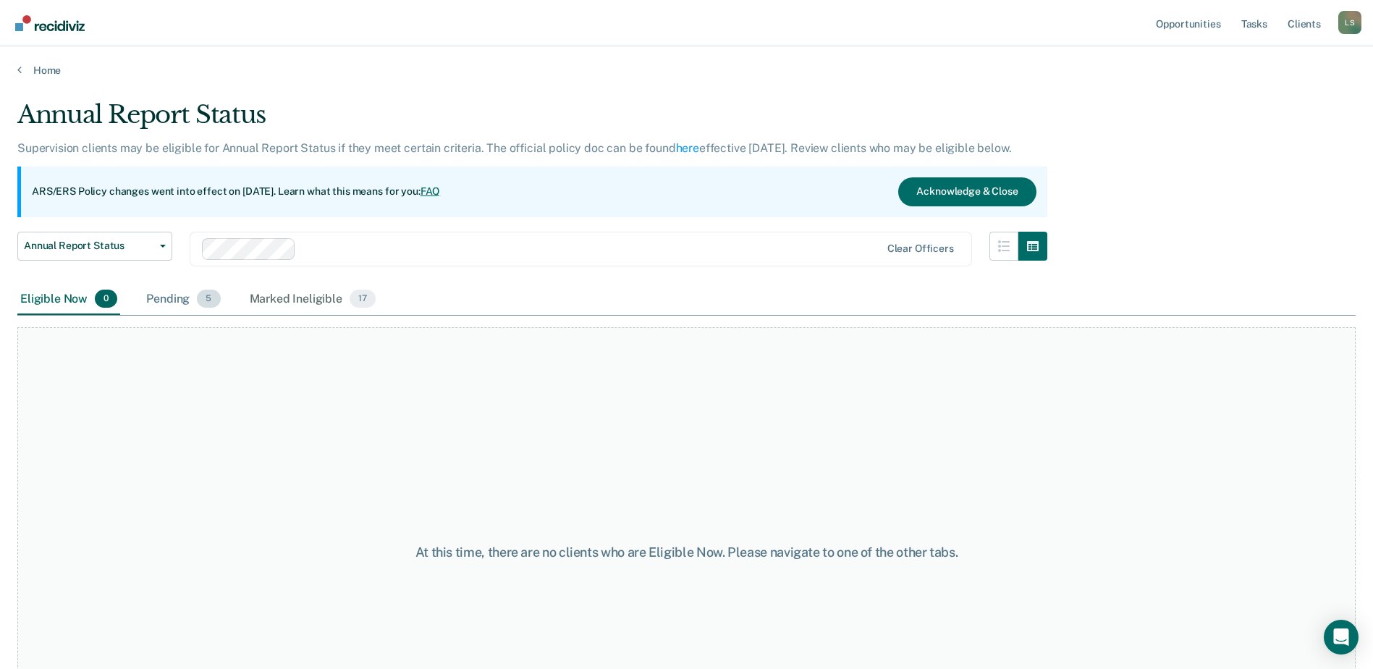
click at [177, 300] on div "Pending 5" at bounding box center [183, 300] width 80 height 32
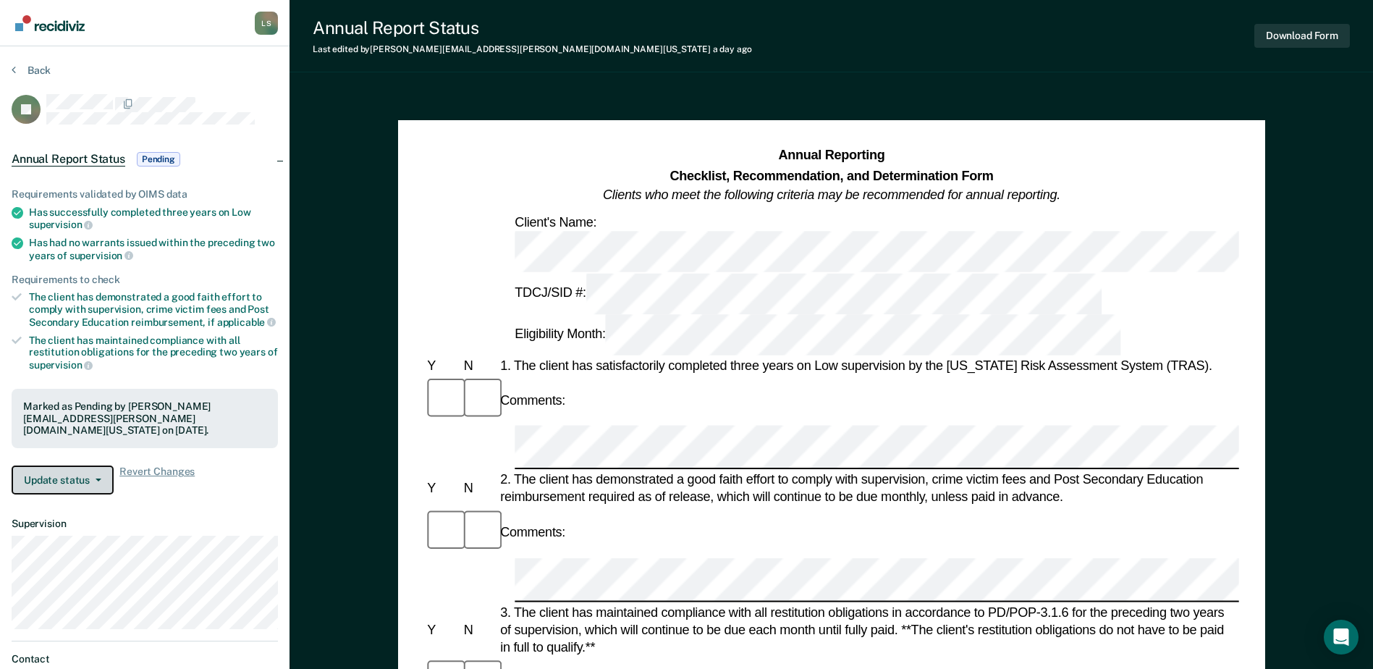
click at [50, 473] on button "Update status" at bounding box center [63, 479] width 102 height 29
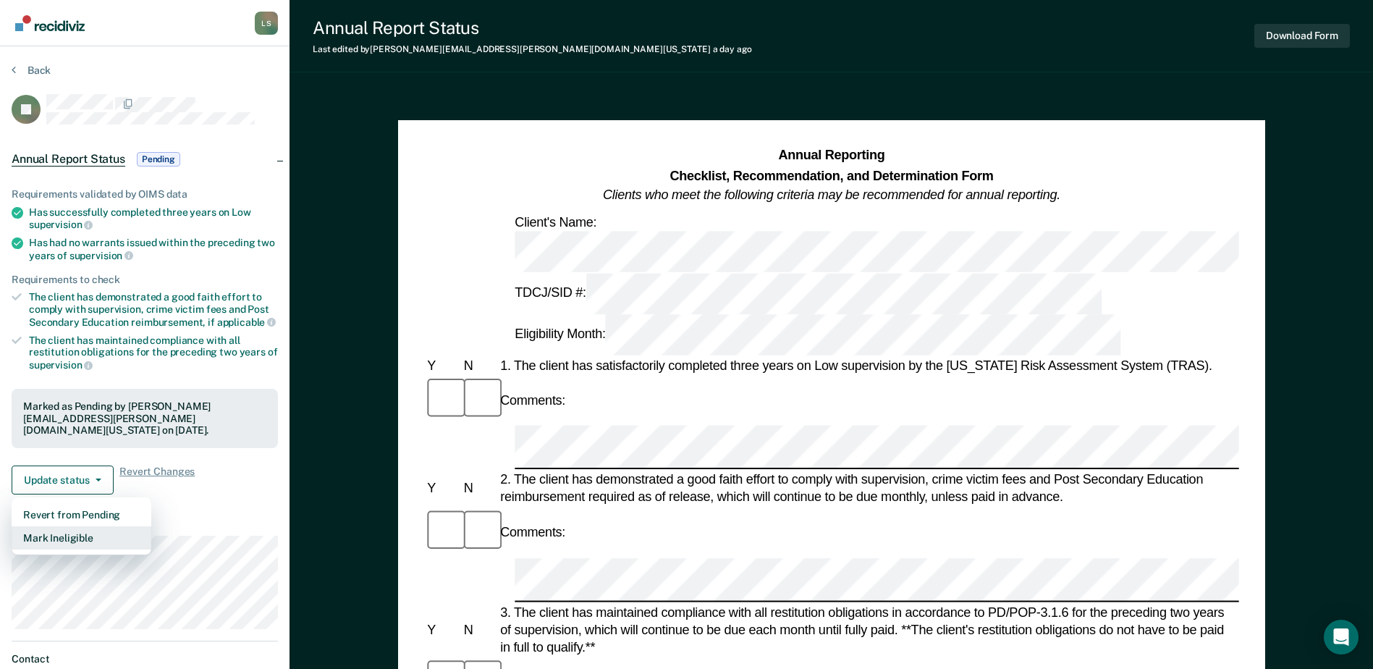
click at [64, 526] on button "Mark Ineligible" at bounding box center [82, 537] width 140 height 23
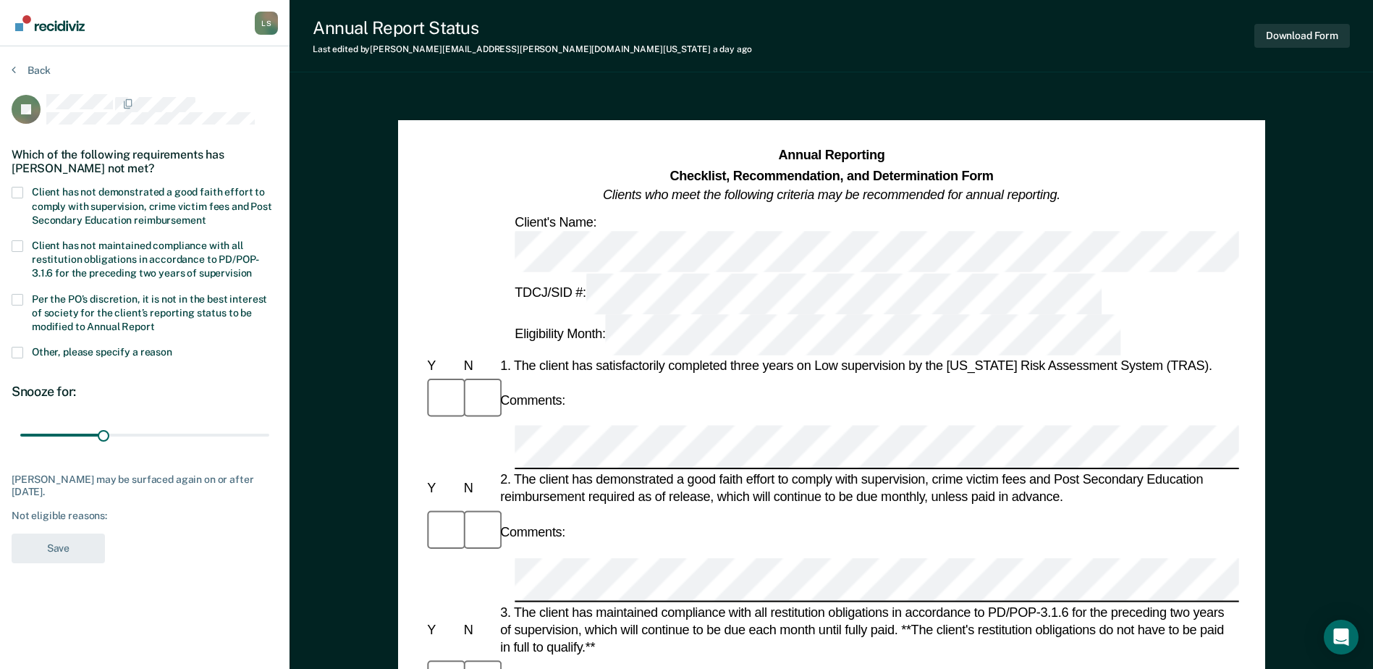
click at [17, 190] on span at bounding box center [18, 193] width 12 height 12
click at [206, 215] on input "Client has not demonstrated a good faith effort to comply with supervision, cri…" at bounding box center [206, 215] width 0 height 0
drag, startPoint x: 107, startPoint y: 431, endPoint x: 316, endPoint y: 434, distance: 208.4
type input "90"
click at [269, 434] on input "range" at bounding box center [144, 435] width 249 height 25
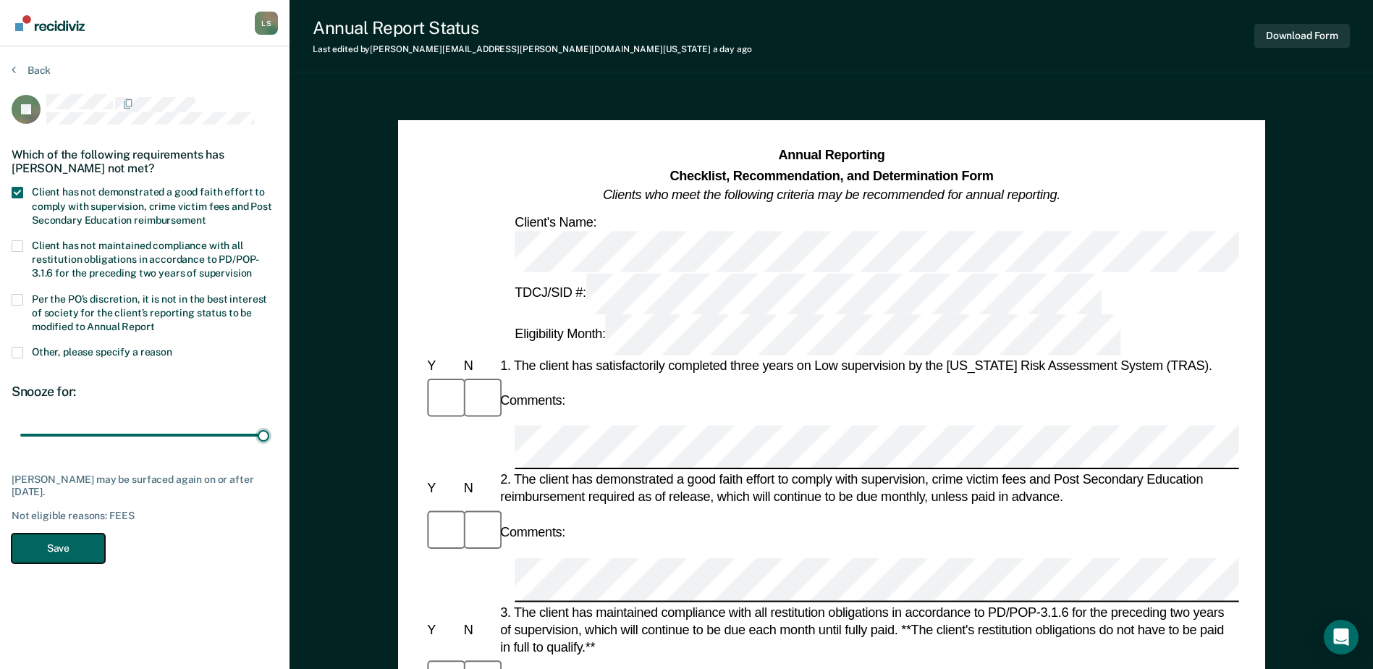
click at [85, 546] on button "Save" at bounding box center [58, 548] width 93 height 30
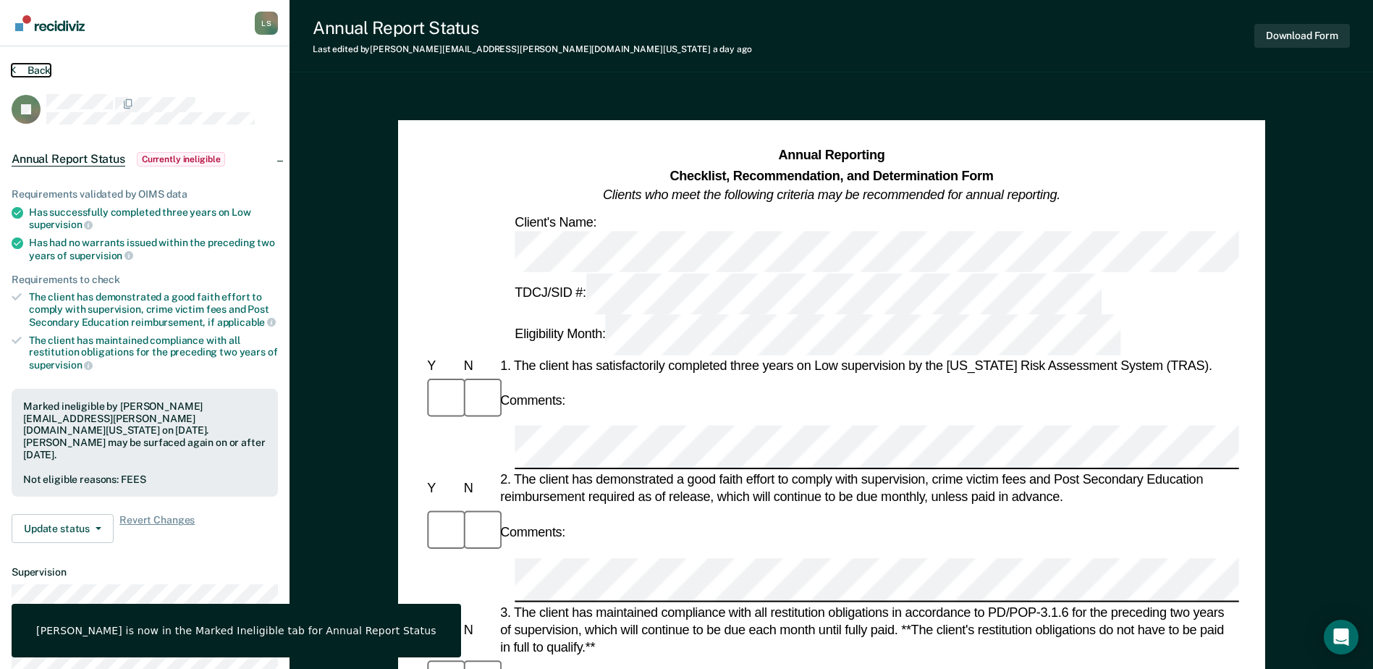
click at [35, 75] on button "Back" at bounding box center [31, 70] width 39 height 13
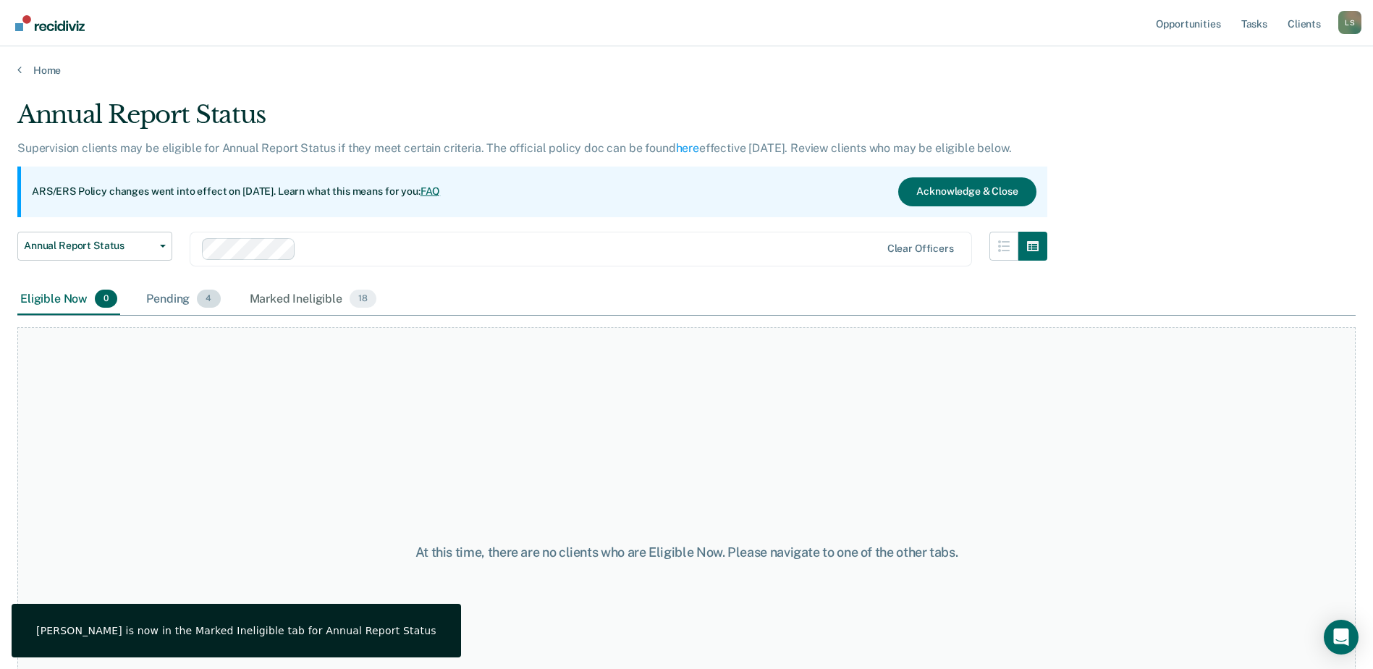
click at [158, 296] on div "Pending 4" at bounding box center [183, 300] width 80 height 32
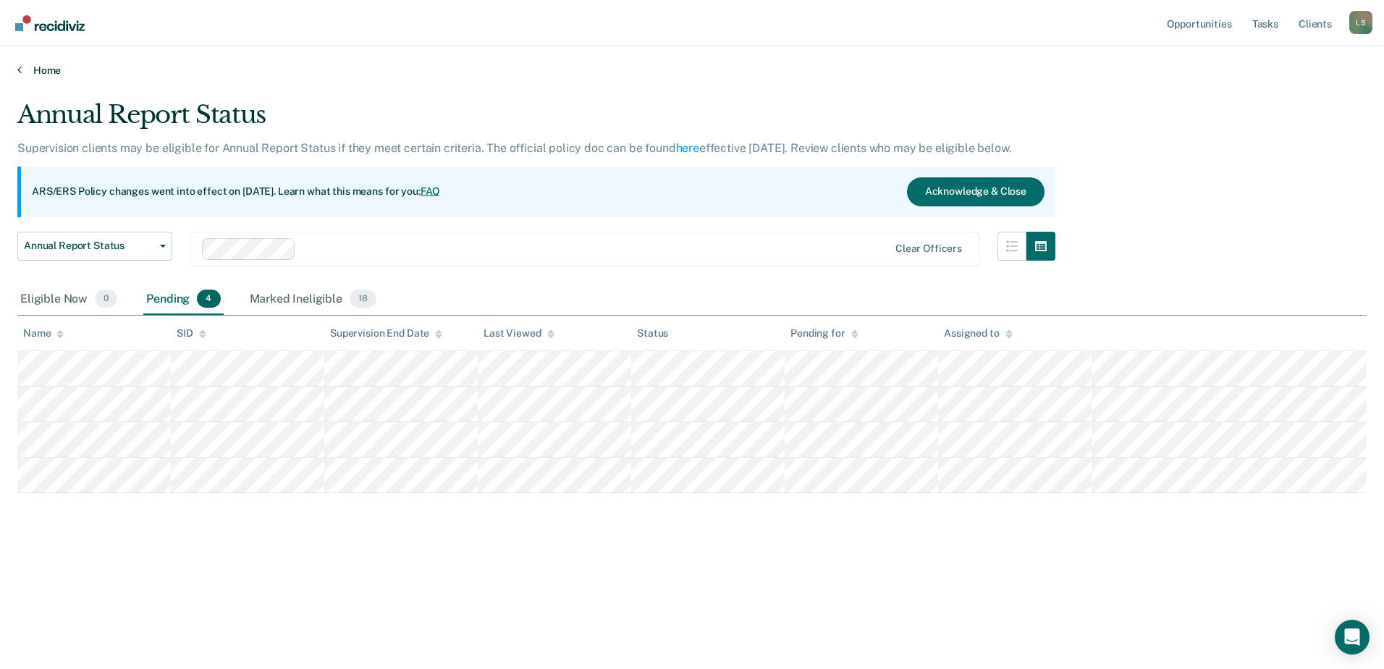
click at [41, 67] on link "Home" at bounding box center [691, 70] width 1349 height 13
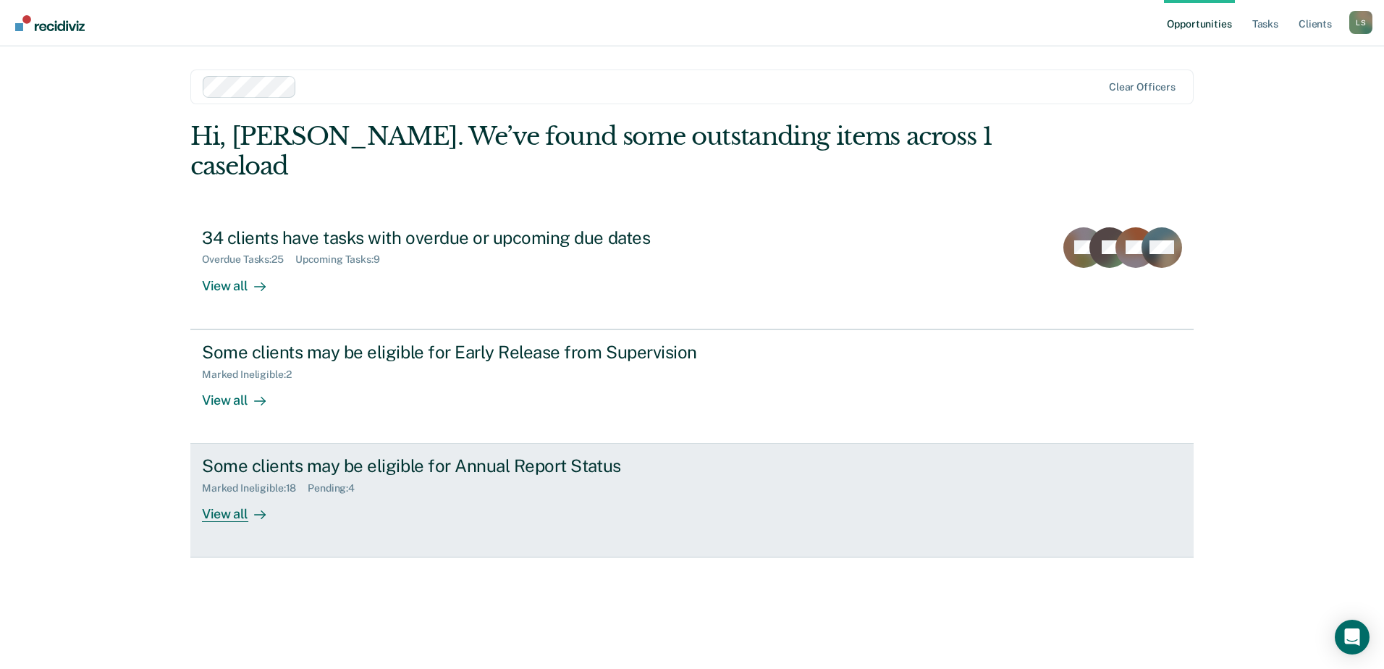
click at [360, 476] on div "Marked Ineligible : 18 Pending : 4" at bounding box center [456, 485] width 508 height 18
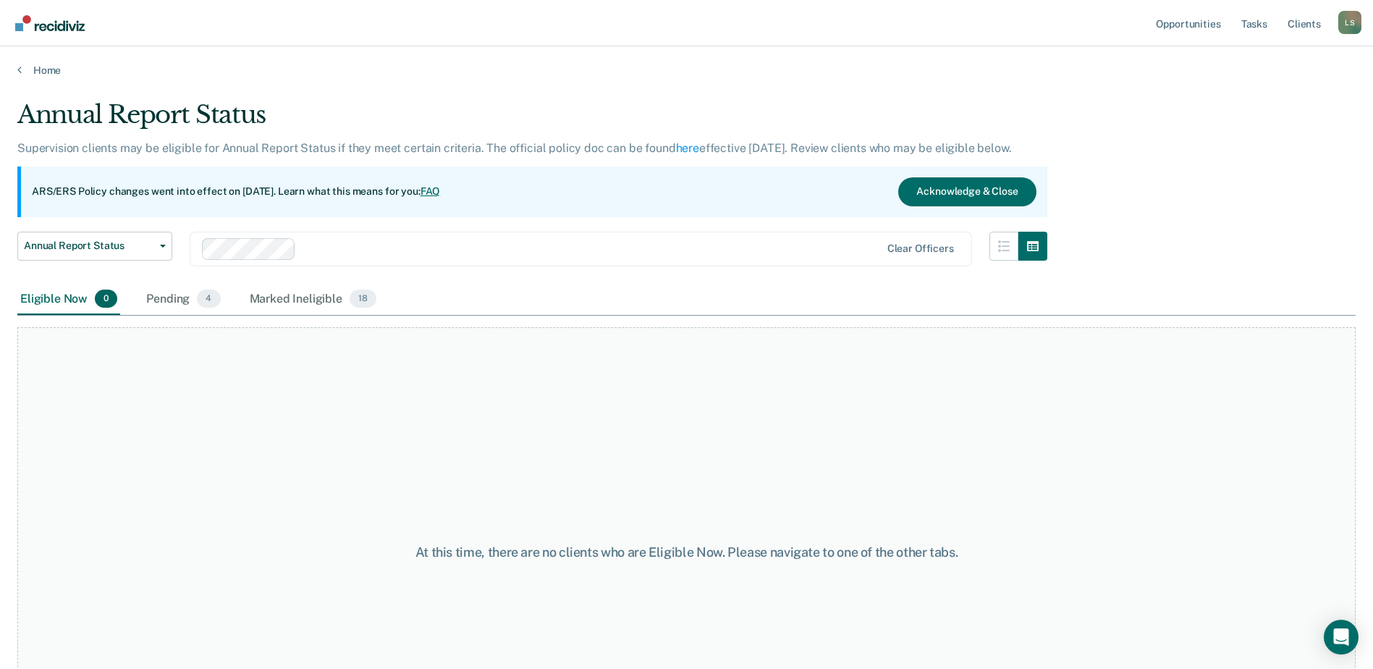
click at [36, 62] on div "Home" at bounding box center [686, 61] width 1373 height 30
click at [46, 71] on link "Home" at bounding box center [686, 70] width 1338 height 13
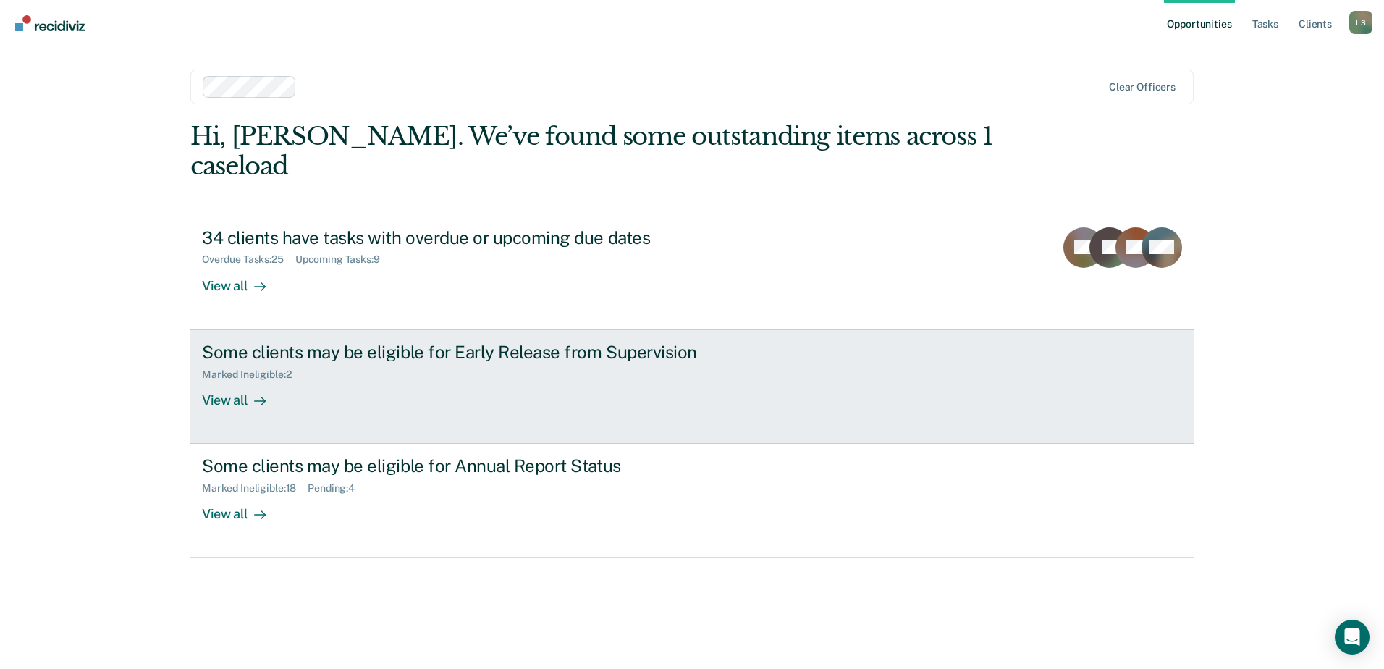
click at [375, 360] on div "Some clients may be eligible for Early Release from Supervision Marked Ineligib…" at bounding box center [473, 375] width 543 height 67
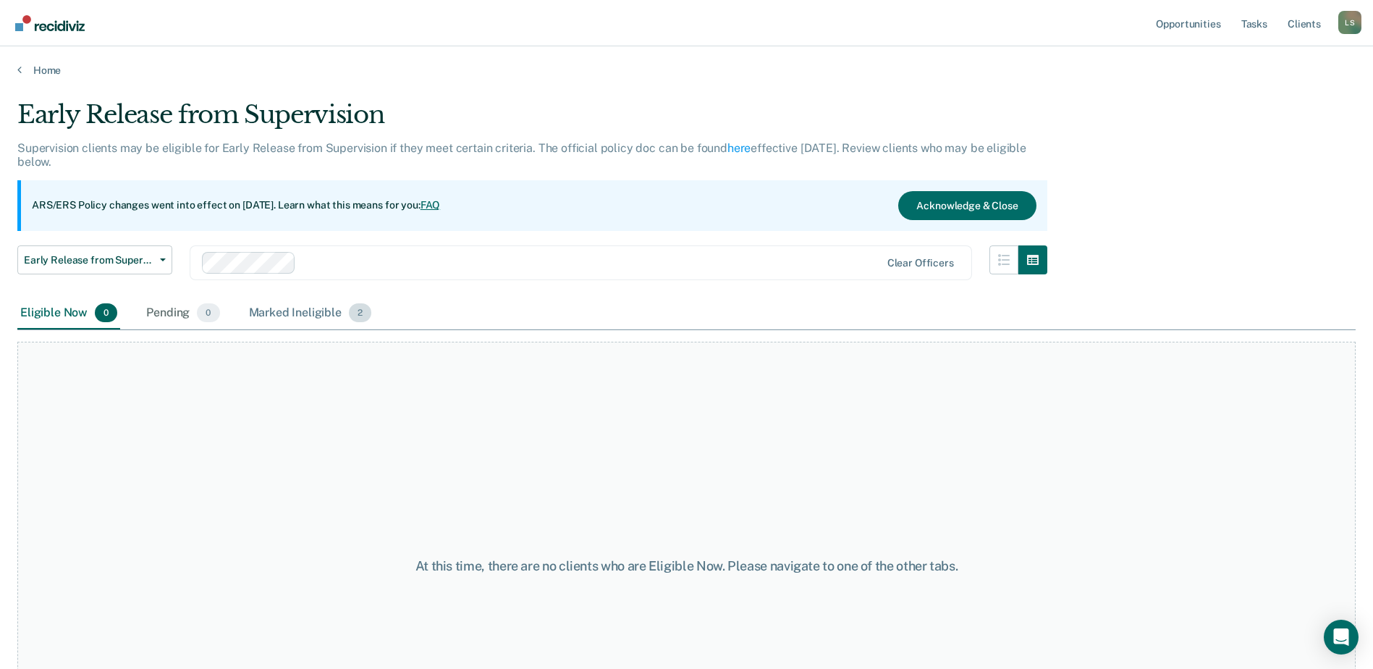
click at [282, 304] on div "Marked Ineligible 2" at bounding box center [310, 313] width 129 height 32
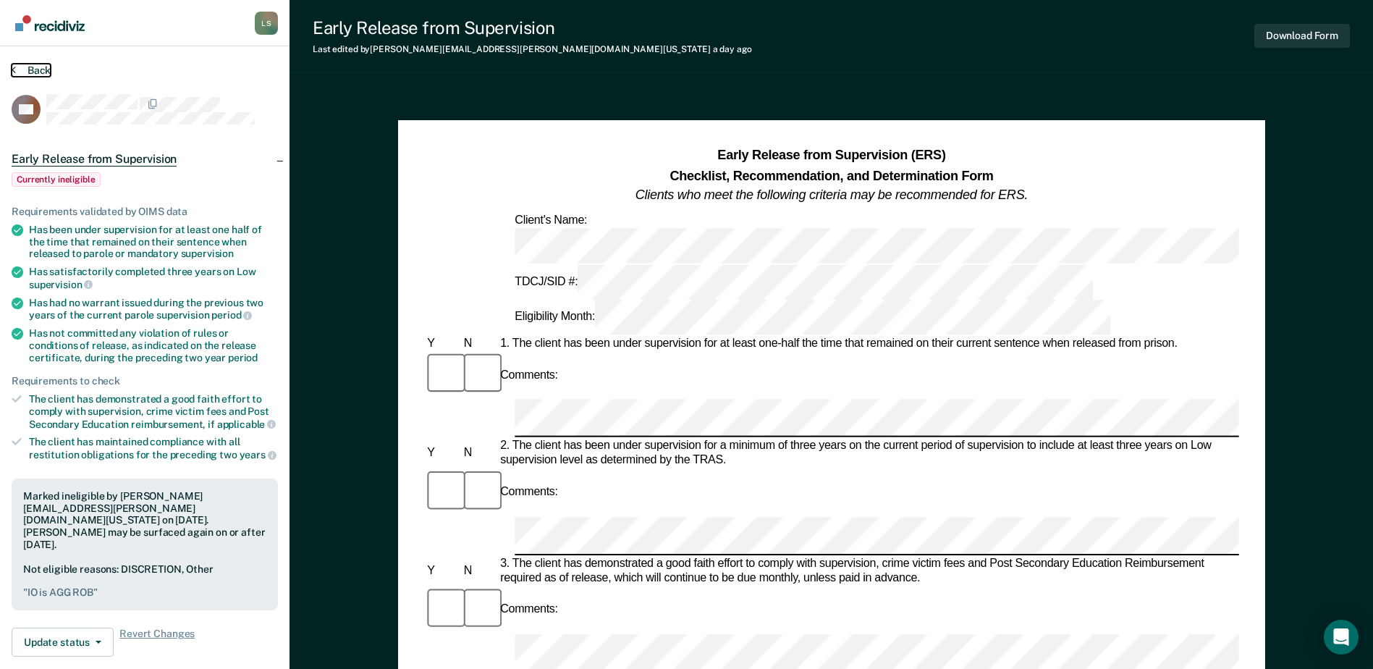
click at [29, 74] on button "Back" at bounding box center [31, 70] width 39 height 13
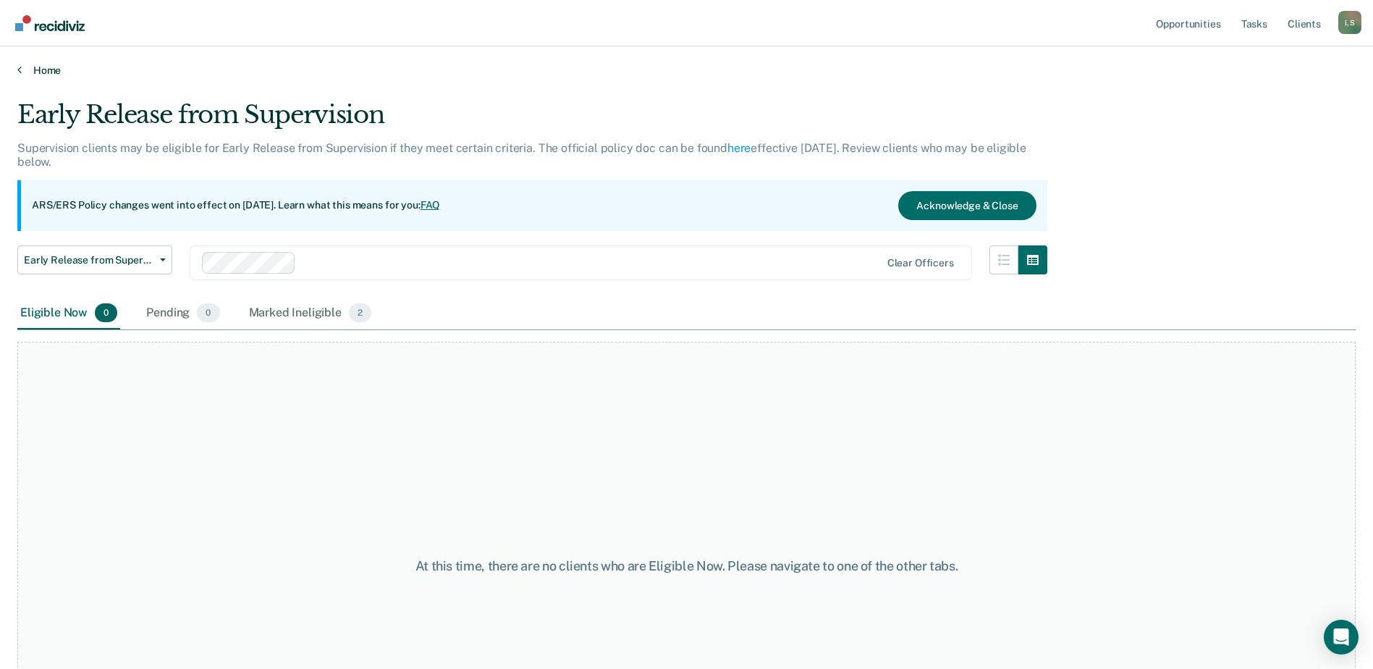
click at [17, 69] on icon at bounding box center [19, 70] width 4 height 12
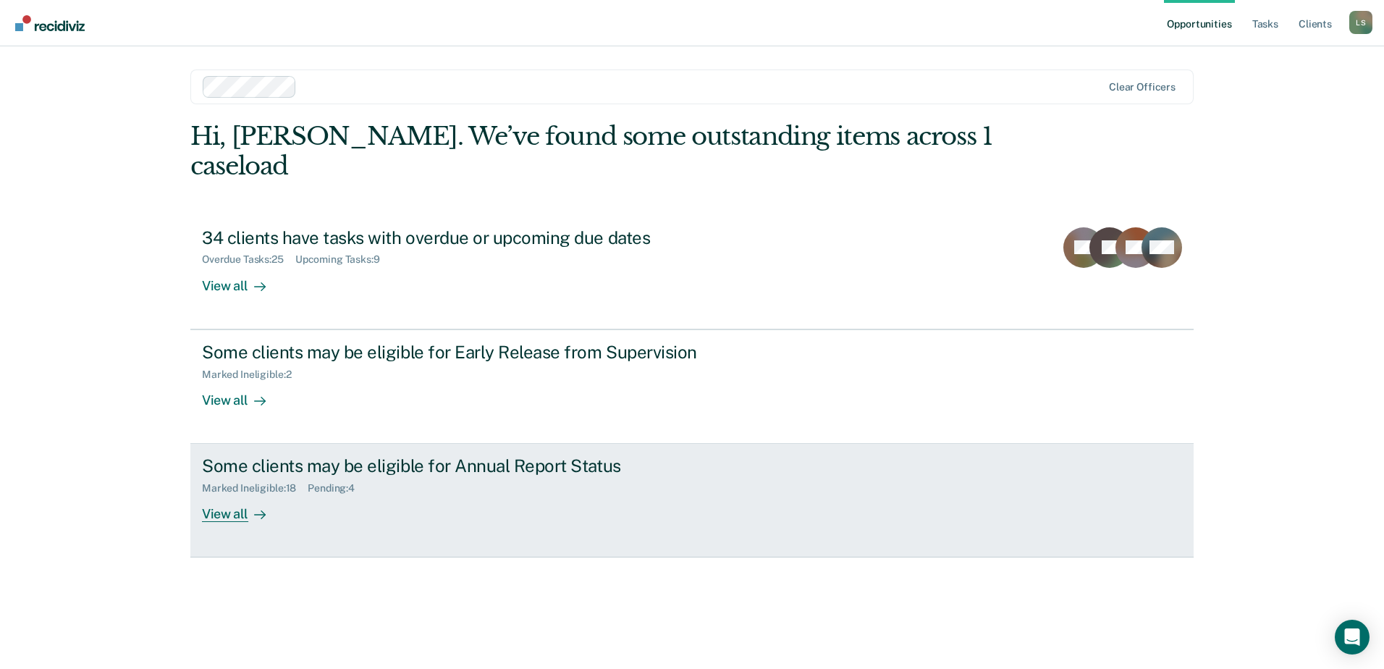
click at [407, 478] on div "Some clients may be eligible for Annual Report Status Marked Ineligible : 18 Pe…" at bounding box center [473, 488] width 543 height 67
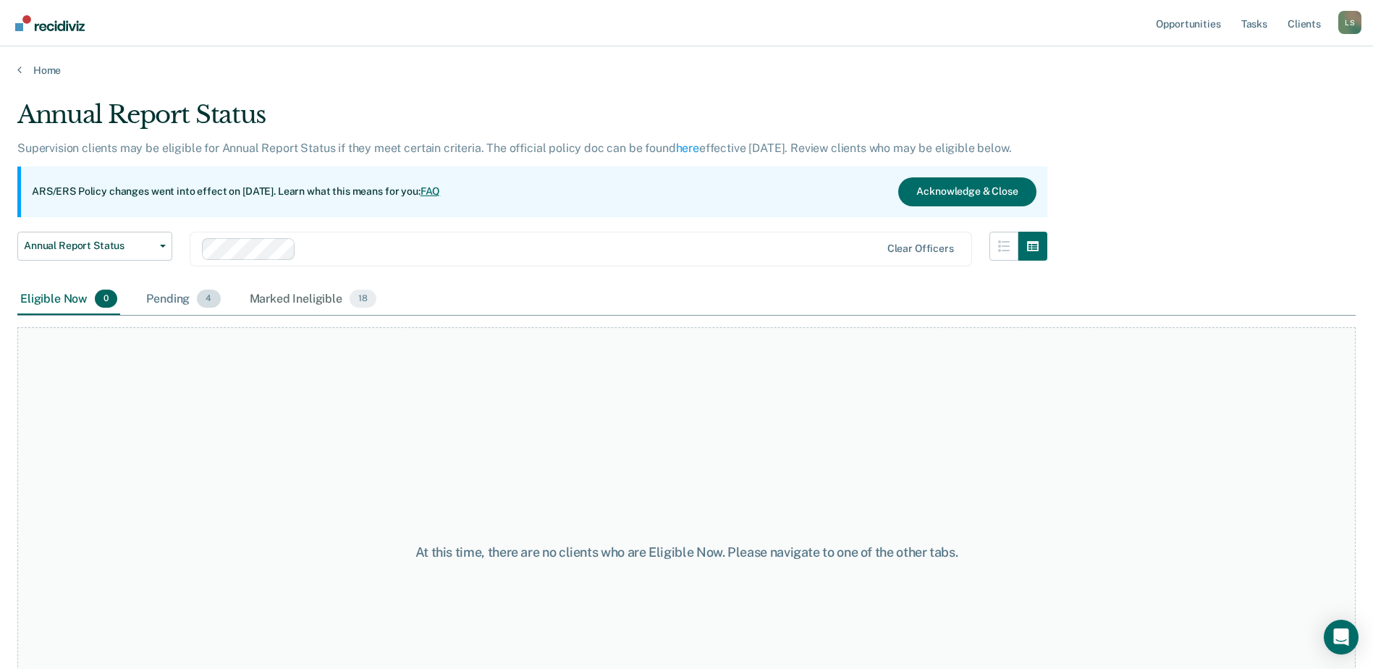
click at [159, 297] on div "Pending 4" at bounding box center [183, 300] width 80 height 32
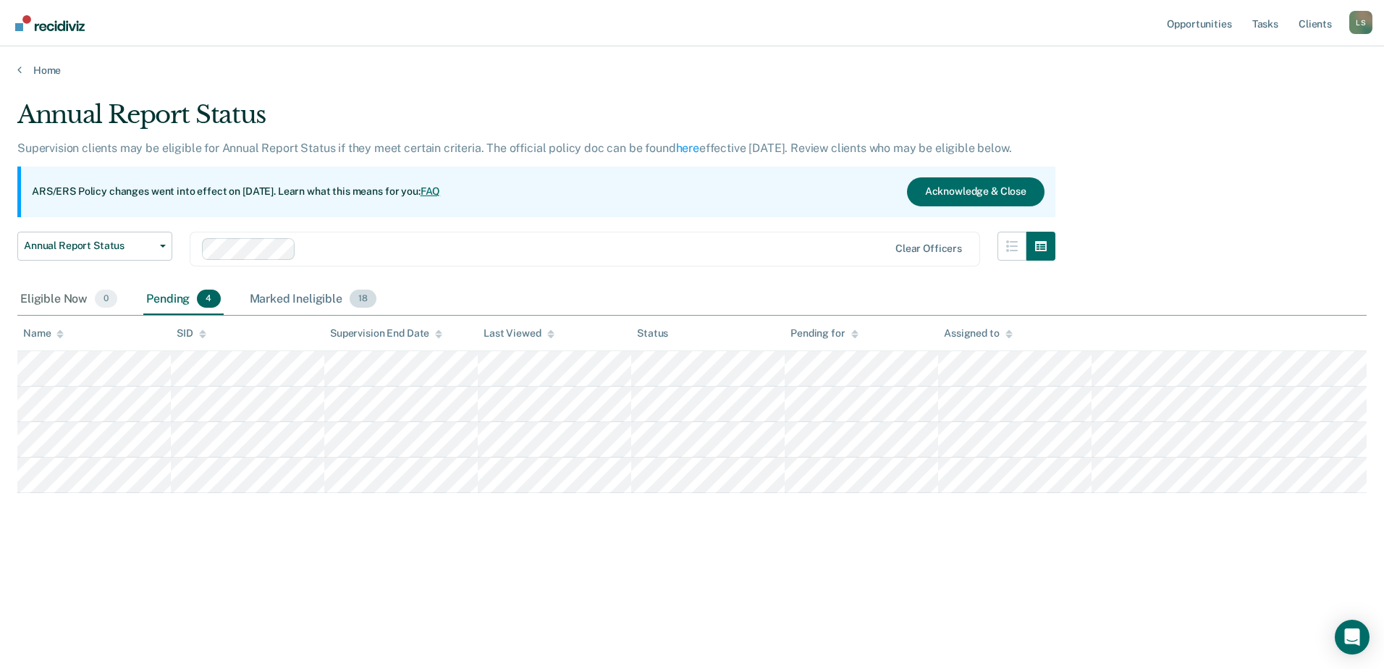
click at [305, 293] on div "Marked Ineligible 18" at bounding box center [313, 300] width 132 height 32
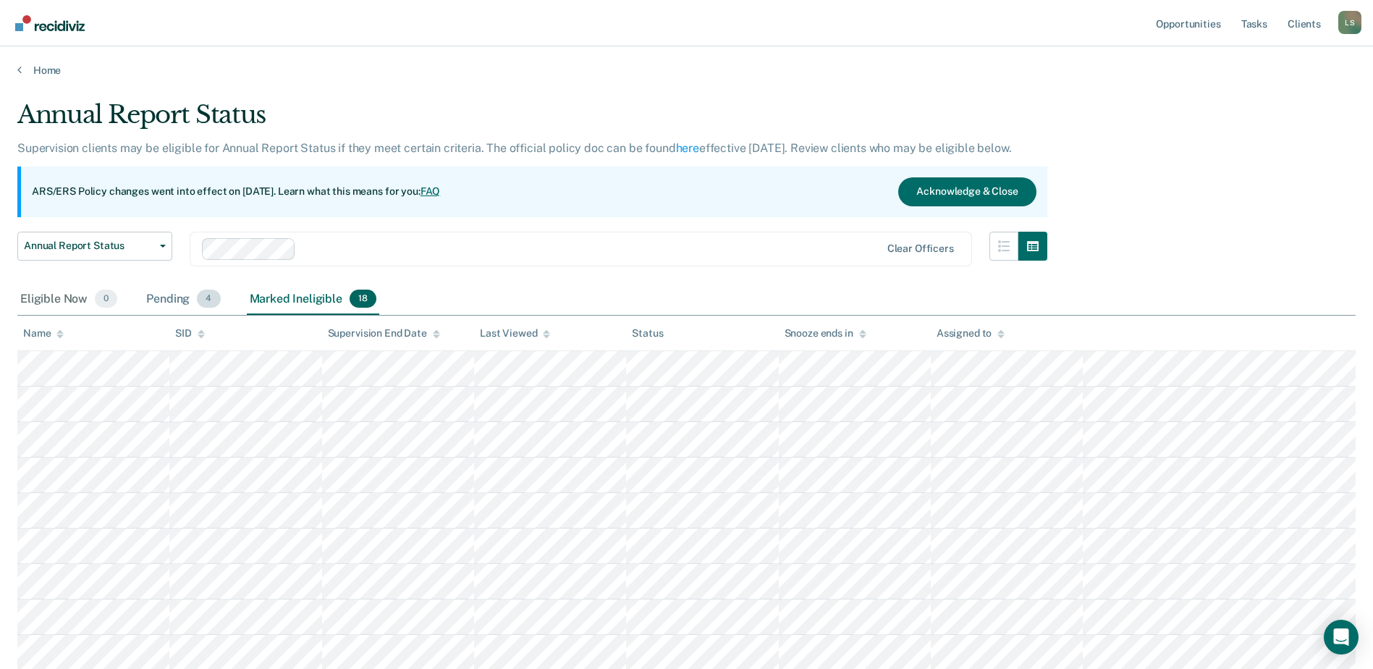
click at [157, 297] on div "Pending 4" at bounding box center [183, 300] width 80 height 32
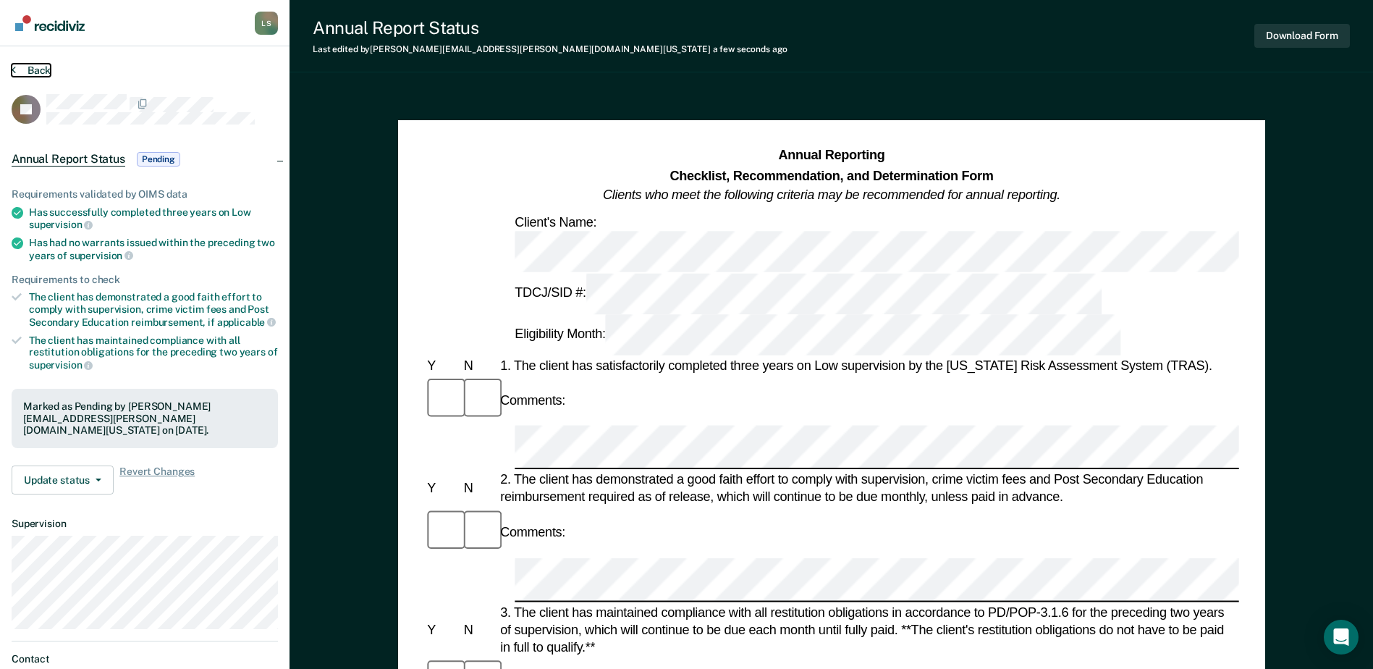
click at [31, 68] on button "Back" at bounding box center [31, 70] width 39 height 13
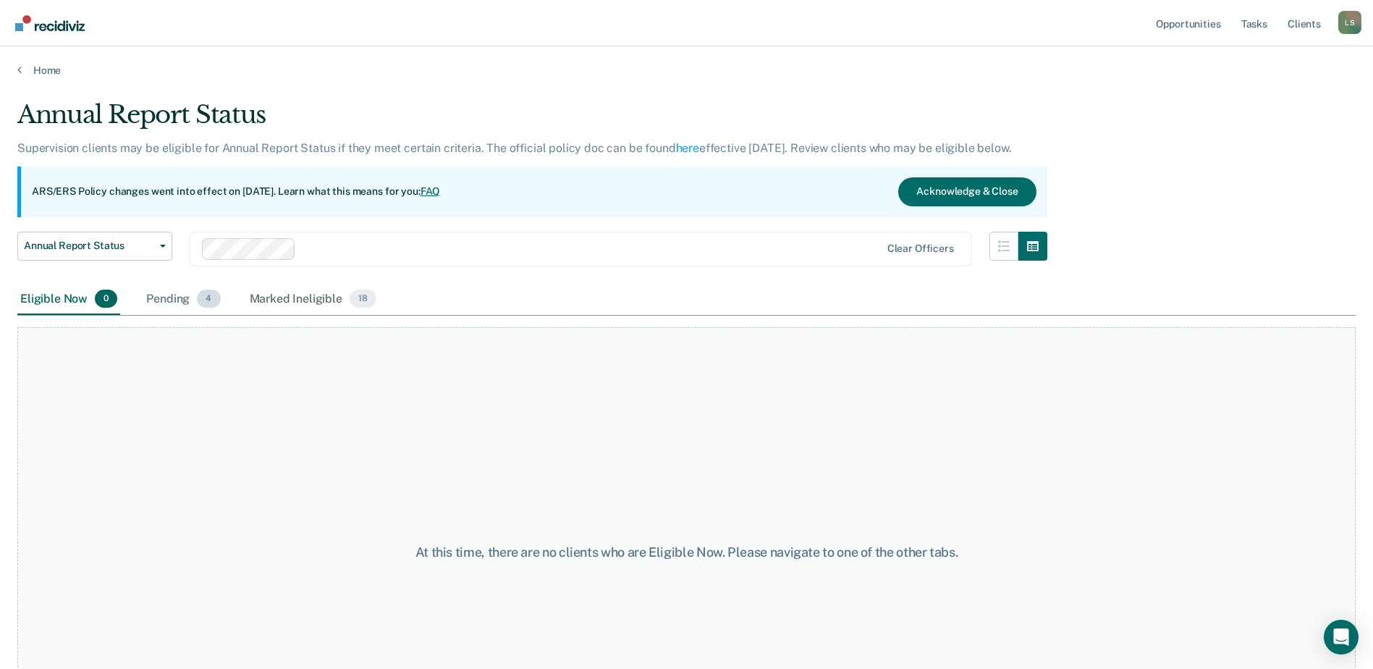
click at [199, 293] on span "4" at bounding box center [208, 298] width 23 height 19
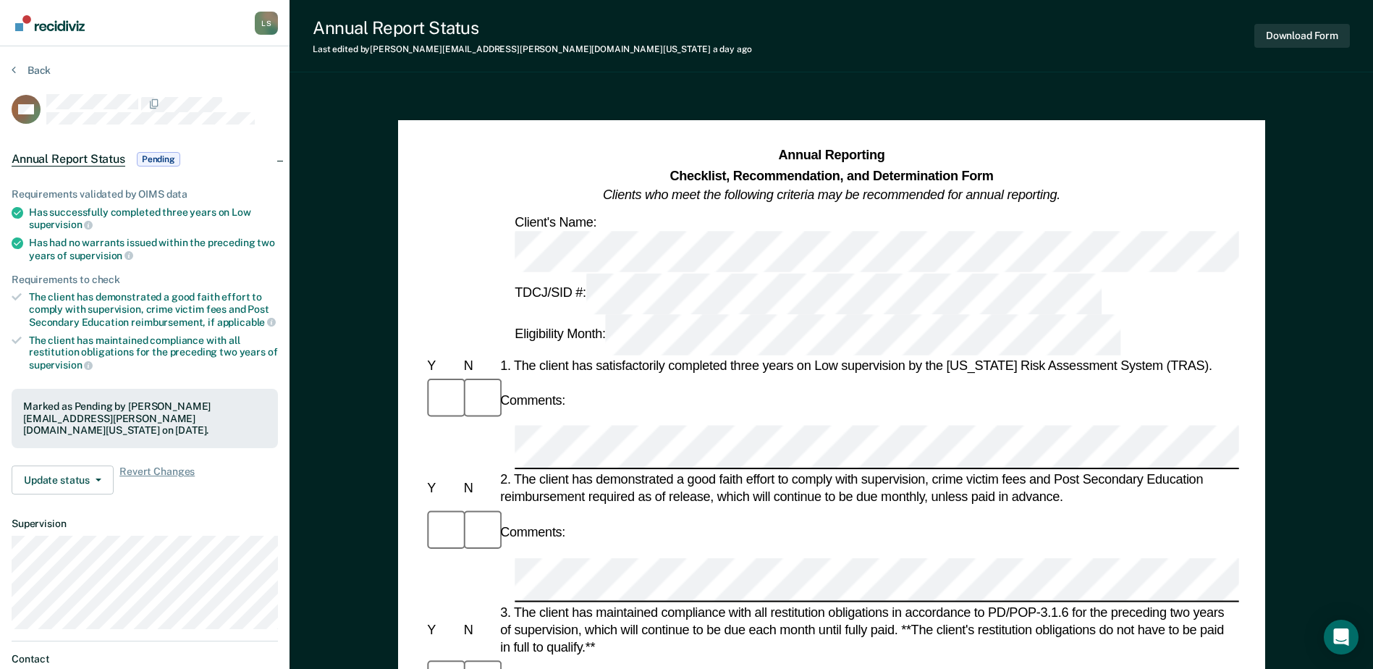
click at [7, 67] on section "Back DM Annual Report Status Pending Requirements validated by OIMS data Has su…" at bounding box center [144, 408] width 289 height 725
click at [14, 66] on icon at bounding box center [14, 70] width 4 height 12
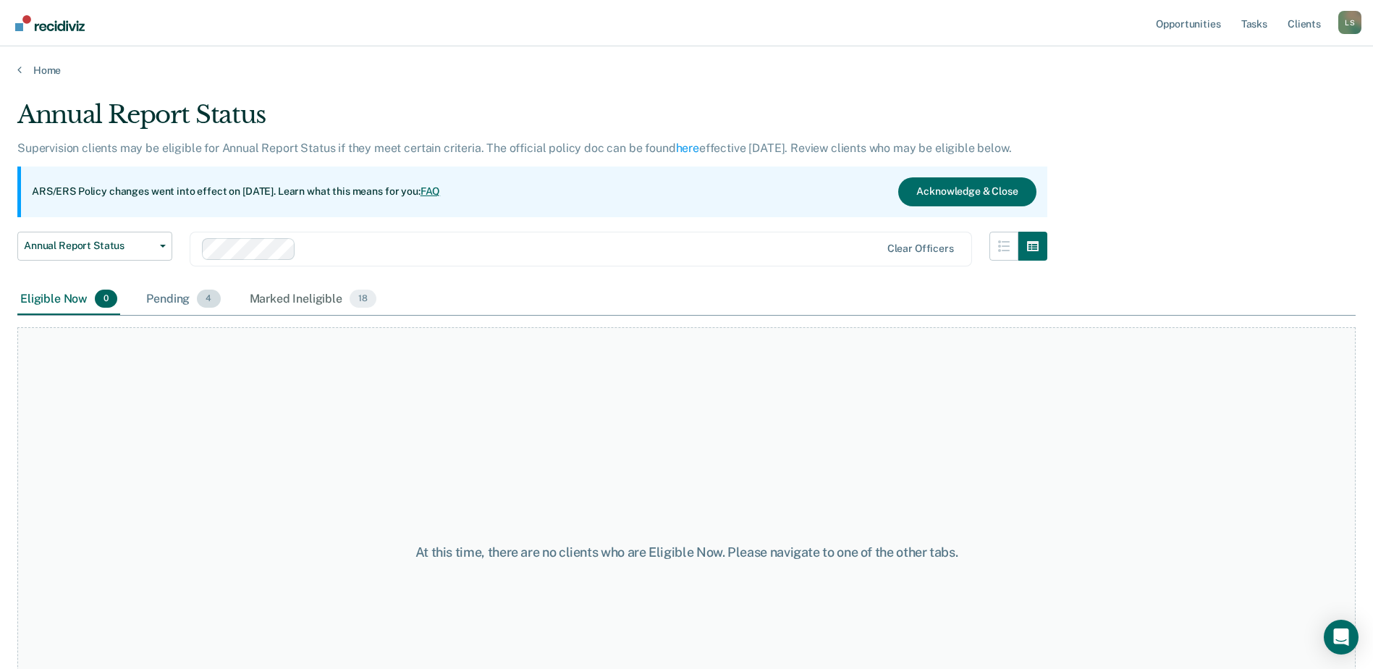
click at [151, 292] on div "Pending 4" at bounding box center [183, 300] width 80 height 32
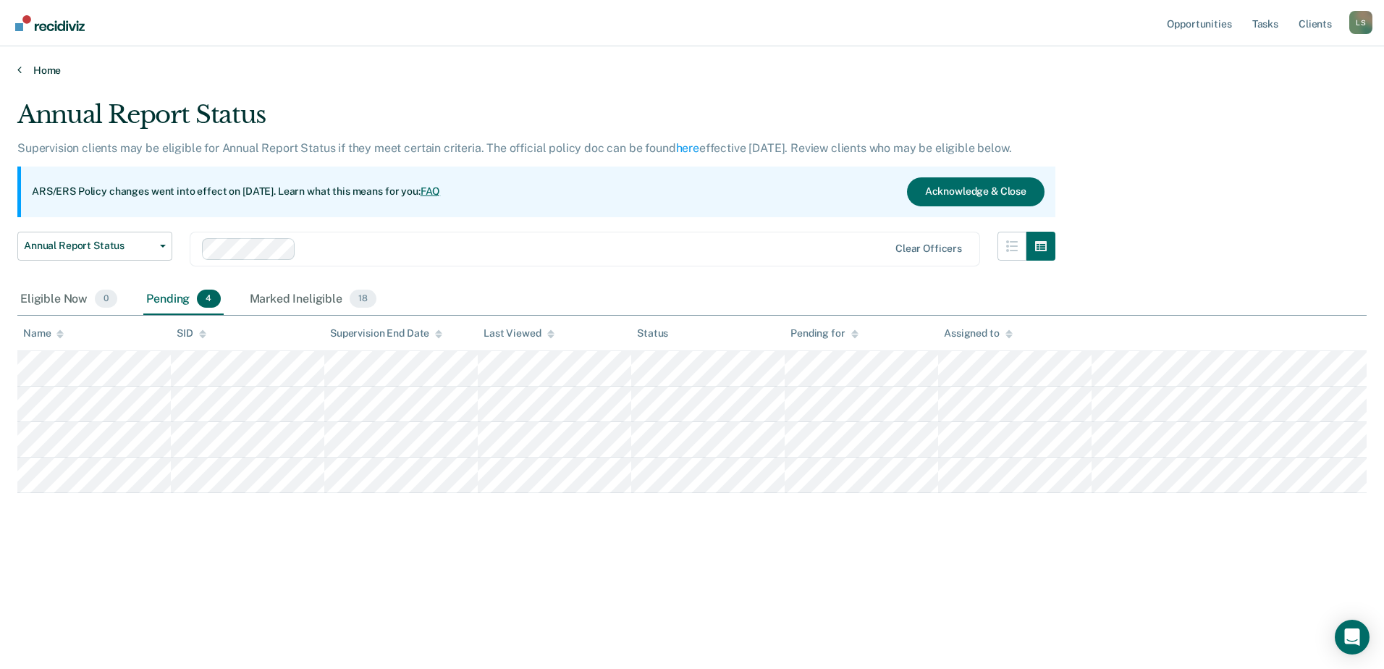
click at [53, 69] on link "Home" at bounding box center [691, 70] width 1349 height 13
